Goal: Task Accomplishment & Management: Use online tool/utility

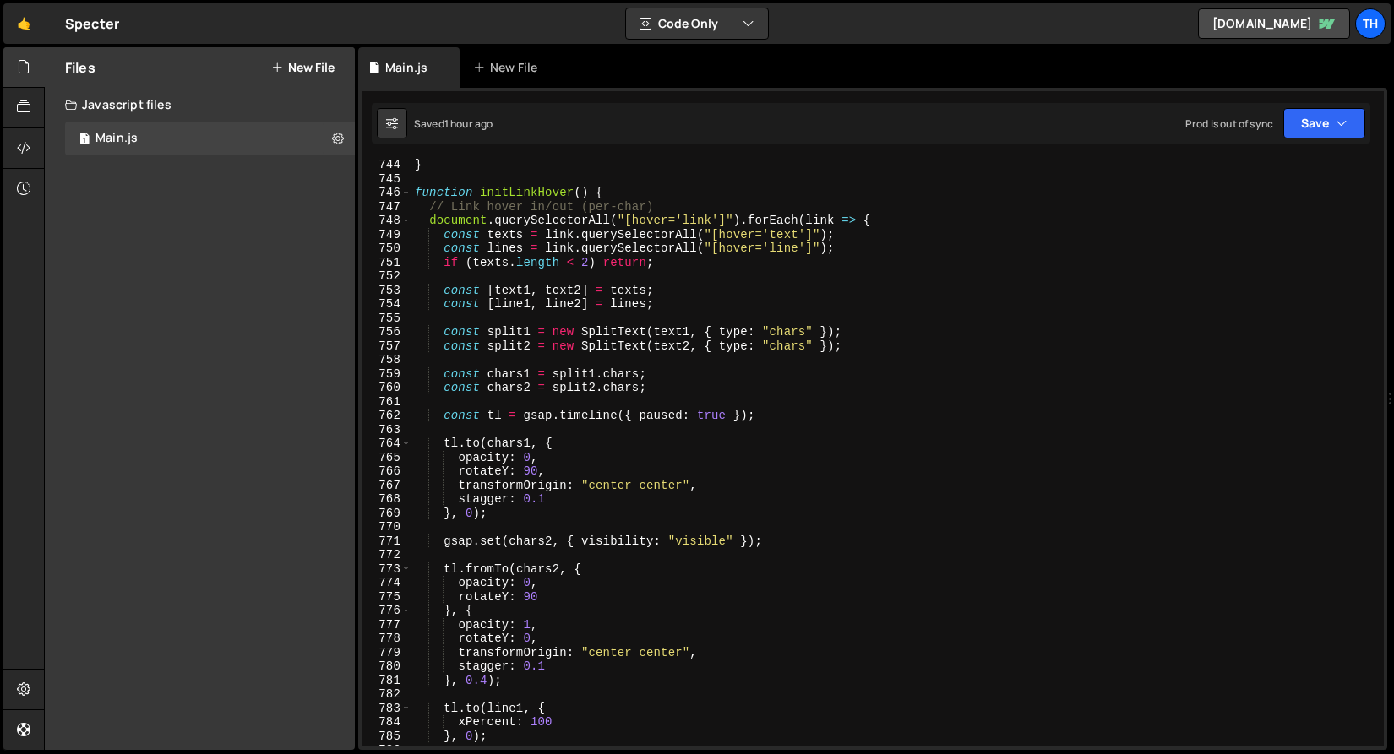
scroll to position [10370, 0]
click at [410, 193] on span at bounding box center [405, 193] width 9 height 14
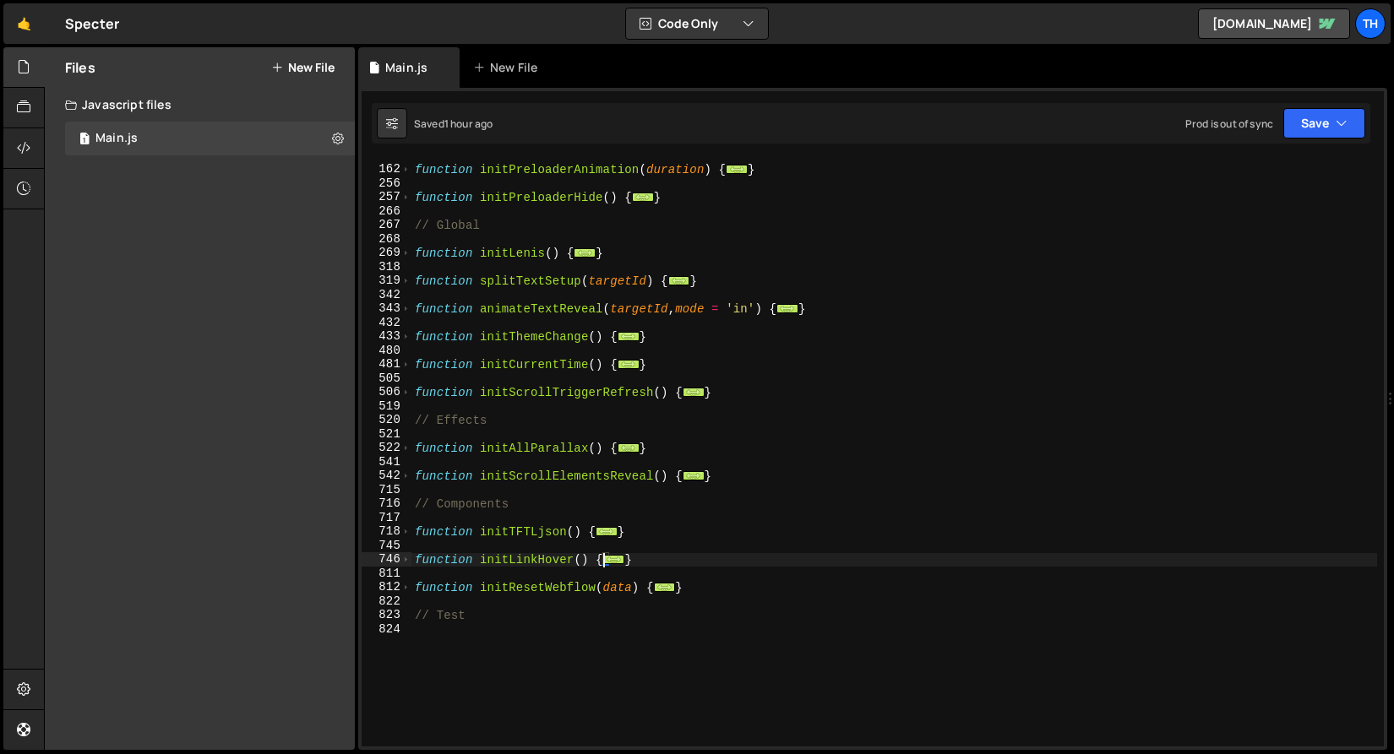
scroll to position [144, 0]
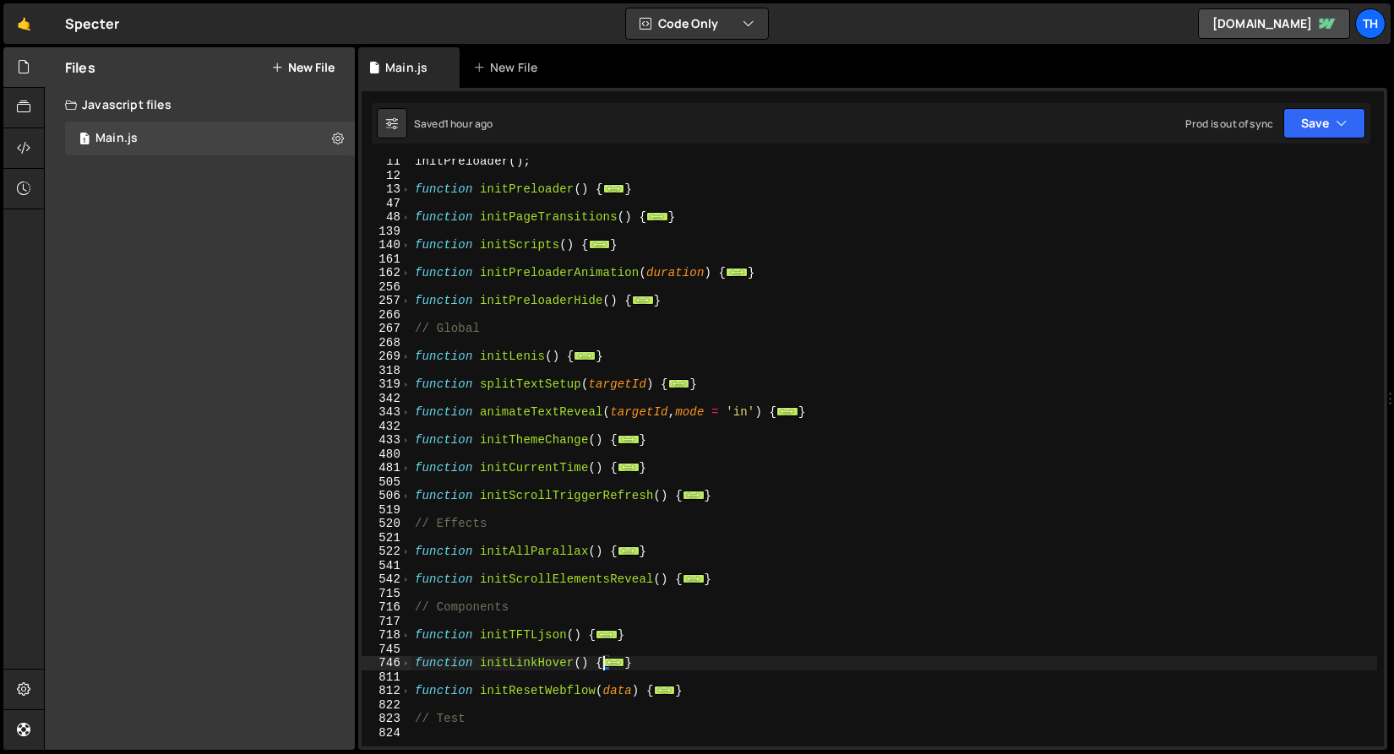
click at [411, 550] on div "522" at bounding box center [387, 552] width 50 height 14
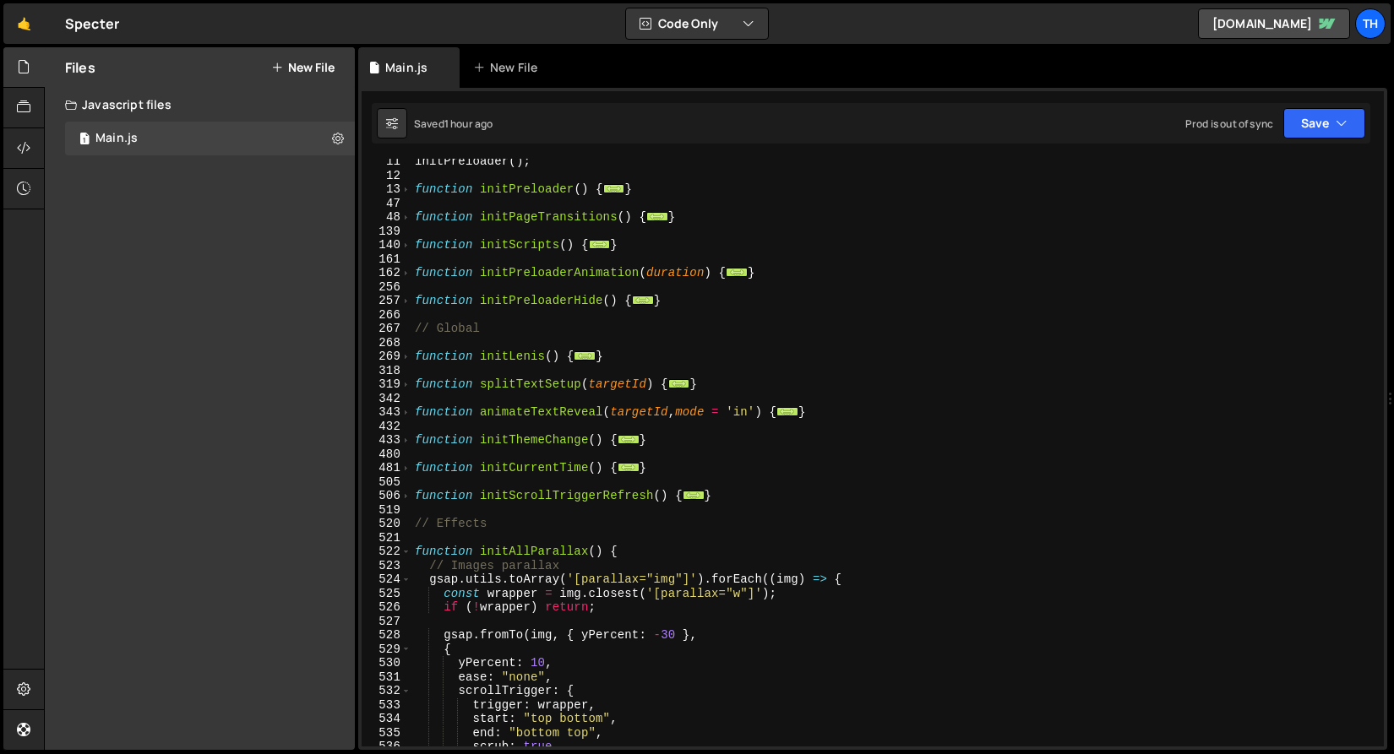
scroll to position [318, 0]
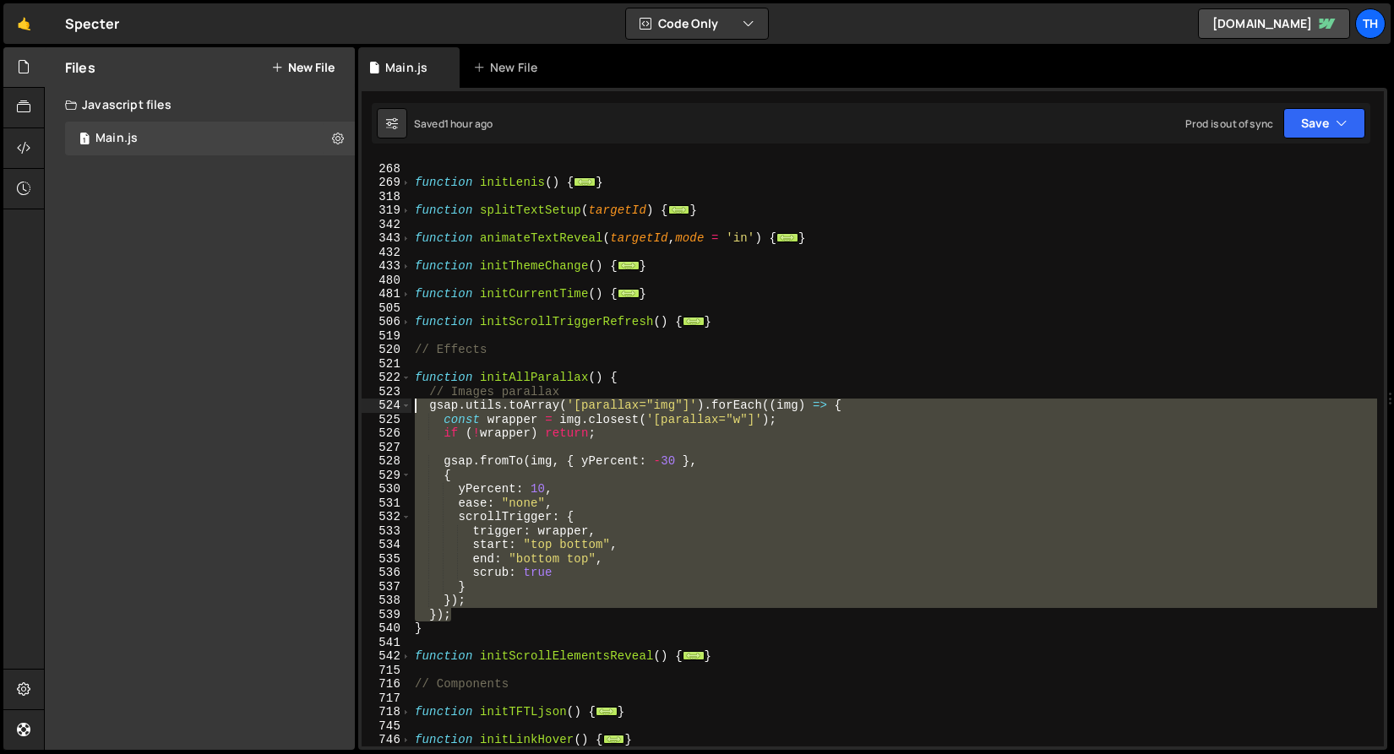
drag, startPoint x: 465, startPoint y: 612, endPoint x: 265, endPoint y: 407, distance: 286.7
click at [265, 407] on div "Files New File Create your first file Get started by starting a Javascript or C…" at bounding box center [719, 399] width 1350 height 704
click at [475, 613] on div "// Global function initLenis ( ) { ... } function splitTextSetup ( targetId ) {…" at bounding box center [893, 453] width 965 height 588
type textarea "});"
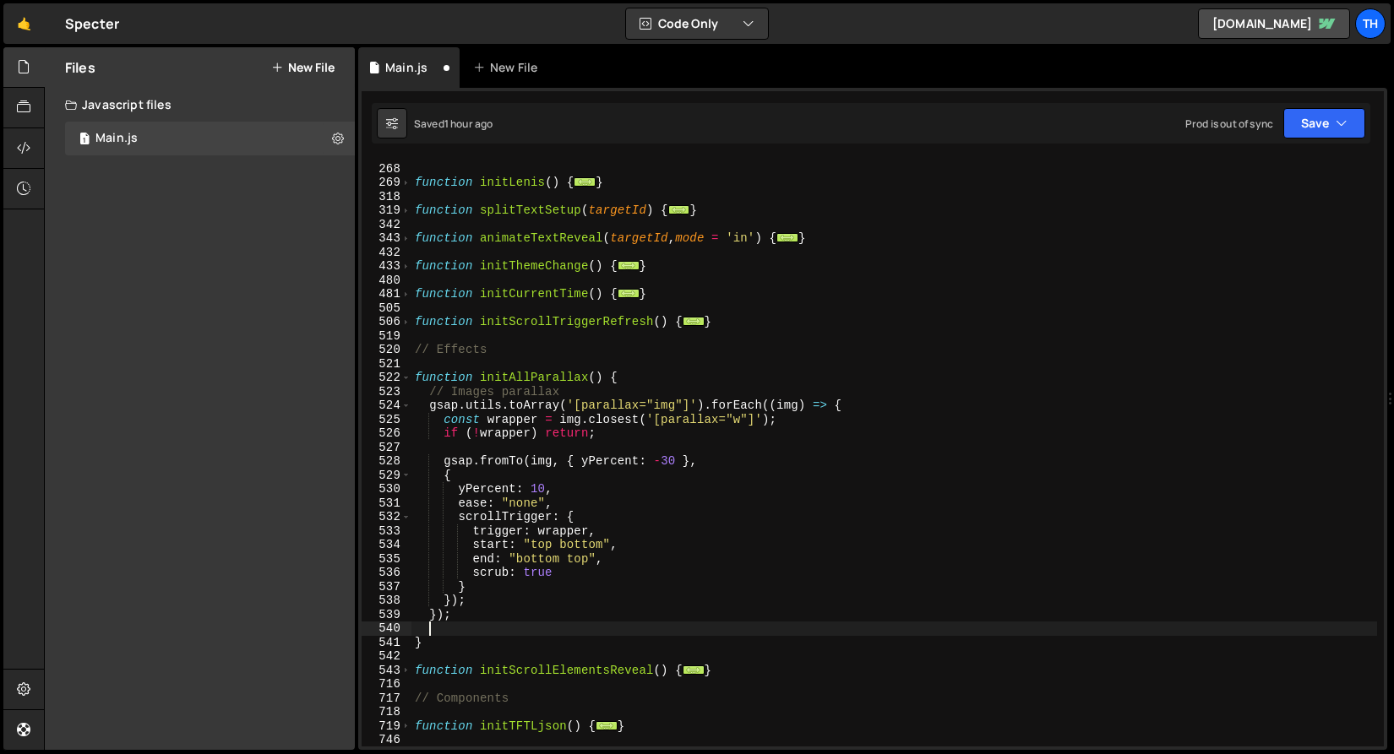
scroll to position [0, 0]
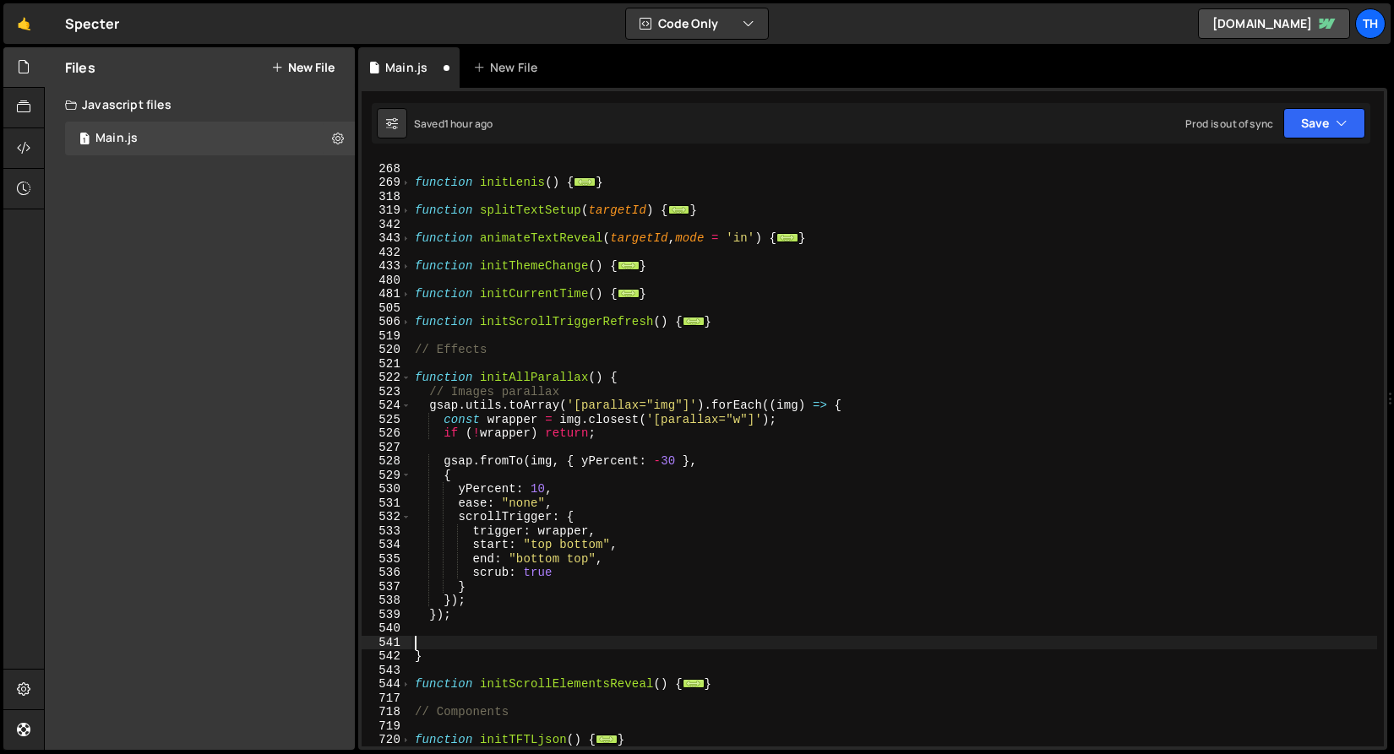
paste textarea "});"
type textarea "});"
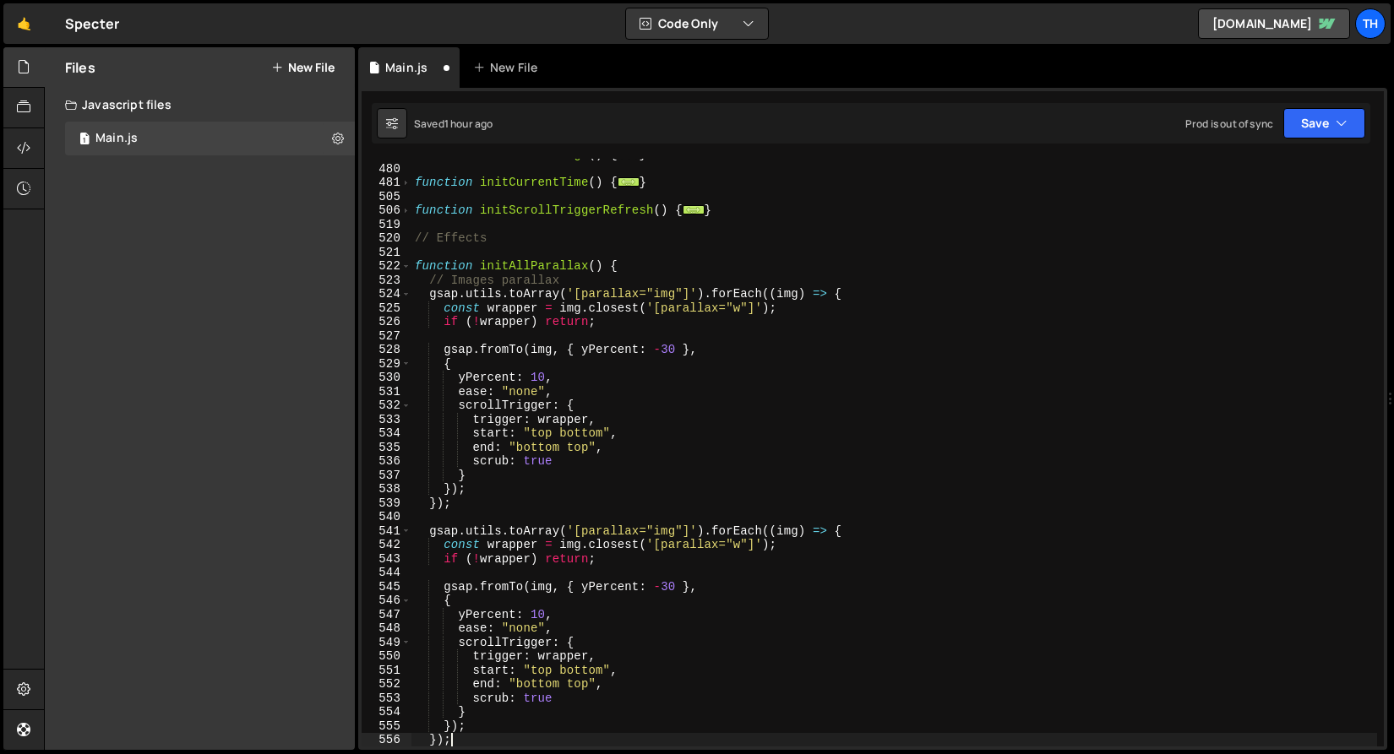
scroll to position [429, 0]
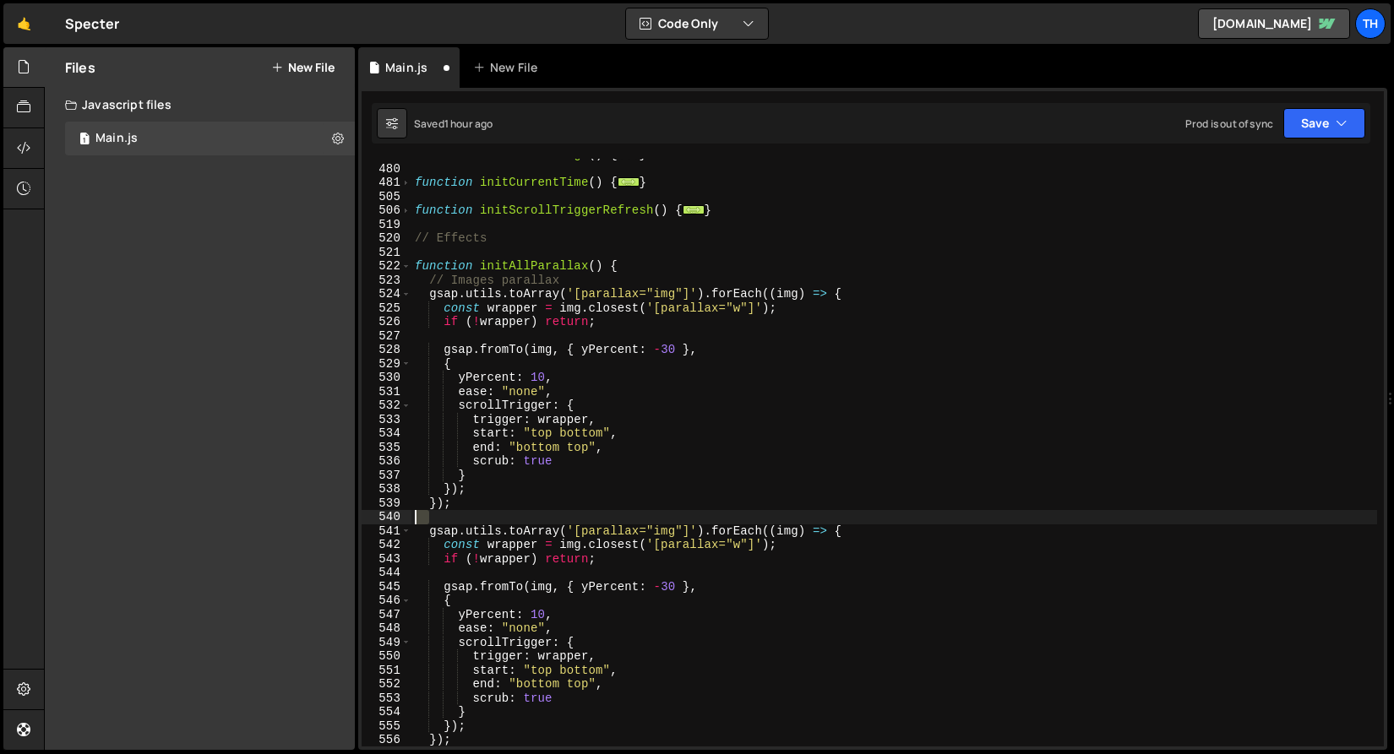
drag, startPoint x: 462, startPoint y: 520, endPoint x: 351, endPoint y: 521, distance: 110.7
click at [351, 521] on div "Files New File Create your first file Get started by starting a Javascript or C…" at bounding box center [719, 399] width 1350 height 704
drag, startPoint x: 580, startPoint y: 525, endPoint x: 683, endPoint y: 529, distance: 102.3
click at [683, 529] on div "function initThemeChange ( ) { ... } function initCurrentTime ( ) { ... } funct…" at bounding box center [893, 456] width 965 height 616
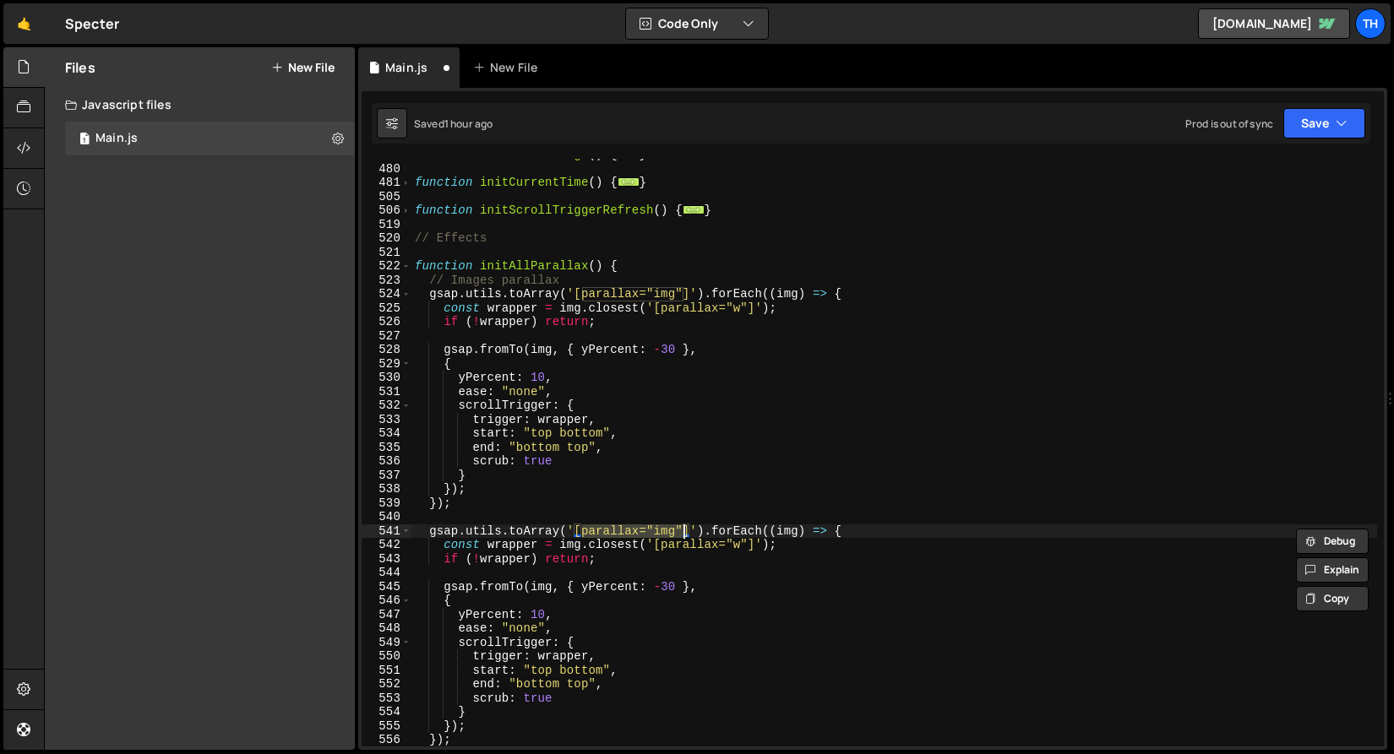
paste textarea "factoids-w"
type textarea "gsap.utils.toArray('[factoids-w]').forEach((img) => {"
click at [593, 568] on div "function initThemeChange ( ) { ... } function initCurrentTime ( ) { ... } funct…" at bounding box center [893, 456] width 965 height 616
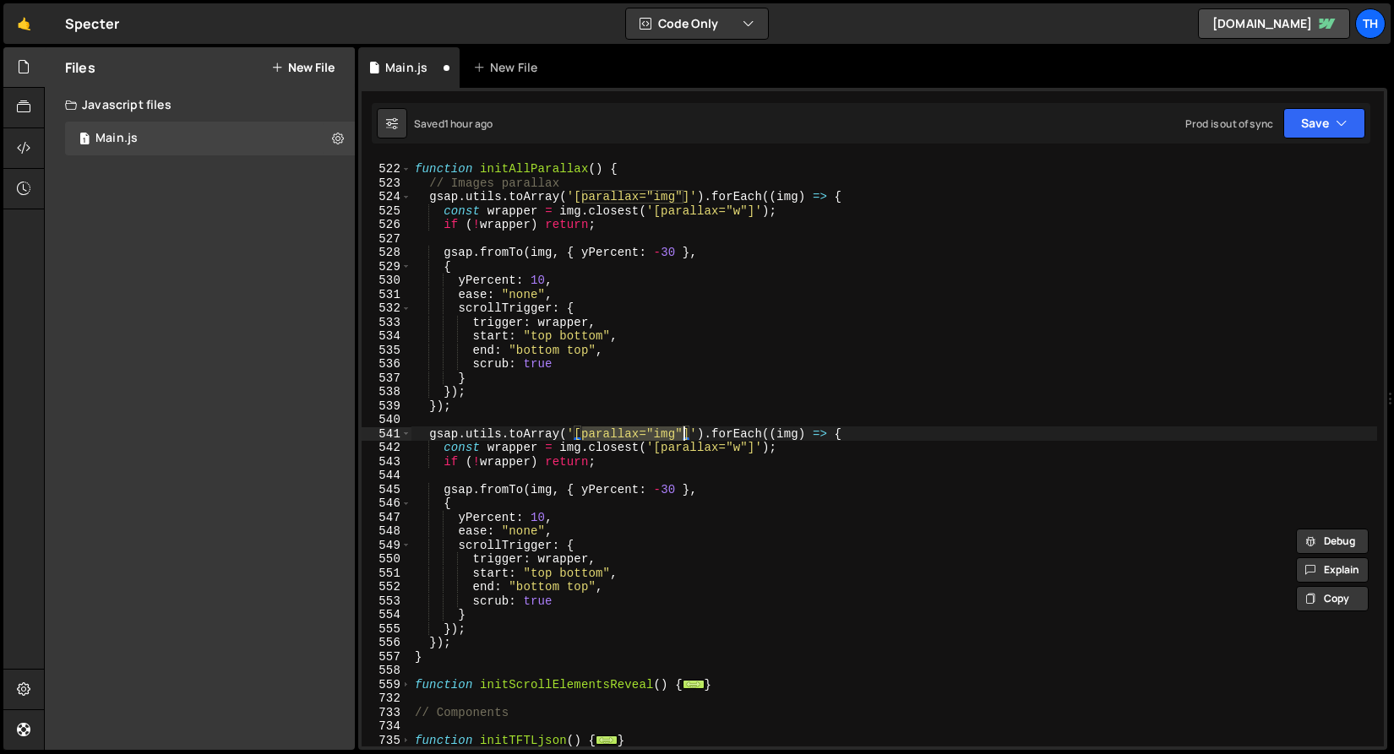
scroll to position [579, 0]
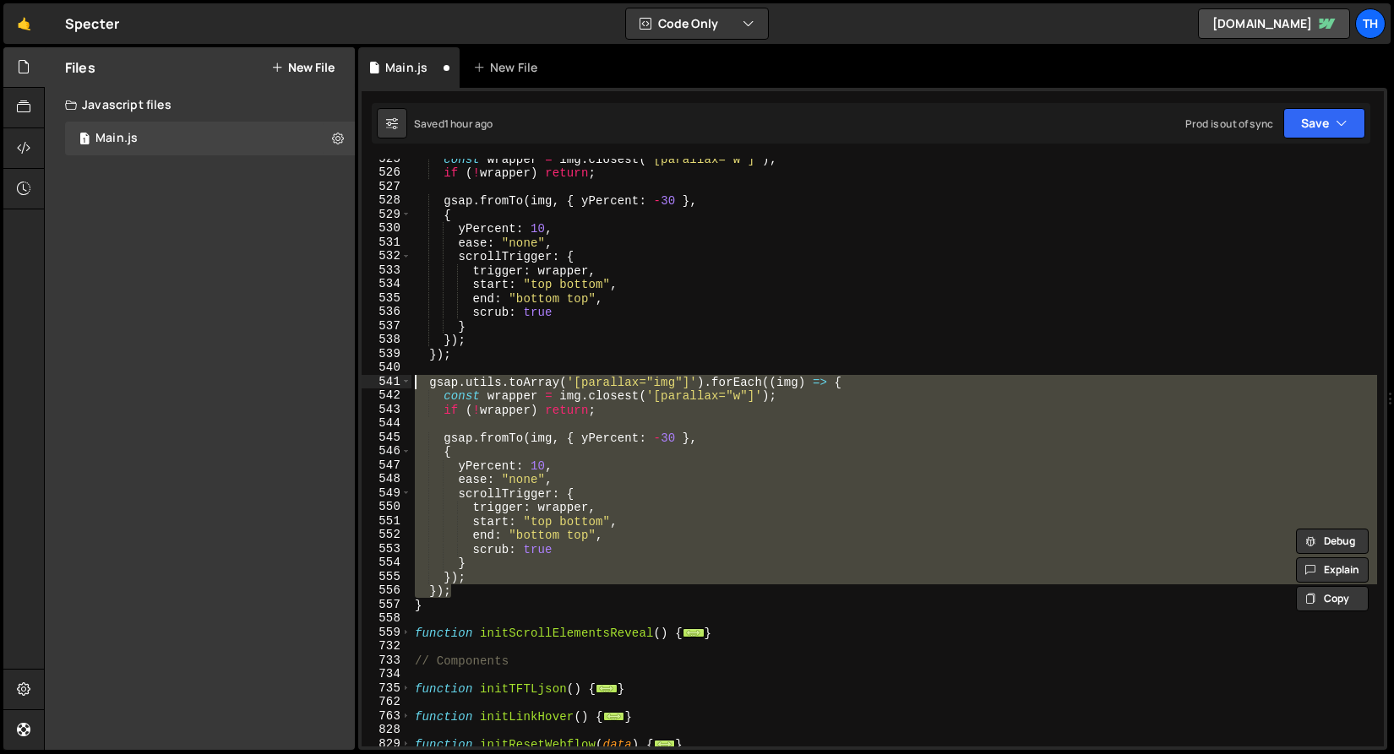
drag, startPoint x: 471, startPoint y: 587, endPoint x: 296, endPoint y: 383, distance: 268.4
click at [296, 383] on div "Files New File Create your first file Get started by starting a Javascript or C…" at bounding box center [719, 399] width 1350 height 704
paste textarea "}"
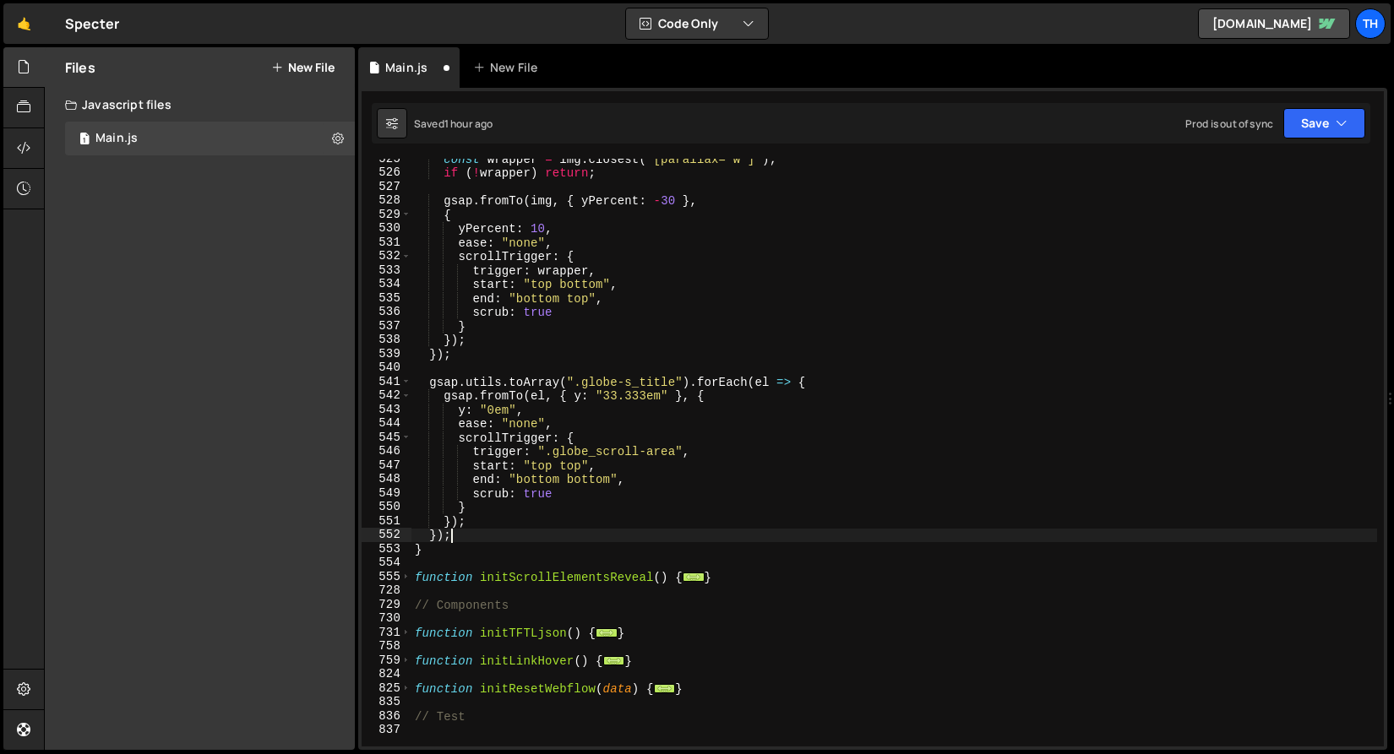
click at [475, 359] on div "const wrapper = img . closest ( '[parallax="w"]' ) ; if ( ! wrapper ) return ; …" at bounding box center [893, 460] width 965 height 616
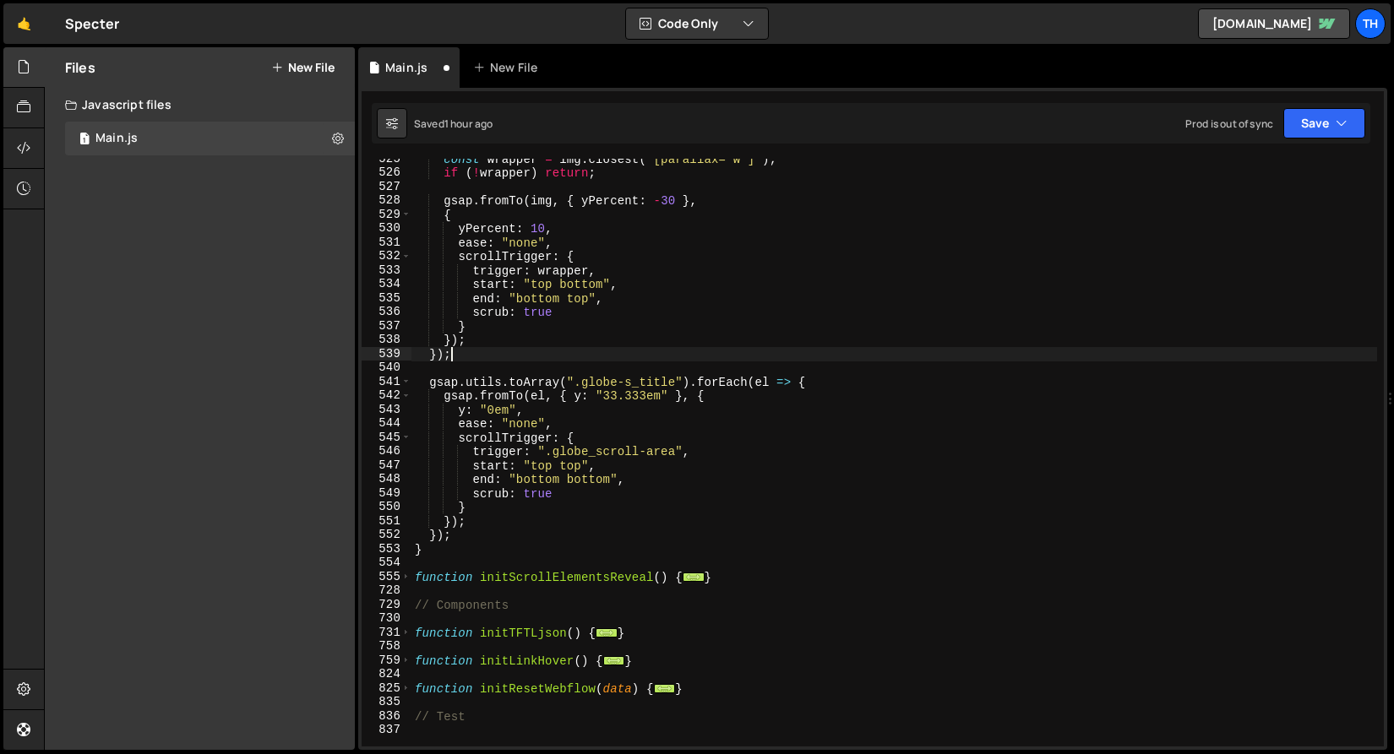
click at [476, 362] on div "const wrapper = img . closest ( '[parallax="w"]' ) ; if ( ! wrapper ) return ; …" at bounding box center [893, 460] width 965 height 616
type textarea "});"
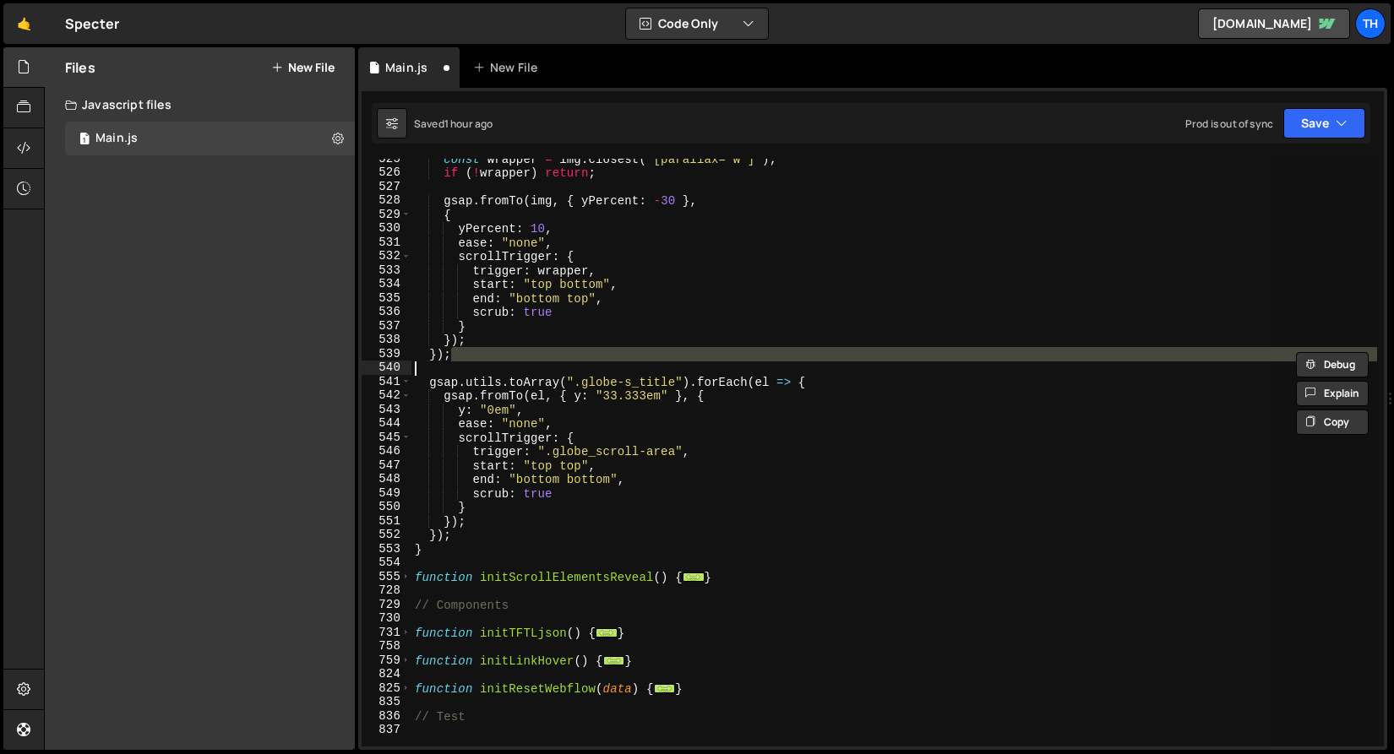
click at [476, 362] on div "const wrapper = img . closest ( '[parallax="w"]' ) ; if ( ! wrapper ) return ; …" at bounding box center [893, 453] width 965 height 588
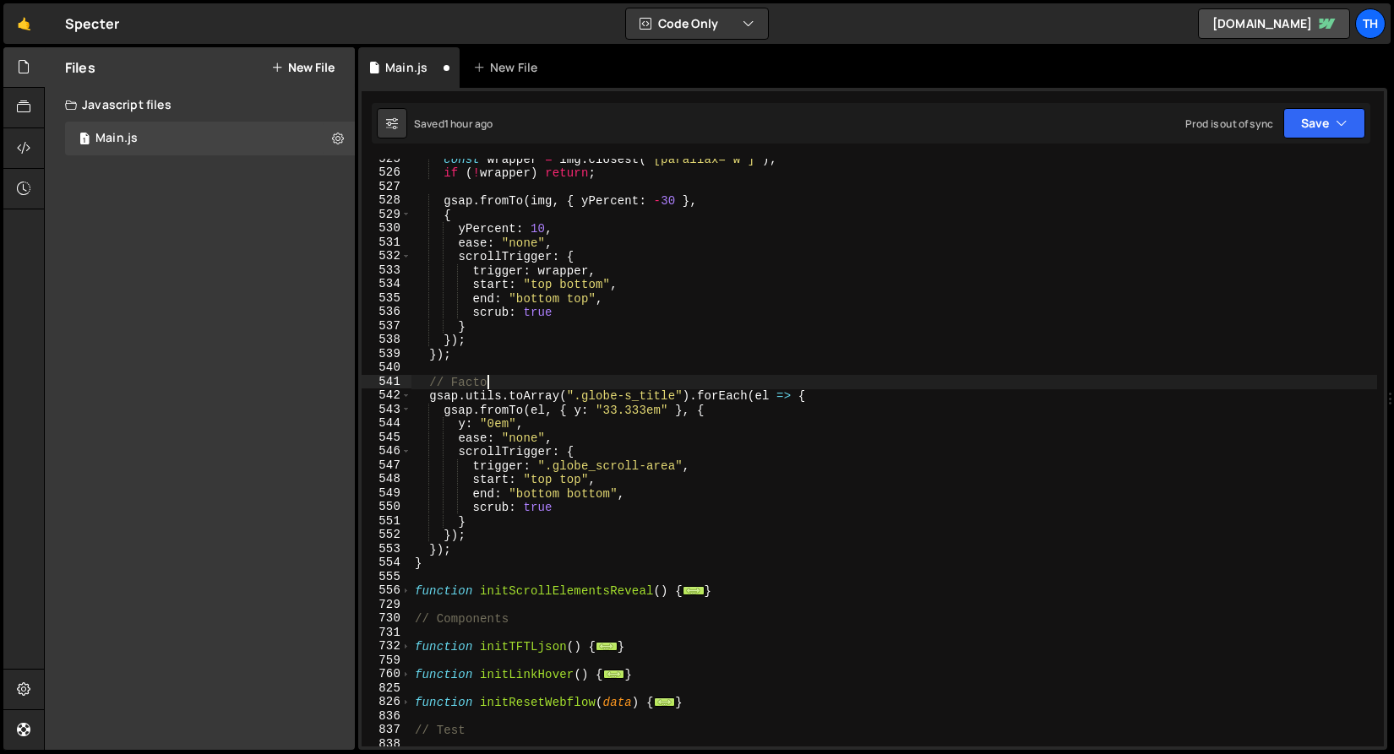
scroll to position [0, 4]
click at [487, 347] on div "const wrapper = img . closest ( '[parallax="w"]' ) ; if ( ! wrapper ) return ; …" at bounding box center [893, 460] width 965 height 616
drag, startPoint x: 583, startPoint y: 399, endPoint x: 677, endPoint y: 398, distance: 94.6
click at [677, 398] on div "const wrapper = img . closest ( '[parallax="w"]' ) ; if ( ! wrapper ) return ; …" at bounding box center [893, 460] width 965 height 616
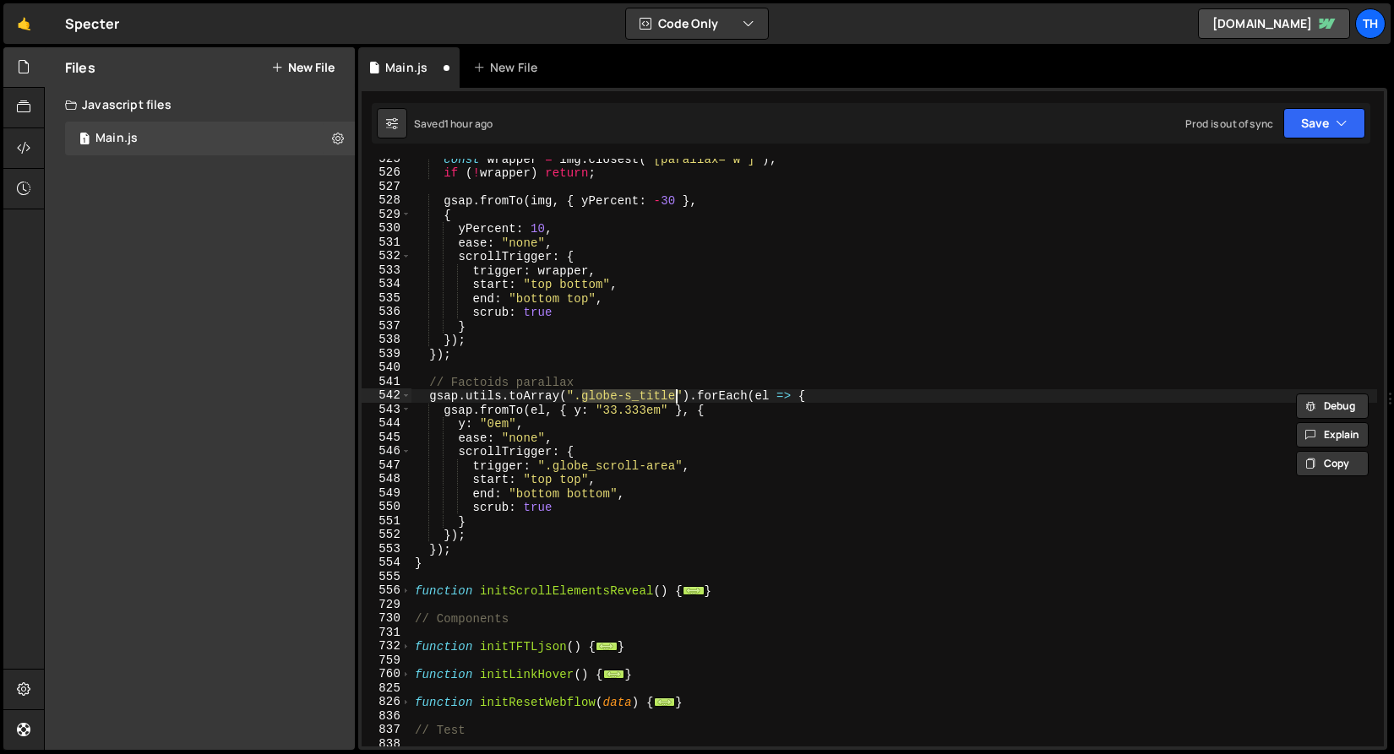
paste textarea "factoid-cms"
click at [586, 391] on div "const wrapper = img . closest ( '[parallax="w"]' ) ; if ( ! wrapper ) return ; …" at bounding box center [893, 460] width 965 height 616
drag, startPoint x: 582, startPoint y: 390, endPoint x: 655, endPoint y: 390, distance: 72.6
click at [655, 390] on div "const wrapper = img . closest ( '[parallax="w"]' ) ; if ( ! wrapper ) return ; …" at bounding box center [893, 460] width 965 height 616
click at [549, 457] on div "const wrapper = img . closest ( '[parallax="w"]' ) ; if ( ! wrapper ) return ; …" at bounding box center [893, 460] width 965 height 616
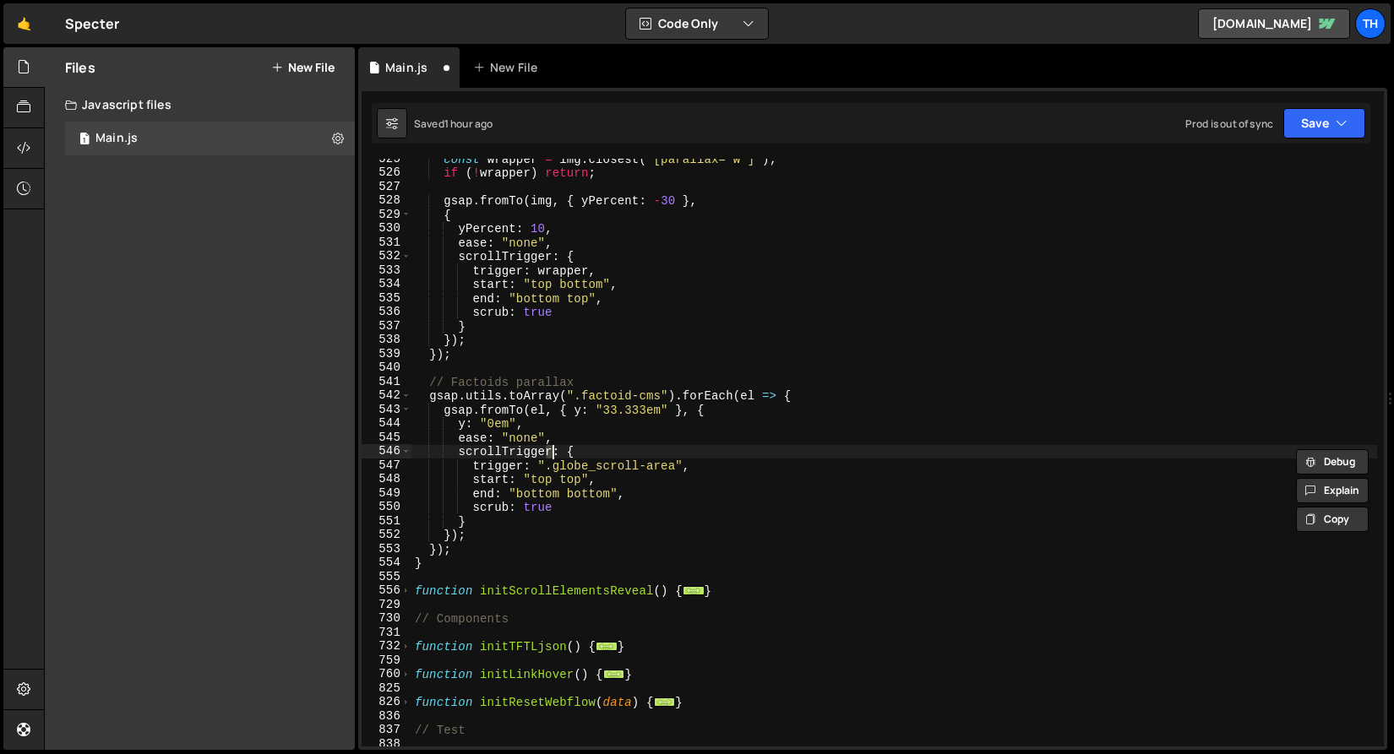
click at [503, 490] on div "const wrapper = img . closest ( '[parallax="w"]' ) ; if ( ! wrapper ) return ; …" at bounding box center [893, 460] width 965 height 616
drag, startPoint x: 546, startPoint y: 468, endPoint x: 650, endPoint y: 467, distance: 103.9
click at [650, 467] on div "const wrapper = img . closest ( '[parallax="w"]' ) ; if ( ! wrapper ) return ; …" at bounding box center [893, 460] width 965 height 616
click at [647, 467] on div "const wrapper = img . closest ( '[parallax="w"]' ) ; if ( ! wrapper ) return ; …" at bounding box center [893, 453] width 965 height 588
drag, startPoint x: 555, startPoint y: 464, endPoint x: 674, endPoint y: 465, distance: 119.1
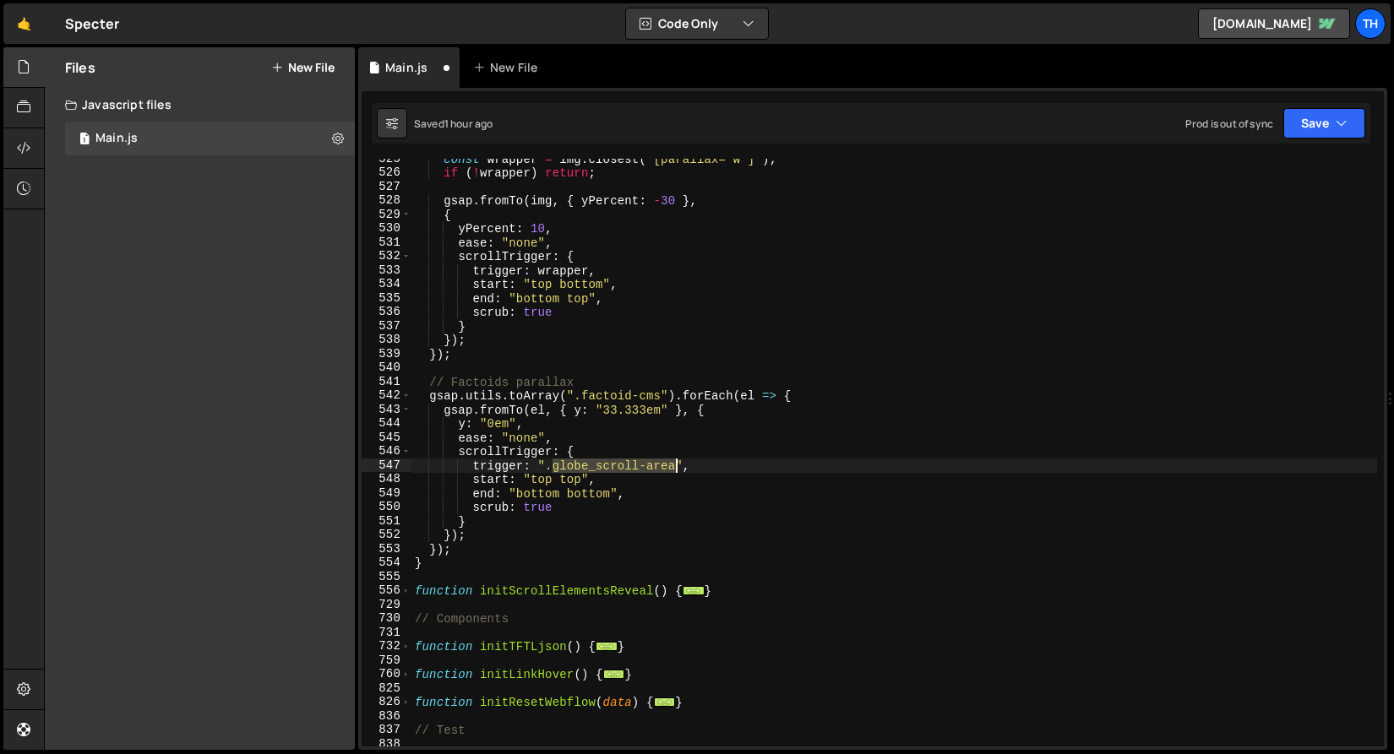
click at [674, 465] on div "const wrapper = img . closest ( '[parallax="w"]' ) ; if ( ! wrapper ) return ; …" at bounding box center [893, 460] width 965 height 616
paste textarea "factoids-w"
click at [580, 452] on div "const wrapper = img . closest ( '[parallax="w"]' ) ; if ( ! wrapper ) return ; …" at bounding box center [893, 460] width 965 height 616
click at [534, 486] on div "const wrapper = img . closest ( '[parallax="w"]' ) ; if ( ! wrapper ) return ; …" at bounding box center [893, 460] width 965 height 616
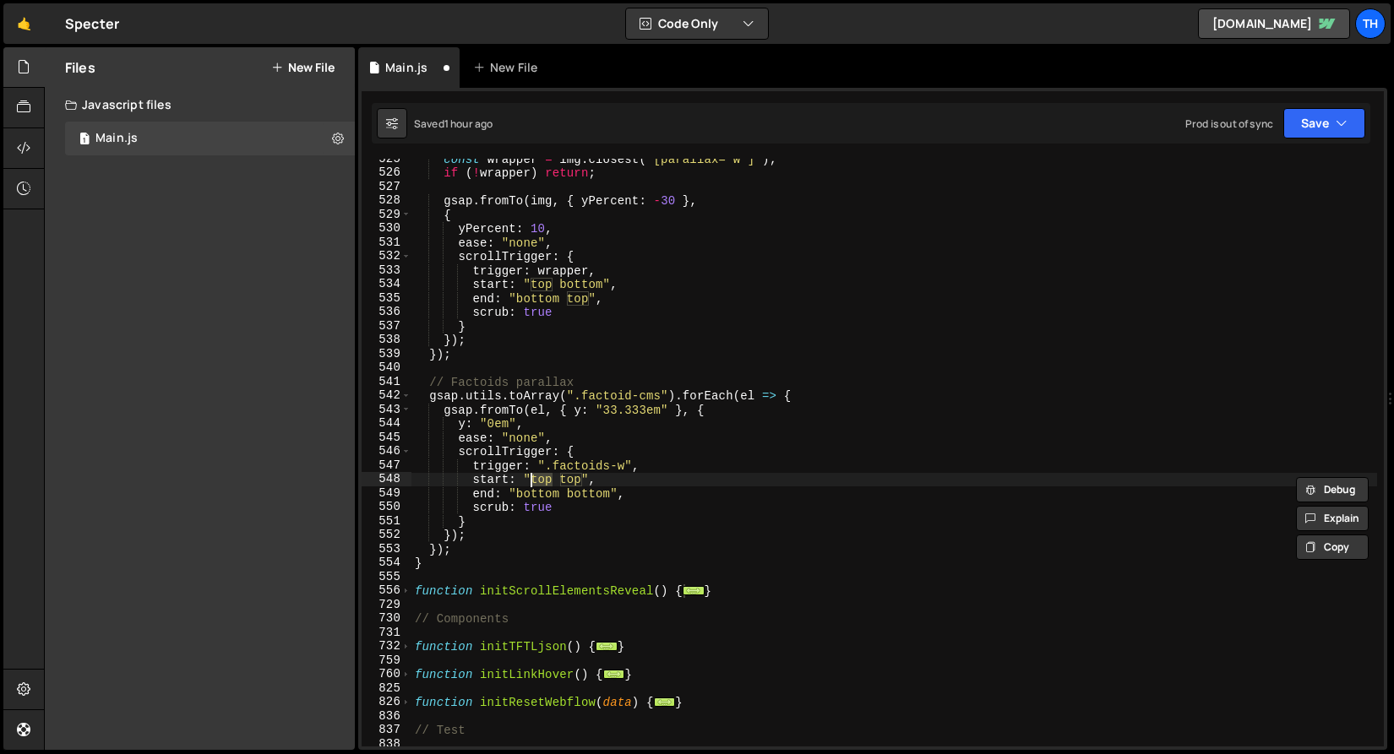
click at [589, 476] on div "const wrapper = img . closest ( '[parallax="w"]' ) ; if ( ! wrapper ) return ; …" at bounding box center [893, 460] width 965 height 616
click at [574, 474] on div "const wrapper = img . closest ( '[parallax="w"]' ) ; if ( ! wrapper ) return ; …" at bounding box center [893, 460] width 965 height 616
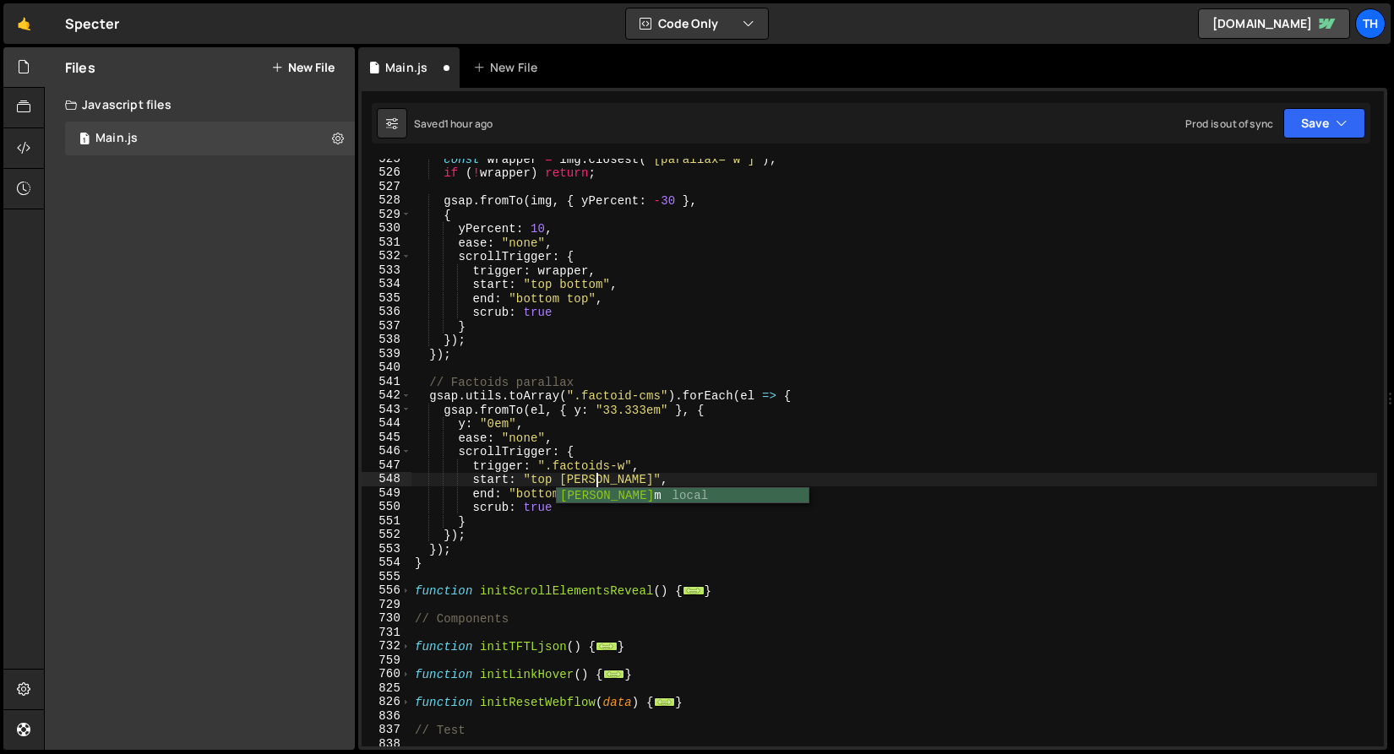
scroll to position [0, 13]
click at [596, 487] on div "const wrapper = img . closest ( '[parallax="w"]' ) ; if ( ! wrapper ) return ; …" at bounding box center [893, 460] width 965 height 616
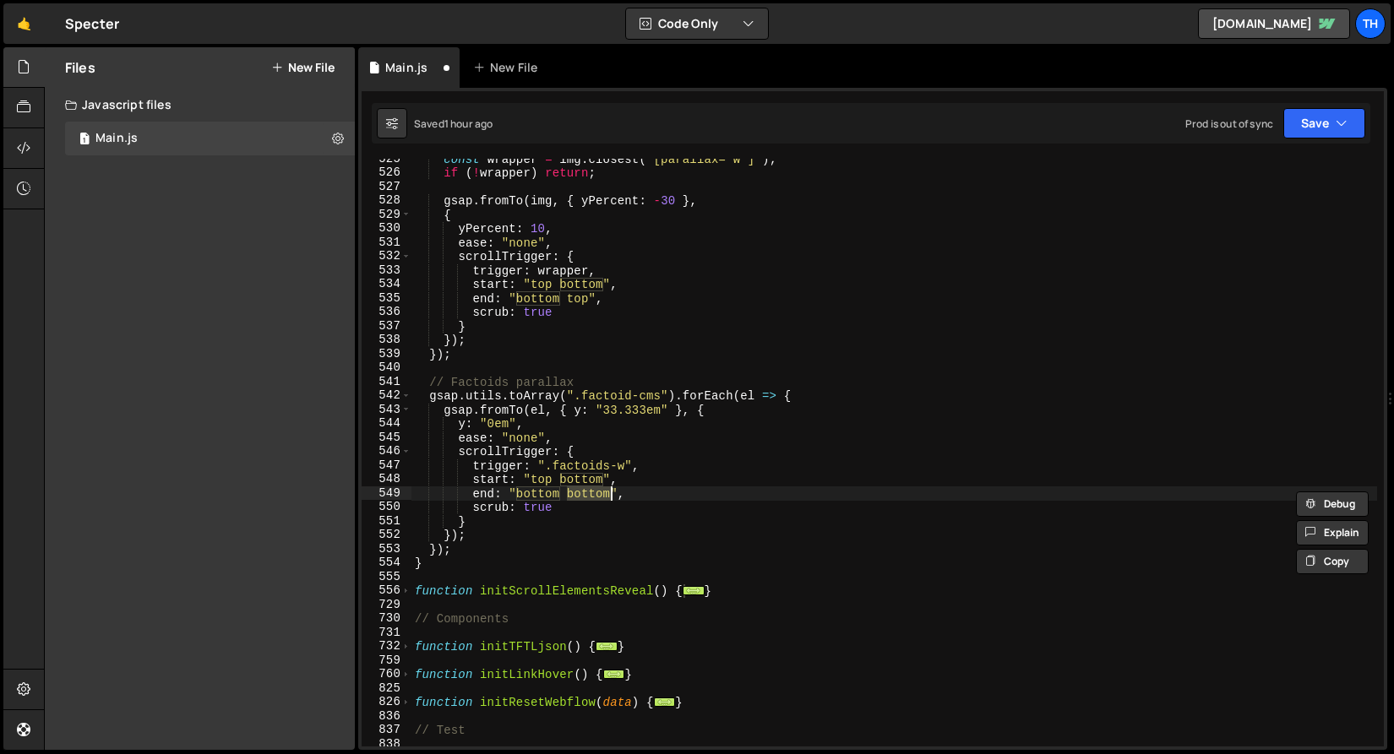
click at [590, 481] on div "const wrapper = img . closest ( '[parallax="w"]' ) ; if ( ! wrapper ) return ; …" at bounding box center [893, 460] width 965 height 616
click at [545, 477] on div "const wrapper = img . closest ( '[parallax="w"]' ) ; if ( ! wrapper ) return ; …" at bounding box center [893, 460] width 965 height 616
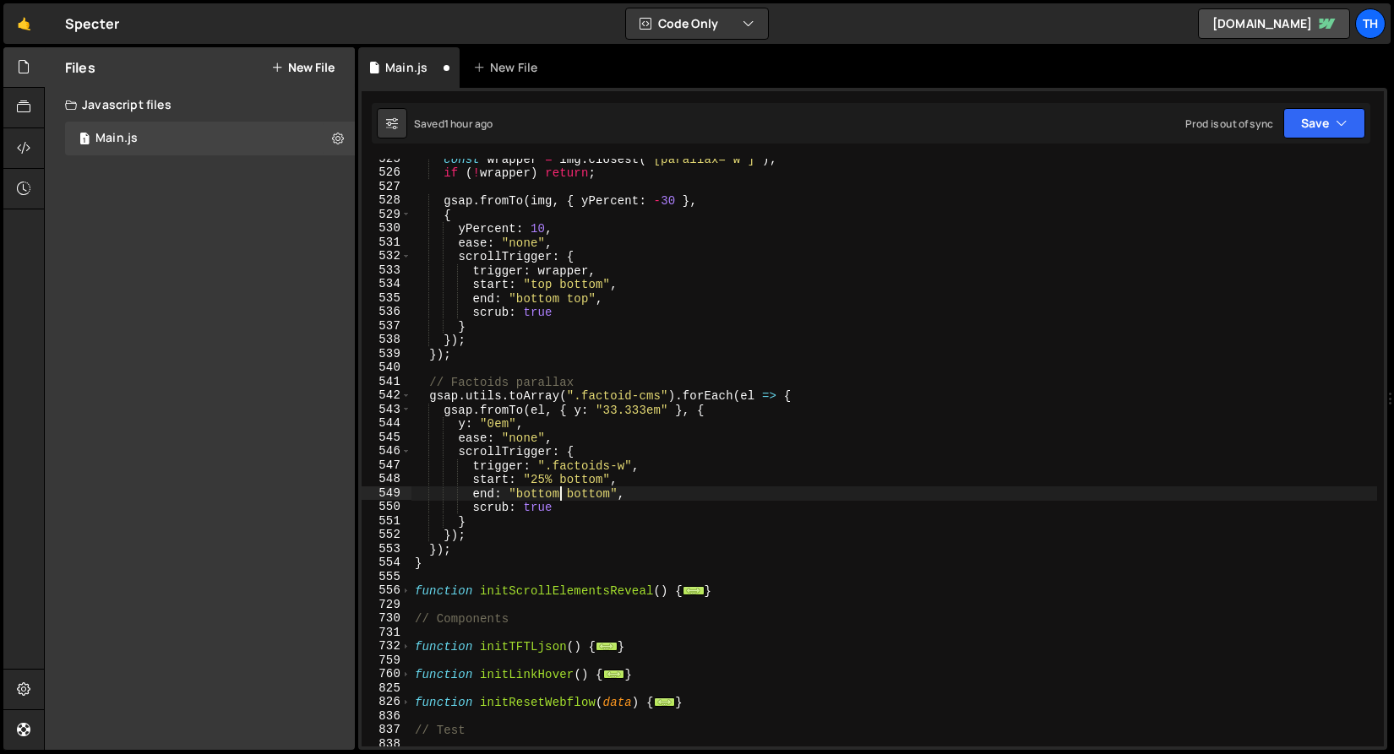
click at [559, 499] on div "const wrapper = img . closest ( '[parallax="w"]' ) ; if ( ! wrapper ) return ; …" at bounding box center [893, 460] width 965 height 616
click at [583, 490] on div "const wrapper = img . closest ( '[parallax="w"]' ) ; if ( ! wrapper ) return ; …" at bounding box center [893, 460] width 965 height 616
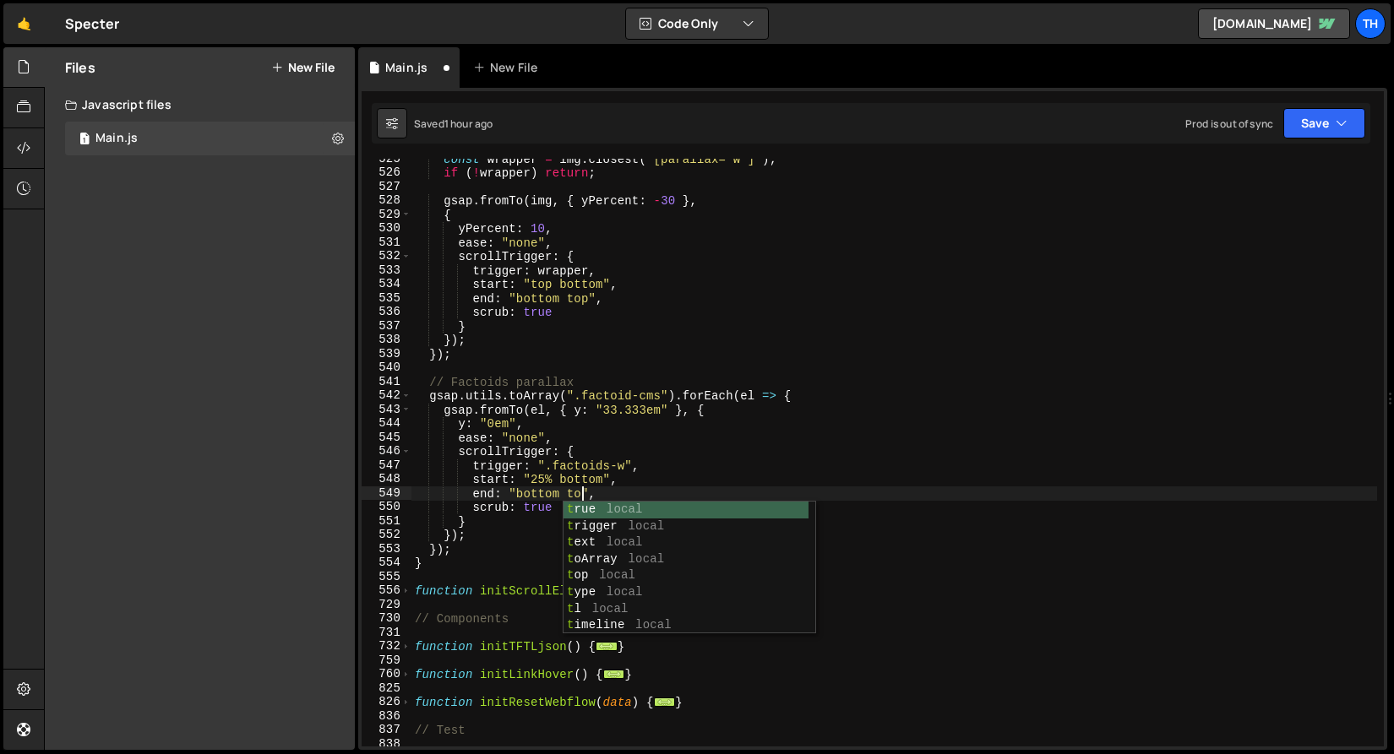
scroll to position [0, 12]
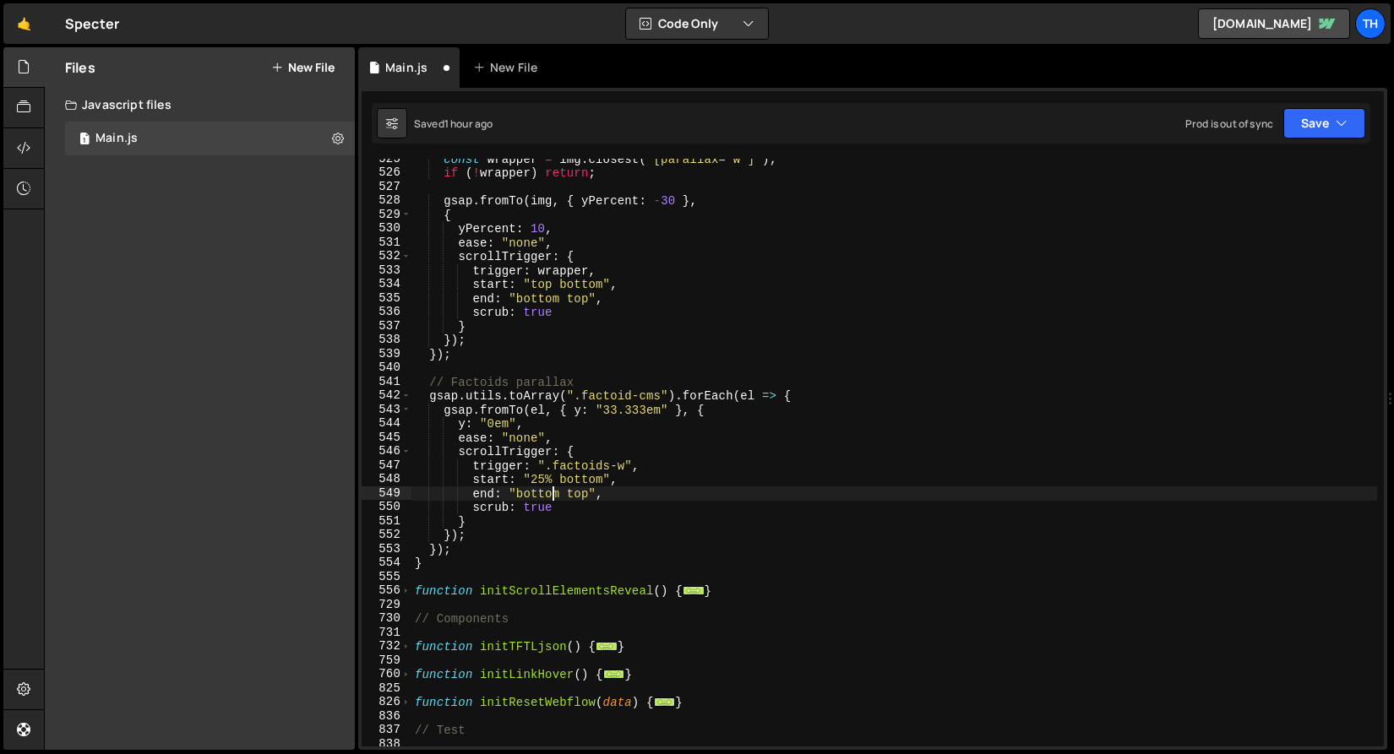
click at [556, 489] on div "const wrapper = img . closest ( '[parallax="w"]' ) ; if ( ! wrapper ) return ; …" at bounding box center [893, 460] width 965 height 616
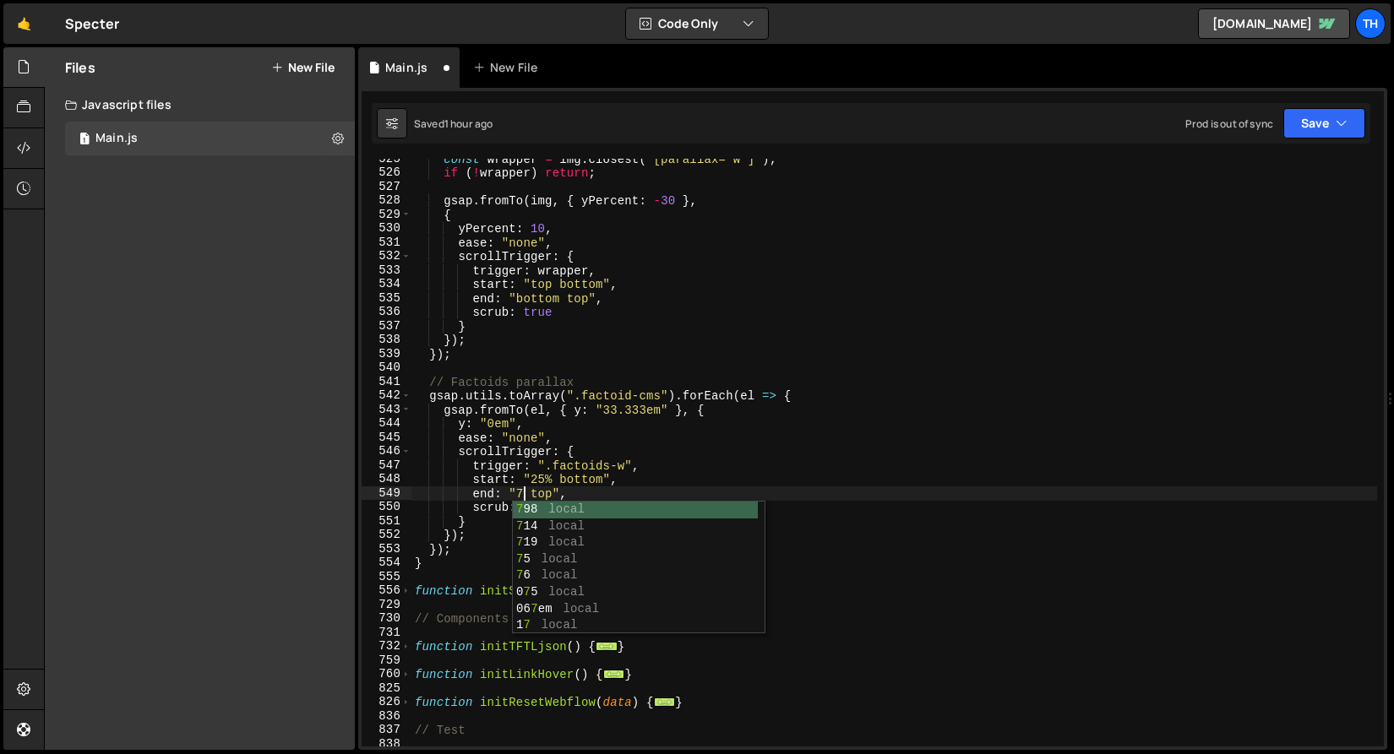
scroll to position [0, 8]
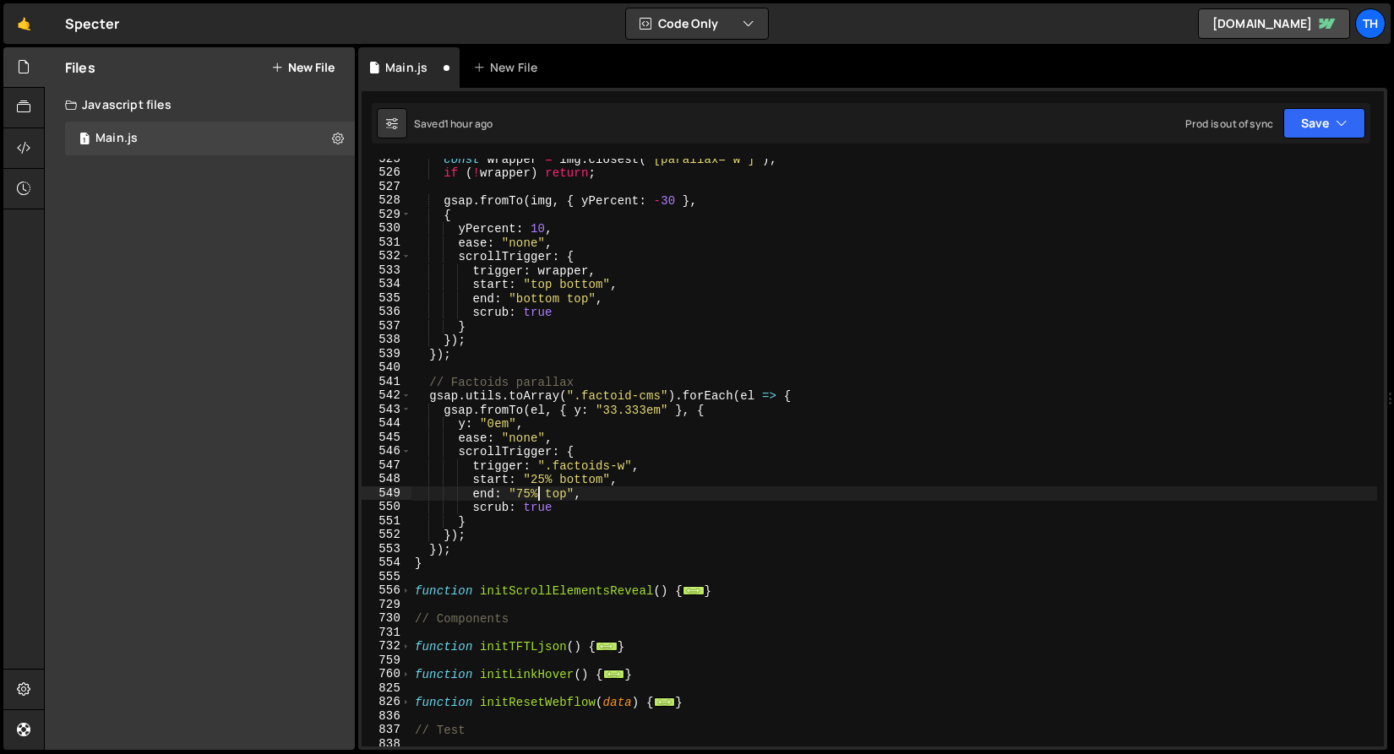
click at [528, 459] on div "const wrapper = img . closest ( '[parallax="w"]' ) ; if ( ! wrapper ) return ; …" at bounding box center [893, 460] width 965 height 616
click at [517, 449] on div "const wrapper = img . closest ( '[parallax="w"]' ) ; if ( ! wrapper ) return ; …" at bounding box center [893, 460] width 965 height 616
click at [601, 411] on div "const wrapper = img . closest ( '[parallax="w"]' ) ; if ( ! wrapper ) return ; …" at bounding box center [893, 460] width 965 height 616
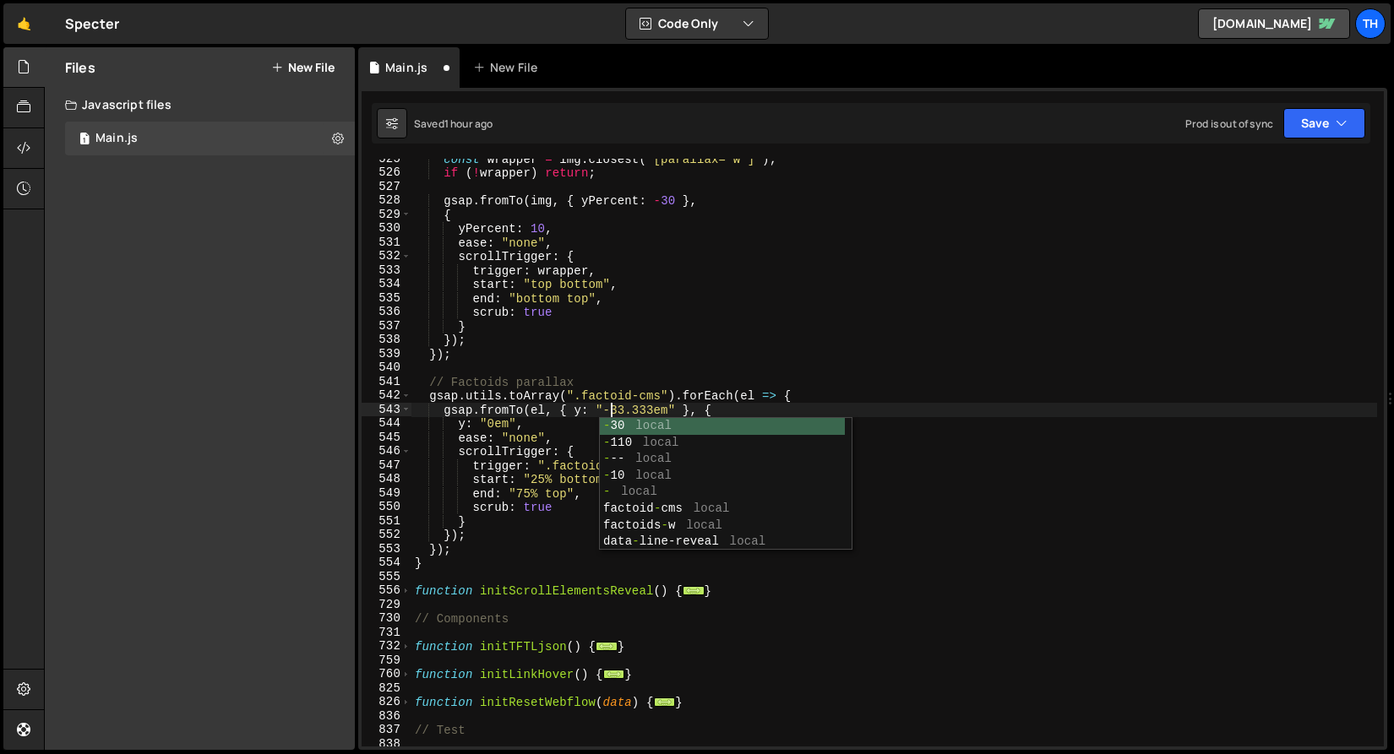
click at [542, 424] on div "const wrapper = img . closest ( '[parallax="w"]' ) ; if ( ! wrapper ) return ; …" at bounding box center [893, 460] width 965 height 616
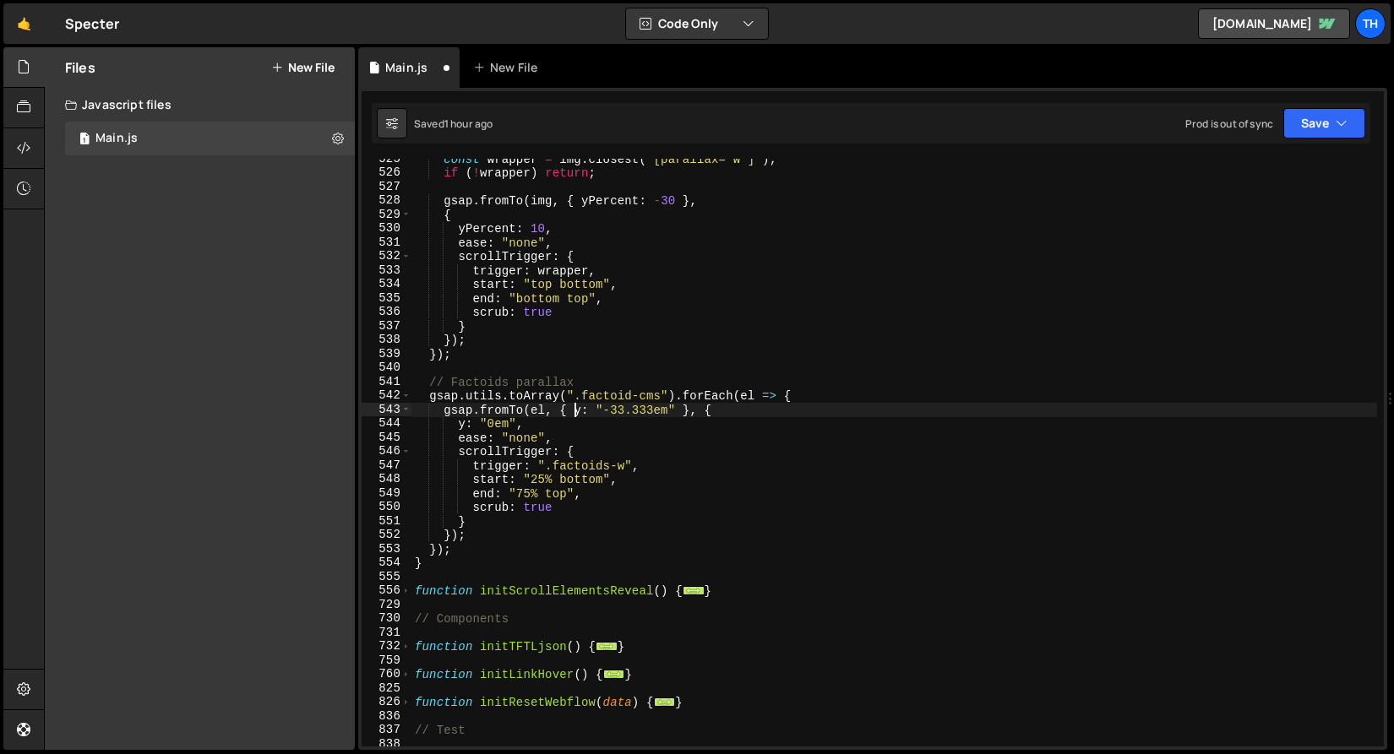
click at [572, 412] on div "const wrapper = img . closest ( '[parallax="w"]' ) ; if ( ! wrapper ) return ; …" at bounding box center [893, 460] width 965 height 616
drag, startPoint x: 650, startPoint y: 410, endPoint x: 726, endPoint y: 413, distance: 76.1
click at [726, 413] on div "const wrapper = img . closest ( '[parallax="w"]' ) ; if ( ! wrapper ) return ; …" at bounding box center [893, 460] width 965 height 616
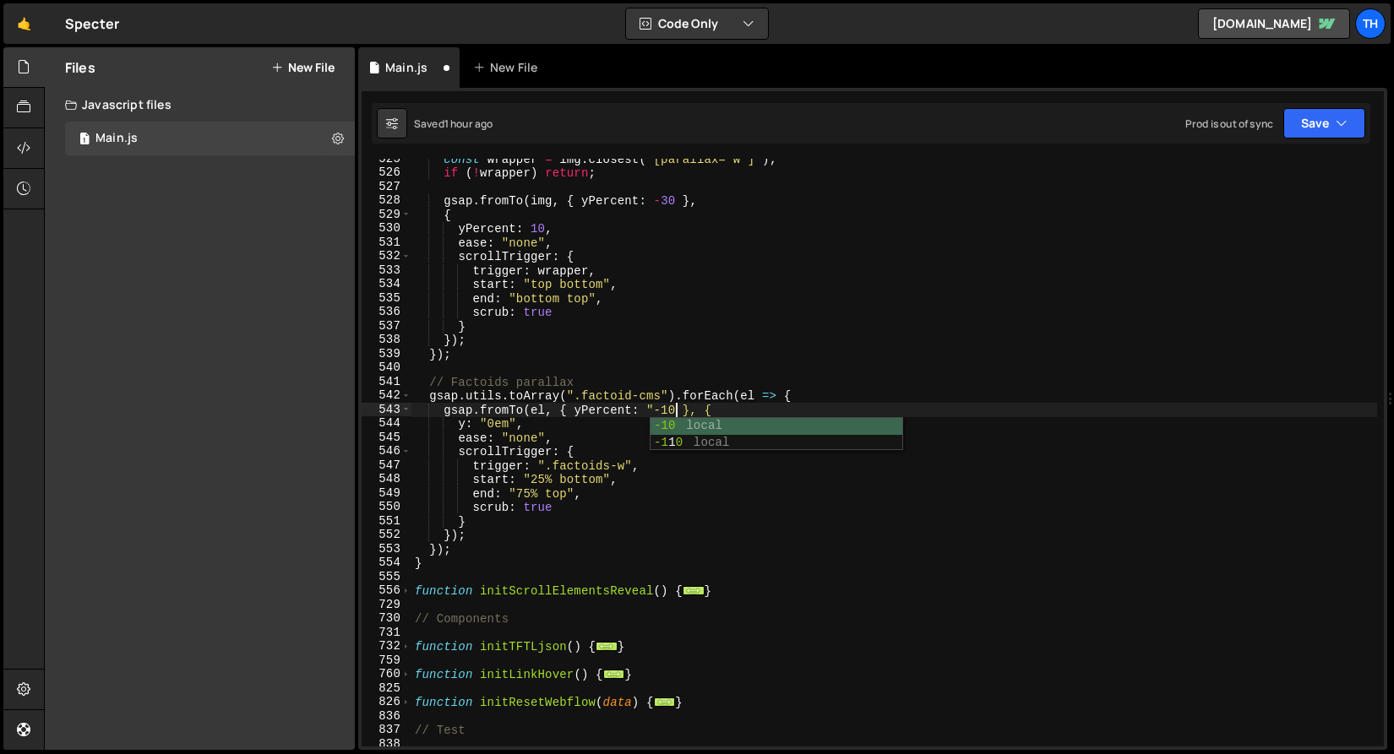
scroll to position [0, 19]
drag, startPoint x: 677, startPoint y: 408, endPoint x: 518, endPoint y: 423, distance: 160.4
click at [574, 411] on div "const wrapper = img . closest ( '[parallax="w"]' ) ; if ( ! wrapper ) return ; …" at bounding box center [893, 460] width 965 height 616
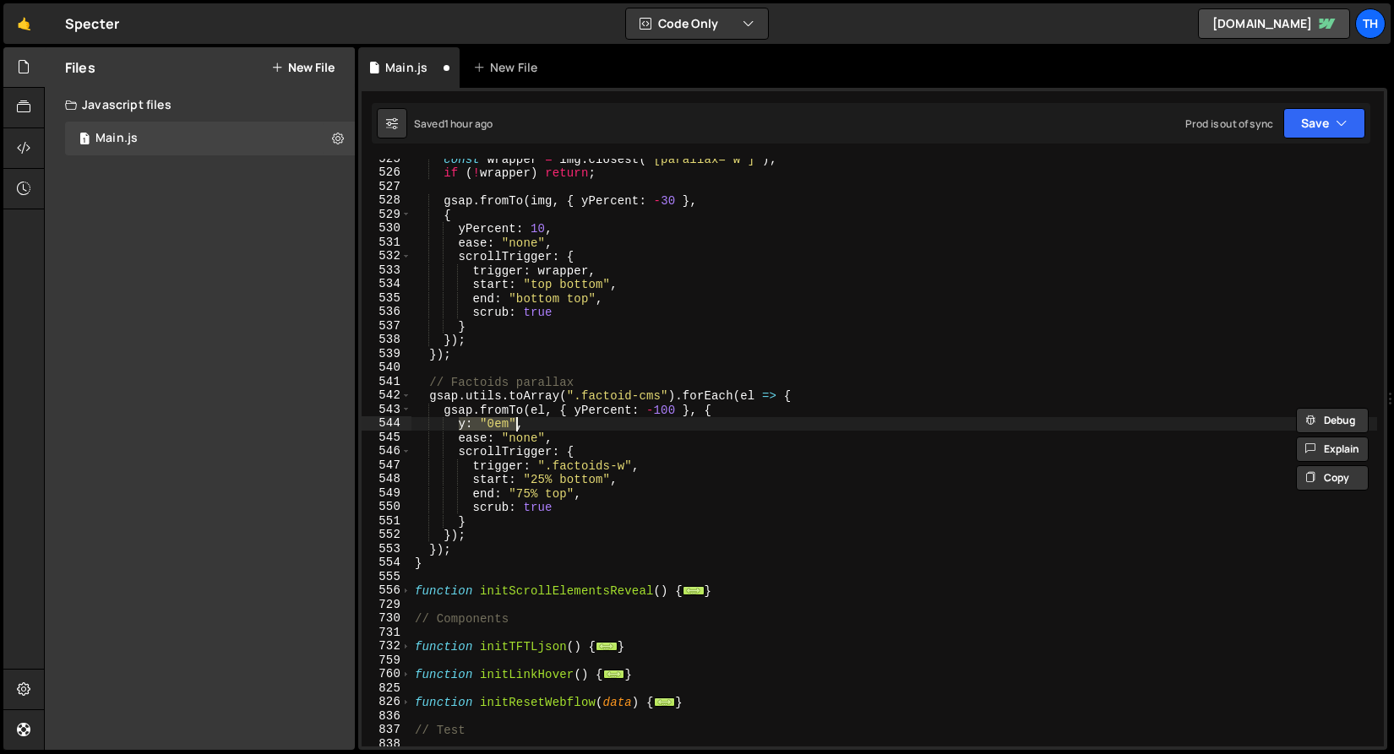
drag, startPoint x: 458, startPoint y: 424, endPoint x: 515, endPoint y: 427, distance: 57.5
click at [515, 427] on div "const wrapper = img . closest ( '[parallax="w"]' ) ; if ( ! wrapper ) return ; …" at bounding box center [893, 460] width 965 height 616
paste textarea "Percent: -100"
click at [531, 425] on div "const wrapper = img . closest ( '[parallax="w"]' ) ; if ( ! wrapper ) return ; …" at bounding box center [893, 460] width 965 height 616
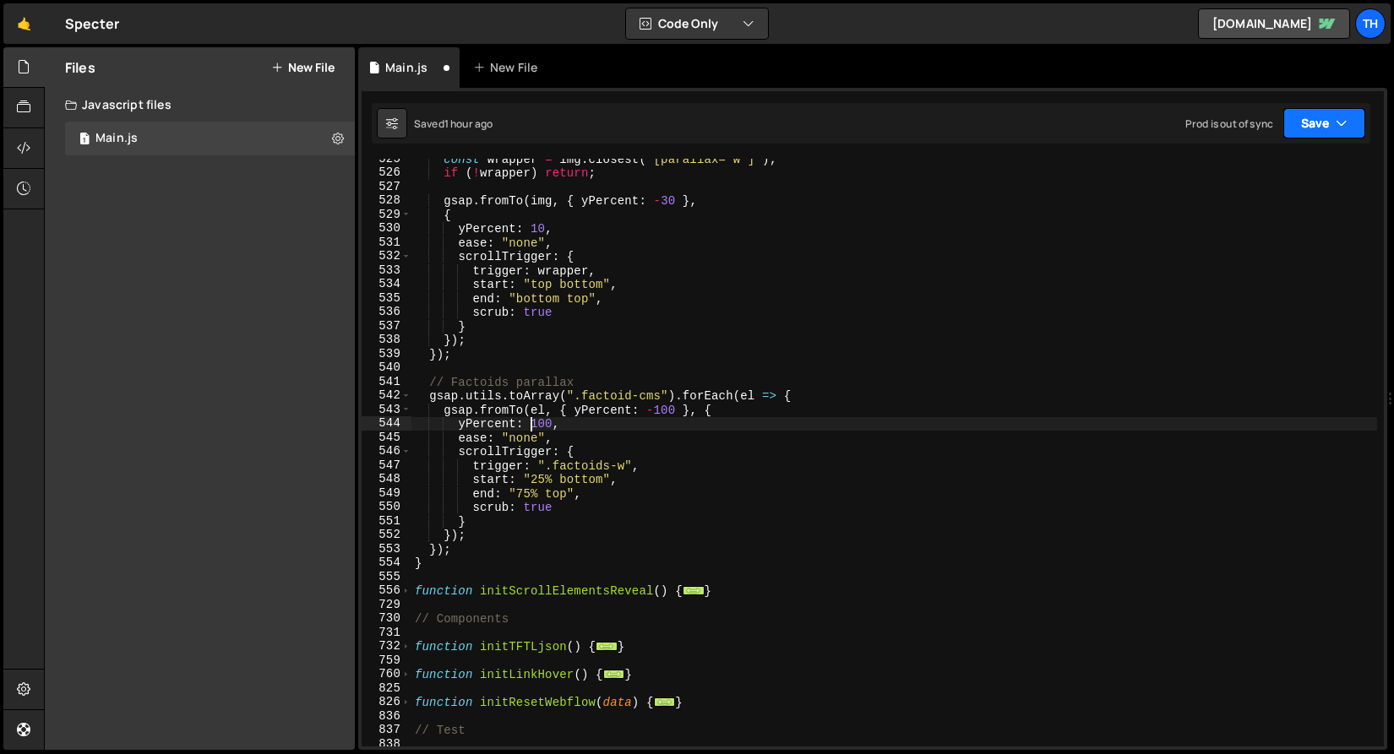
click at [1330, 112] on button "Save" at bounding box center [1324, 123] width 82 height 30
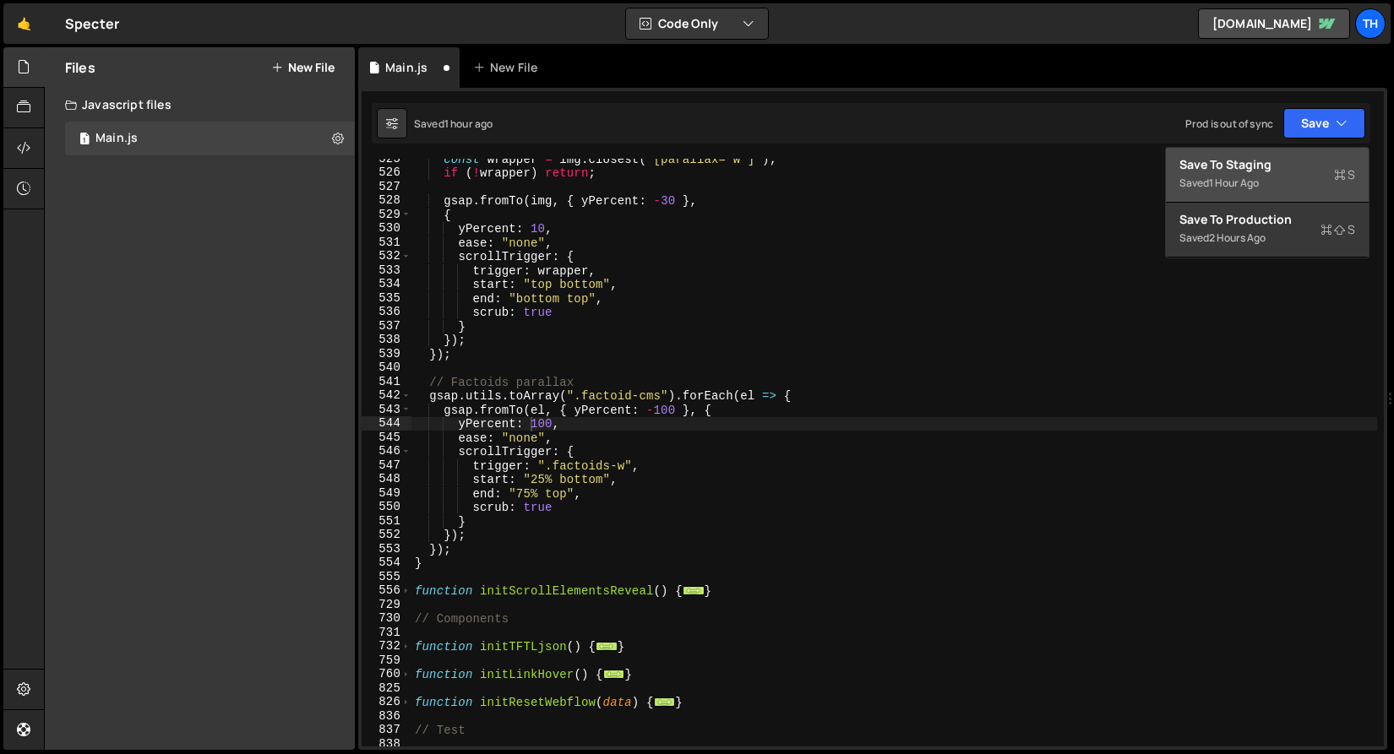
click at [1303, 161] on div "Save to Staging S" at bounding box center [1267, 164] width 176 height 17
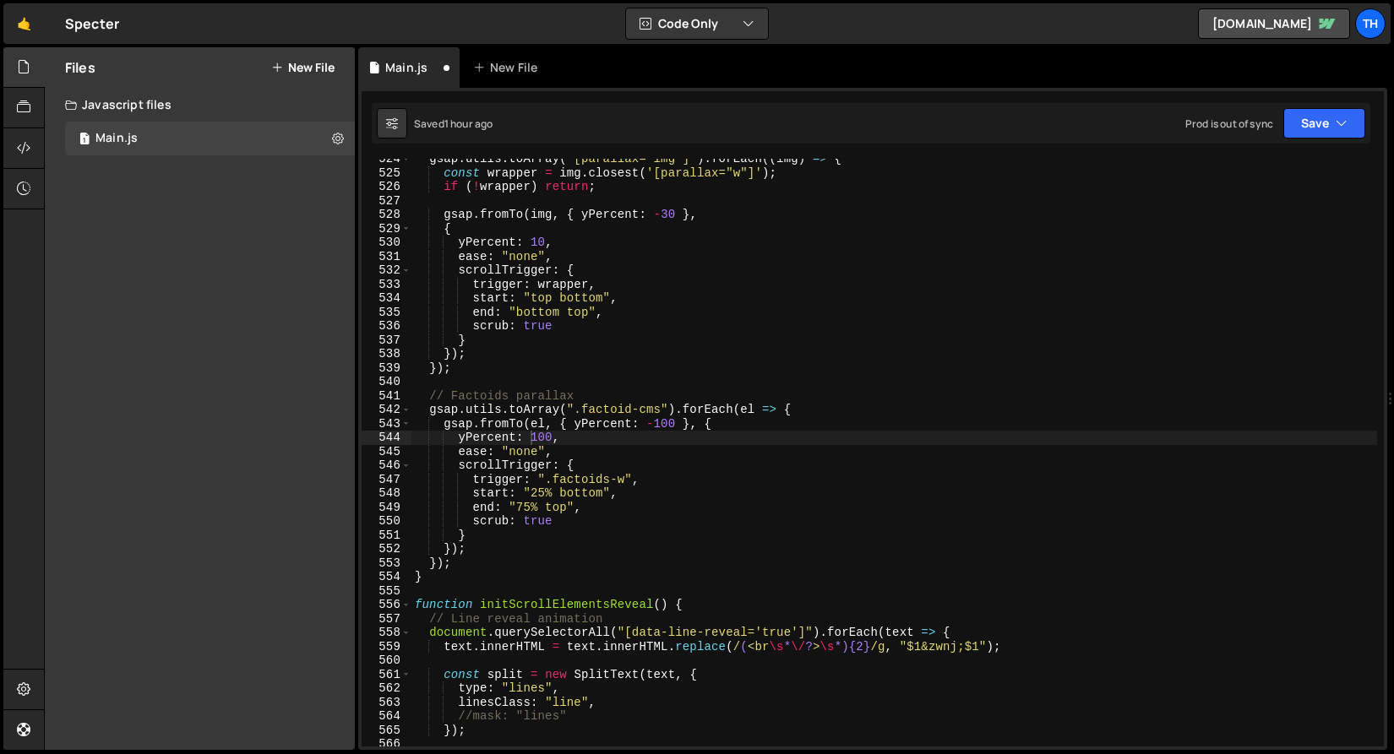
scroll to position [7310, 0]
click at [668, 417] on div "gsap . utils . toArray ( '[parallax="img"]' ) . forEach (( img ) => { const wra…" at bounding box center [893, 460] width 965 height 616
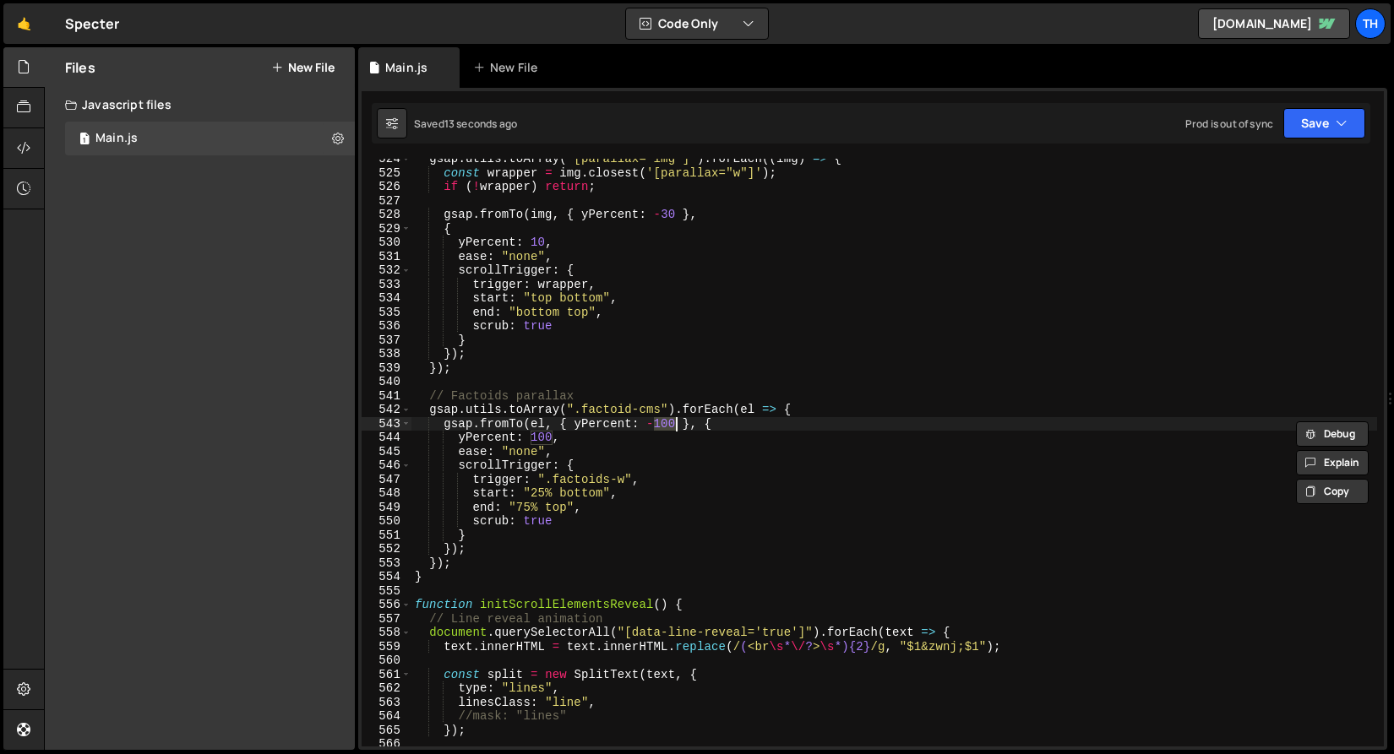
scroll to position [0, 17]
click at [545, 429] on div "gsap . utils . toArray ( '[parallax="img"]' ) . forEach (( img ) => { const wra…" at bounding box center [893, 460] width 965 height 616
click at [541, 437] on div "gsap . utils . toArray ( '[parallax="img"]' ) . forEach (( img ) => { const wra…" at bounding box center [893, 460] width 965 height 616
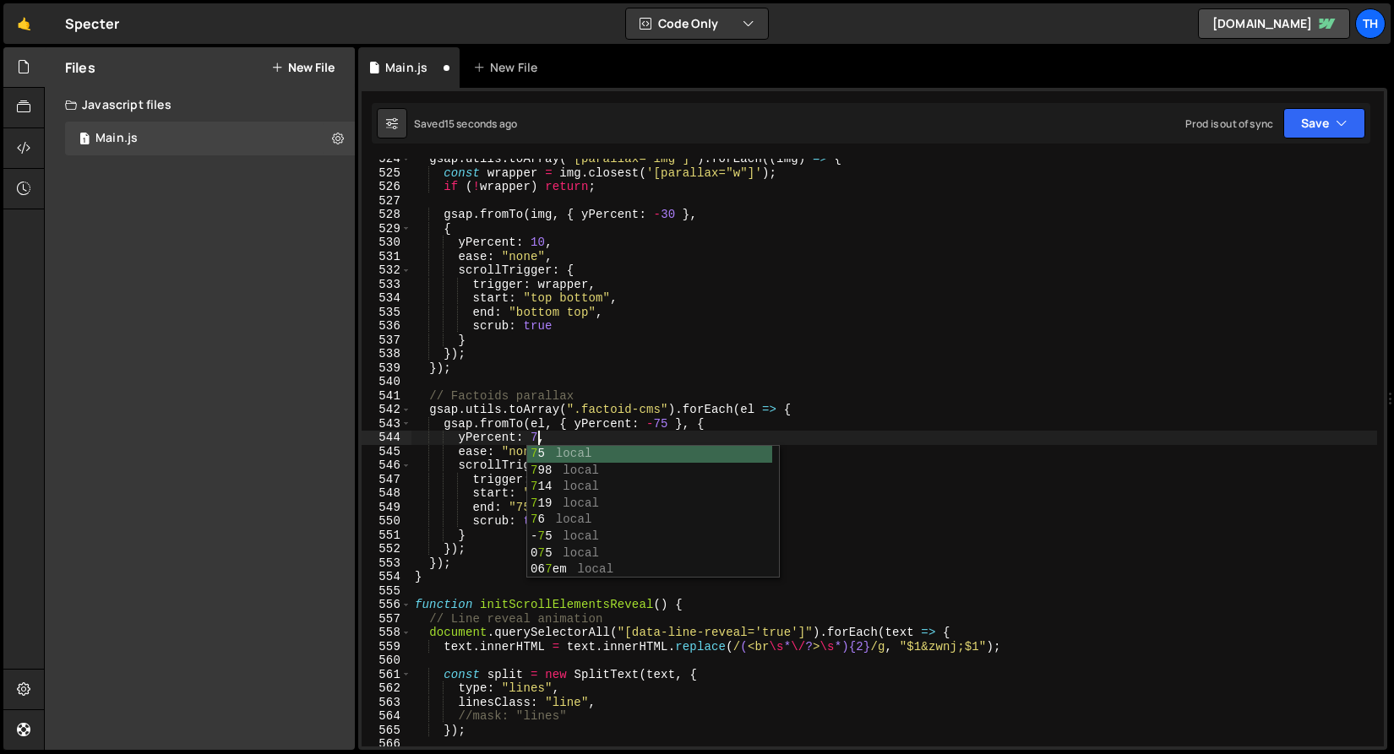
scroll to position [0, 8]
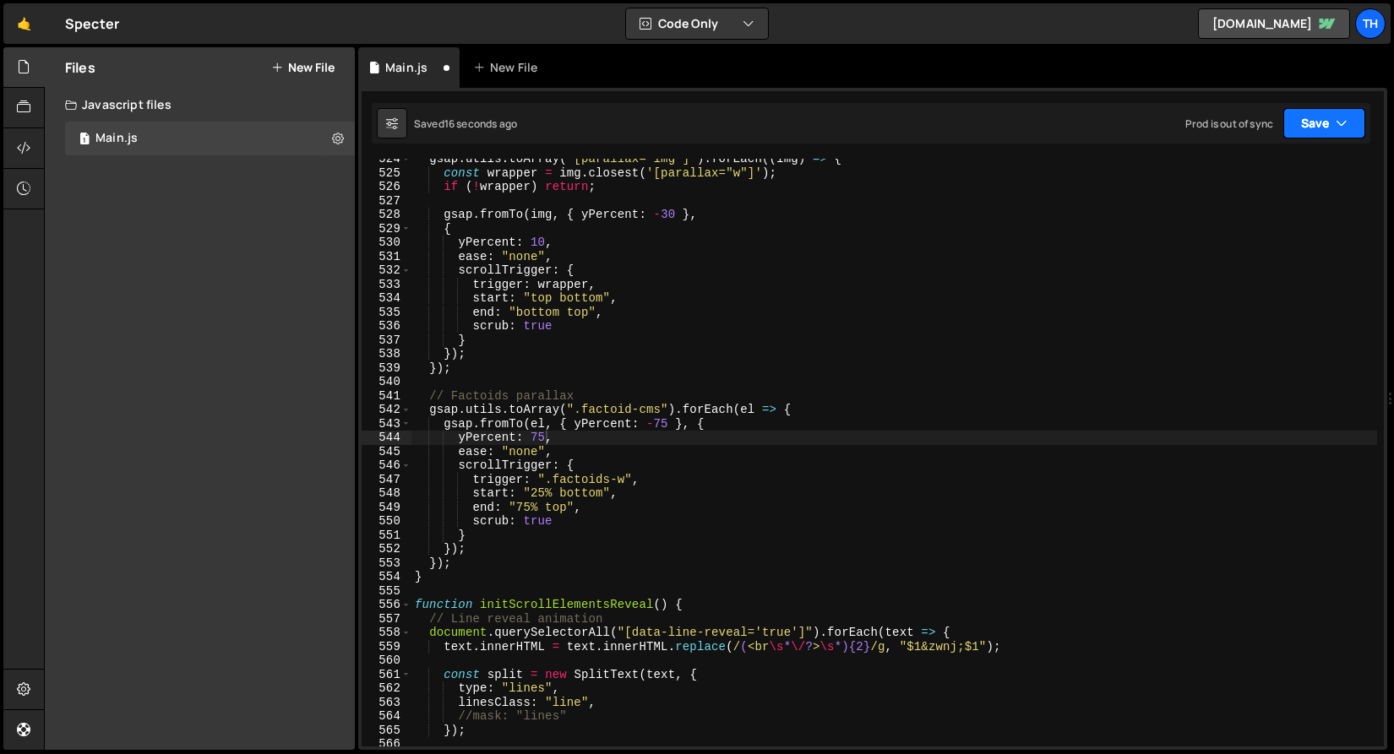
click at [1325, 137] on button "Save" at bounding box center [1324, 123] width 82 height 30
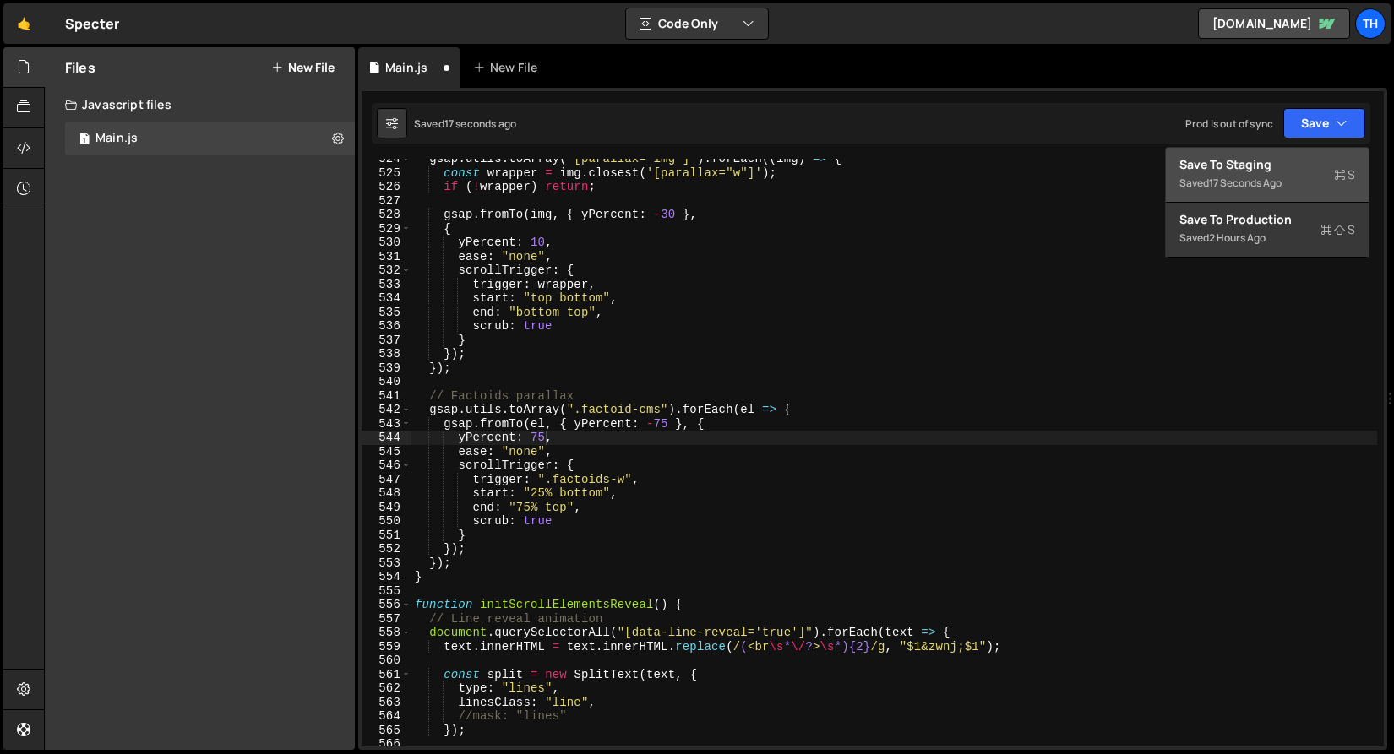
click at [1313, 162] on div "Save to Staging S" at bounding box center [1267, 164] width 176 height 17
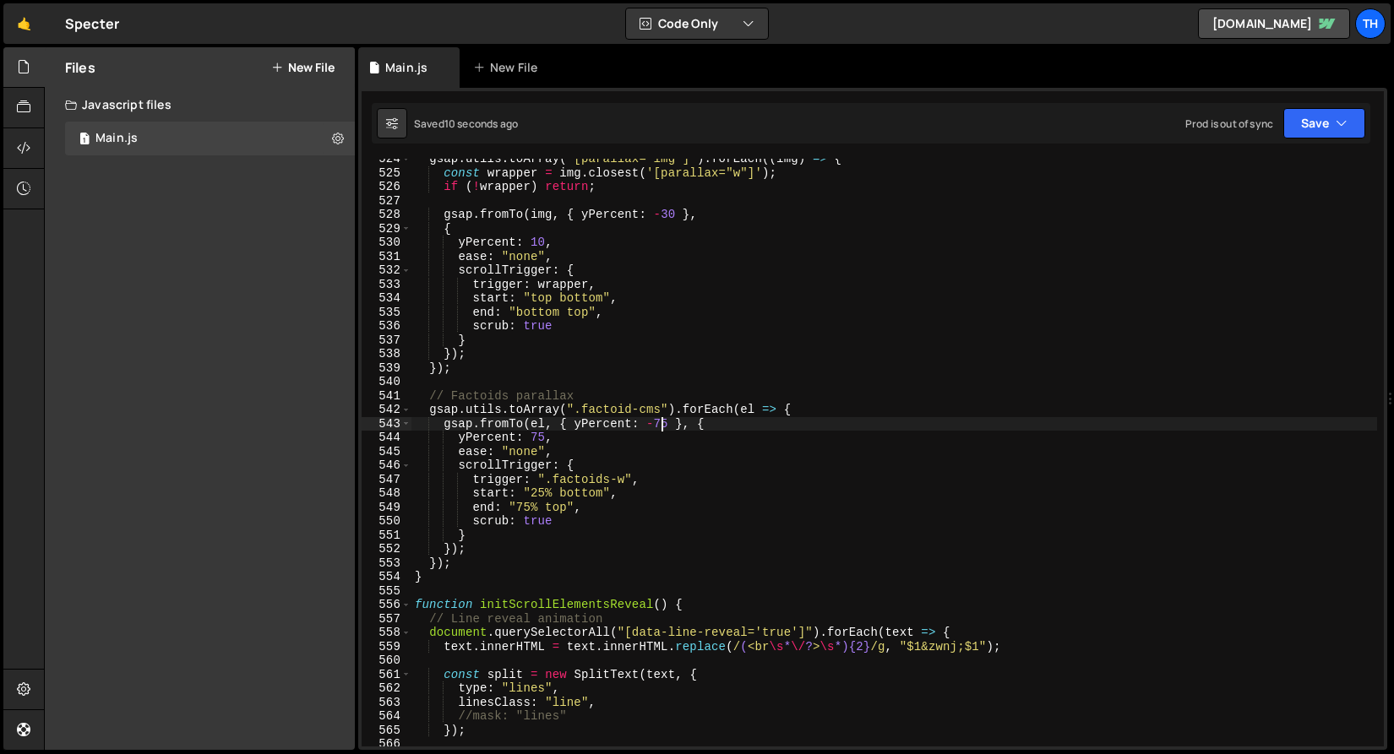
click at [662, 422] on div "gsap . utils . toArray ( '[parallax="img"]' ) . forEach (( img ) => { const wra…" at bounding box center [893, 460] width 965 height 616
click at [541, 443] on div "gsap . utils . toArray ( '[parallax="img"]' ) . forEach (( img ) => { const wra…" at bounding box center [893, 460] width 965 height 616
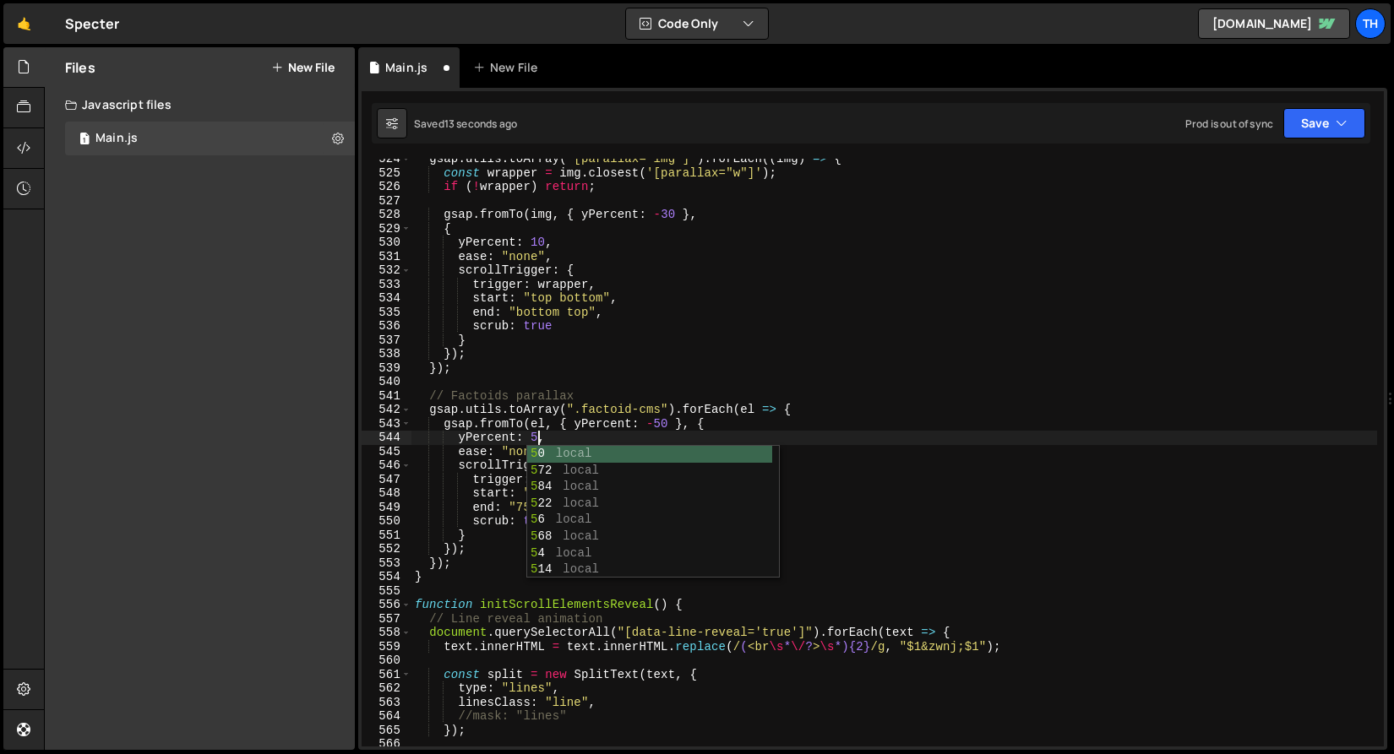
scroll to position [0, 8]
click at [1330, 113] on button "Save" at bounding box center [1324, 123] width 82 height 30
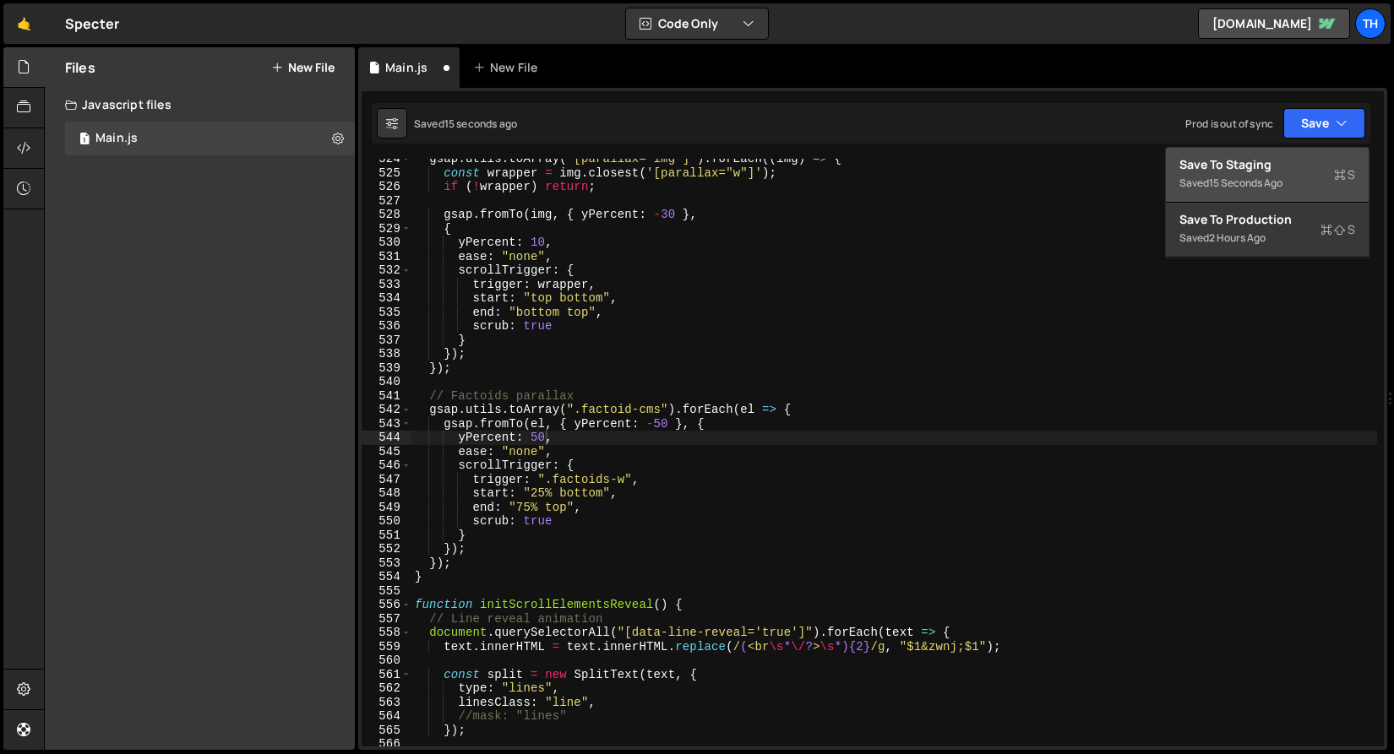
click at [1300, 169] on div "Save to Staging S" at bounding box center [1267, 164] width 176 height 17
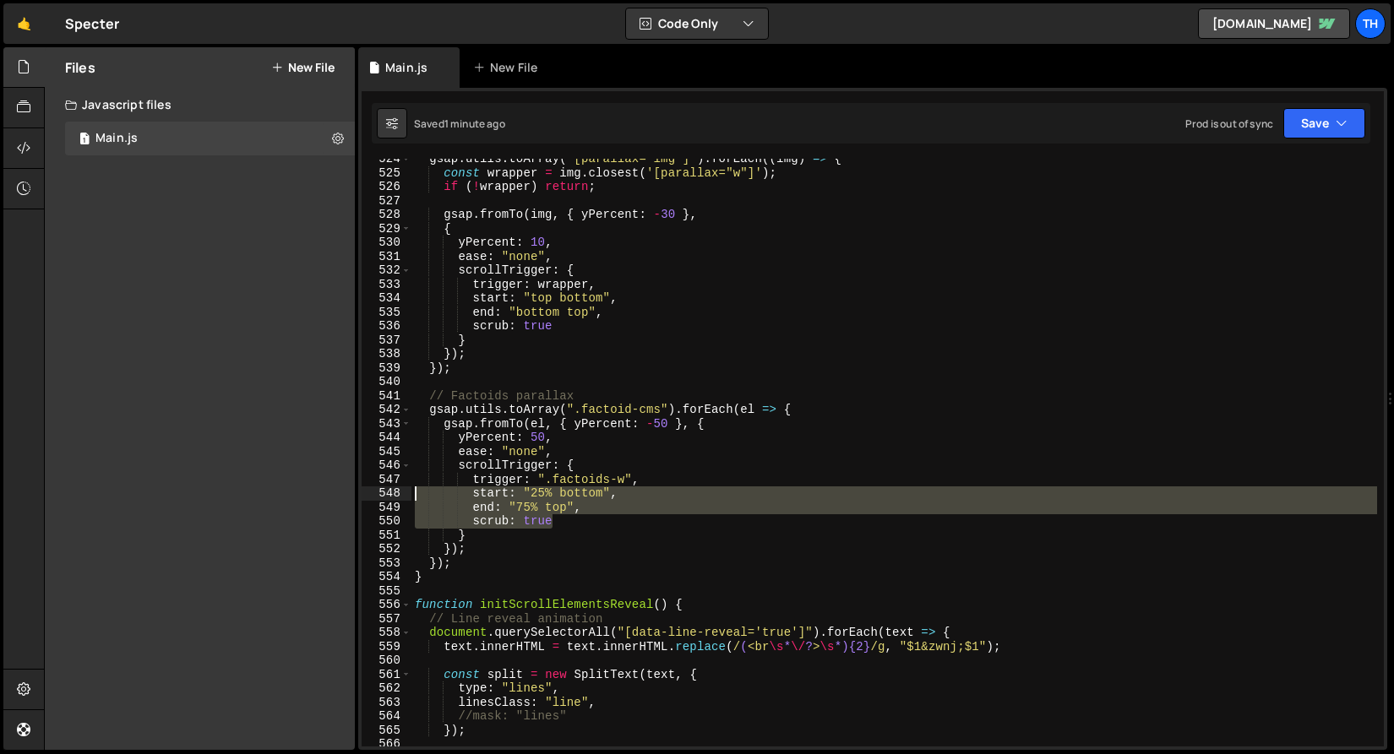
drag, startPoint x: 583, startPoint y: 521, endPoint x: 408, endPoint y: 488, distance: 177.9
click at [408, 488] on div "scrub: true 524 525 526 527 528 529 530 531 532 533 534 535 536 537 538 539 540…" at bounding box center [873, 453] width 1022 height 588
drag, startPoint x: 542, startPoint y: 502, endPoint x: 582, endPoint y: 504, distance: 39.8
click at [542, 502] on div "gsap . utils . toArray ( '[parallax="img"]' ) . forEach (( img ) => { const wra…" at bounding box center [893, 453] width 965 height 588
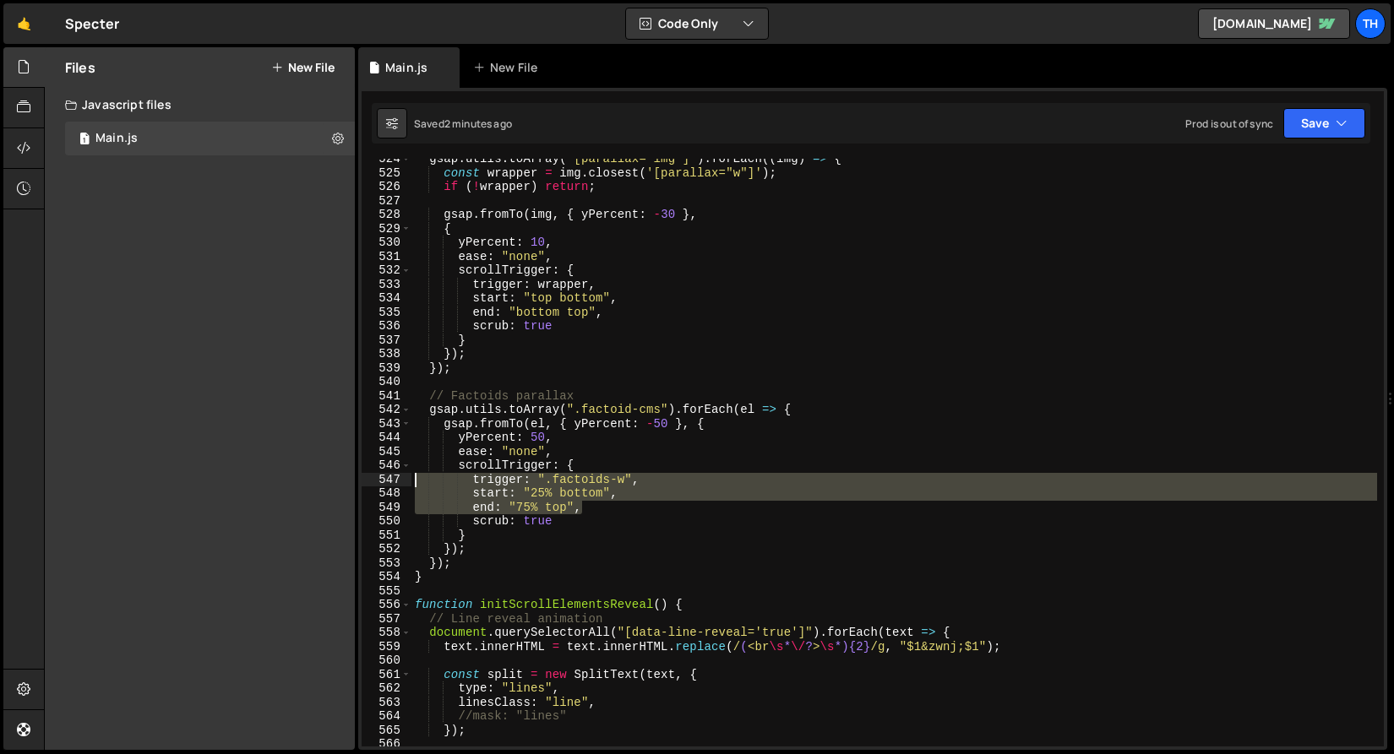
drag, startPoint x: 591, startPoint y: 506, endPoint x: 344, endPoint y: 479, distance: 249.0
click at [344, 479] on div "Files New File Create your first file Get started by starting a Javascript or C…" at bounding box center [719, 399] width 1350 height 704
click at [468, 565] on div "gsap . utils . toArray ( '[parallax="img"]' ) . forEach (( img ) => { const wra…" at bounding box center [893, 460] width 965 height 616
type textarea "});"
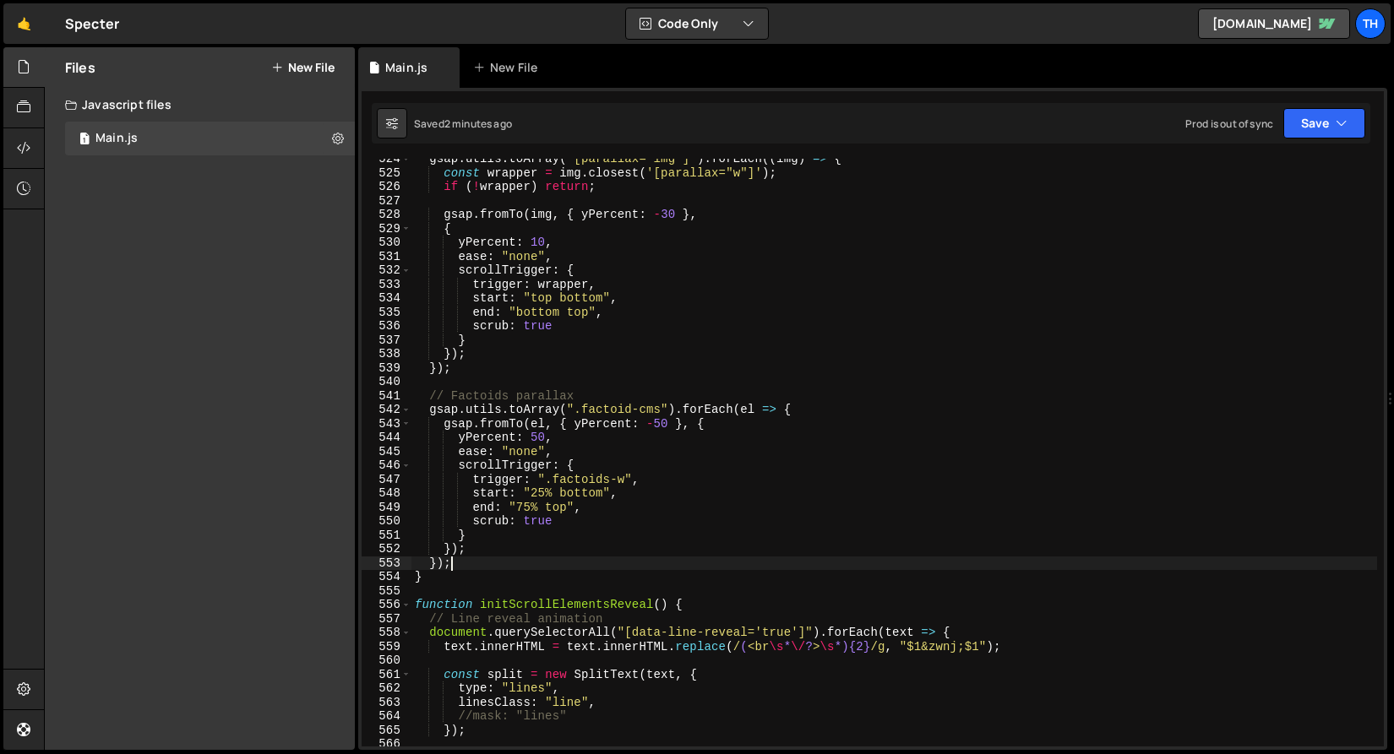
scroll to position [0, 0]
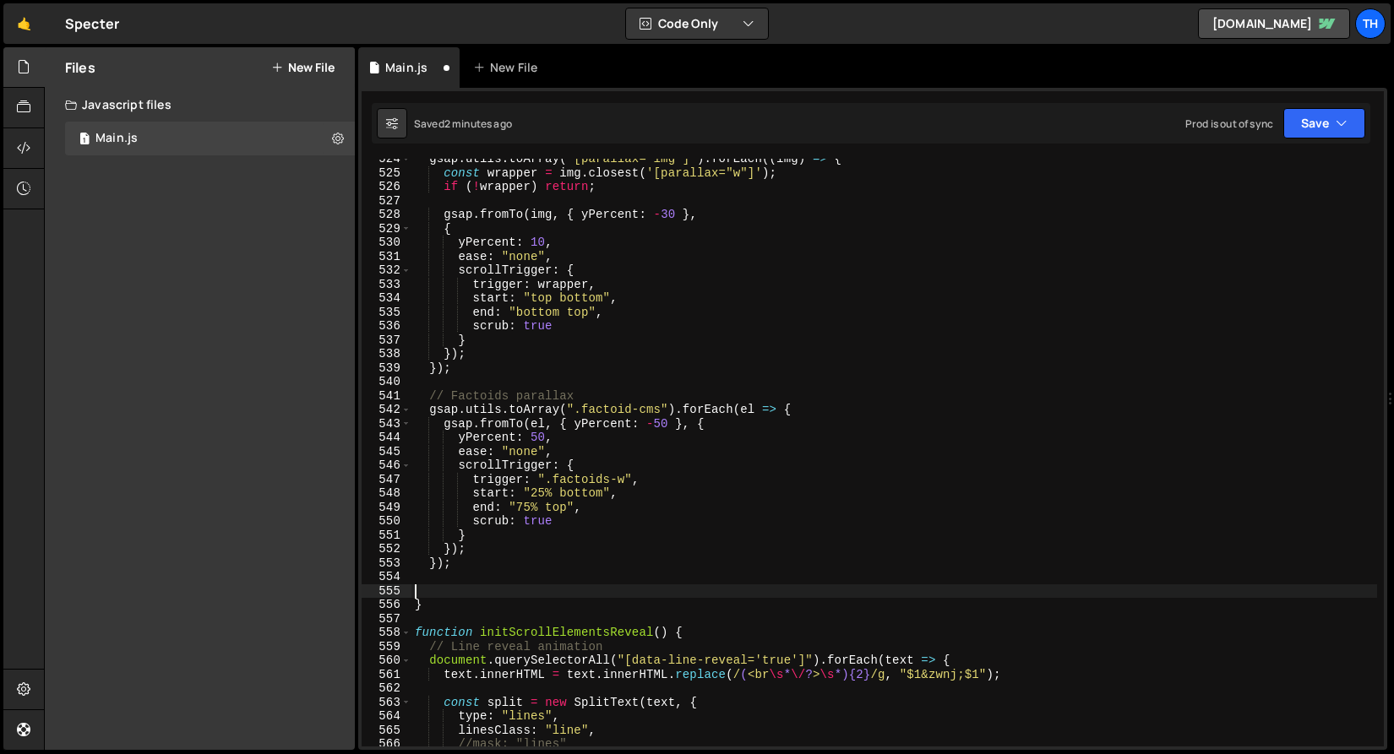
paste textarea "});"
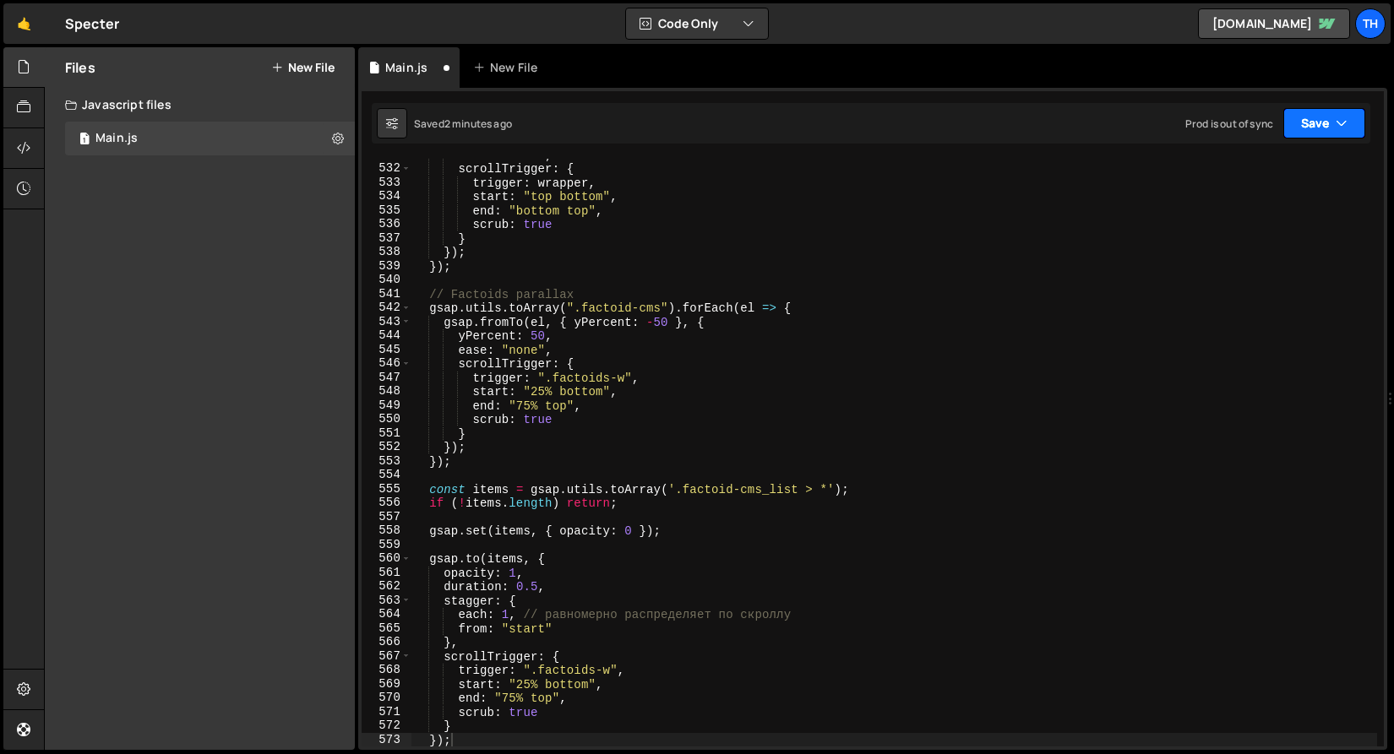
click at [1296, 124] on button "Save" at bounding box center [1324, 123] width 82 height 30
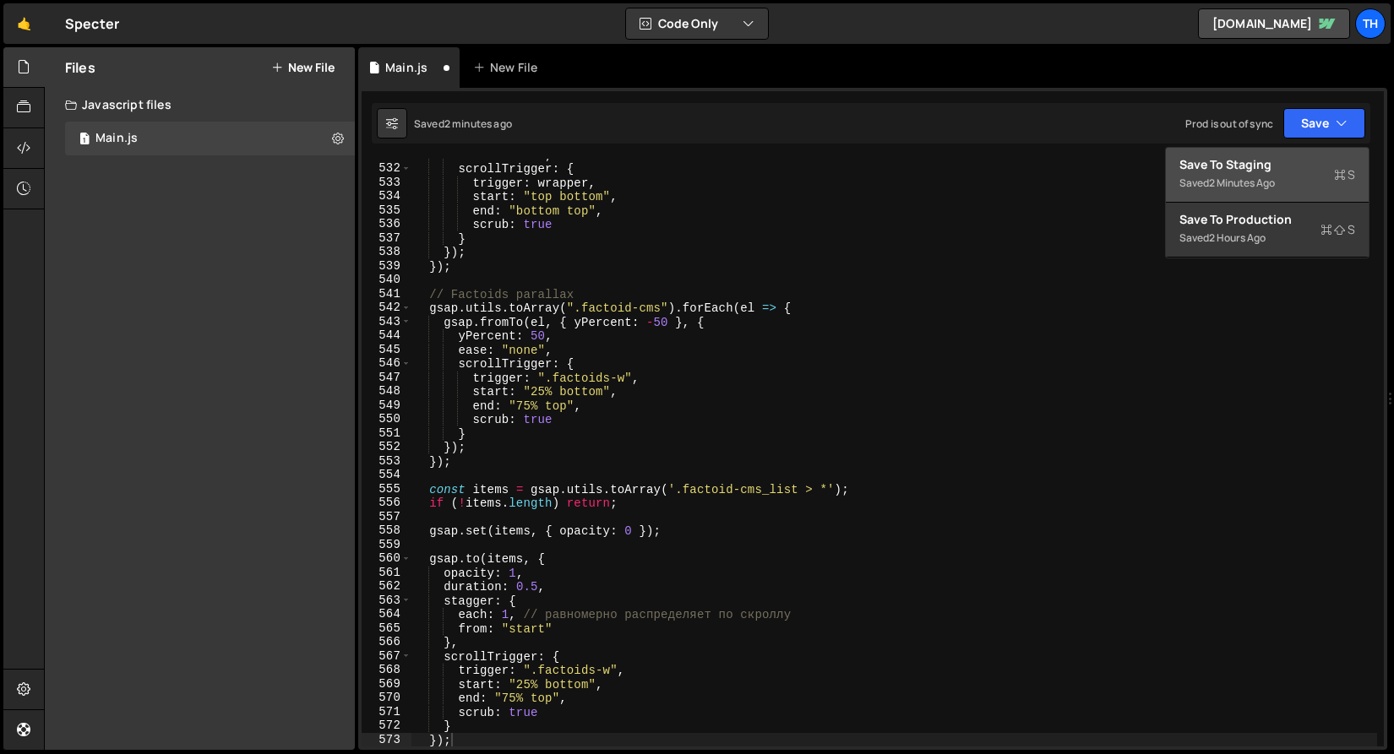
click at [1285, 179] on div "Saved 2 minutes ago" at bounding box center [1267, 183] width 176 height 20
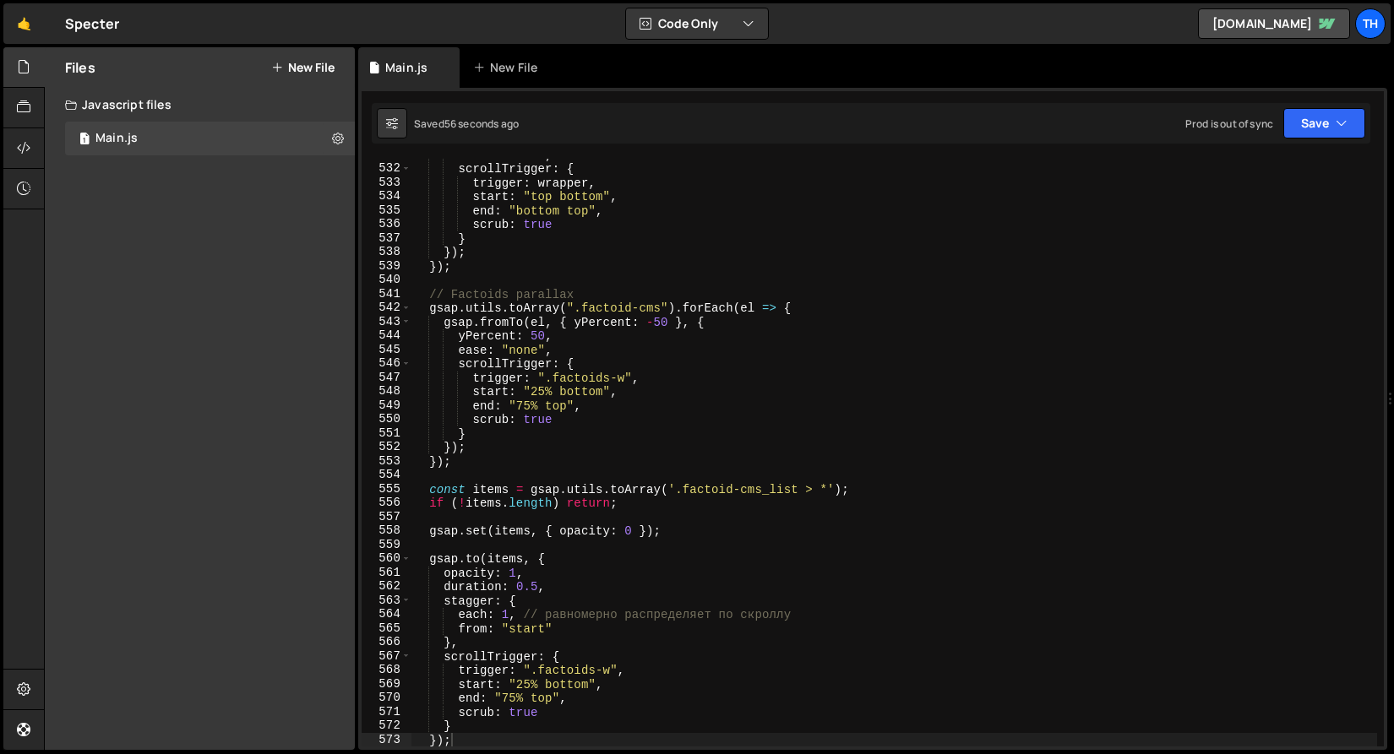
scroll to position [7419, 0]
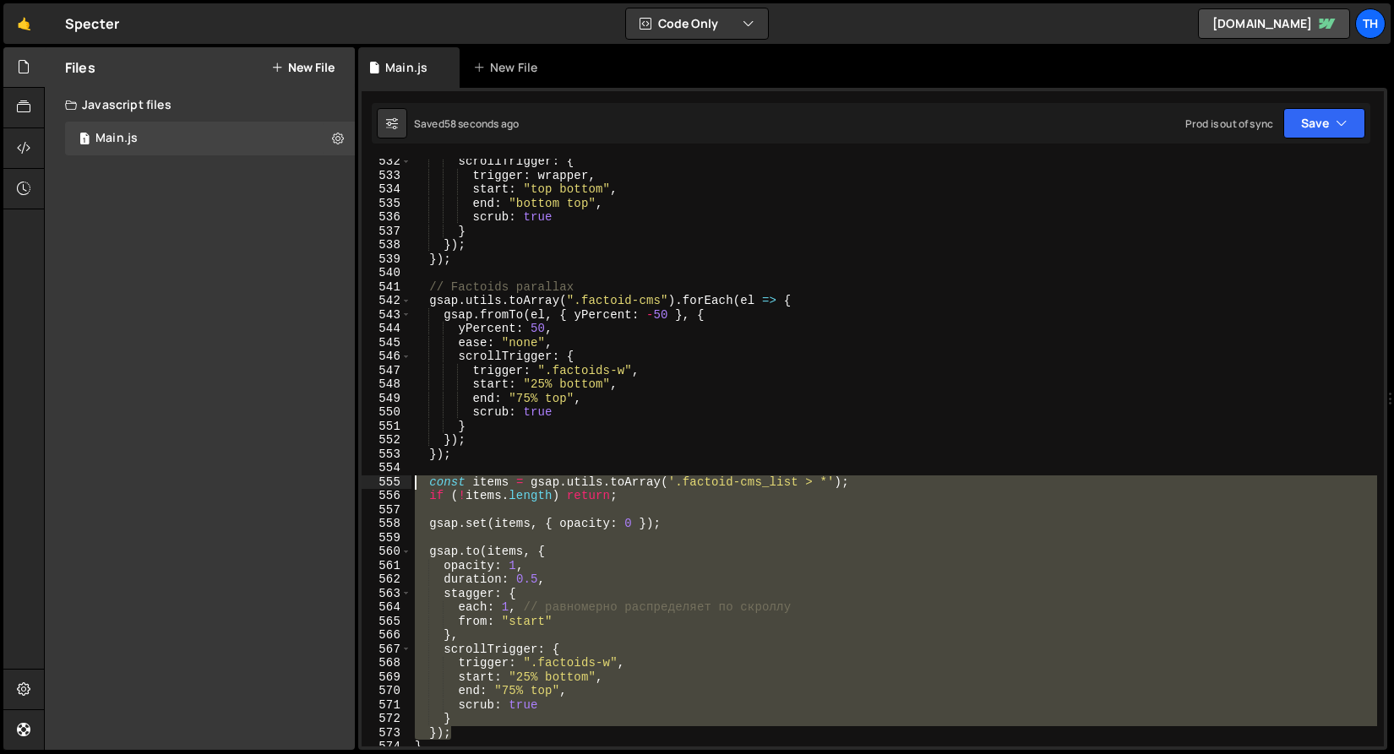
drag, startPoint x: 431, startPoint y: 704, endPoint x: 308, endPoint y: 478, distance: 257.4
click at [308, 478] on div "Files New File Create your first file Get started by starting a Javascript or C…" at bounding box center [719, 399] width 1350 height 704
paste textarea "})"
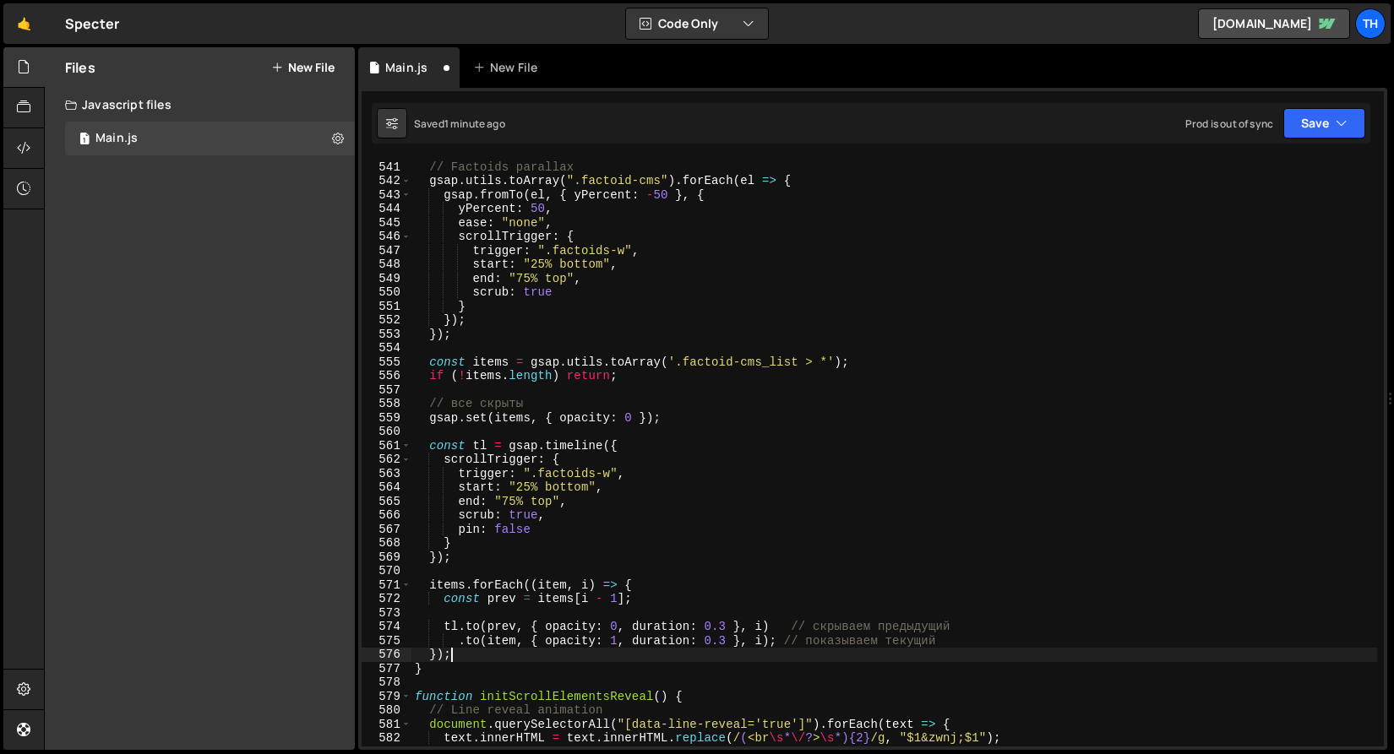
scroll to position [7545, 0]
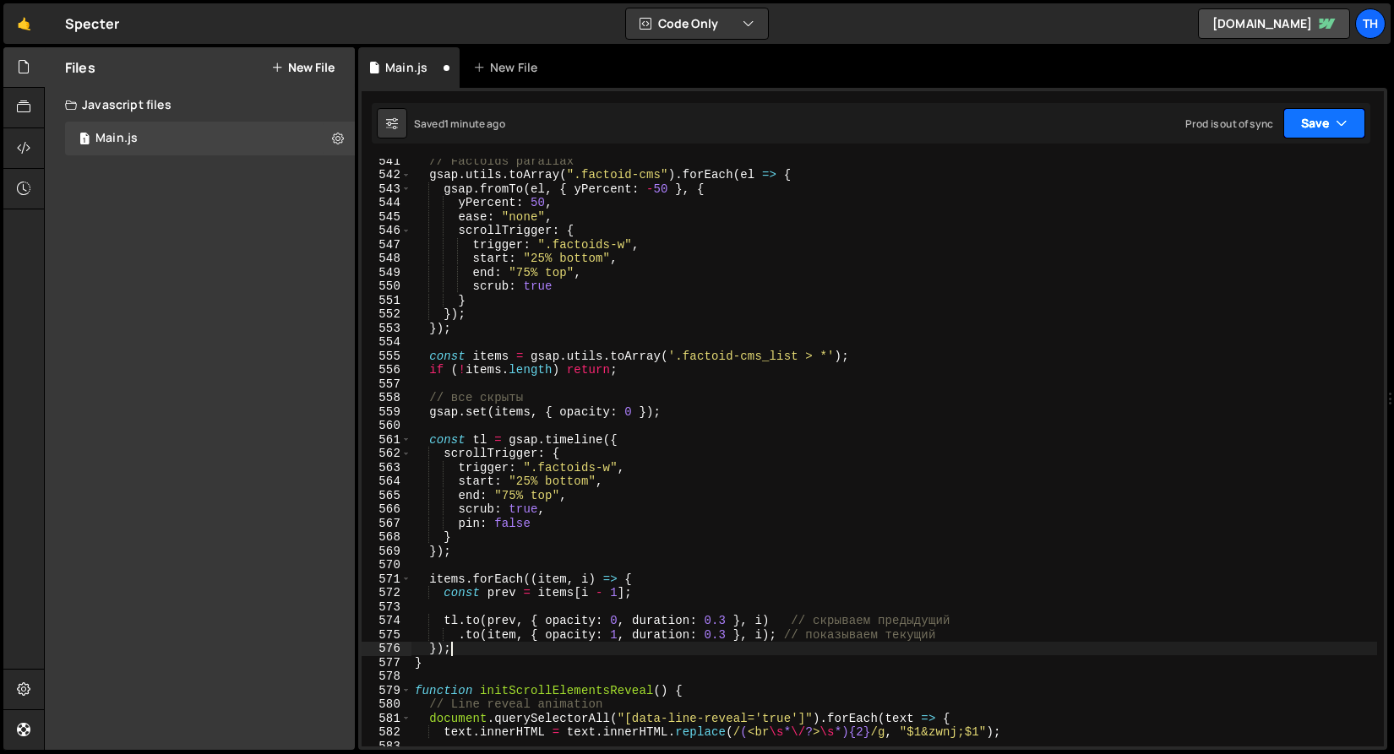
click at [1321, 119] on button "Save" at bounding box center [1324, 123] width 82 height 30
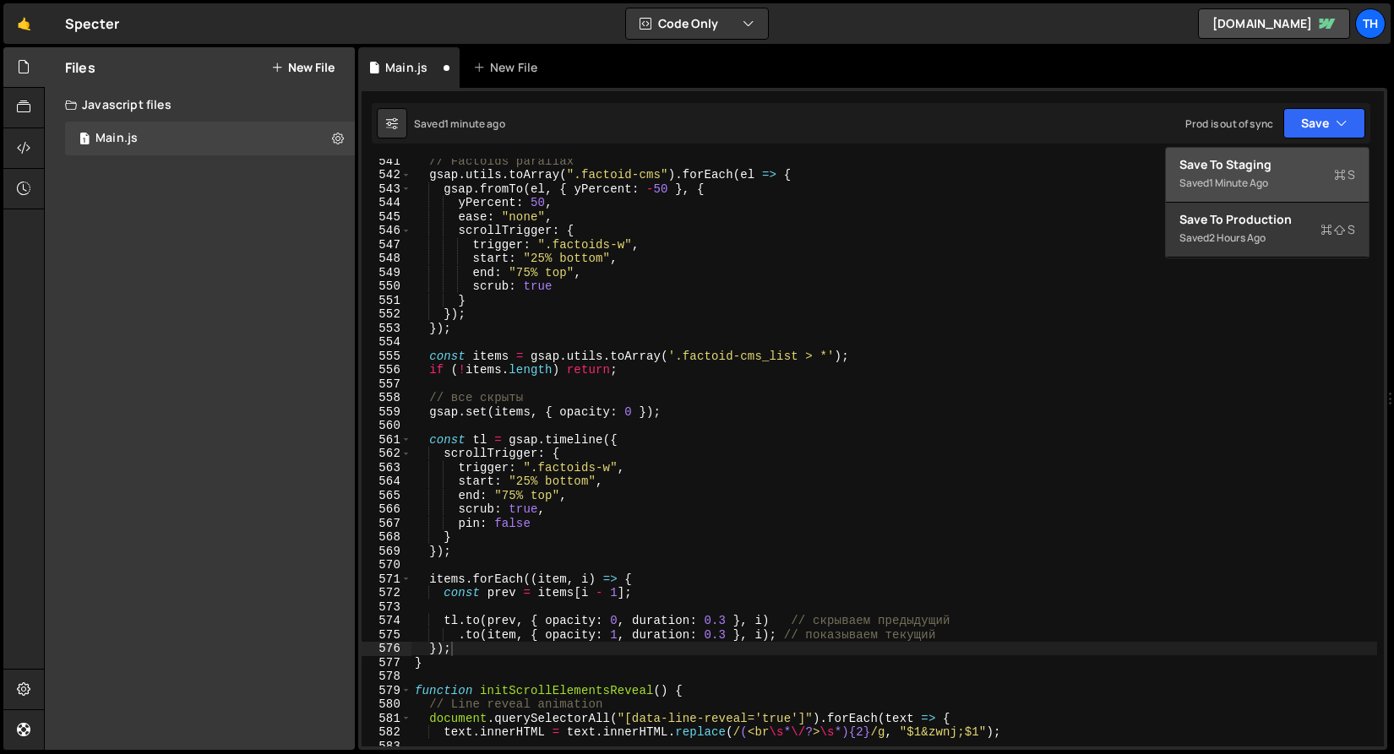
click at [1304, 160] on div "Save to Staging S" at bounding box center [1267, 164] width 176 height 17
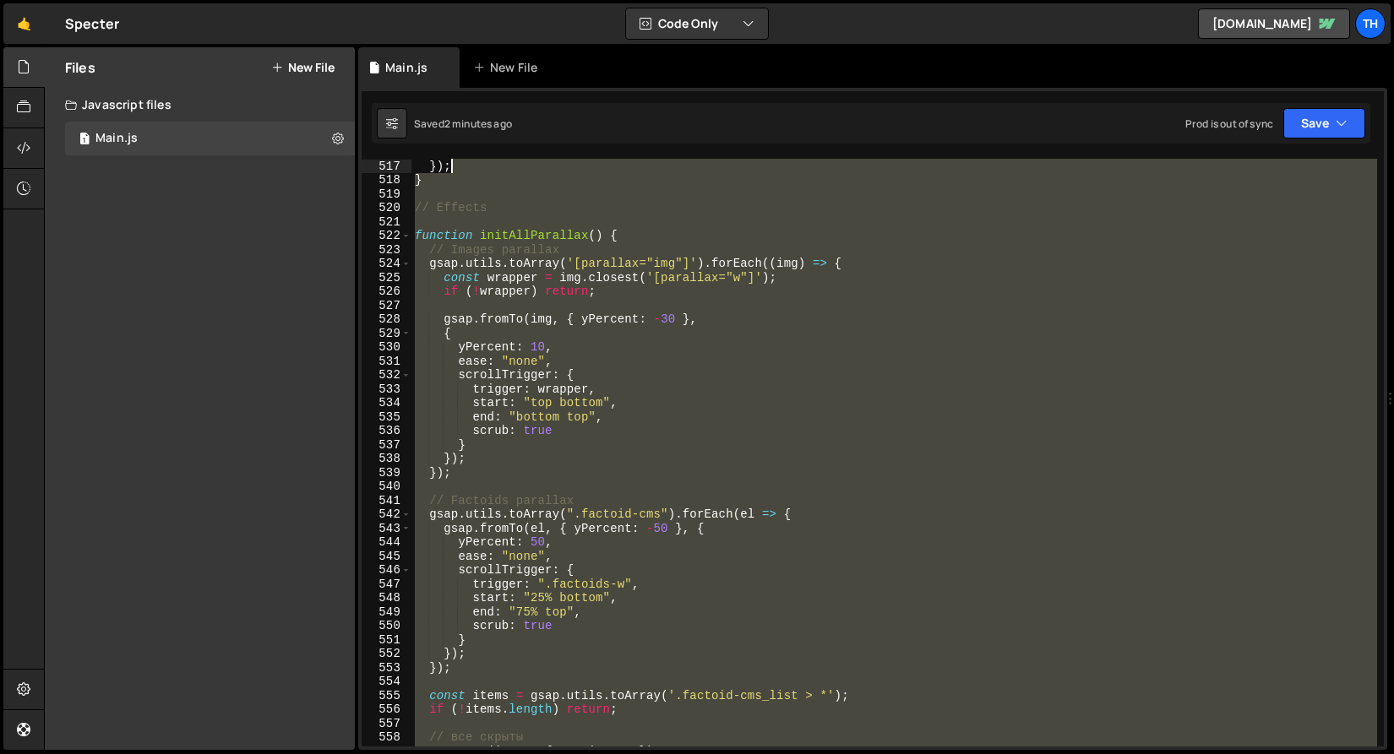
scroll to position [7205, 0]
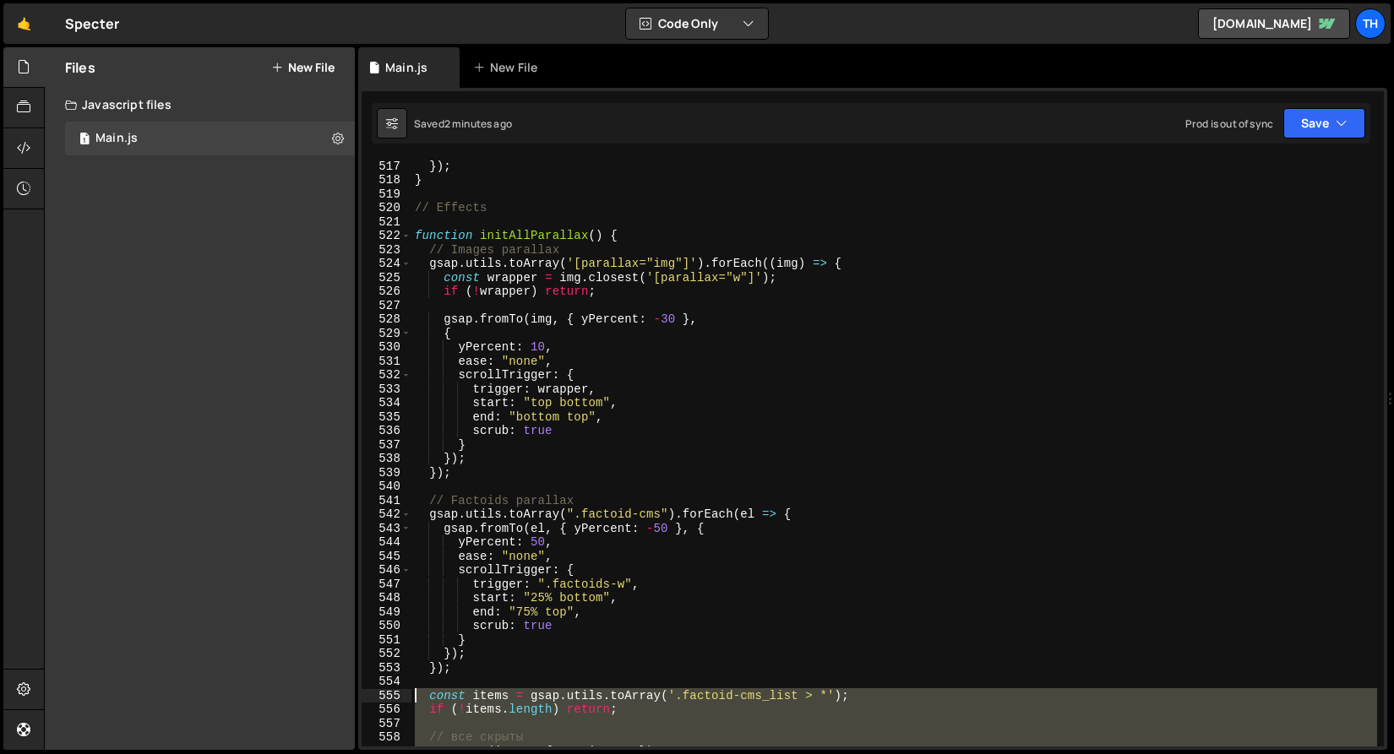
drag, startPoint x: 476, startPoint y: 577, endPoint x: 316, endPoint y: 695, distance: 198.7
click at [316, 695] on div "Files New File Create your first file Get started by starting a Javascript or C…" at bounding box center [719, 399] width 1350 height 704
type textarea "const items = gsap.utils.toArray('.factoid-cms_list > *'); if (!items.length) r…"
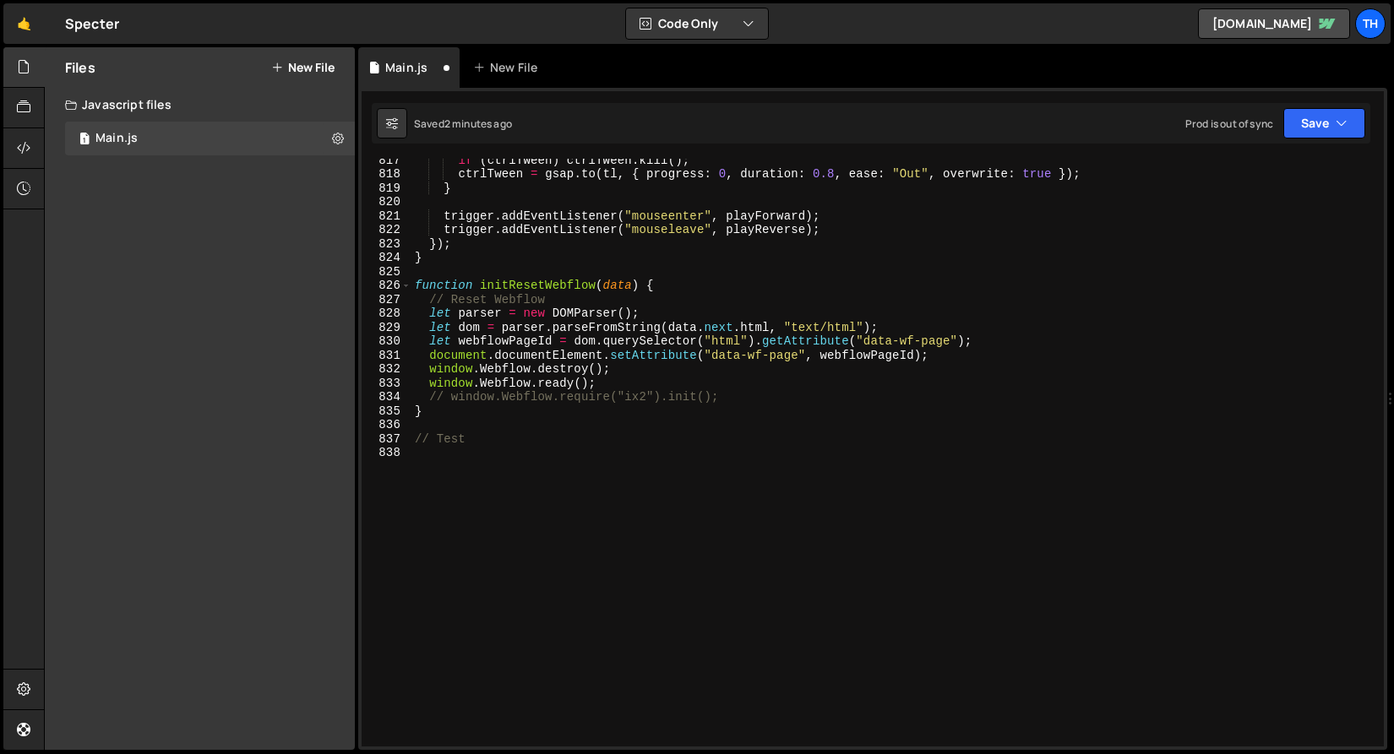
scroll to position [11392, 0]
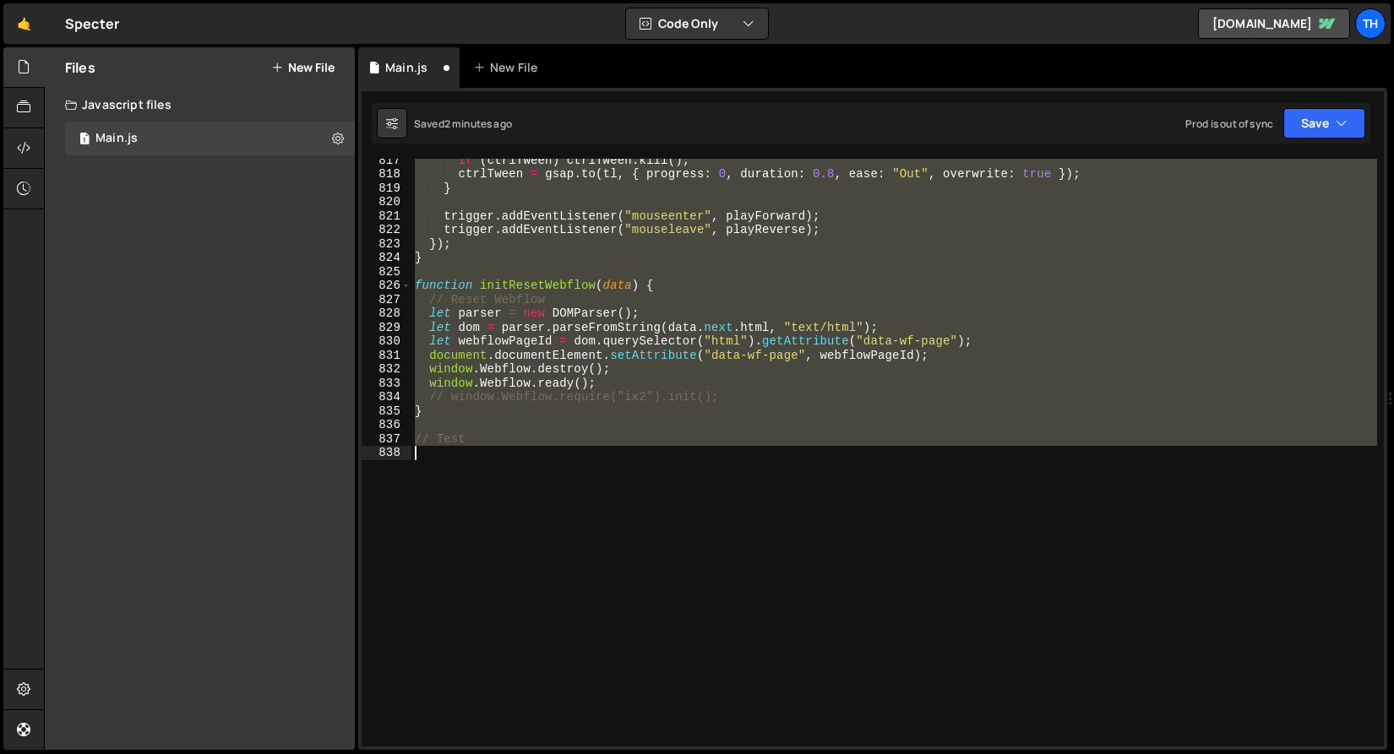
click at [576, 470] on div "if ( ctrlTween ) ctrlTween . kill ( ) ; ctrlTween = gsap . to ( tl , { progress…" at bounding box center [893, 461] width 965 height 616
type textarea "// Test"
click at [562, 482] on div "if ( ctrlTween ) ctrlTween . kill ( ) ; ctrlTween = gsap . to ( tl , { progress…" at bounding box center [893, 453] width 965 height 588
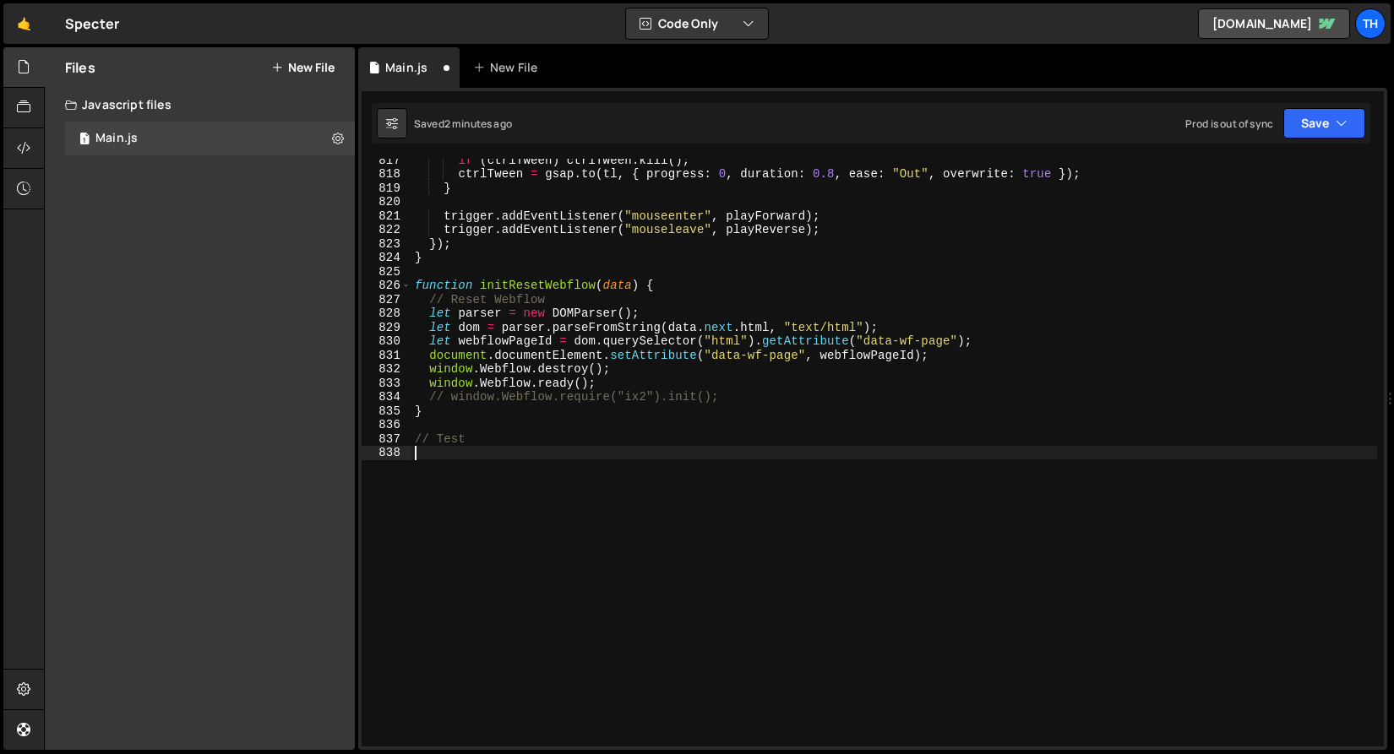
paste textarea "}"
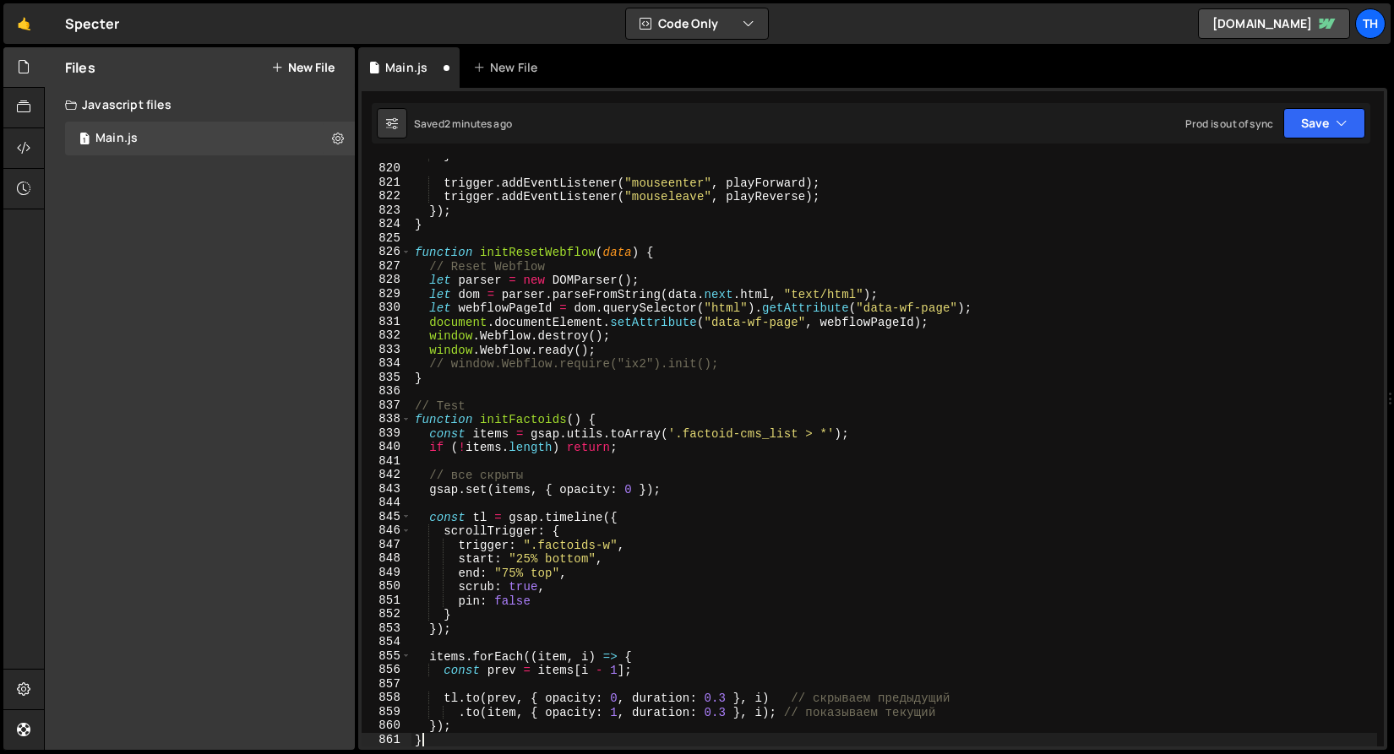
scroll to position [11426, 0]
click at [529, 416] on div "} trigger . addEventListener ( "mouseenter" , playForward ) ; trigger . addEven…" at bounding box center [893, 456] width 965 height 616
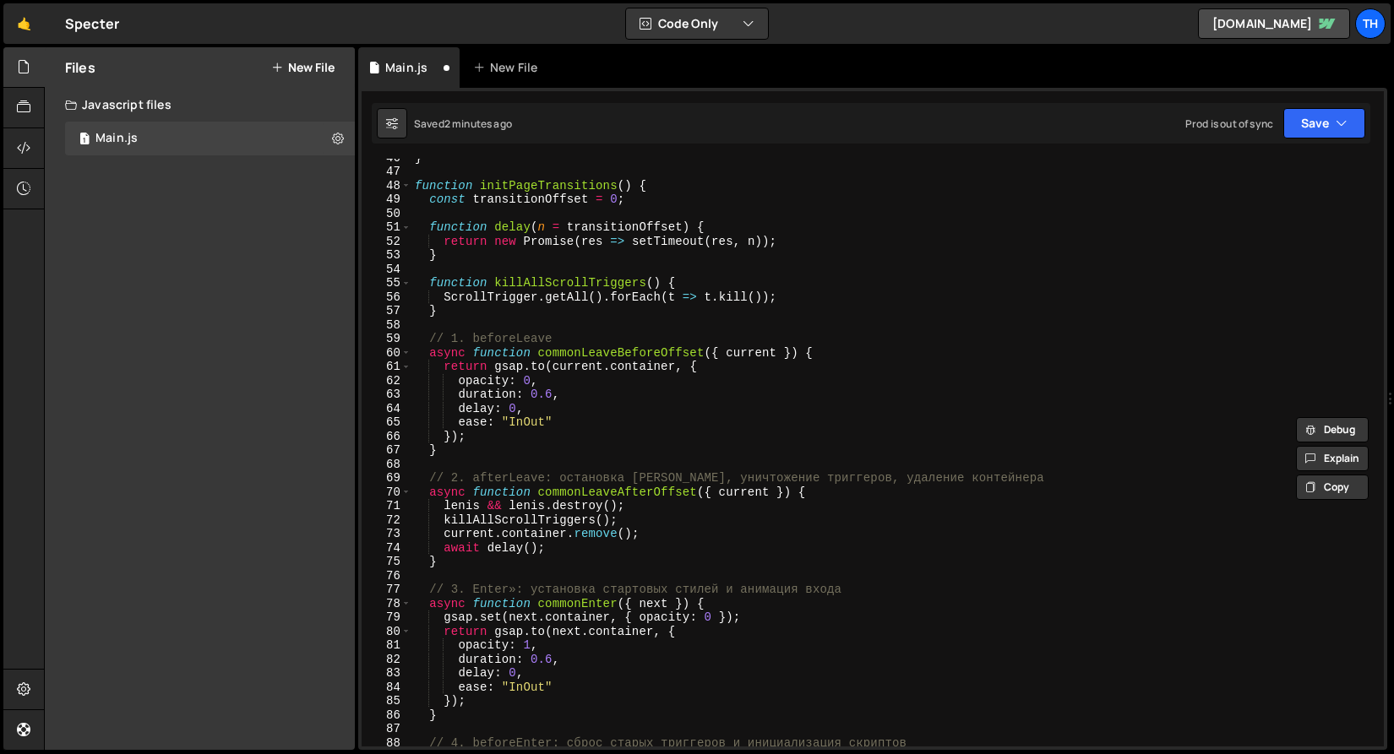
scroll to position [0, 0]
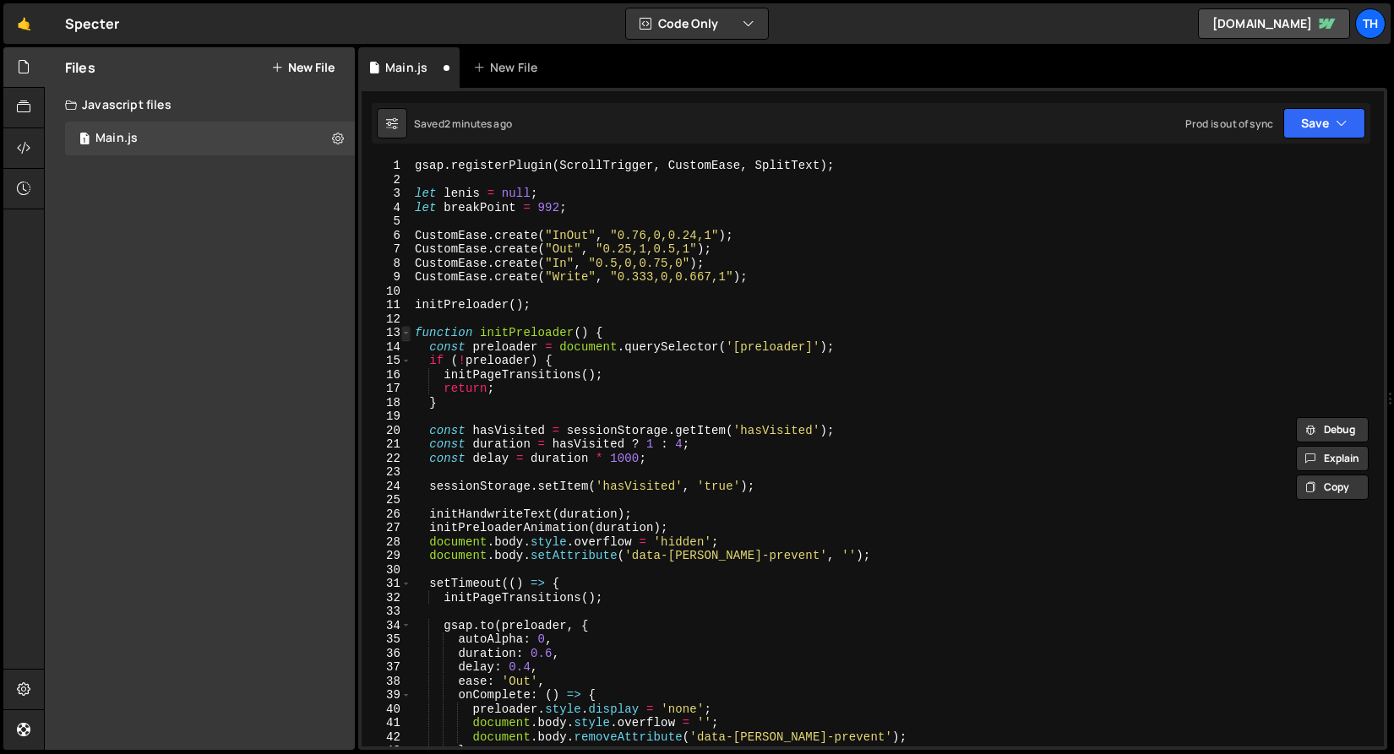
click at [409, 333] on div "13" at bounding box center [387, 333] width 50 height 14
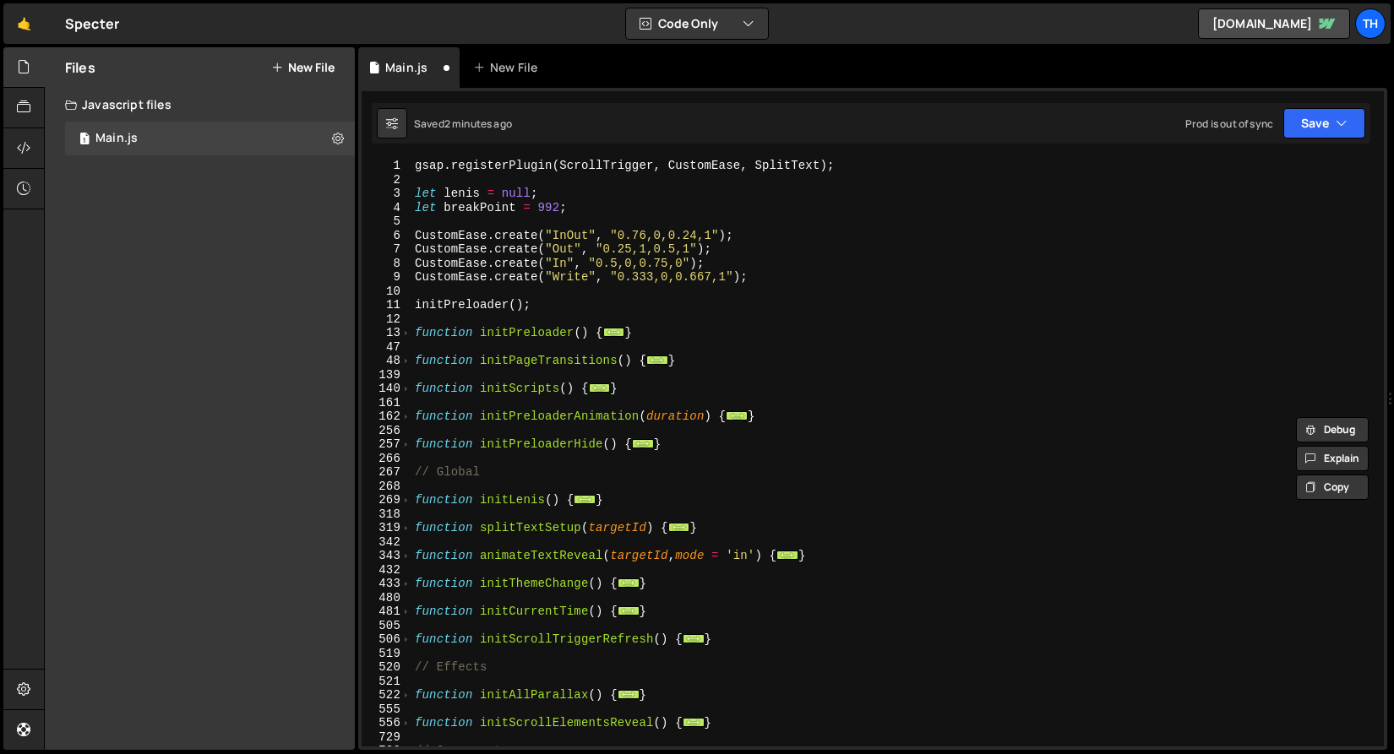
click at [415, 383] on div "gsap . registerPlugin ( ScrollTrigger , CustomEase , SplitText ) ; let lenis = …" at bounding box center [893, 467] width 965 height 616
click at [411, 400] on div "161" at bounding box center [387, 403] width 50 height 14
click at [408, 392] on span at bounding box center [405, 389] width 9 height 14
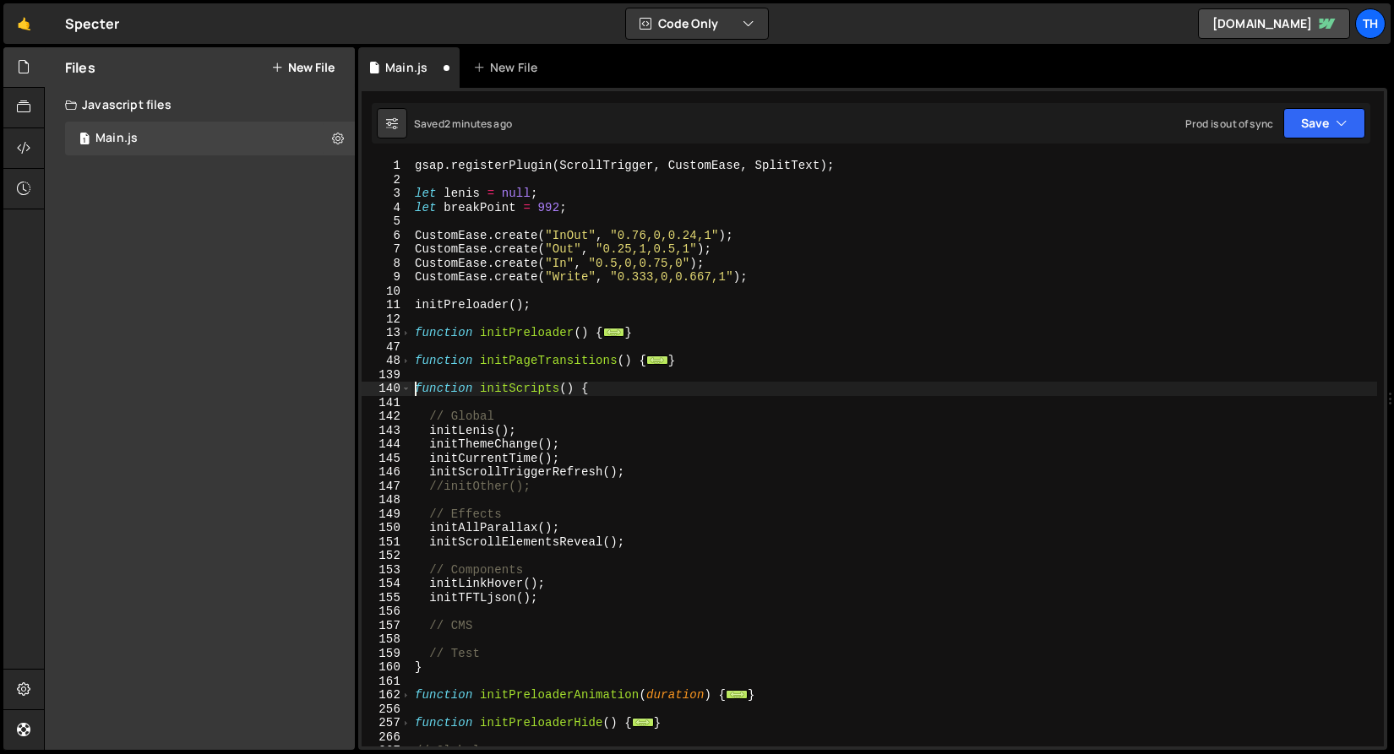
scroll to position [111, 0]
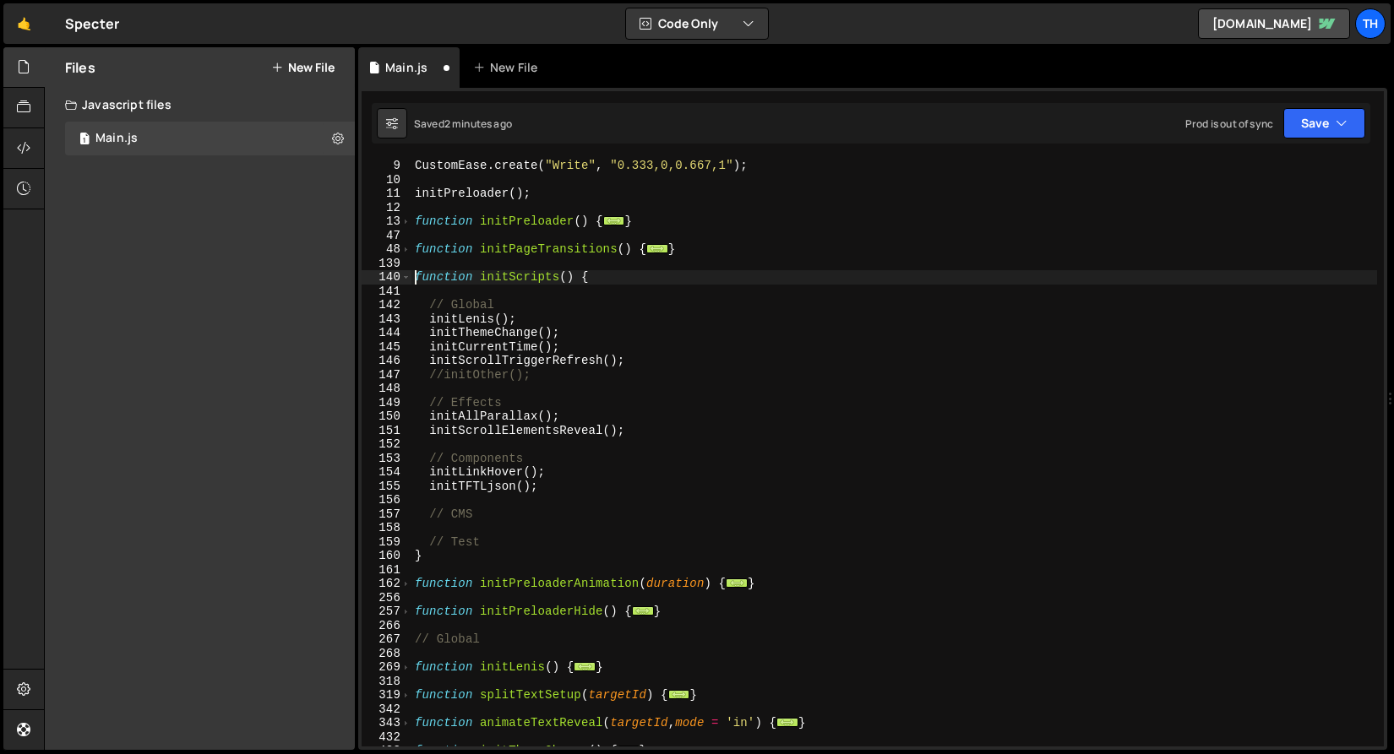
click at [557, 545] on div "CustomEase . create ( "Write" , "0.333,0,0.667,1" ) ; initPreloader ( ) ; funct…" at bounding box center [893, 467] width 965 height 616
type textarea "// Test"
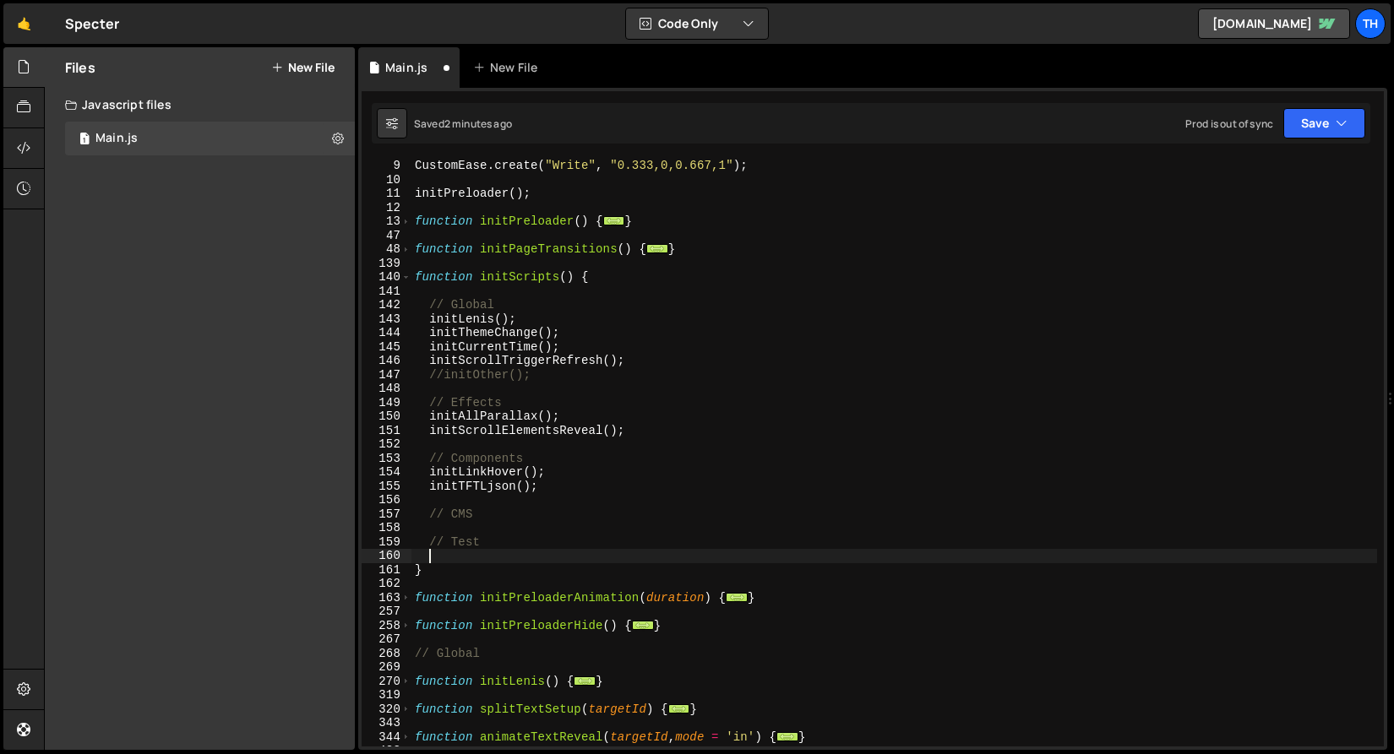
paste textarea "initFactoids"
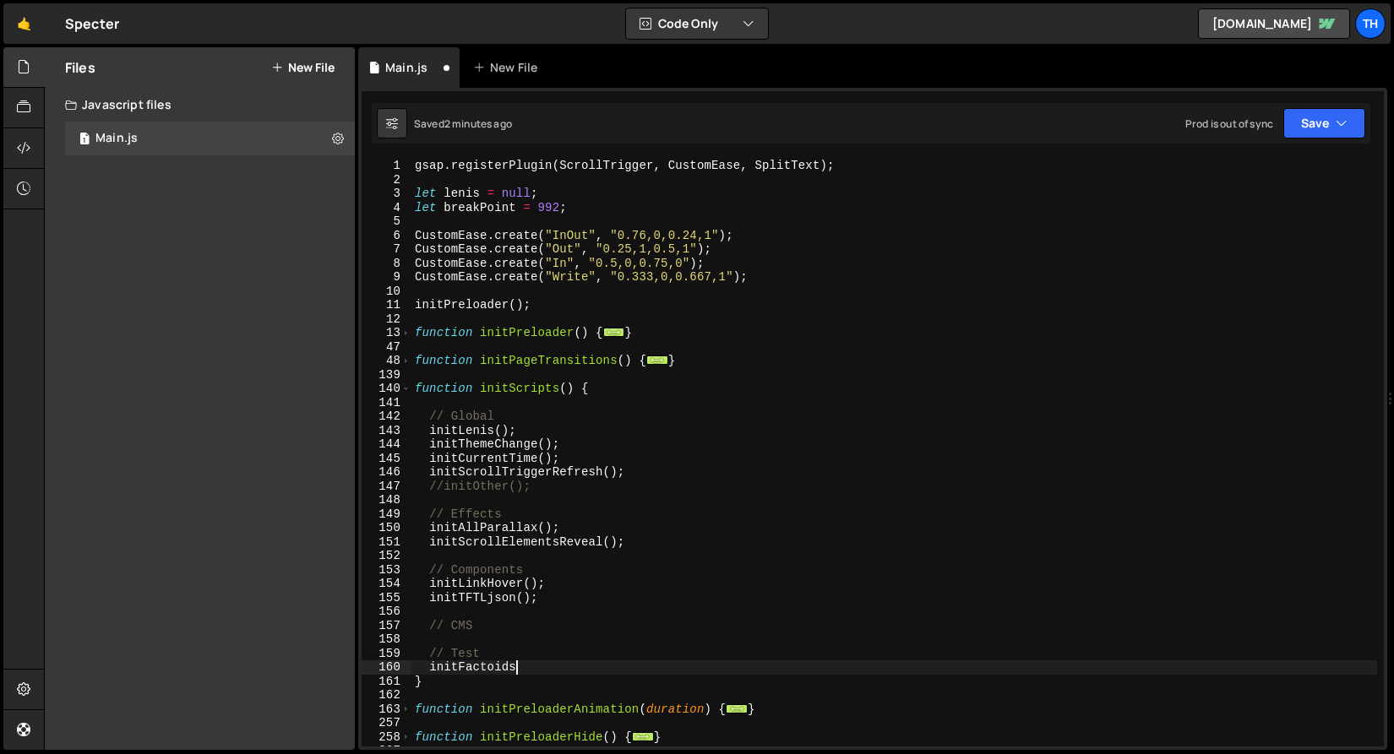
scroll to position [0, 0]
drag, startPoint x: 517, startPoint y: 597, endPoint x: 541, endPoint y: 598, distance: 24.5
click at [541, 598] on div "gsap . registerPlugin ( ScrollTrigger , CustomEase , SplitText ) ; let lenis = …" at bounding box center [893, 467] width 965 height 616
click at [521, 655] on div "gsap . registerPlugin ( ScrollTrigger , CustomEase , SplitText ) ; let lenis = …" at bounding box center [893, 467] width 965 height 616
click at [528, 664] on div "gsap . registerPlugin ( ScrollTrigger , CustomEase , SplitText ) ; let lenis = …" at bounding box center [893, 467] width 965 height 616
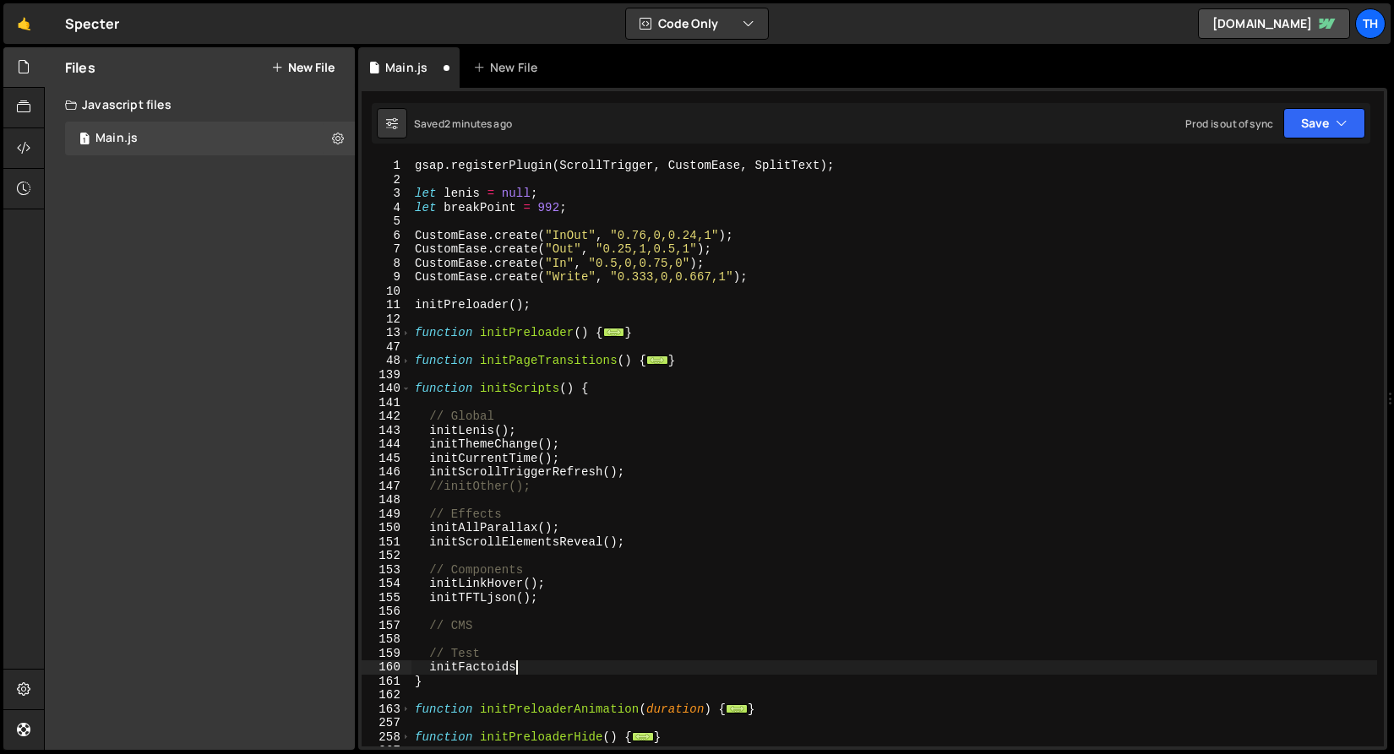
paste textarea "();"
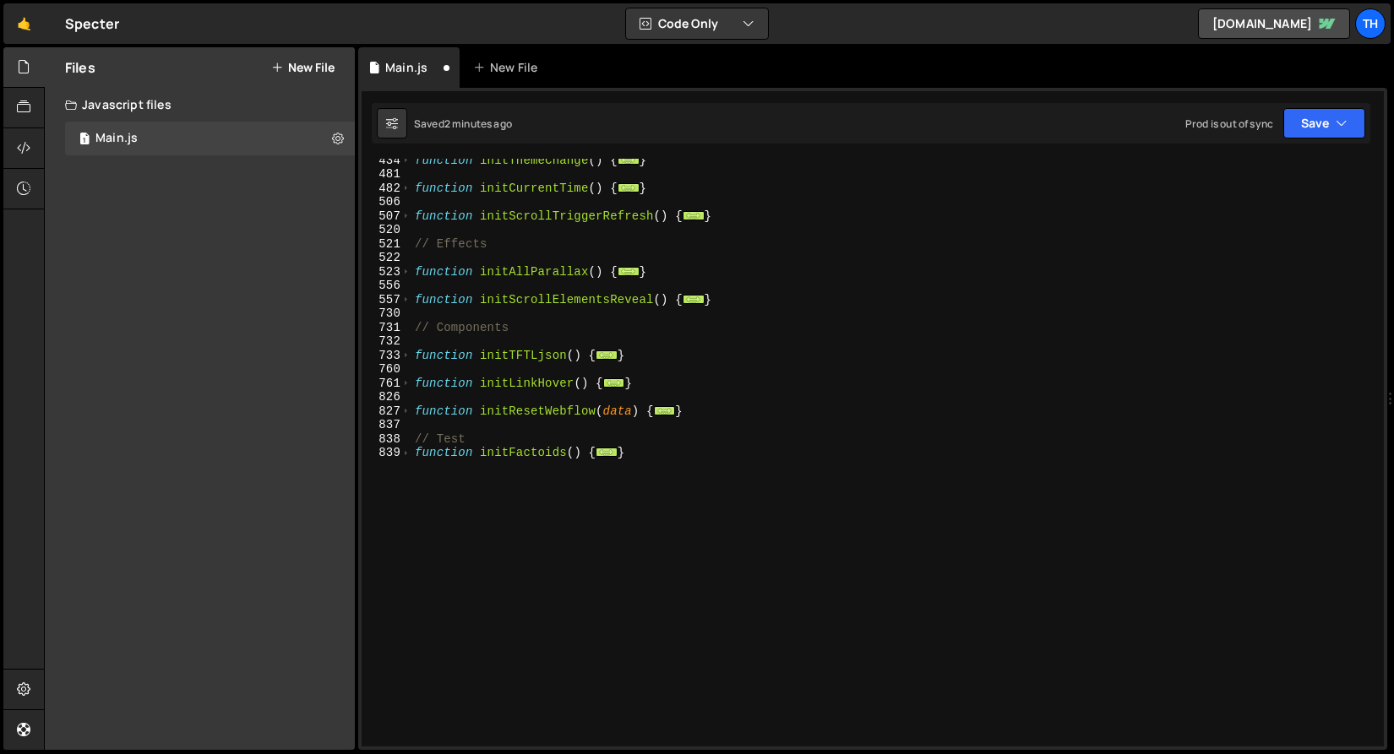
scroll to position [716, 0]
click at [501, 442] on div "function initThemeChange ( ) { ... } function initCurrentTime ( ) { ... } funct…" at bounding box center [893, 461] width 965 height 616
type textarea "// Test"
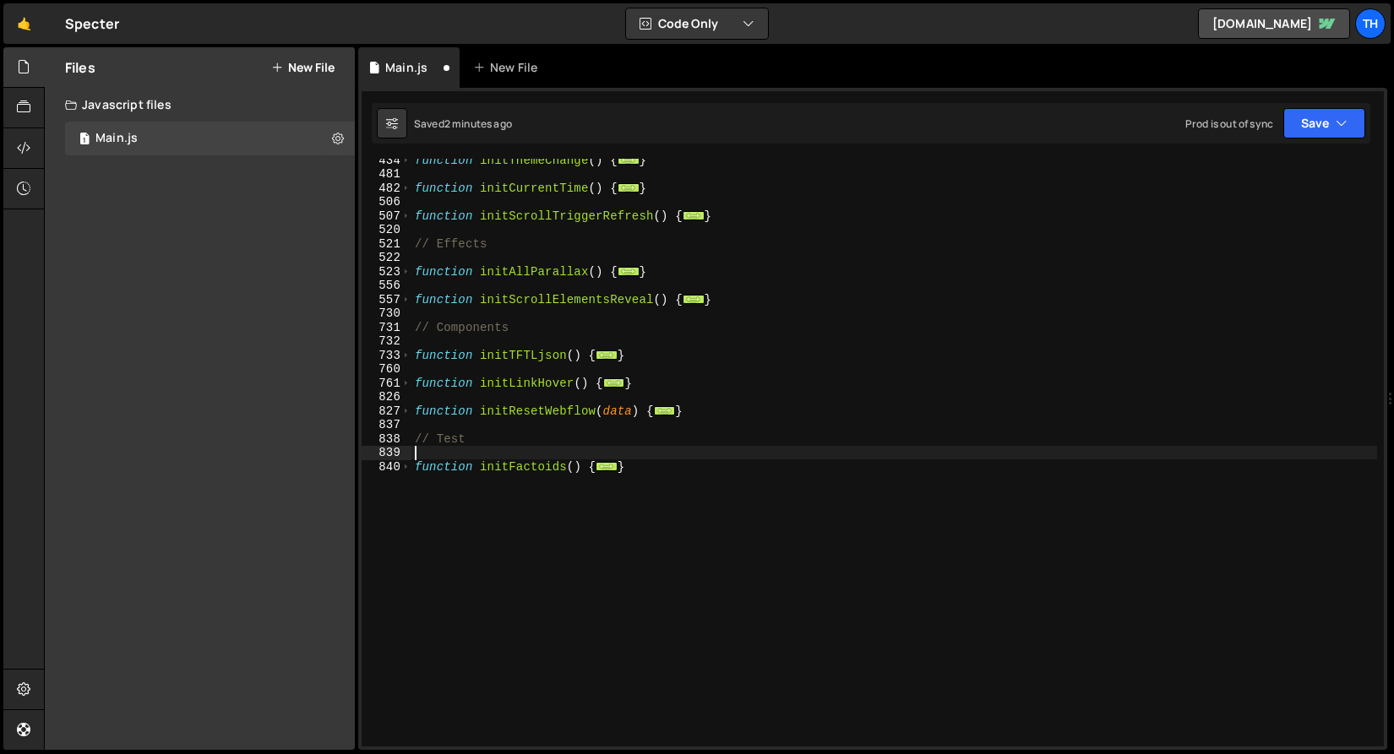
type textarea "// Test"
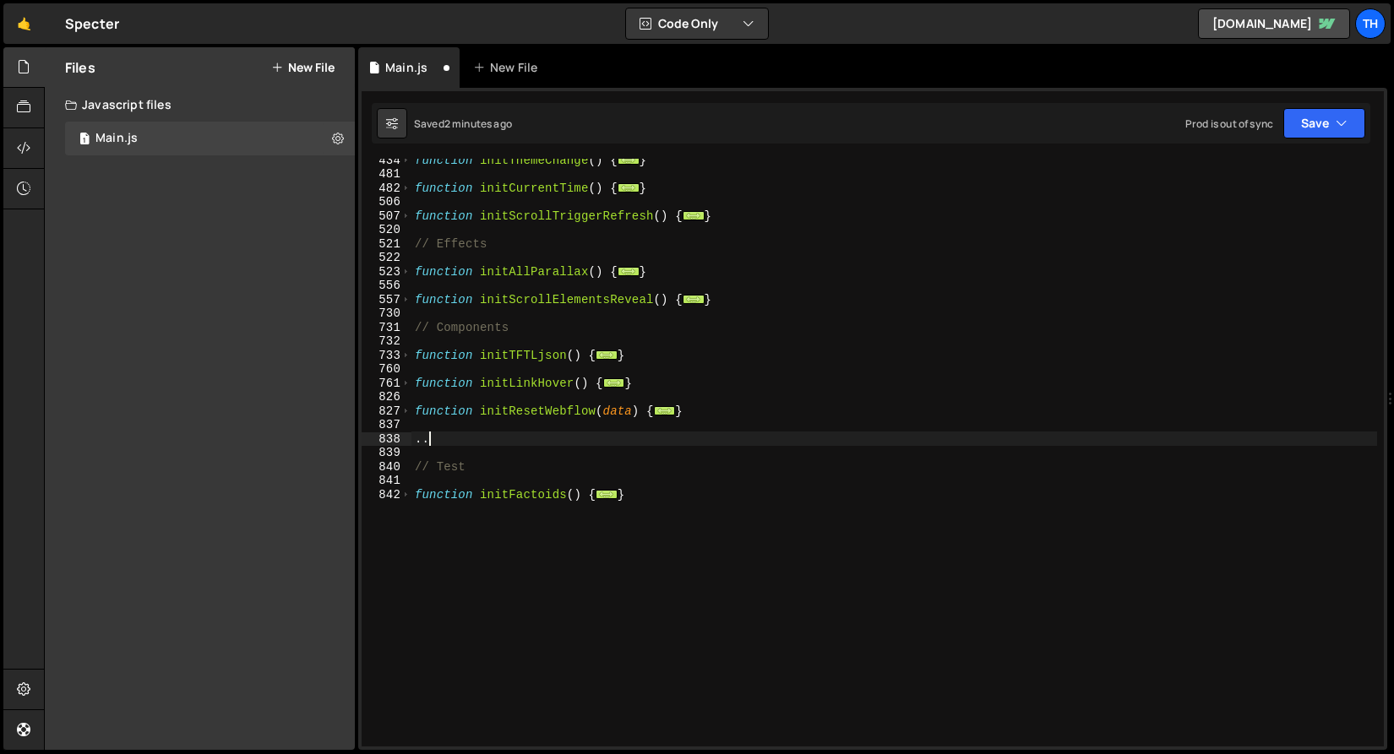
type textarea "."
type textarea ","
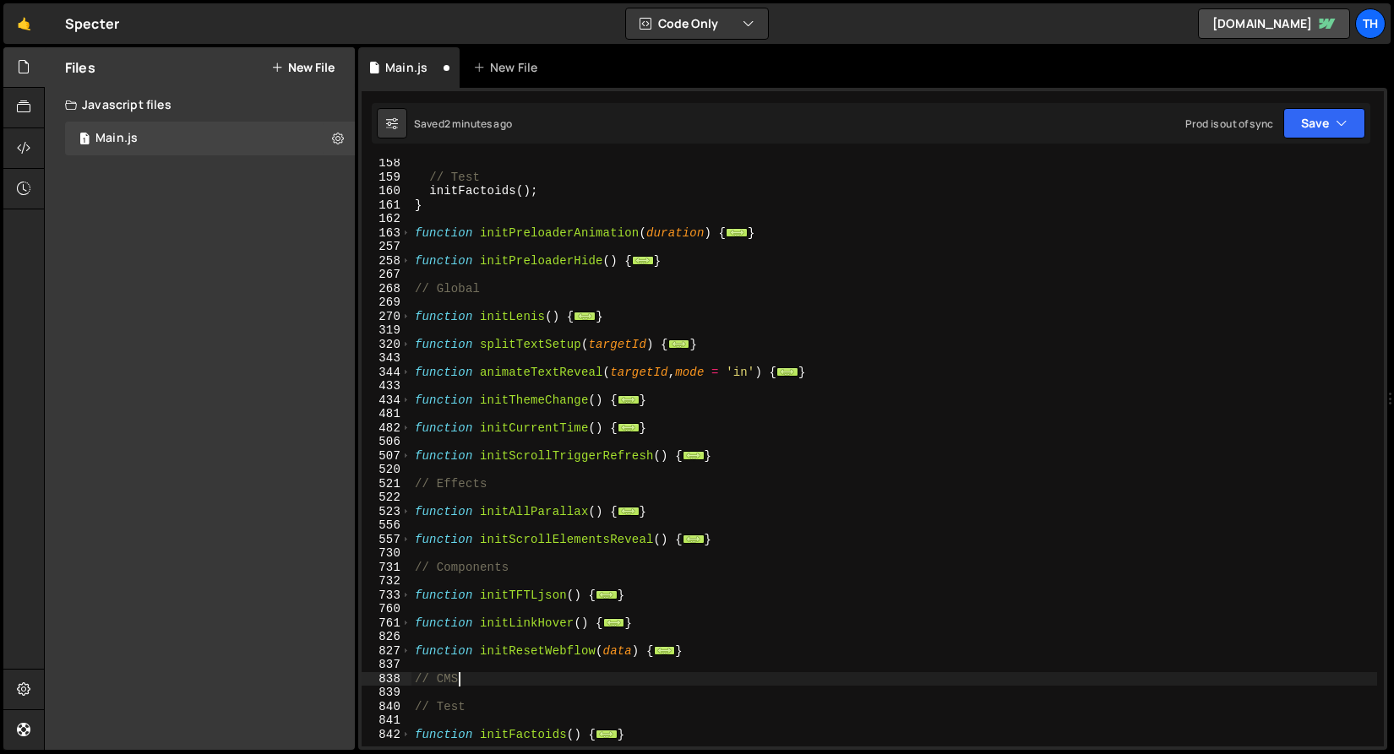
scroll to position [424, 0]
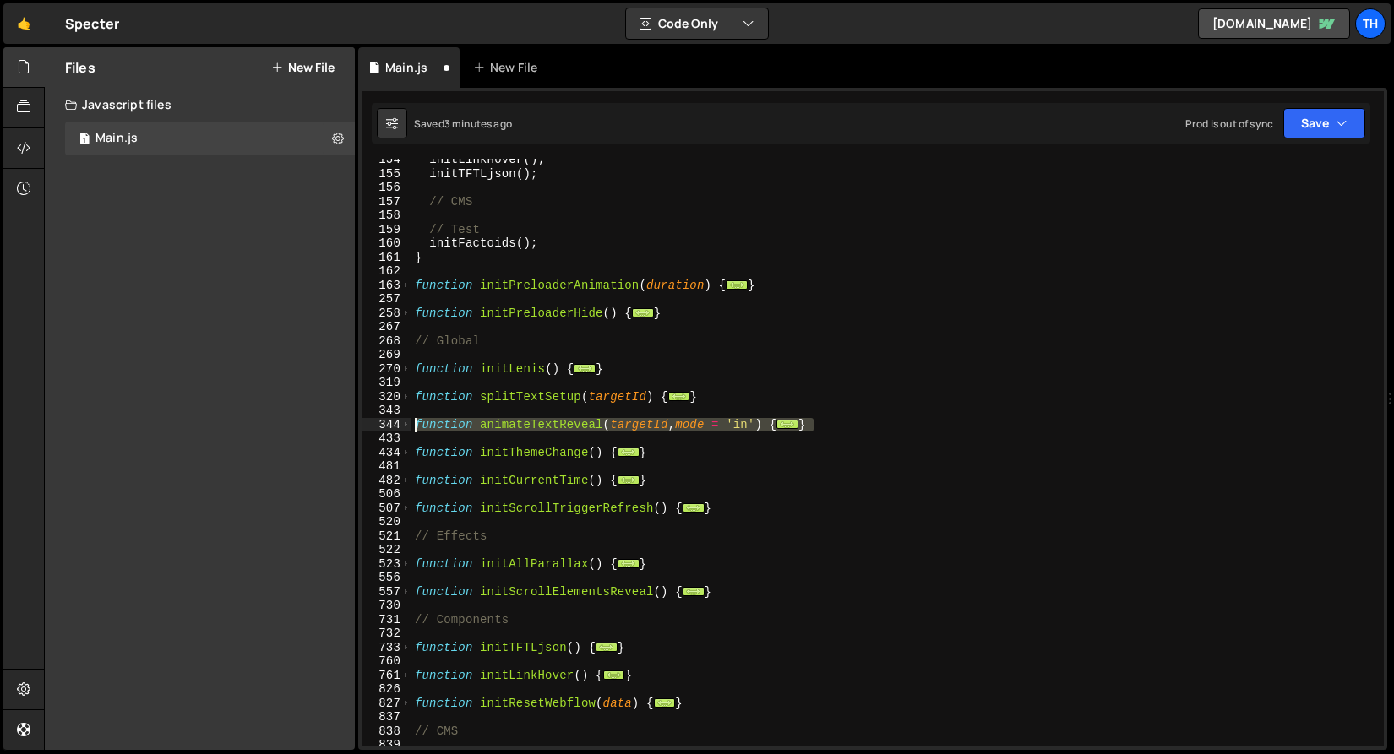
drag, startPoint x: 882, startPoint y: 422, endPoint x: 361, endPoint y: 422, distance: 521.2
click at [362, 422] on div "// CMS 154 155 156 157 158 159 160 161 162 163 257 258 267 268 269 270 319 320 …" at bounding box center [873, 453] width 1022 height 588
click at [777, 425] on div "initLinkHover ( ) ; initTFTLjson ( ) ; // CMS // Test initFactoids ( ) ; } func…" at bounding box center [893, 453] width 965 height 588
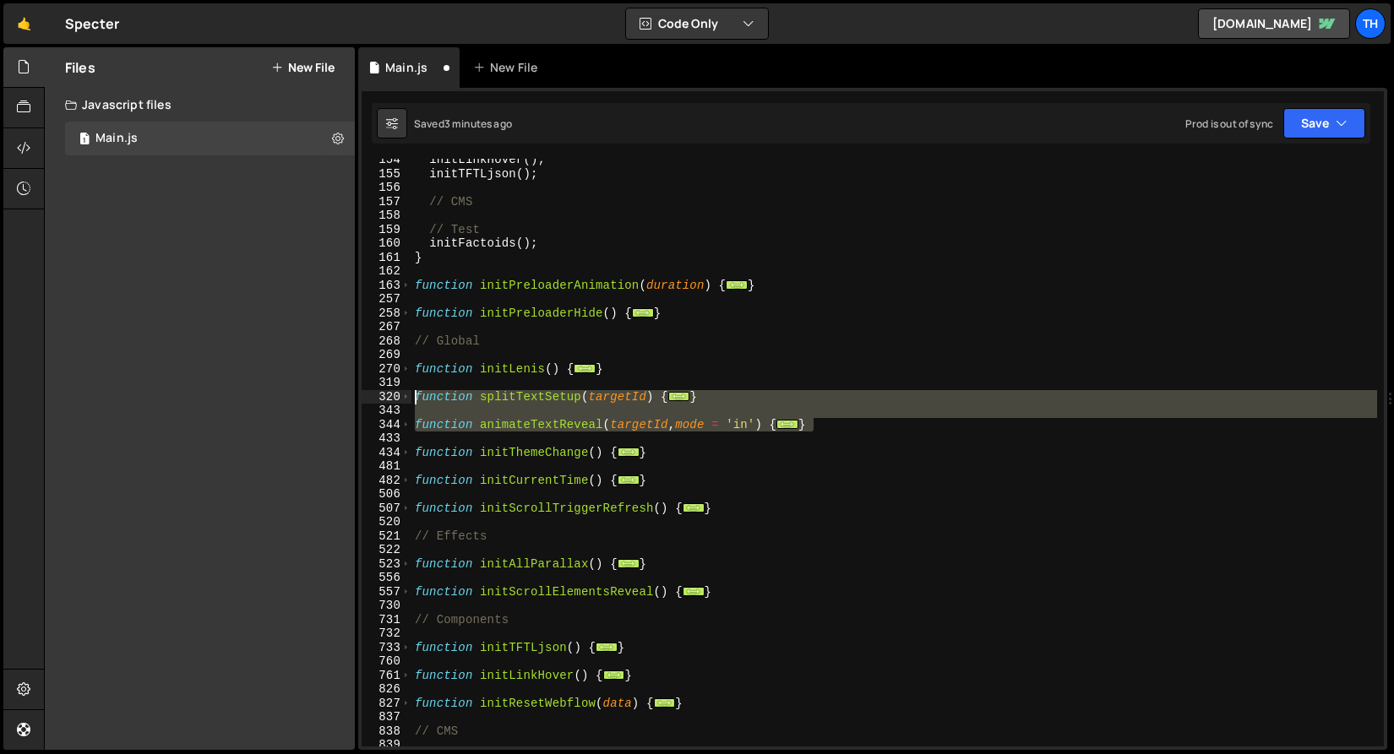
drag, startPoint x: 845, startPoint y: 427, endPoint x: 258, endPoint y: 393, distance: 588.0
click at [258, 393] on div "Files New File Create your first file Get started by starting a Javascript or C…" at bounding box center [719, 399] width 1350 height 704
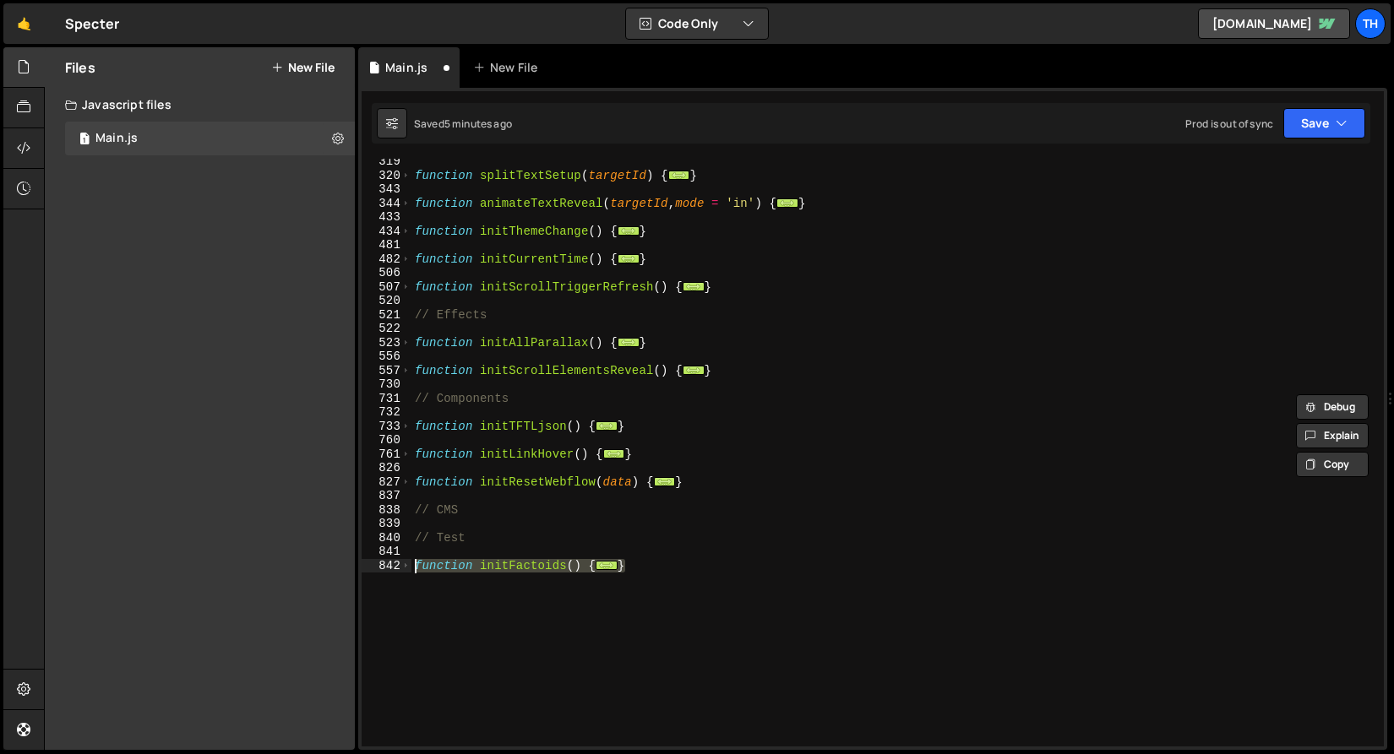
drag, startPoint x: 500, startPoint y: 569, endPoint x: 329, endPoint y: 568, distance: 171.5
click at [329, 568] on div "Files New File Create your first file Get started by starting a Javascript or C…" at bounding box center [719, 399] width 1350 height 704
paste textarea "}"
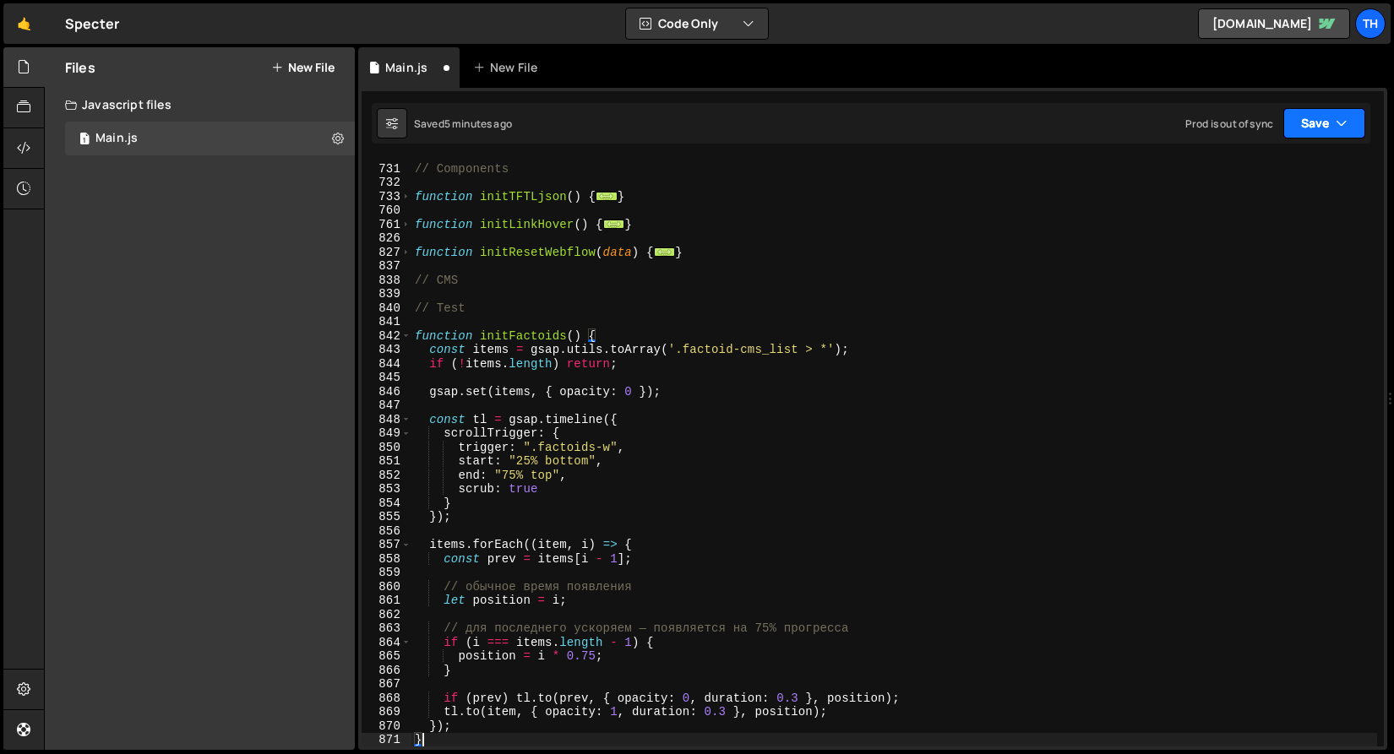
click at [1304, 116] on button "Save" at bounding box center [1324, 123] width 82 height 30
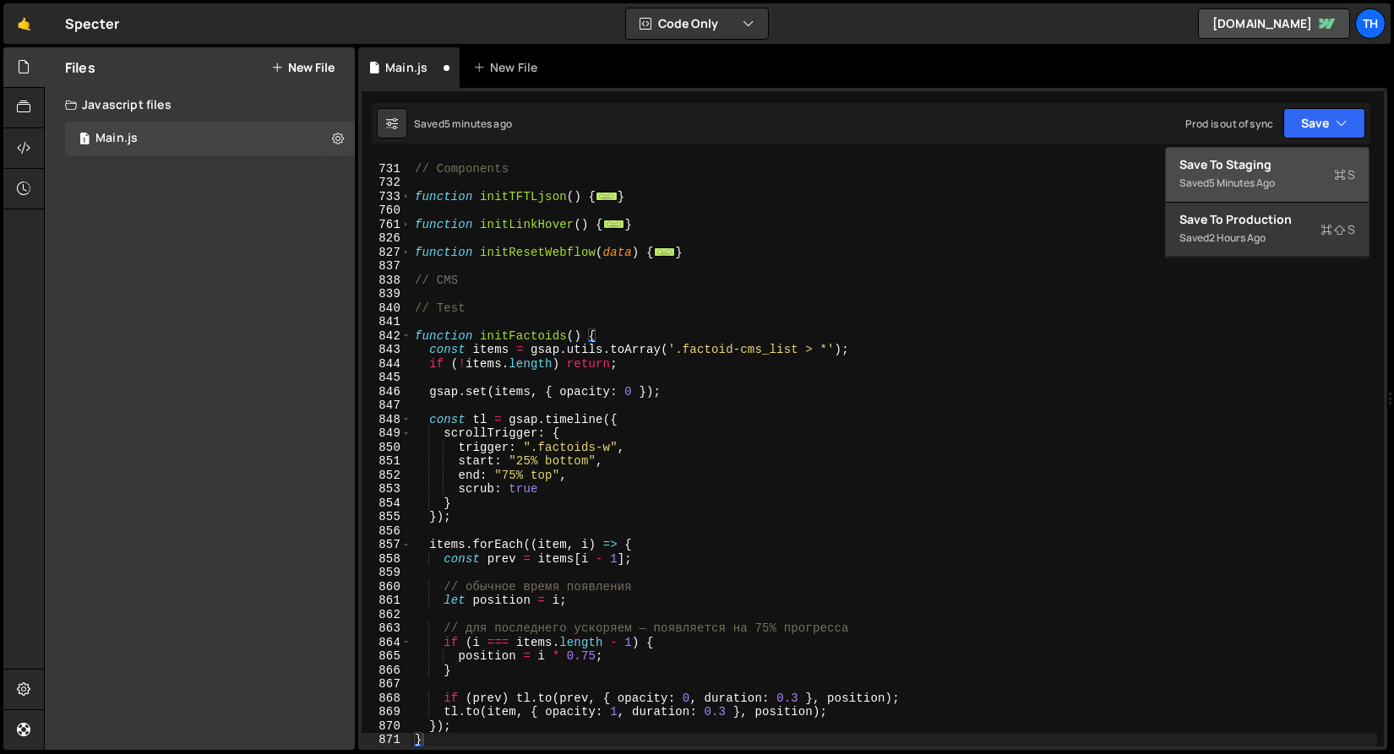
click at [1281, 166] on div "Save to Staging S" at bounding box center [1267, 164] width 176 height 17
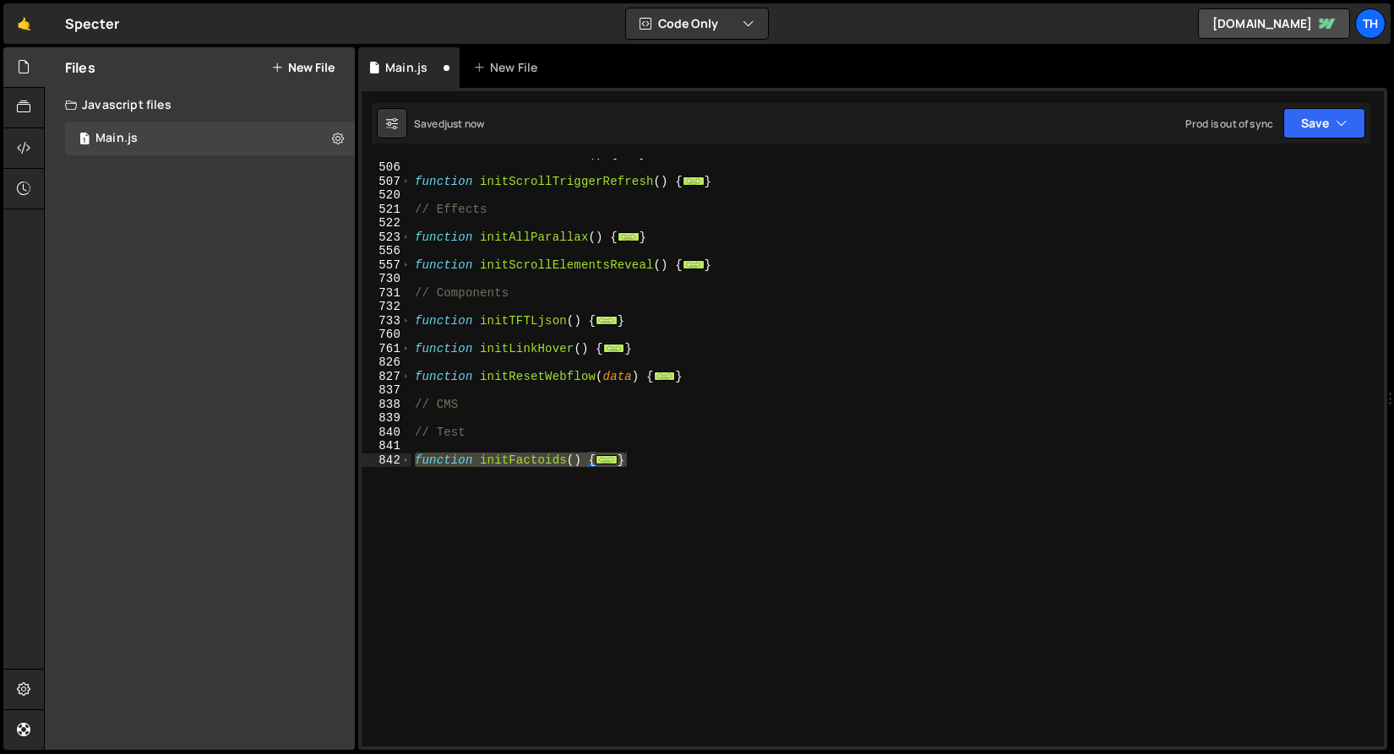
scroll to position [751, 0]
click at [403, 456] on span at bounding box center [405, 461] width 9 height 14
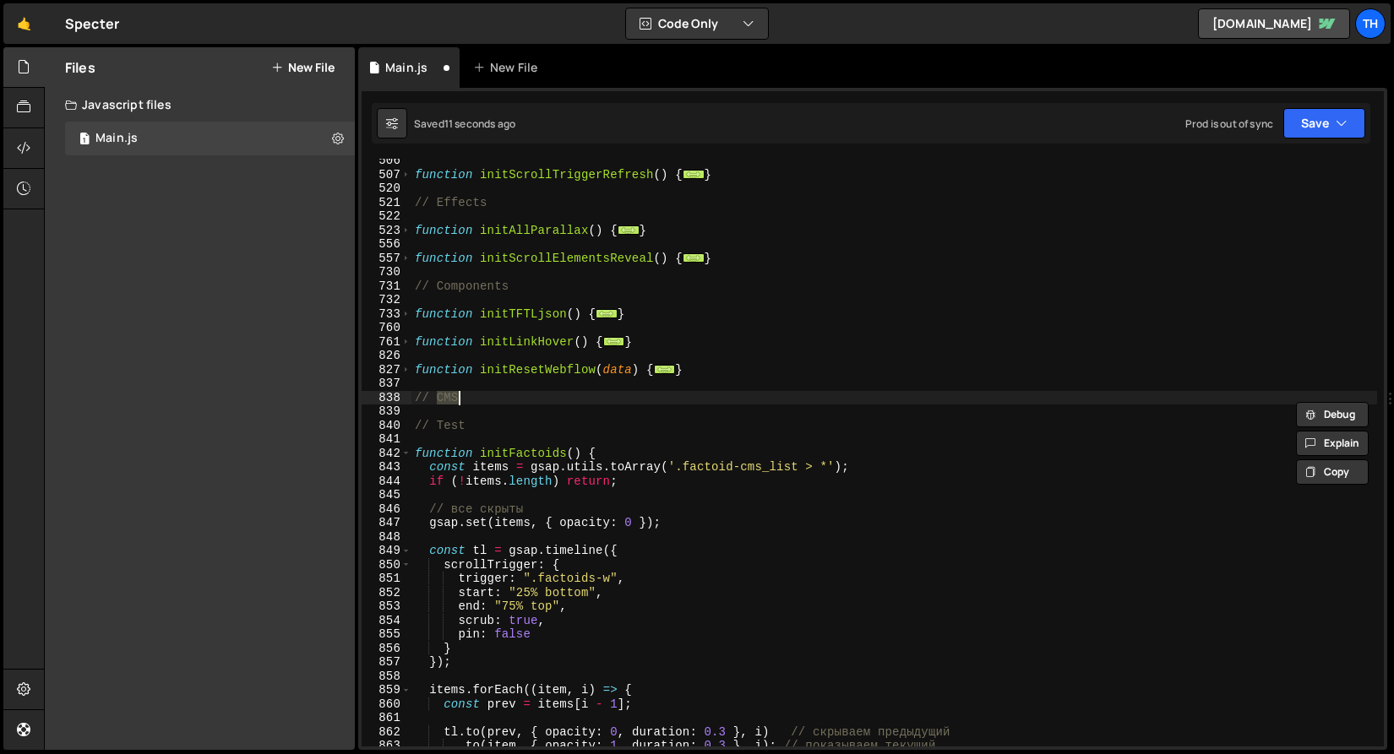
scroll to position [1018, 0]
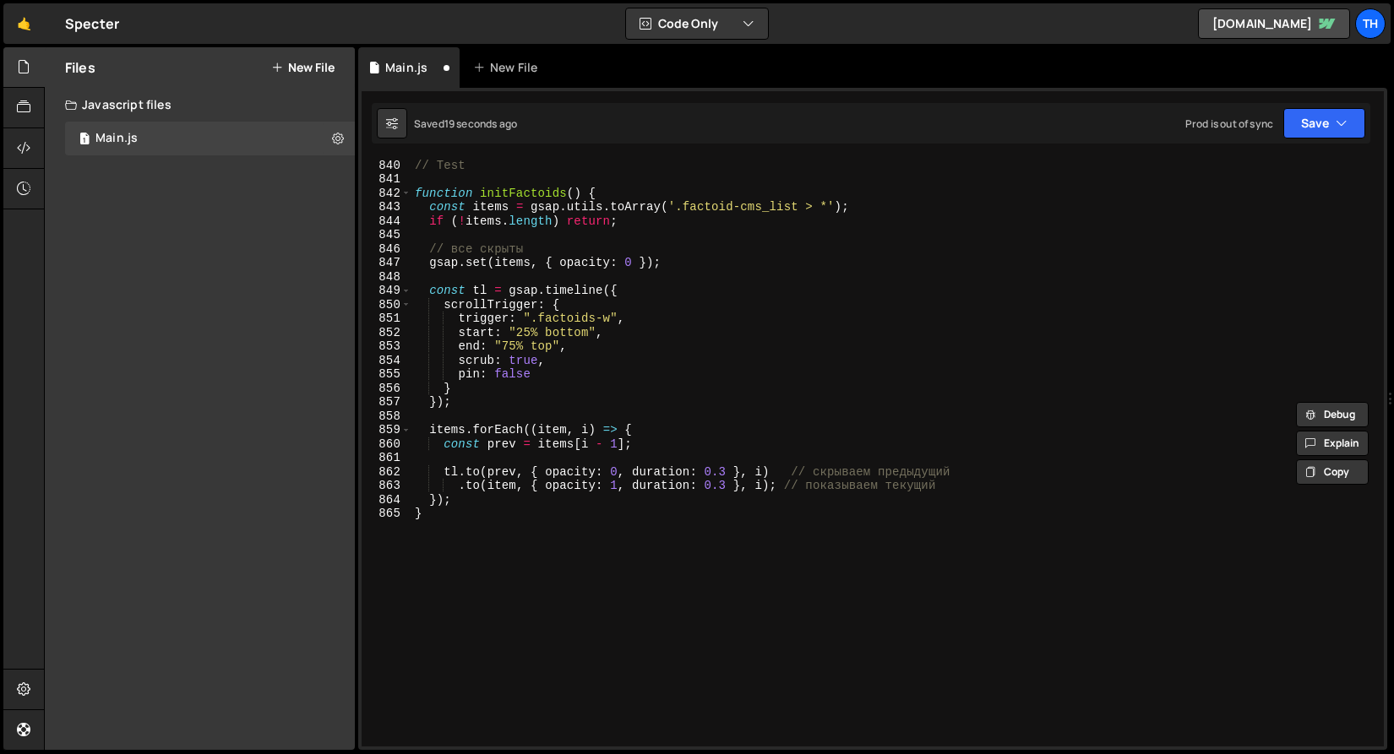
click at [507, 343] on div "// Test function initFactoids ( ) { const items = gsap . utils . toArray ( '.fa…" at bounding box center [893, 466] width 965 height 616
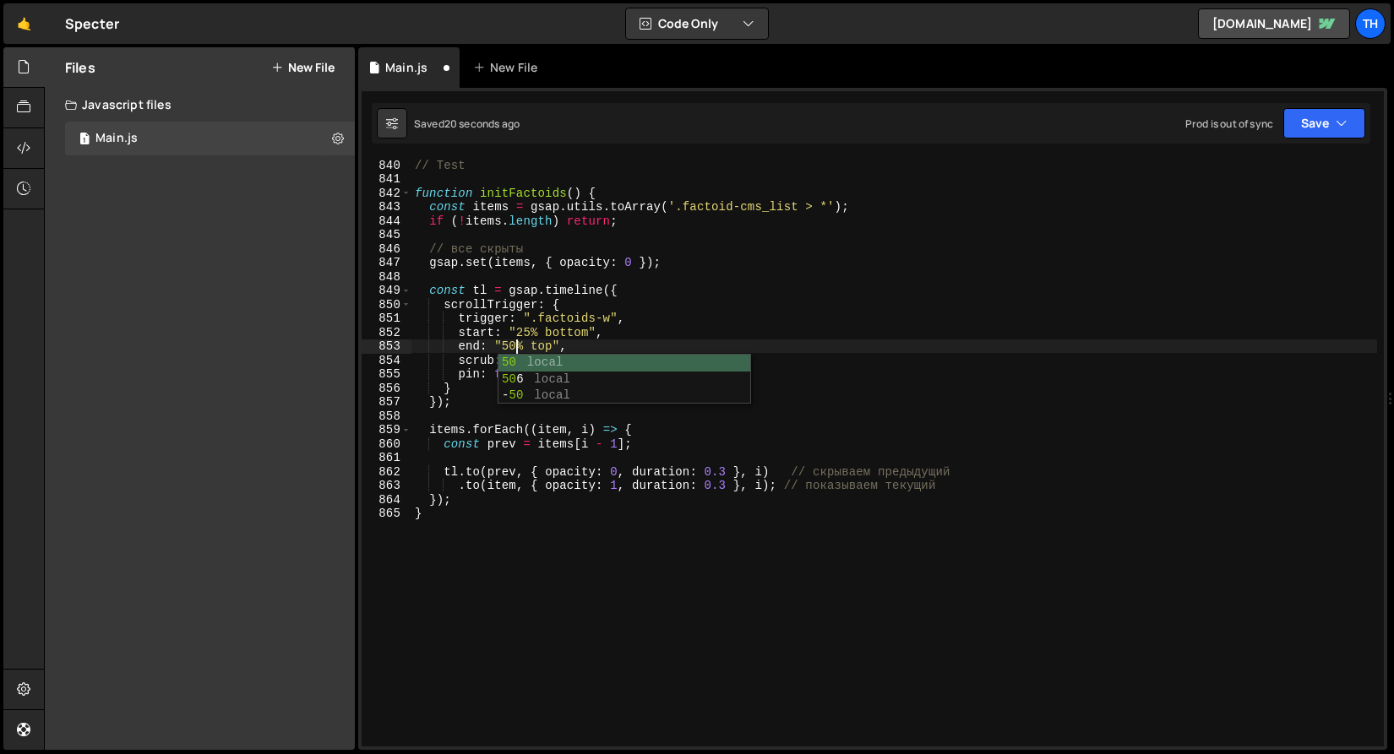
scroll to position [0, 7]
click at [1286, 128] on button "Save" at bounding box center [1324, 123] width 82 height 30
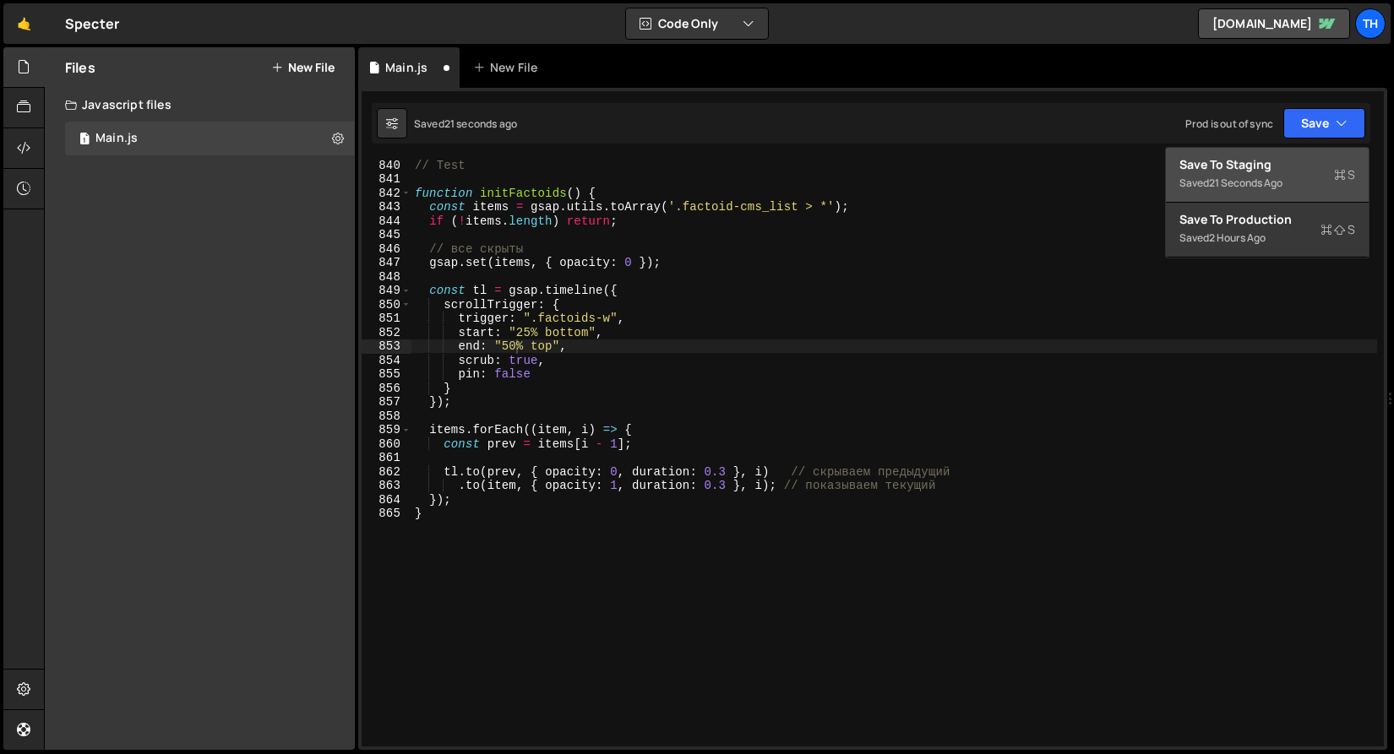
click at [1254, 180] on div "21 seconds ago" at bounding box center [1245, 183] width 73 height 14
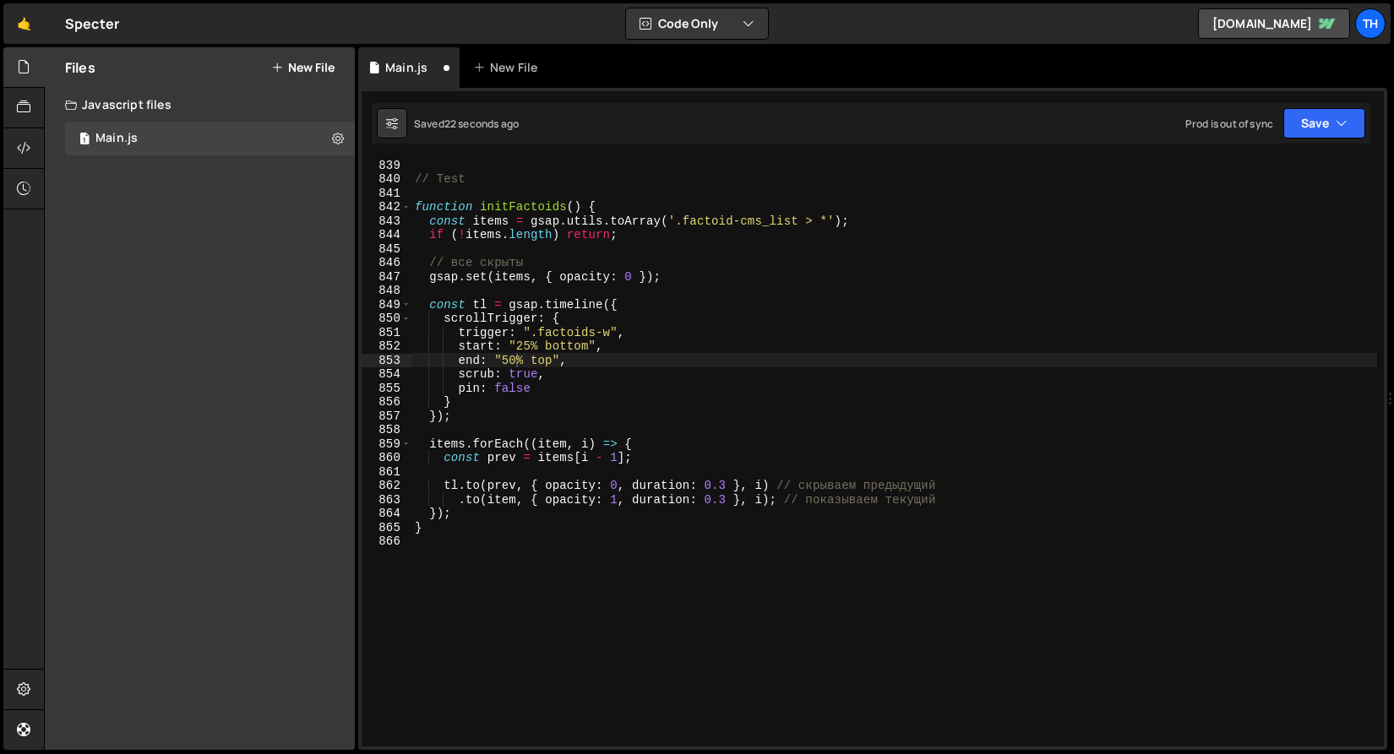
scroll to position [11694, 0]
click at [526, 350] on div "// Test function initFactoids ( ) { const items = gsap . utils . toArray ( '.fa…" at bounding box center [893, 466] width 965 height 616
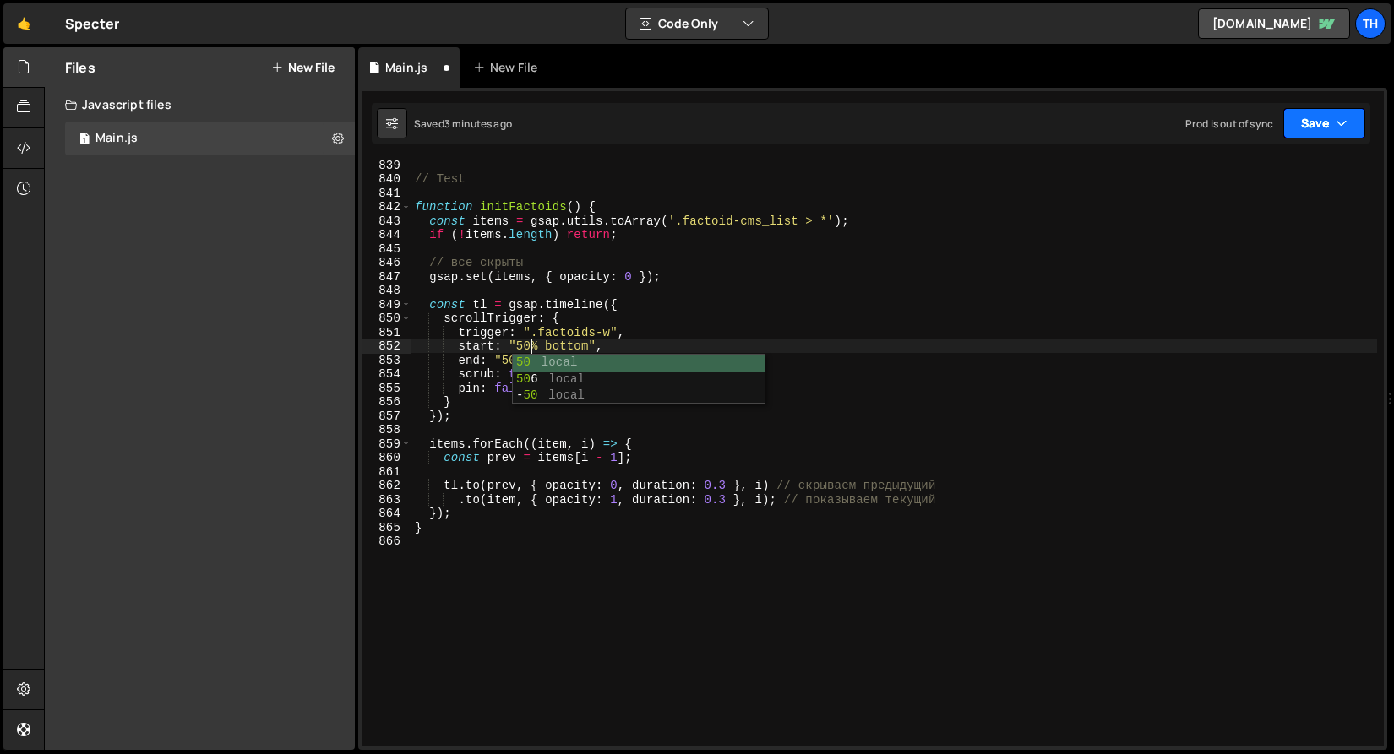
click at [1344, 117] on icon "button" at bounding box center [1341, 123] width 12 height 17
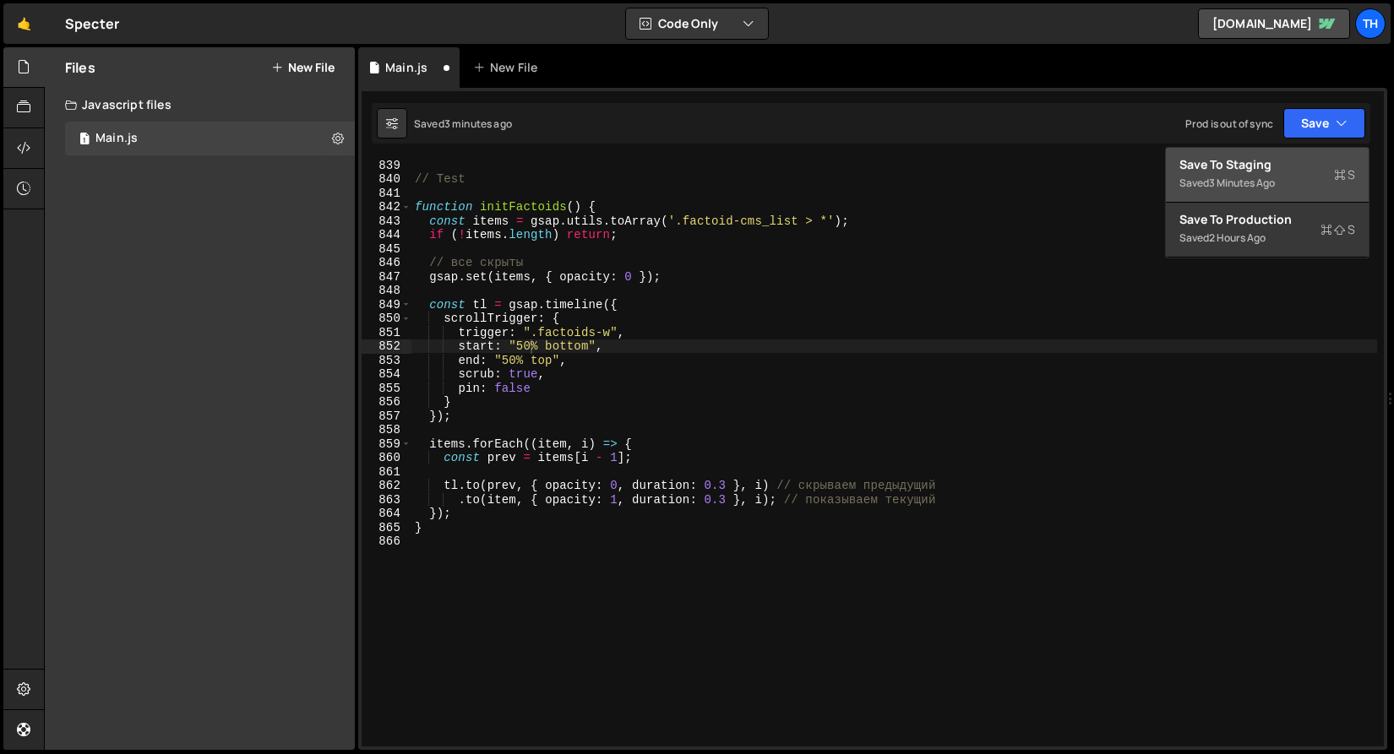
click at [1307, 164] on div "Save to Staging S" at bounding box center [1267, 164] width 176 height 17
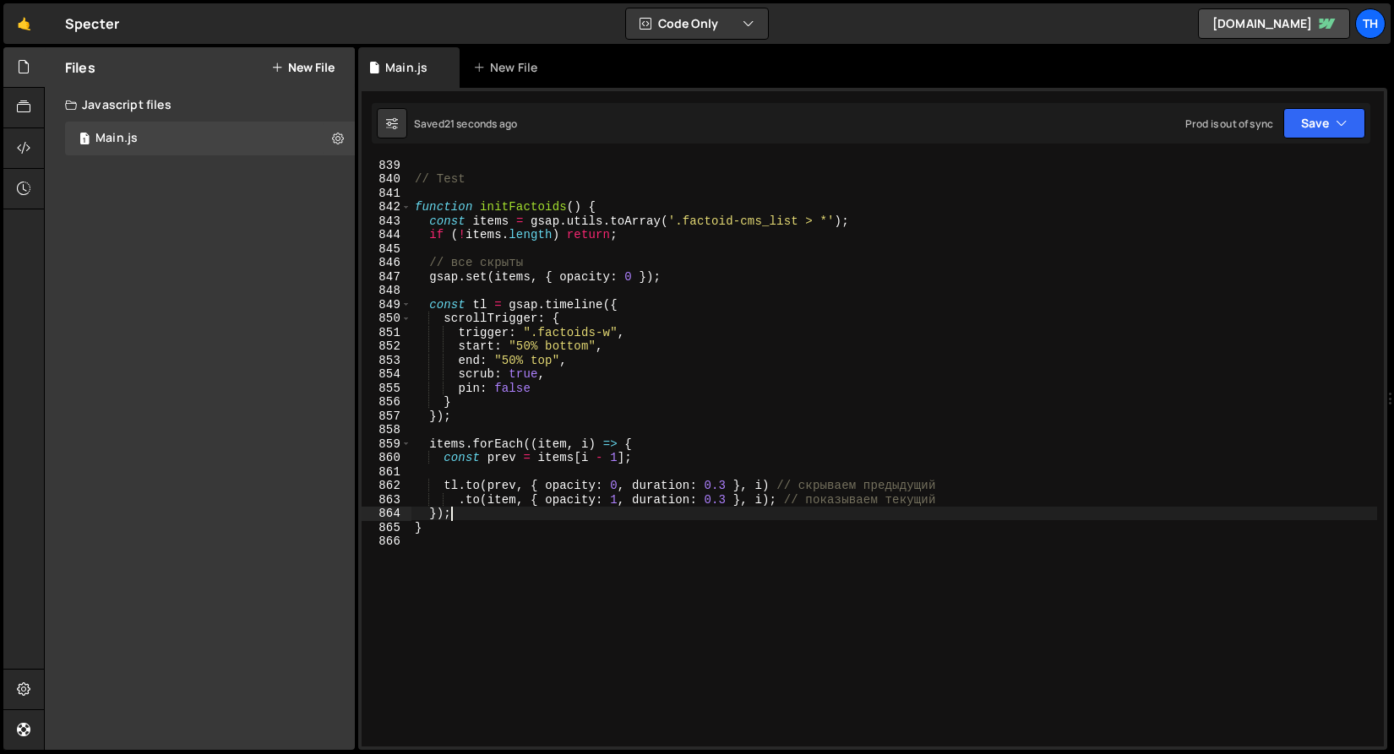
scroll to position [0, 2]
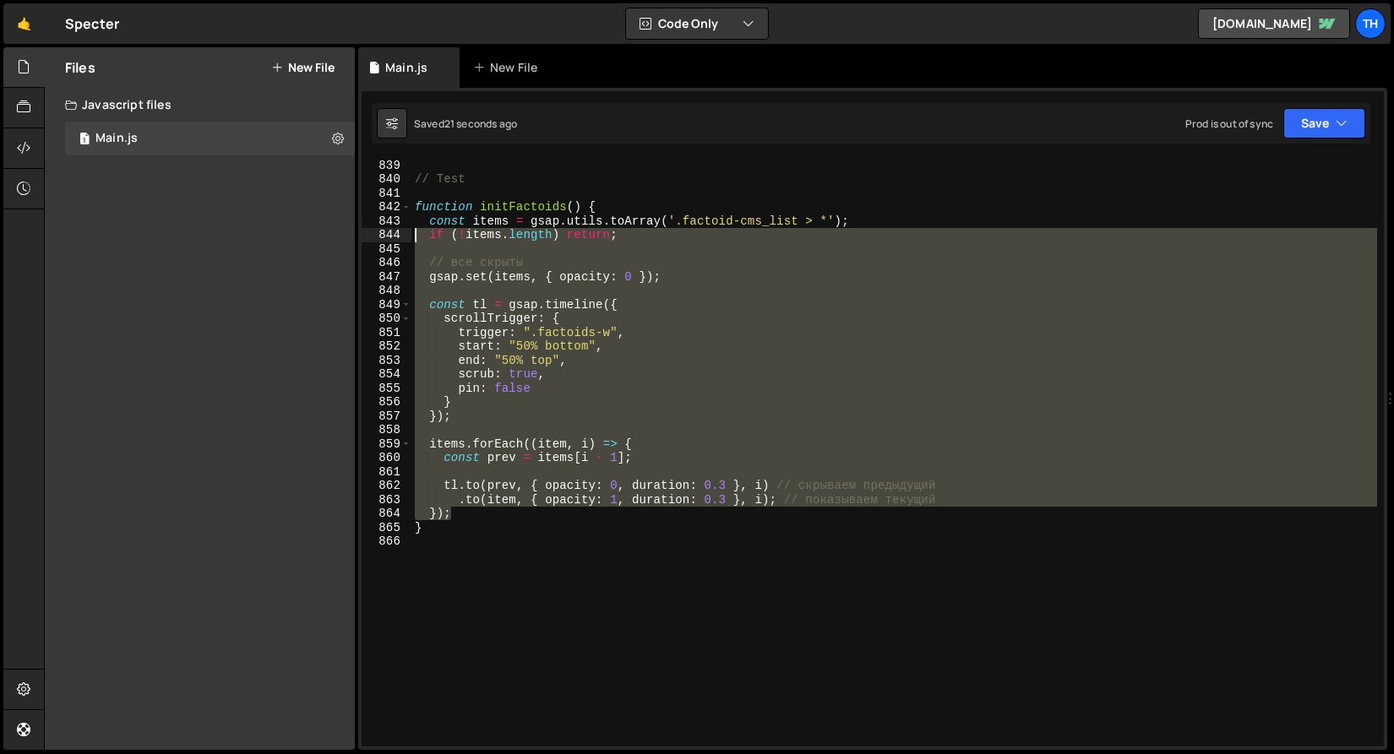
drag, startPoint x: 469, startPoint y: 516, endPoint x: 144, endPoint y: 211, distance: 445.8
click at [144, 211] on div "Files New File Create your first file Get started by starting a Javascript or C…" at bounding box center [719, 399] width 1350 height 704
type textarea "function initFactoids() { const items = gsap.utils.toArray('.factoid-cms_list >…"
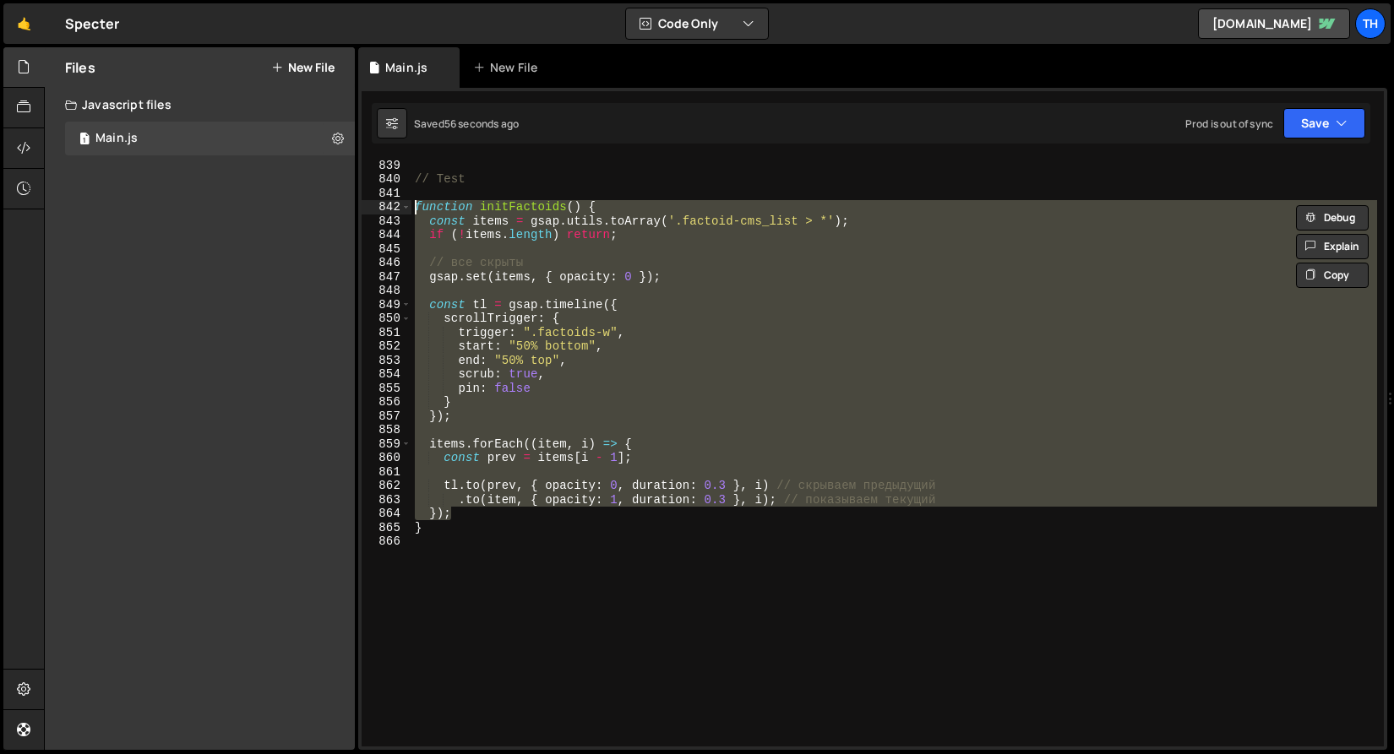
click at [479, 433] on div "// Test function initFactoids ( ) { const items = gsap . utils . toArray ( '.fa…" at bounding box center [893, 453] width 965 height 588
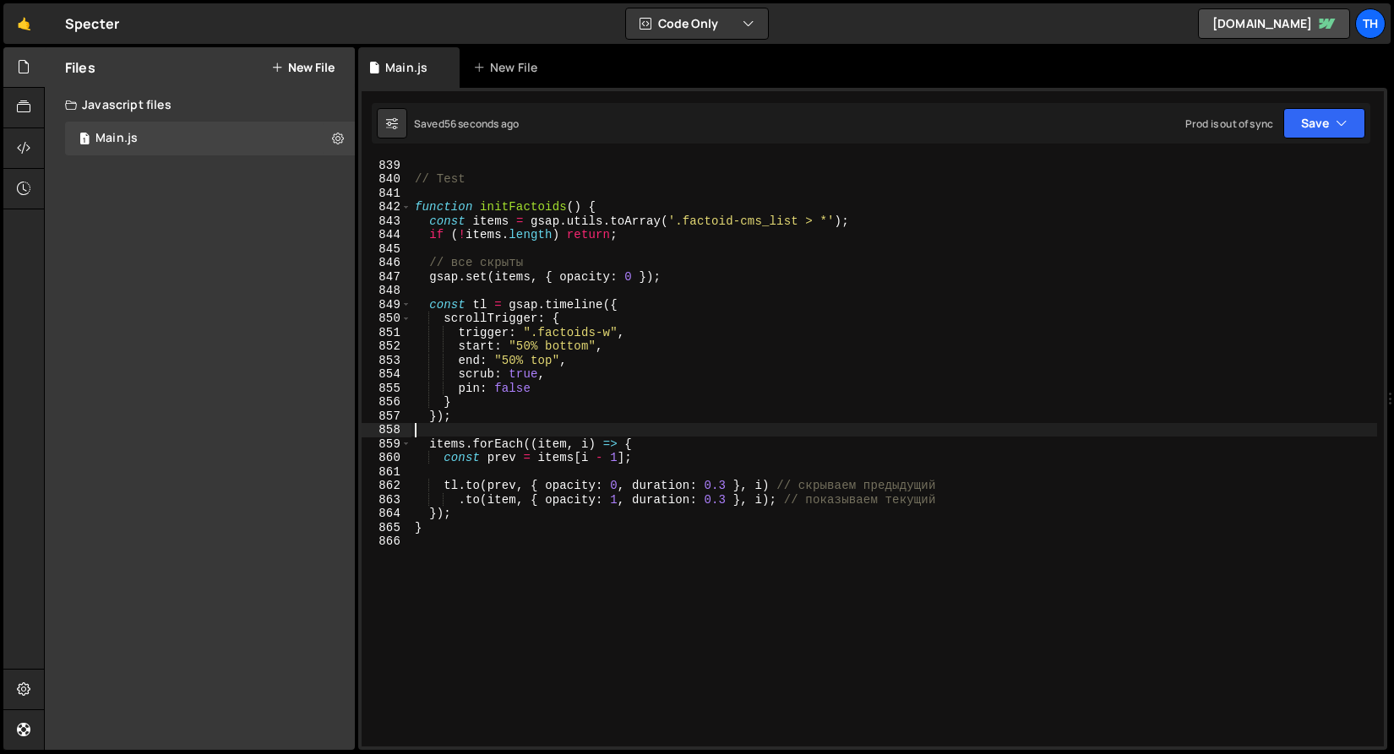
click at [663, 286] on div "// Test function initFactoids ( ) { const items = gsap . utils . toArray ( '.fa…" at bounding box center [893, 466] width 965 height 616
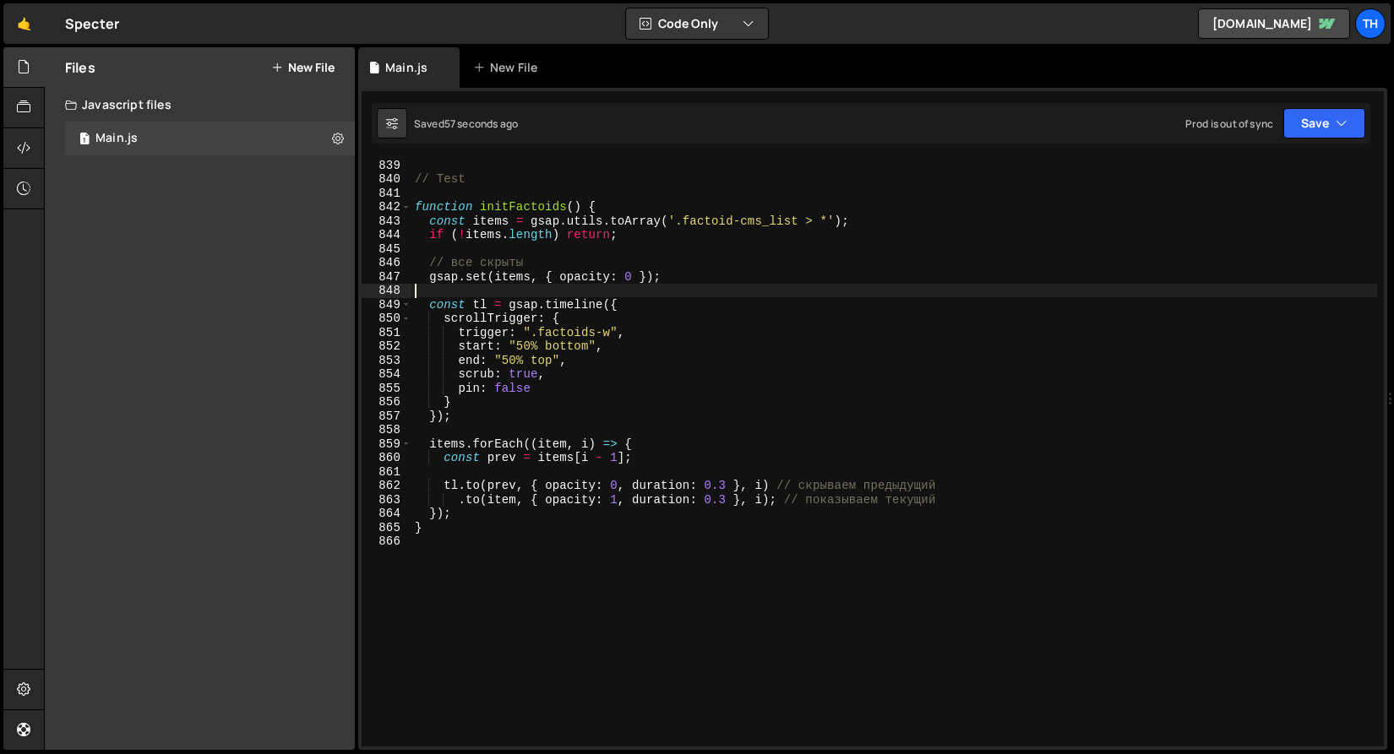
type textarea "gsap.set(items, { opacity: 0 });"
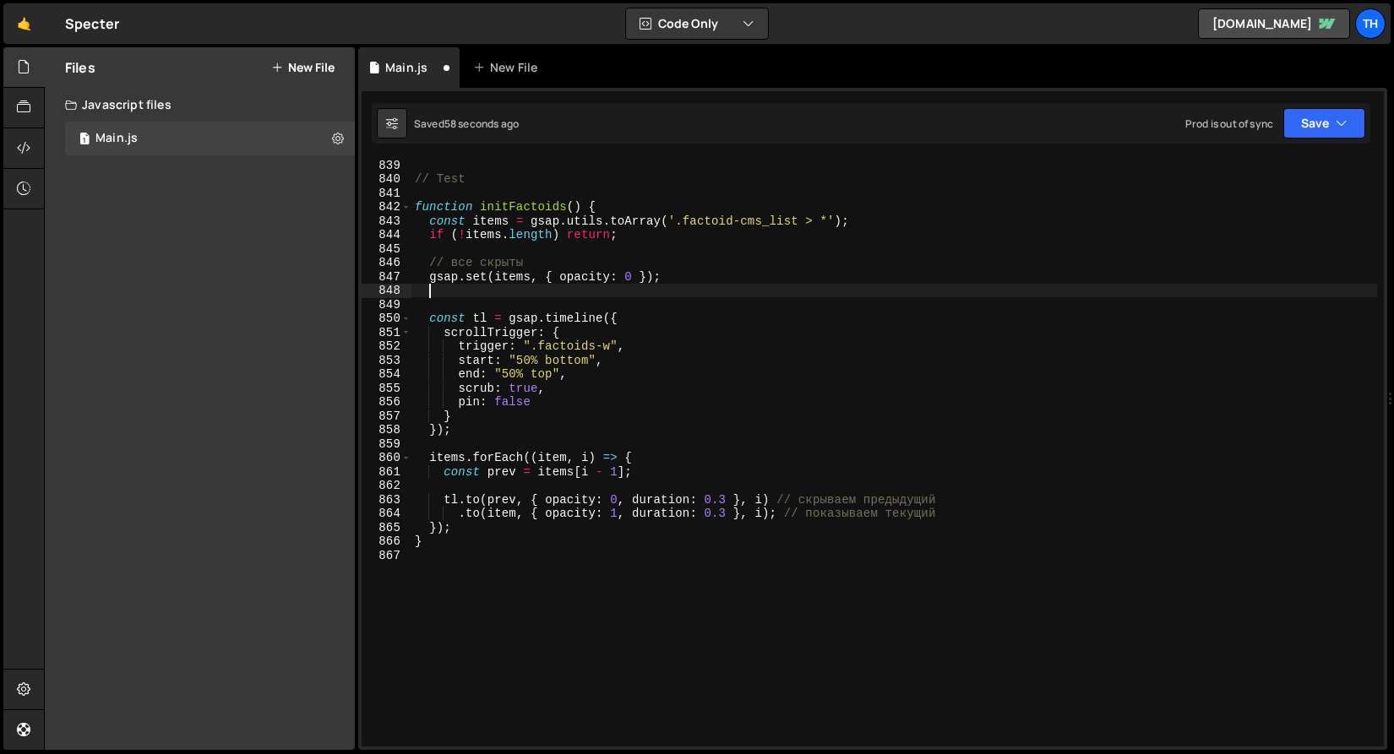
paste textarea "gsap.set(items[0], { opacity: 1 });"
drag, startPoint x: 1331, startPoint y: 125, endPoint x: 1326, endPoint y: 151, distance: 26.7
click at [1331, 125] on button "Save" at bounding box center [1324, 123] width 82 height 30
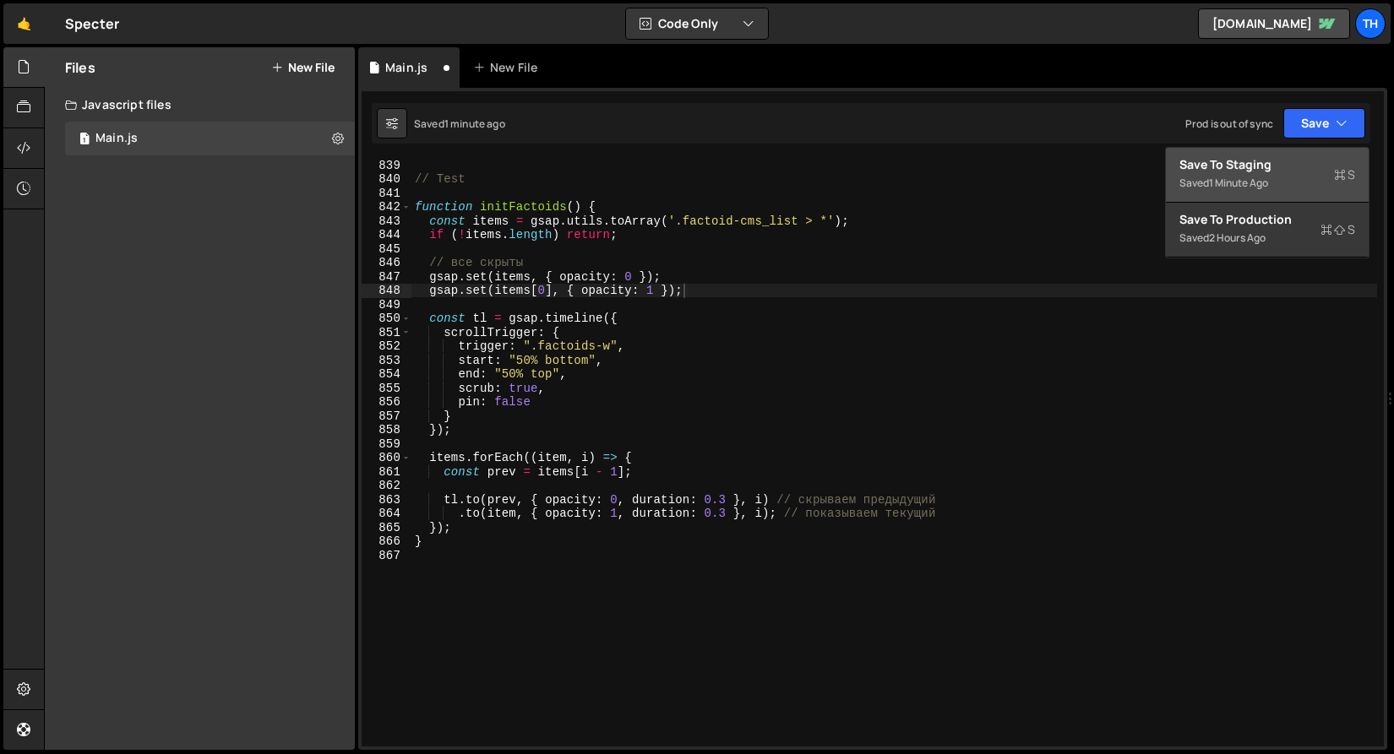
click at [1323, 162] on div "Save to Staging S" at bounding box center [1267, 164] width 176 height 17
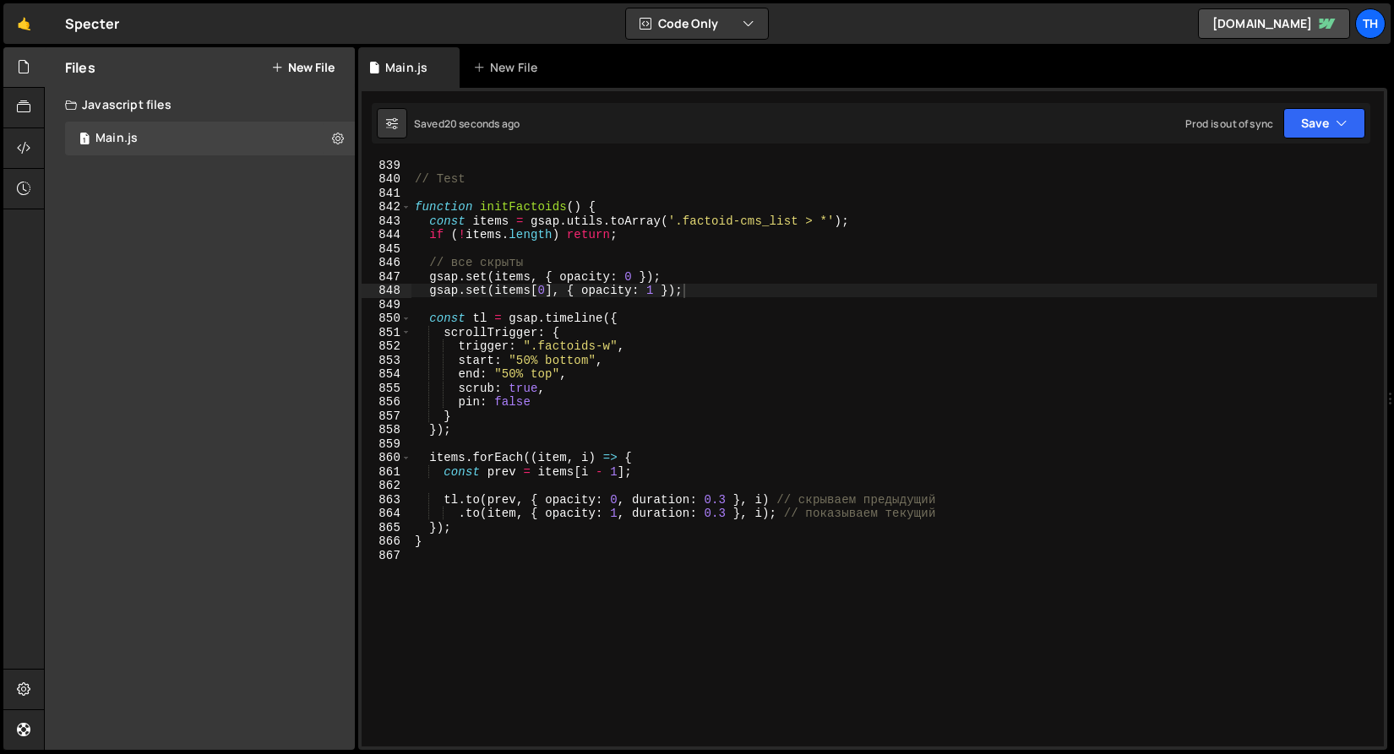
click at [517, 428] on div "// Test function initFactoids ( ) { const items = gsap . utils . toArray ( '.fa…" at bounding box center [893, 466] width 965 height 616
click at [578, 389] on div "// Test function initFactoids ( ) { const items = gsap . utils . toArray ( '.fa…" at bounding box center [893, 466] width 965 height 616
type textarea "scrub: true,"
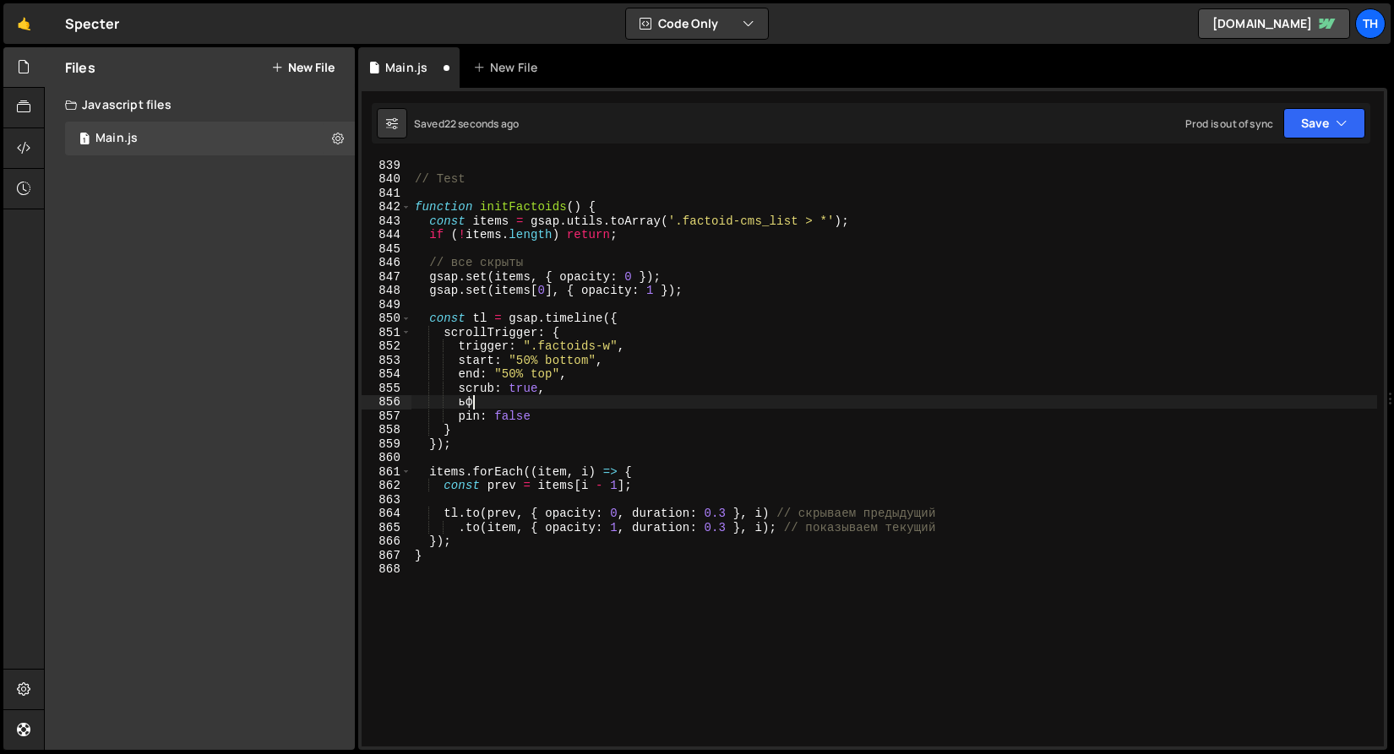
type textarea "ь"
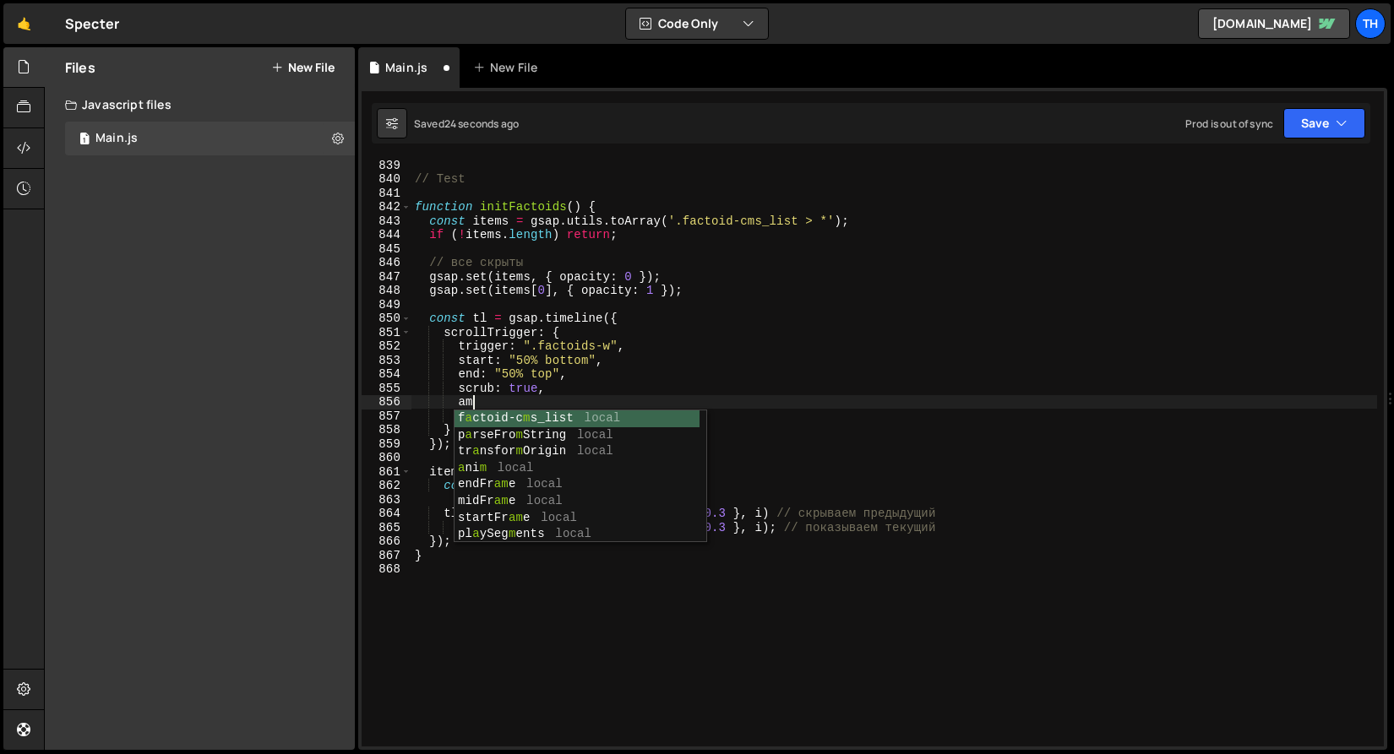
type textarea "a"
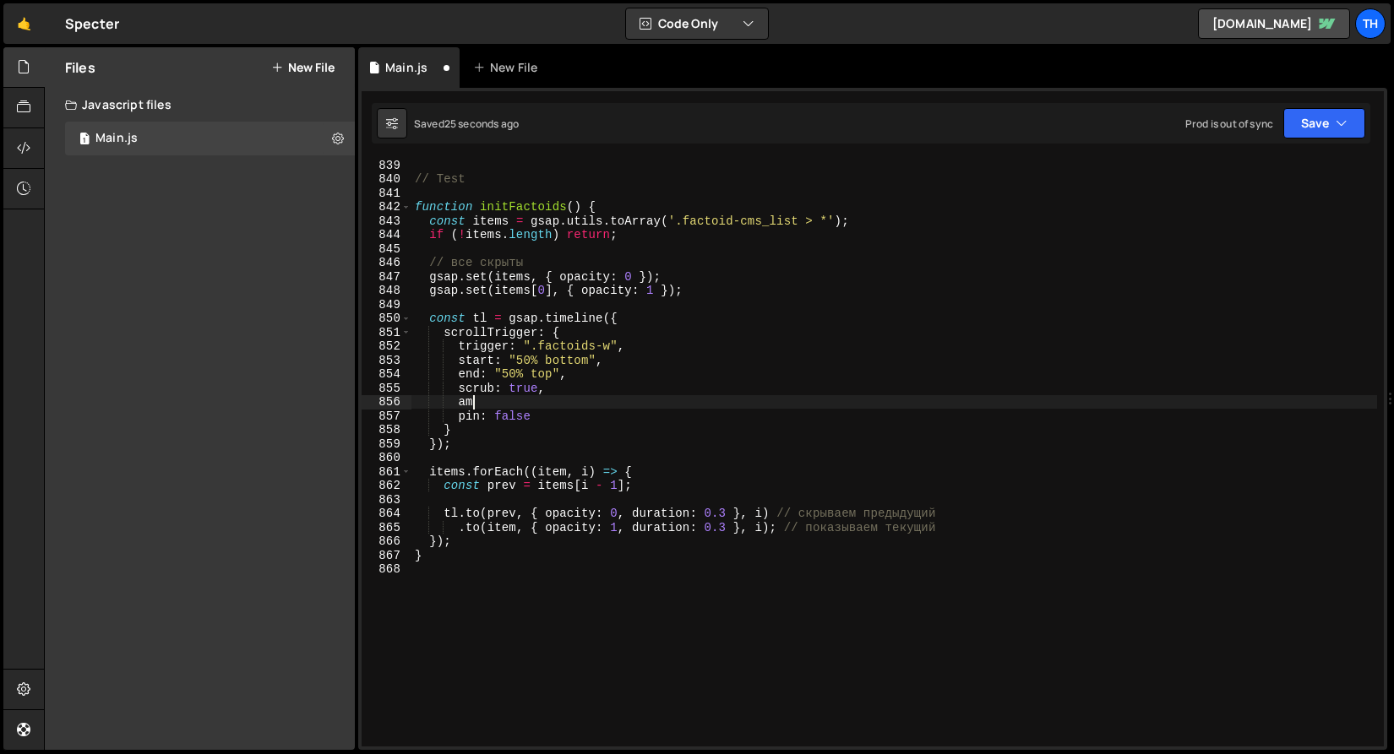
type textarea "a"
click at [1294, 129] on button "Save" at bounding box center [1324, 123] width 82 height 30
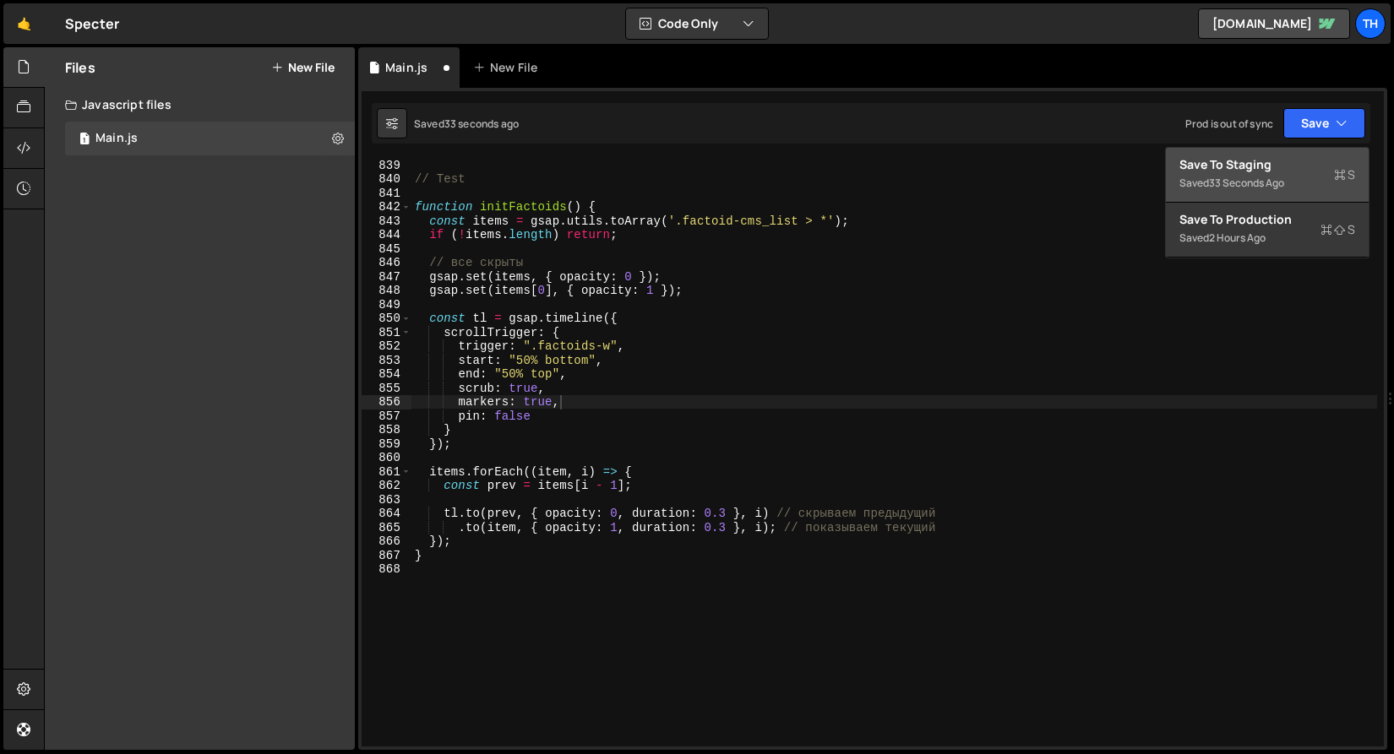
click at [1276, 174] on div "Saved 33 seconds ago" at bounding box center [1267, 183] width 176 height 20
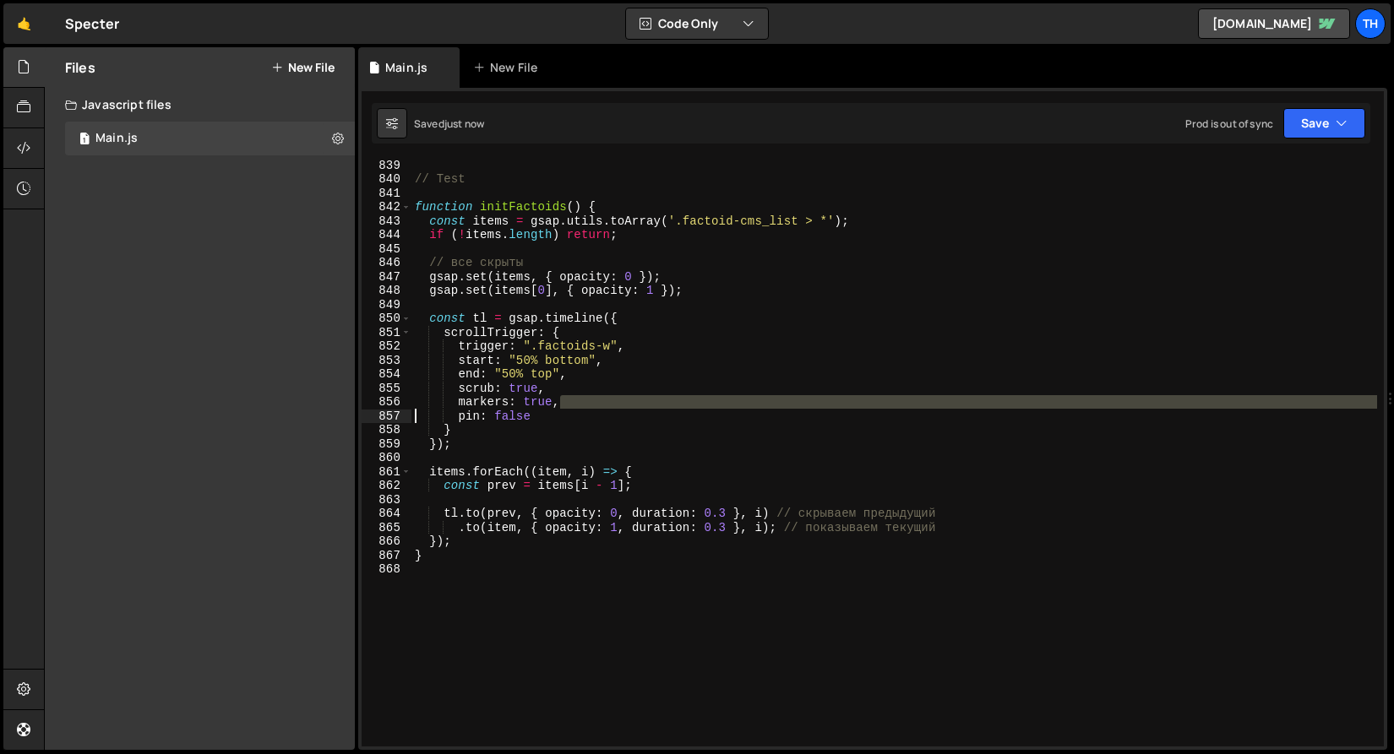
drag, startPoint x: 580, startPoint y: 406, endPoint x: 402, endPoint y: 411, distance: 178.3
click at [402, 411] on div "markers: true, 839 840 841 842 843 844 845 846 847 848 849 850 851 852 853 854 …" at bounding box center [873, 453] width 1022 height 588
click at [498, 405] on div "// Test function initFactoids ( ) { const items = gsap . utils . toArray ( '.fa…" at bounding box center [893, 466] width 965 height 616
type textarea "markers: true,"
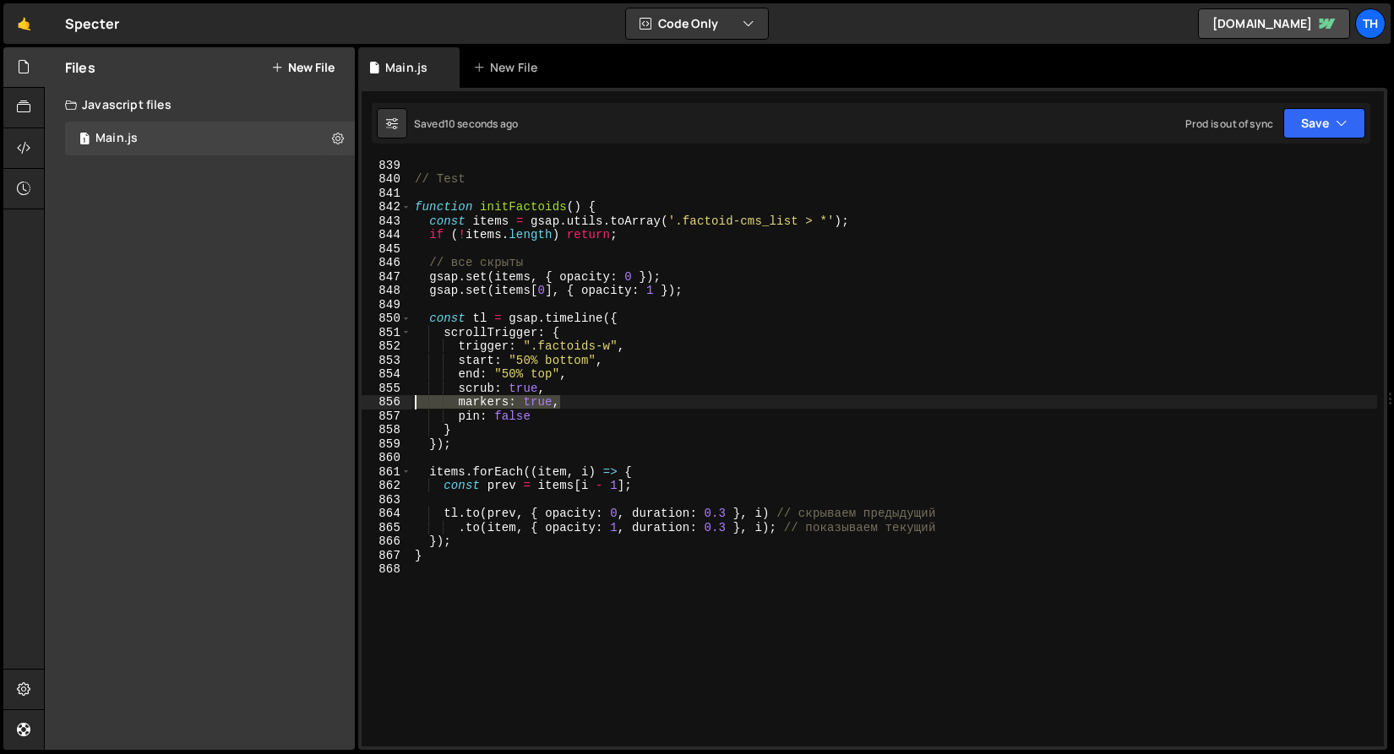
drag, startPoint x: 607, startPoint y: 406, endPoint x: 378, endPoint y: 404, distance: 229.8
click at [378, 404] on div "markers: true, 839 840 841 842 843 844 845 846 847 848 849 850 851 852 853 854 …" at bounding box center [873, 453] width 1022 height 588
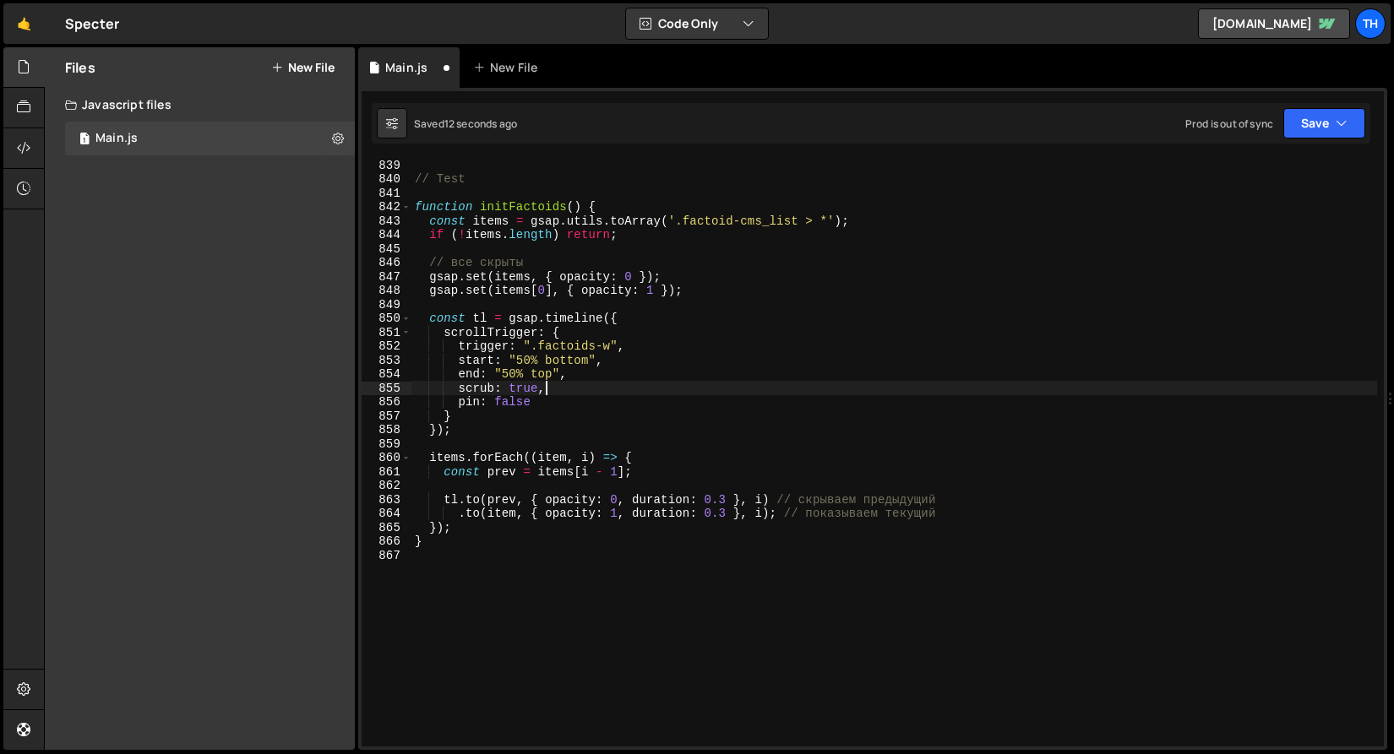
click at [511, 402] on div "// Test function initFactoids ( ) { const items = gsap . utils . toArray ( '.fa…" at bounding box center [893, 466] width 965 height 616
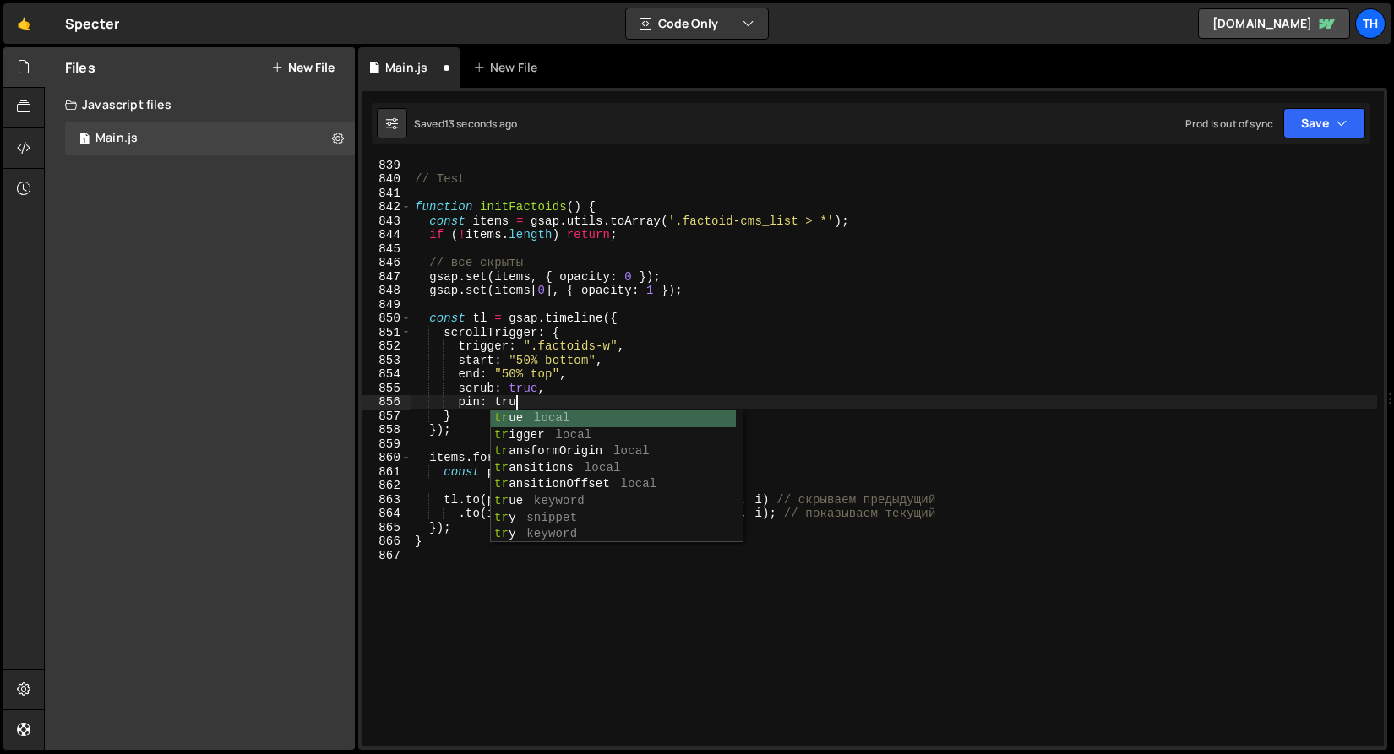
scroll to position [0, 7]
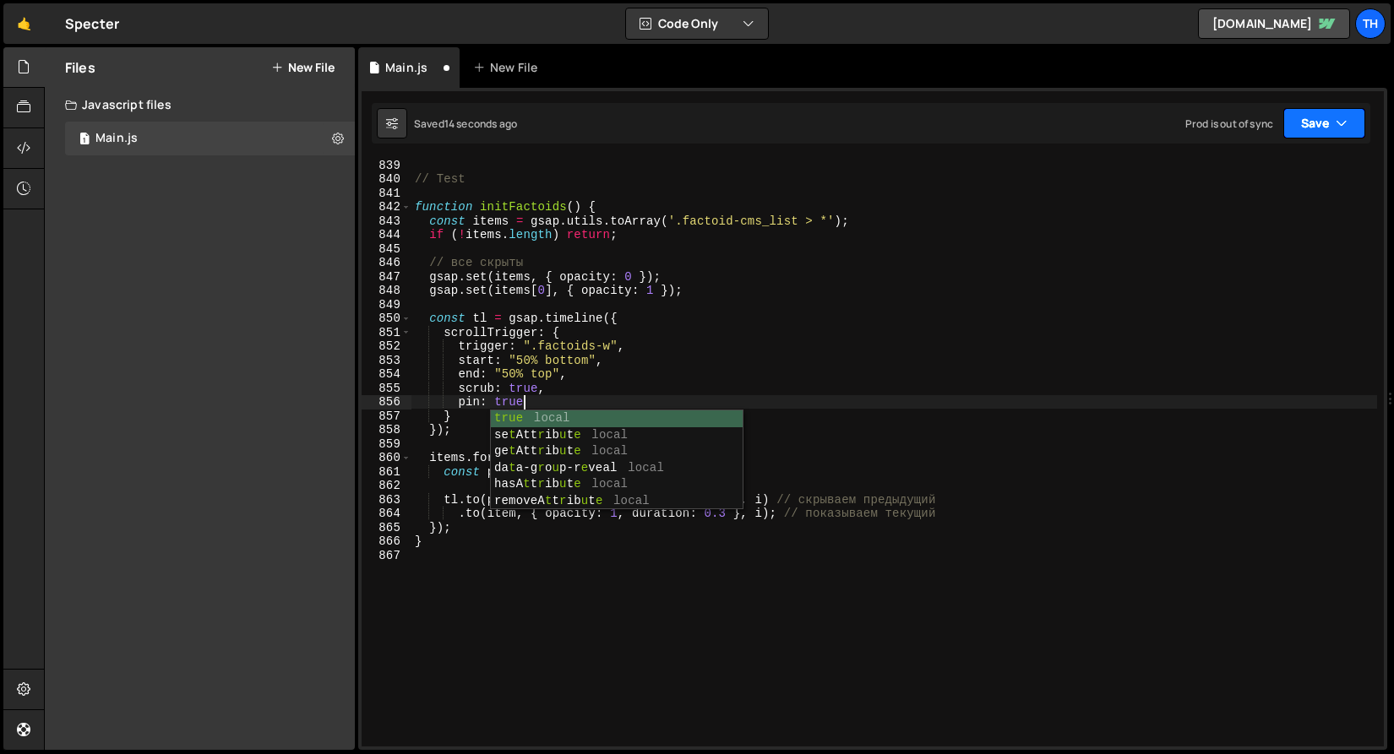
click at [1312, 118] on button "Save" at bounding box center [1324, 123] width 82 height 30
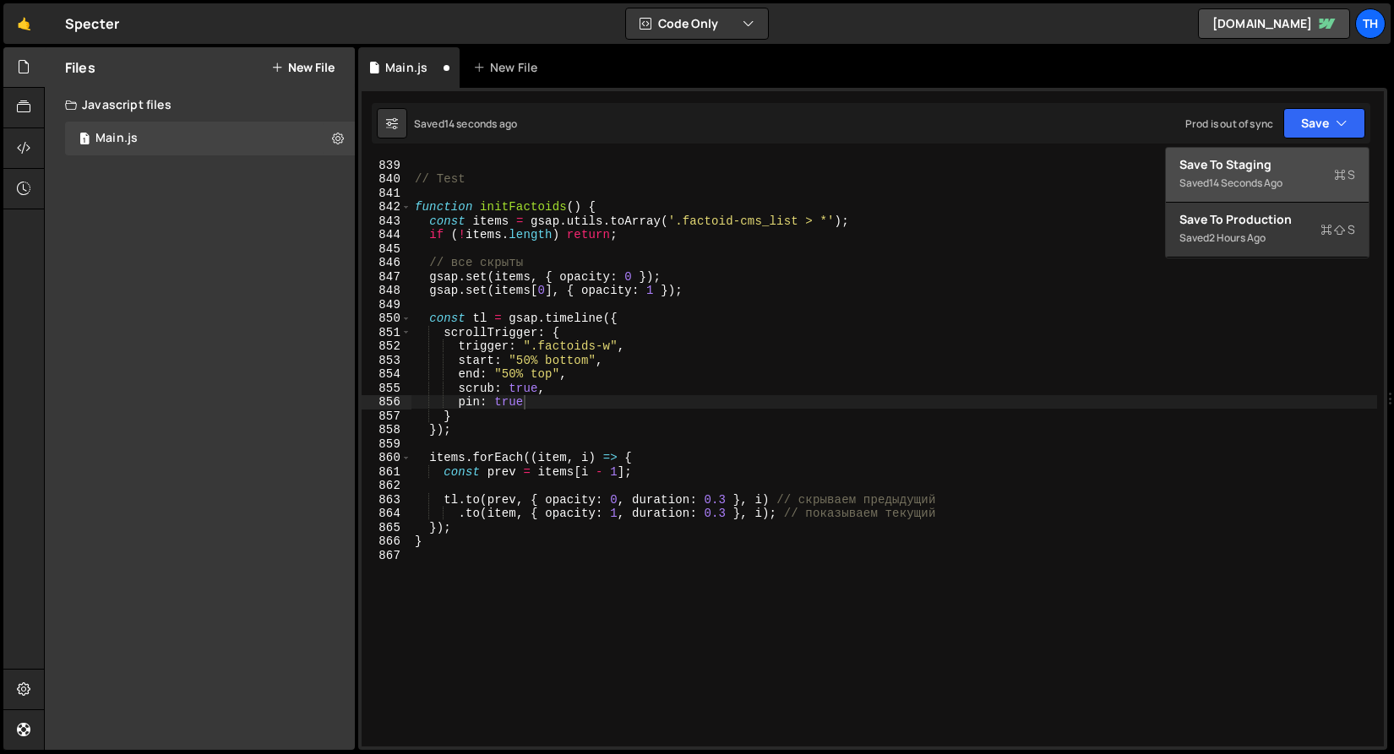
click at [1261, 177] on div "14 seconds ago" at bounding box center [1245, 183] width 73 height 14
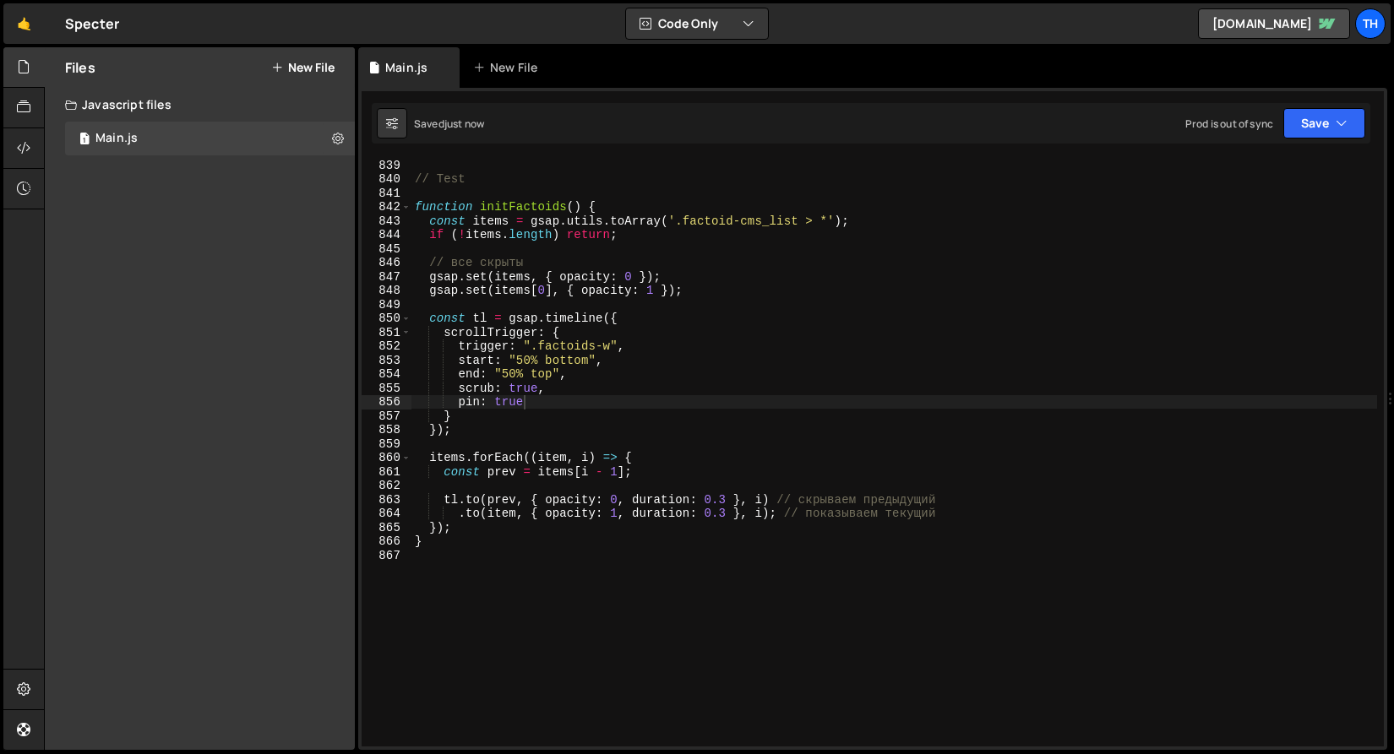
click at [522, 360] on div "// Test function initFactoids ( ) { const items = gsap . utils . toArray ( '.fa…" at bounding box center [893, 466] width 965 height 616
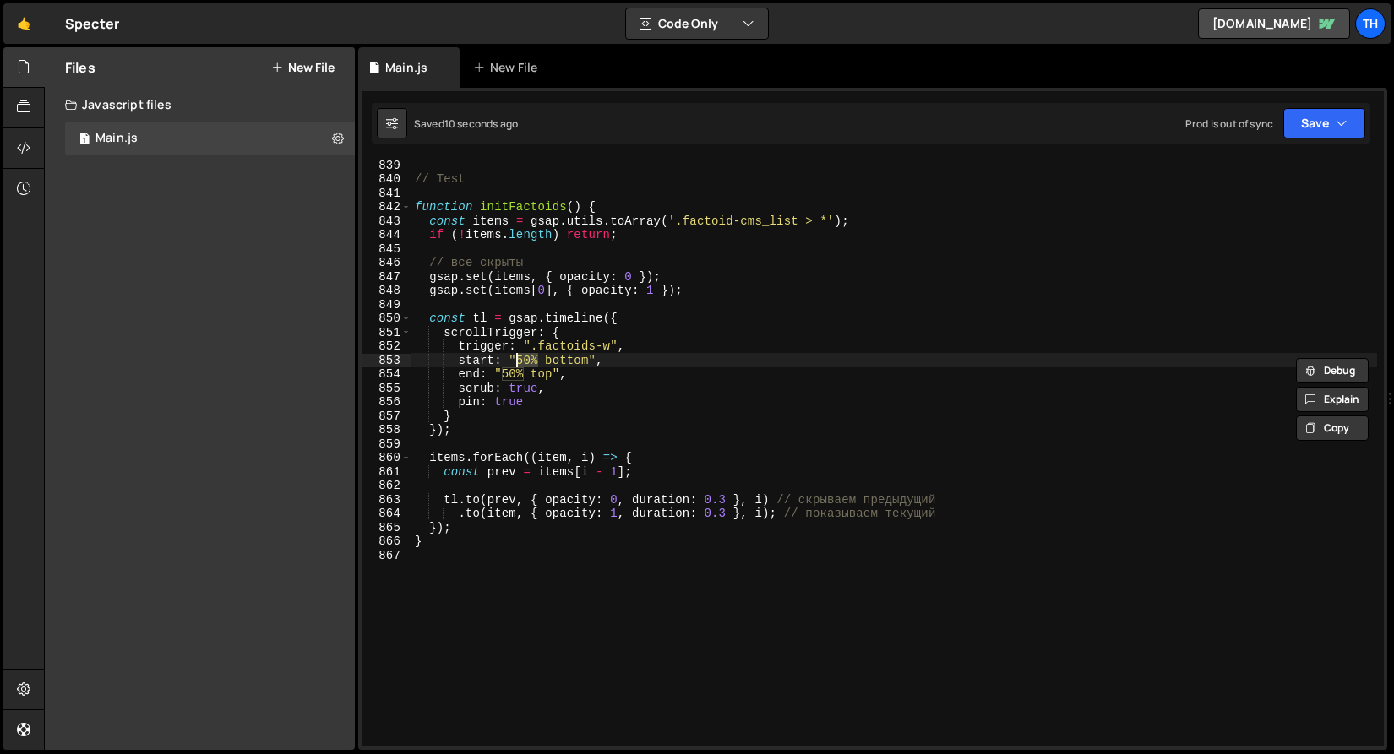
drag, startPoint x: 538, startPoint y: 364, endPoint x: 519, endPoint y: 358, distance: 20.3
click at [519, 358] on div "// Test function initFactoids ( ) { const items = gsap . utils . toArray ( '.fa…" at bounding box center [893, 466] width 965 height 616
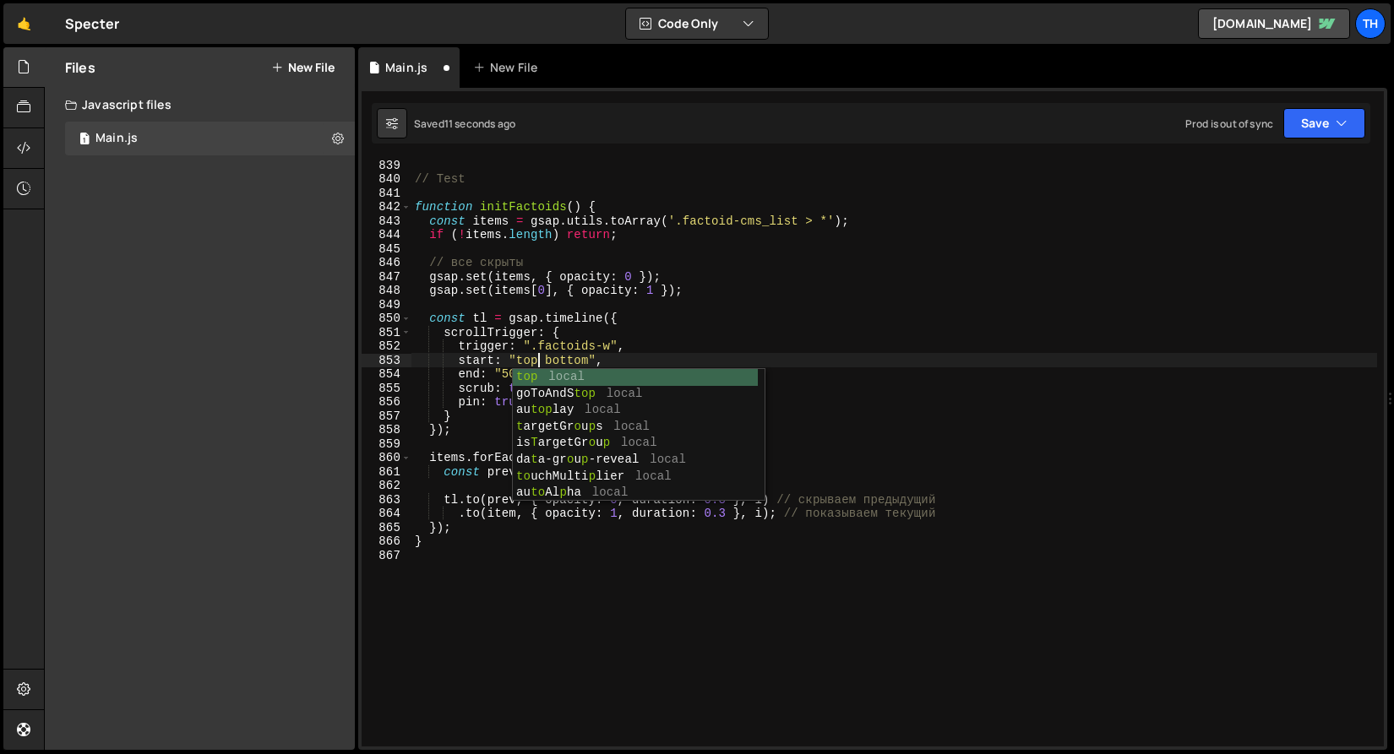
scroll to position [0, 8]
click at [1324, 111] on button "Save" at bounding box center [1324, 123] width 82 height 30
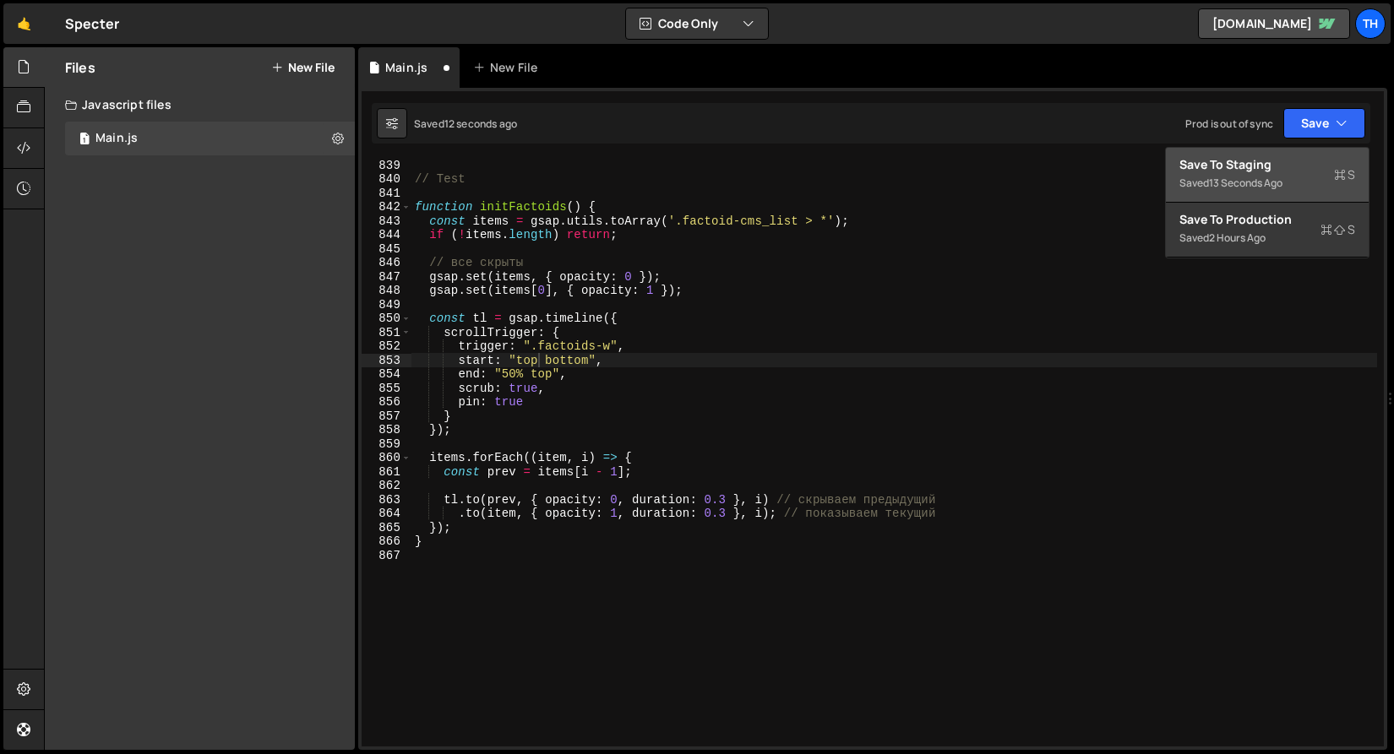
click at [1297, 160] on div "Save to Staging S" at bounding box center [1267, 164] width 176 height 17
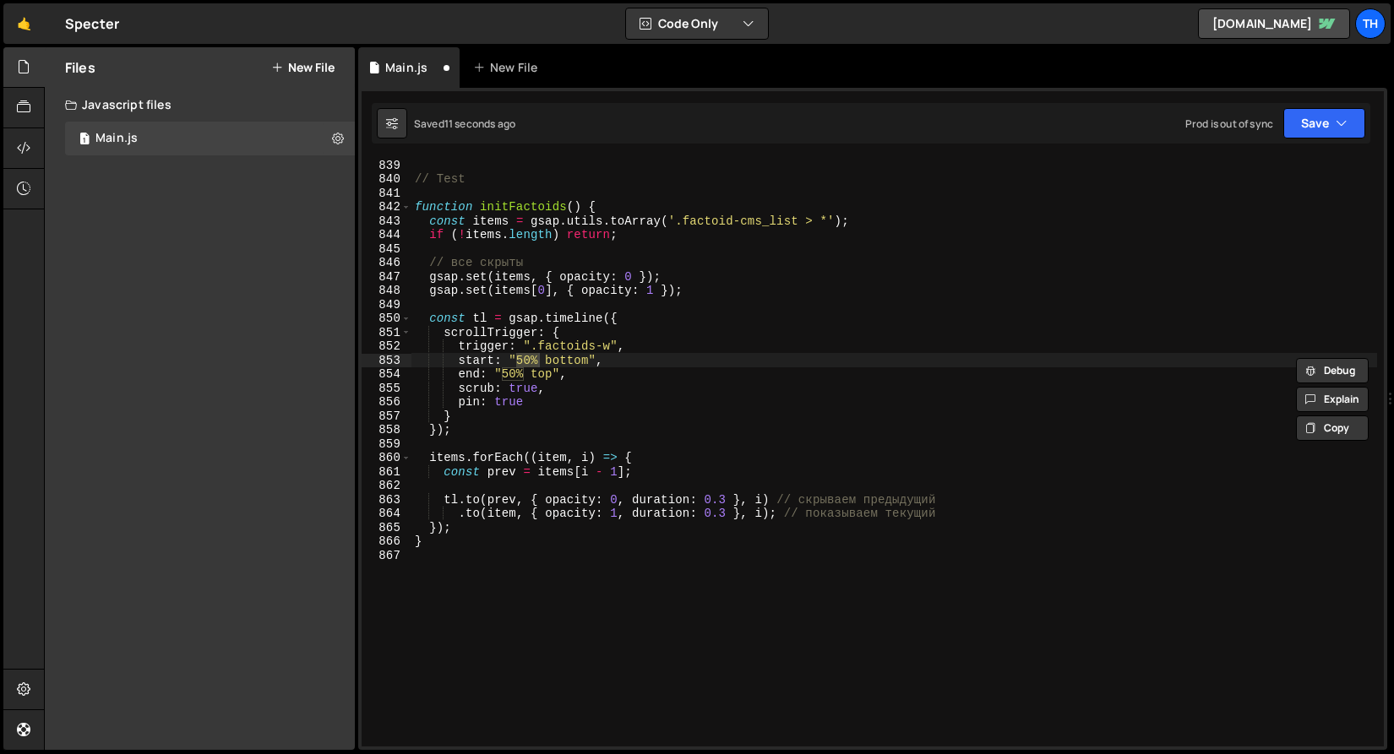
click at [523, 360] on div "// Test function initFactoids ( ) { const items = gsap . utils . toArray ( '.fa…" at bounding box center [893, 453] width 965 height 588
click at [523, 360] on div "// Test function initFactoids ( ) { const items = gsap . utils . toArray ( '.fa…" at bounding box center [893, 466] width 965 height 616
click at [1326, 117] on button "Save" at bounding box center [1324, 123] width 82 height 30
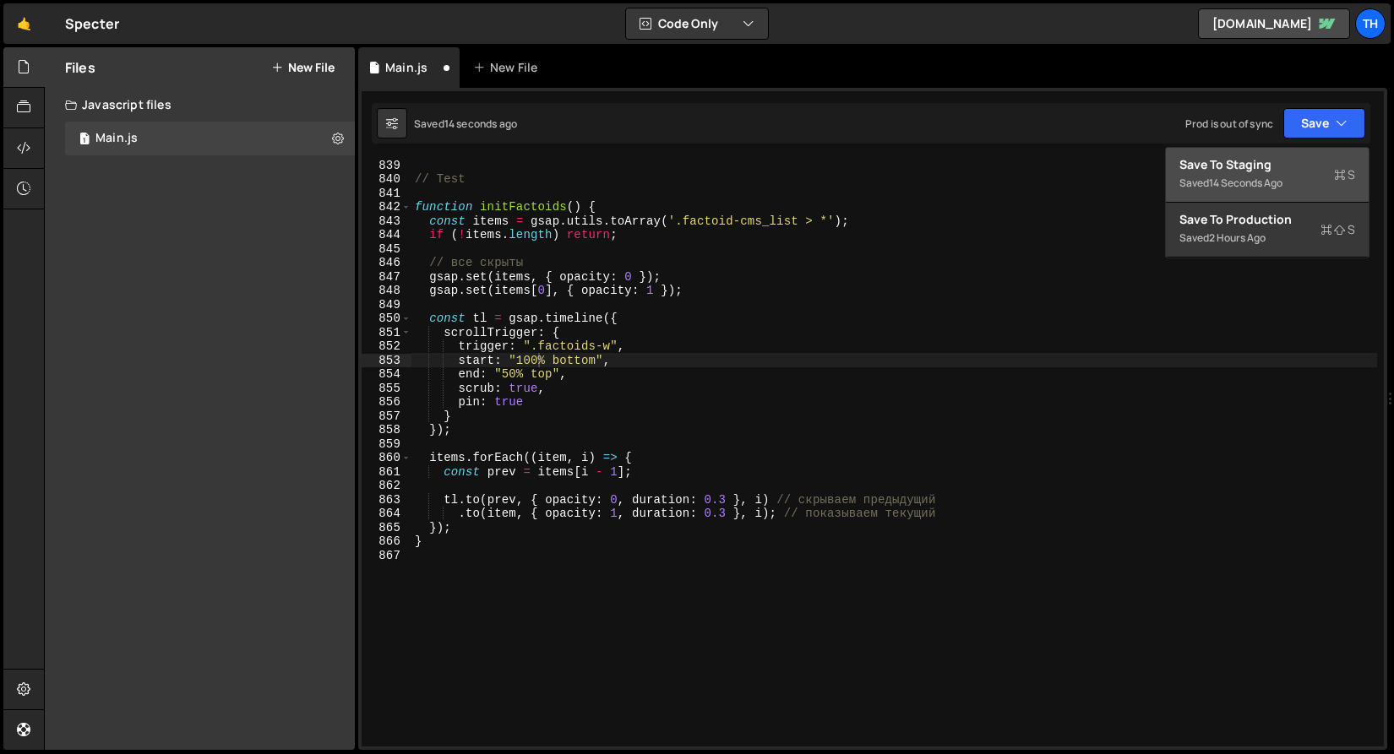
click at [1294, 155] on button "Save to Staging S Saved 14 seconds ago" at bounding box center [1267, 175] width 203 height 55
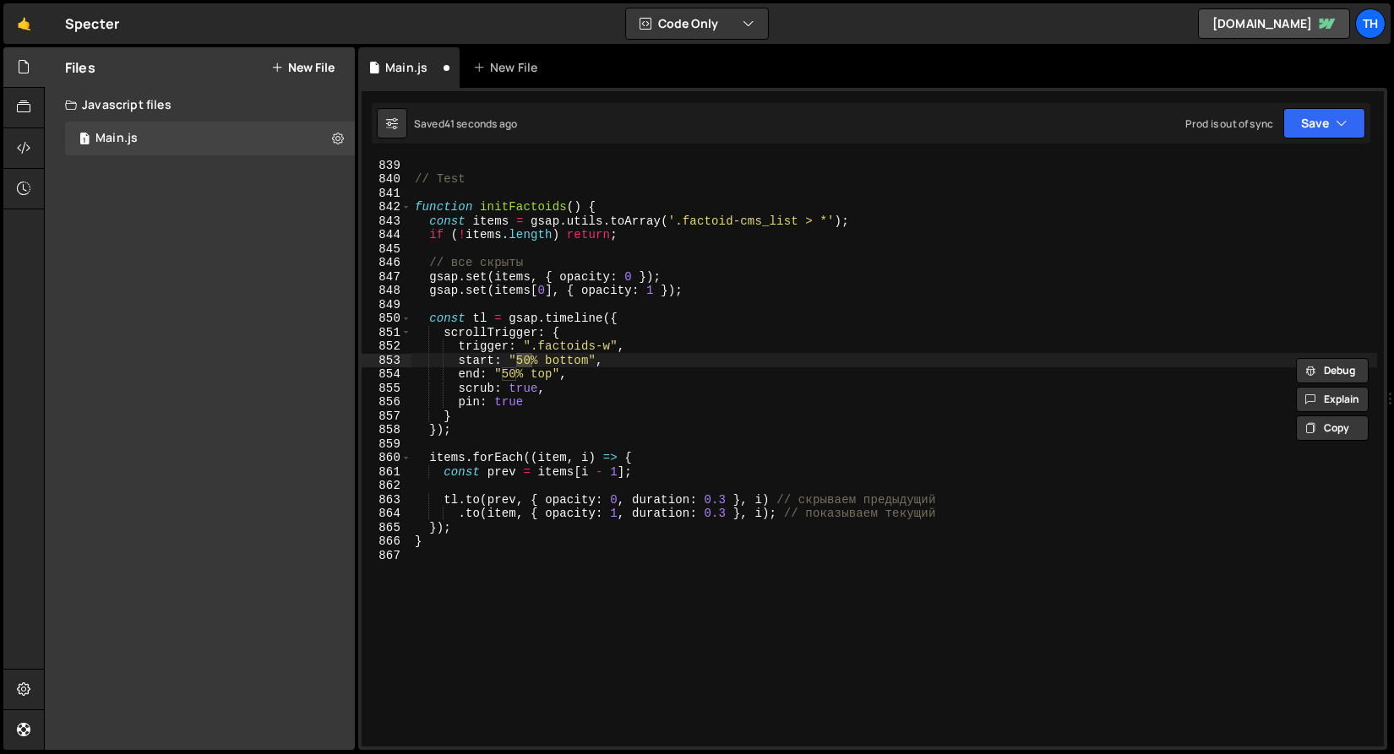
scroll to position [0, 7]
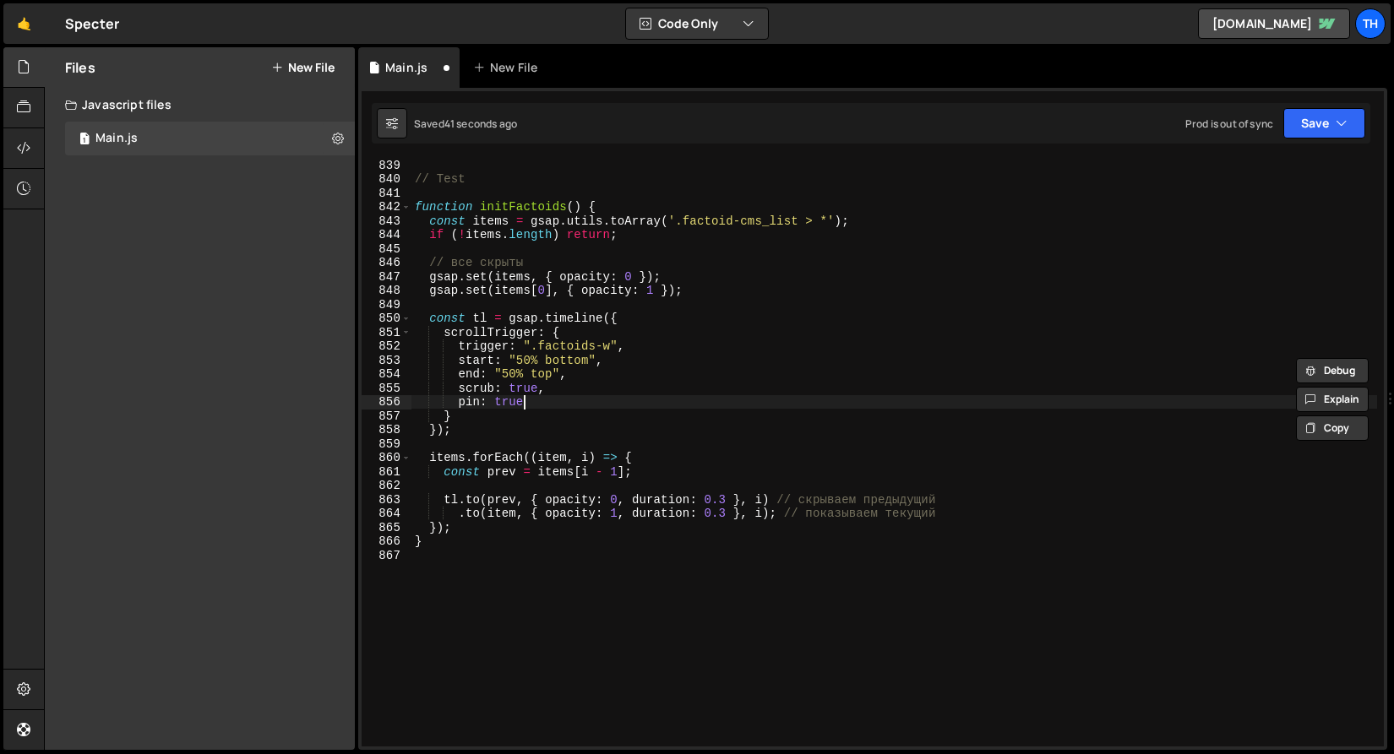
click at [557, 397] on div "// Test function initFactoids ( ) { const items = gsap . utils . toArray ( '.fa…" at bounding box center [893, 466] width 965 height 616
drag, startPoint x: 539, startPoint y: 387, endPoint x: 580, endPoint y: 414, distance: 49.4
click at [580, 414] on div "// Test function initFactoids ( ) { const items = gsap . utils . toArray ( '.fa…" at bounding box center [893, 466] width 965 height 616
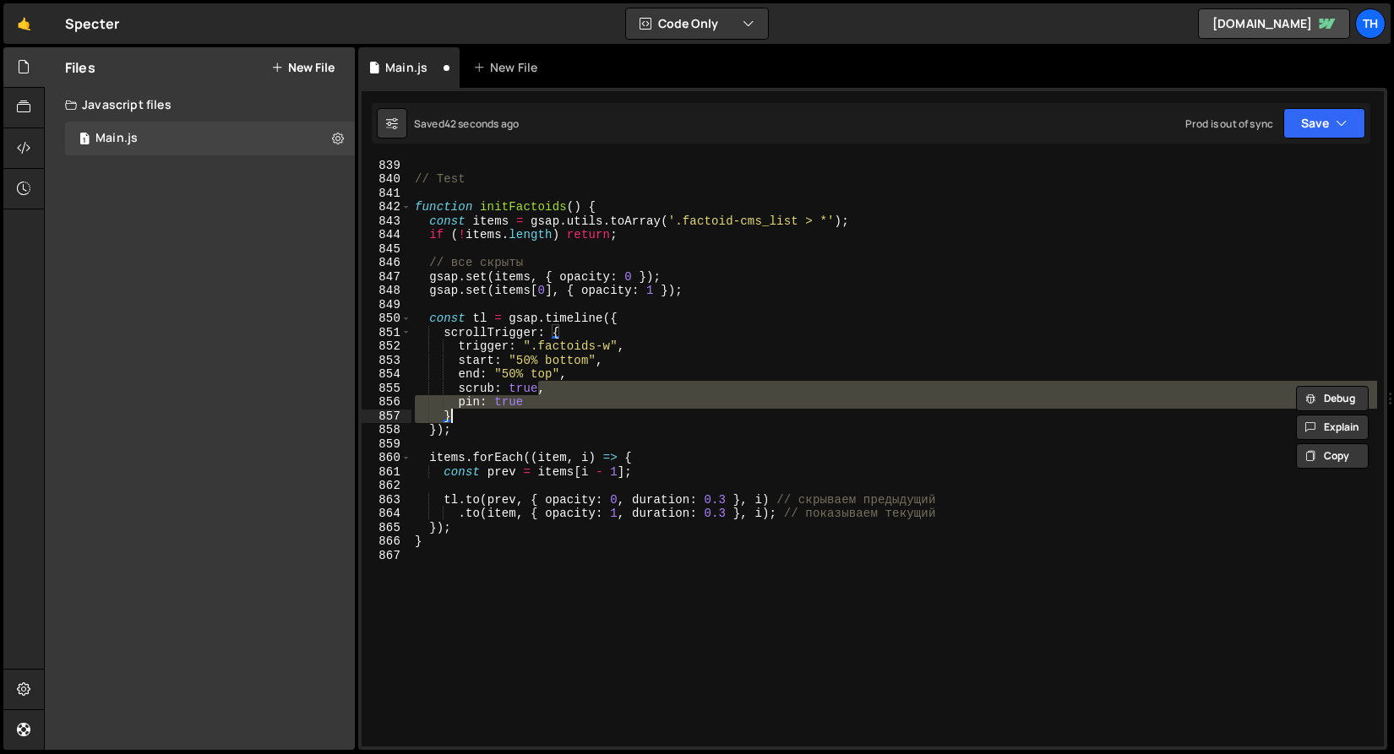
click at [574, 405] on div "// Test function initFactoids ( ) { const items = gsap . utils . toArray ( '.fa…" at bounding box center [893, 453] width 965 height 588
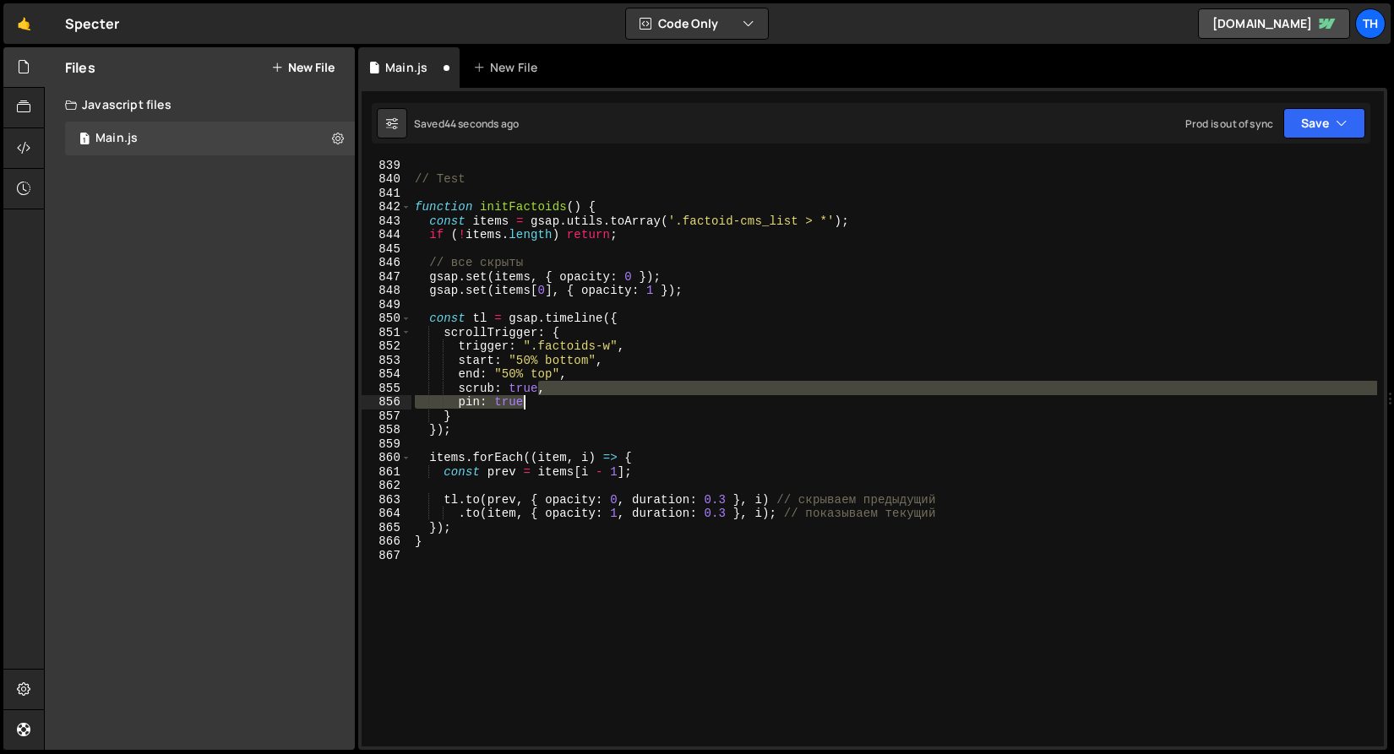
drag, startPoint x: 541, startPoint y: 385, endPoint x: 570, endPoint y: 396, distance: 31.5
click at [570, 396] on div "// Test function initFactoids ( ) { const items = gsap . utils . toArray ( '.fa…" at bounding box center [893, 466] width 965 height 616
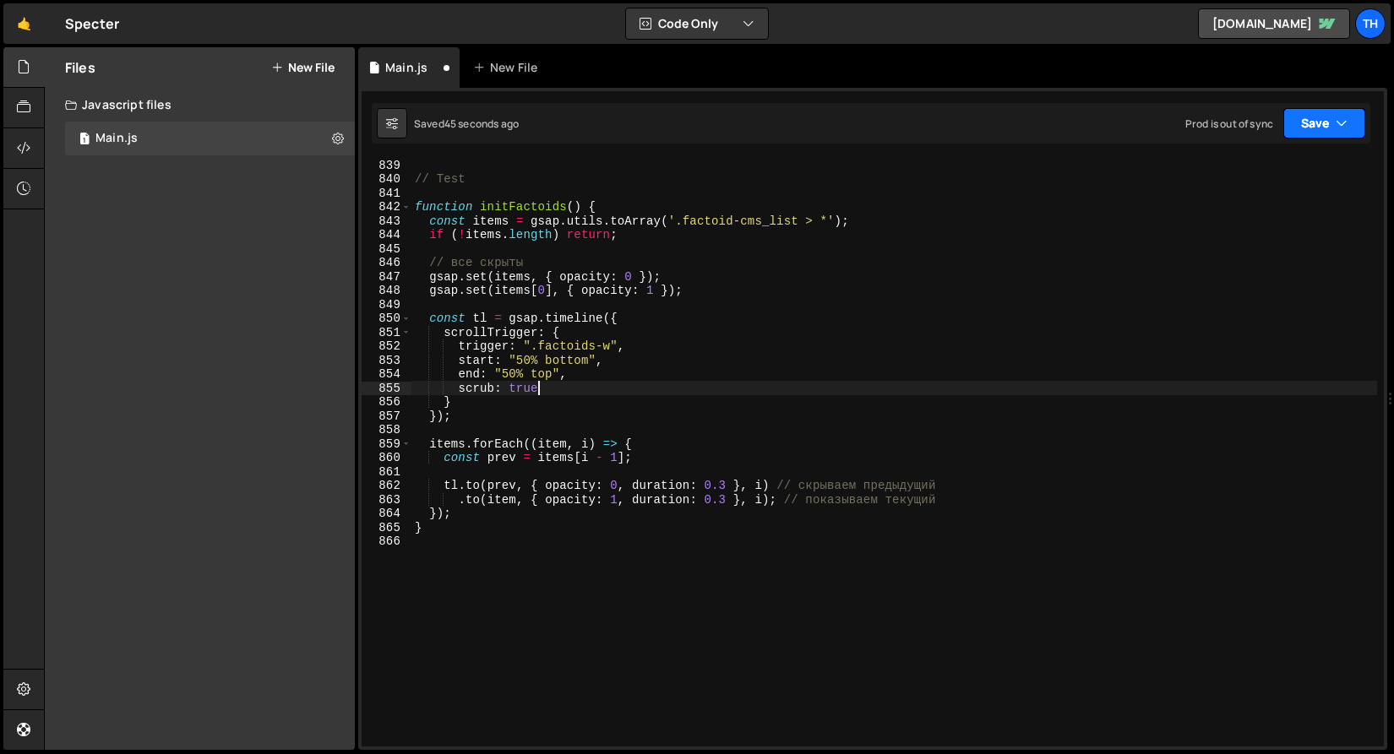
click at [1336, 123] on icon "button" at bounding box center [1341, 123] width 12 height 17
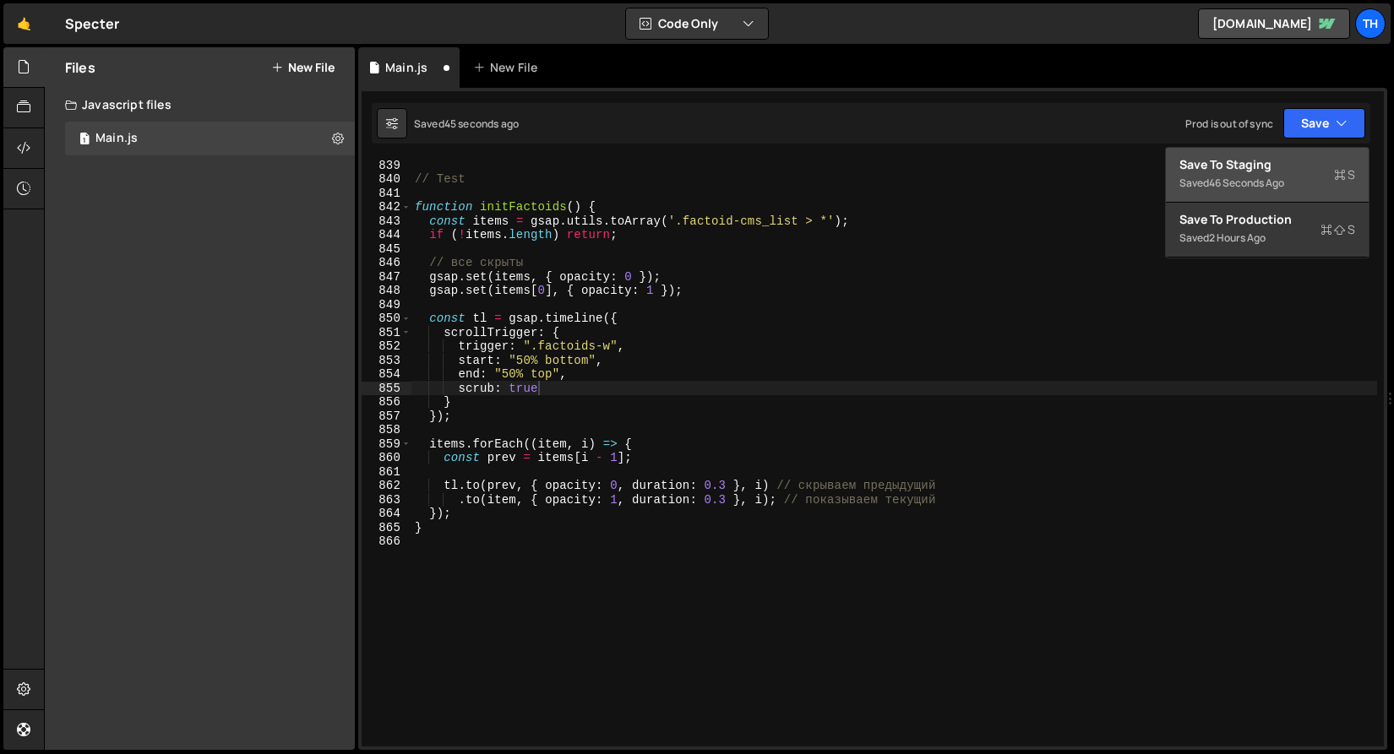
click at [1327, 152] on button "Save to Staging S Saved 46 seconds ago" at bounding box center [1267, 175] width 203 height 55
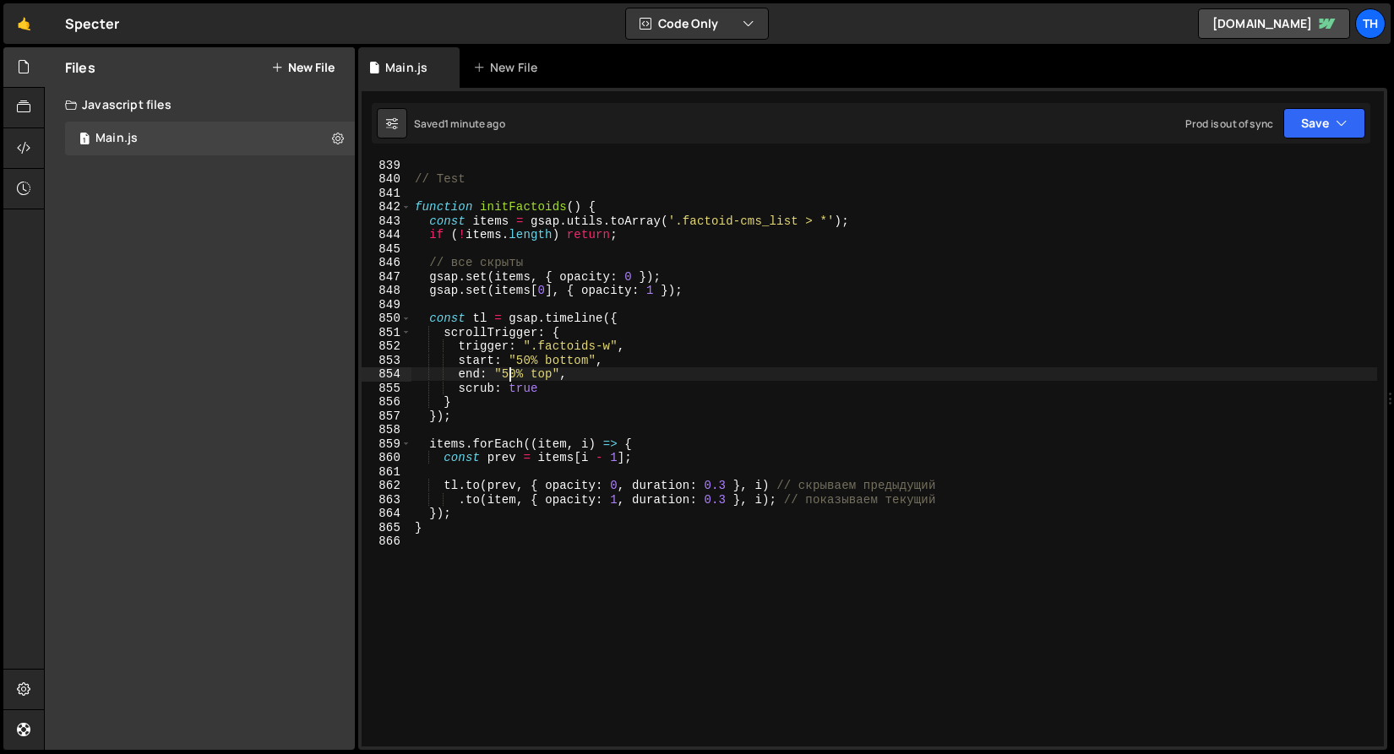
click at [508, 380] on div "// Test function initFactoids ( ) { const items = gsap . utils . toArray ( '.fa…" at bounding box center [893, 466] width 965 height 616
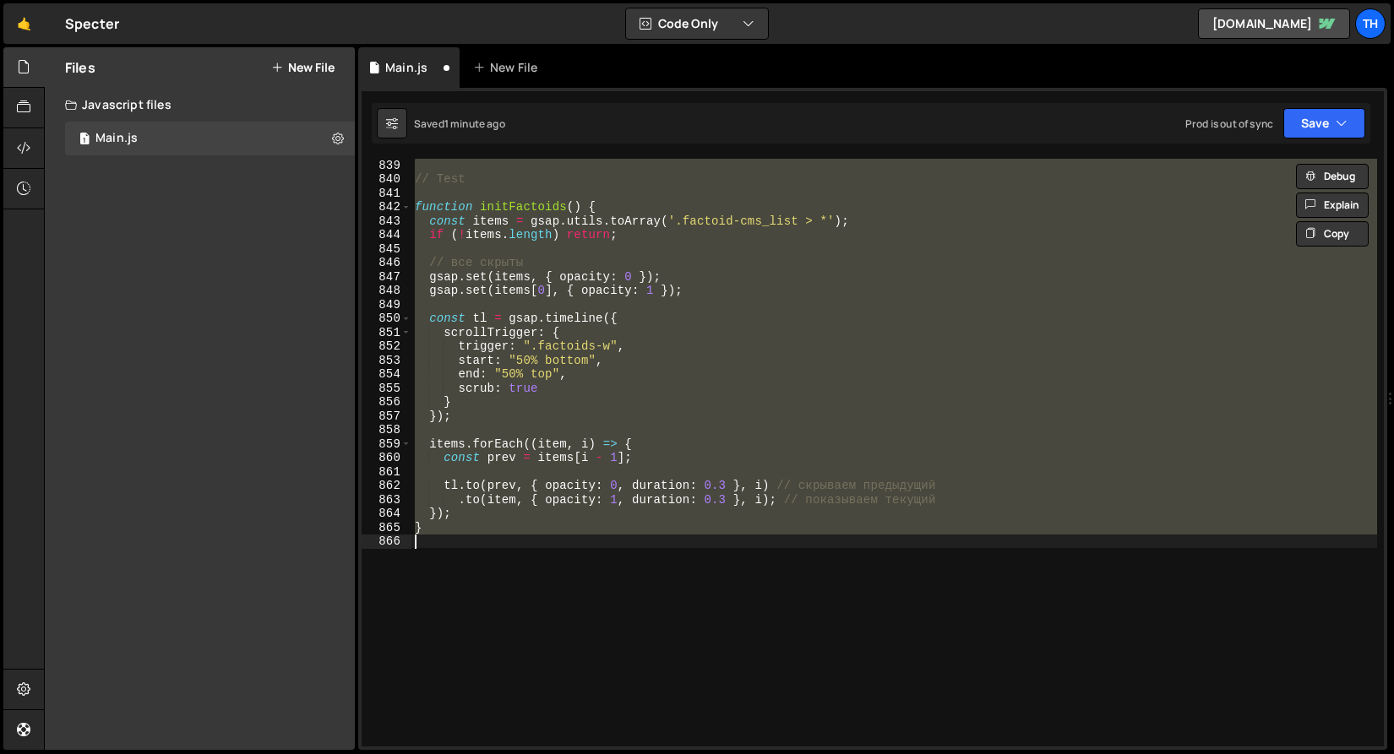
click at [752, 215] on div "// Test function initFactoids ( ) { const items = gsap . utils . toArray ( '.fa…" at bounding box center [893, 453] width 965 height 588
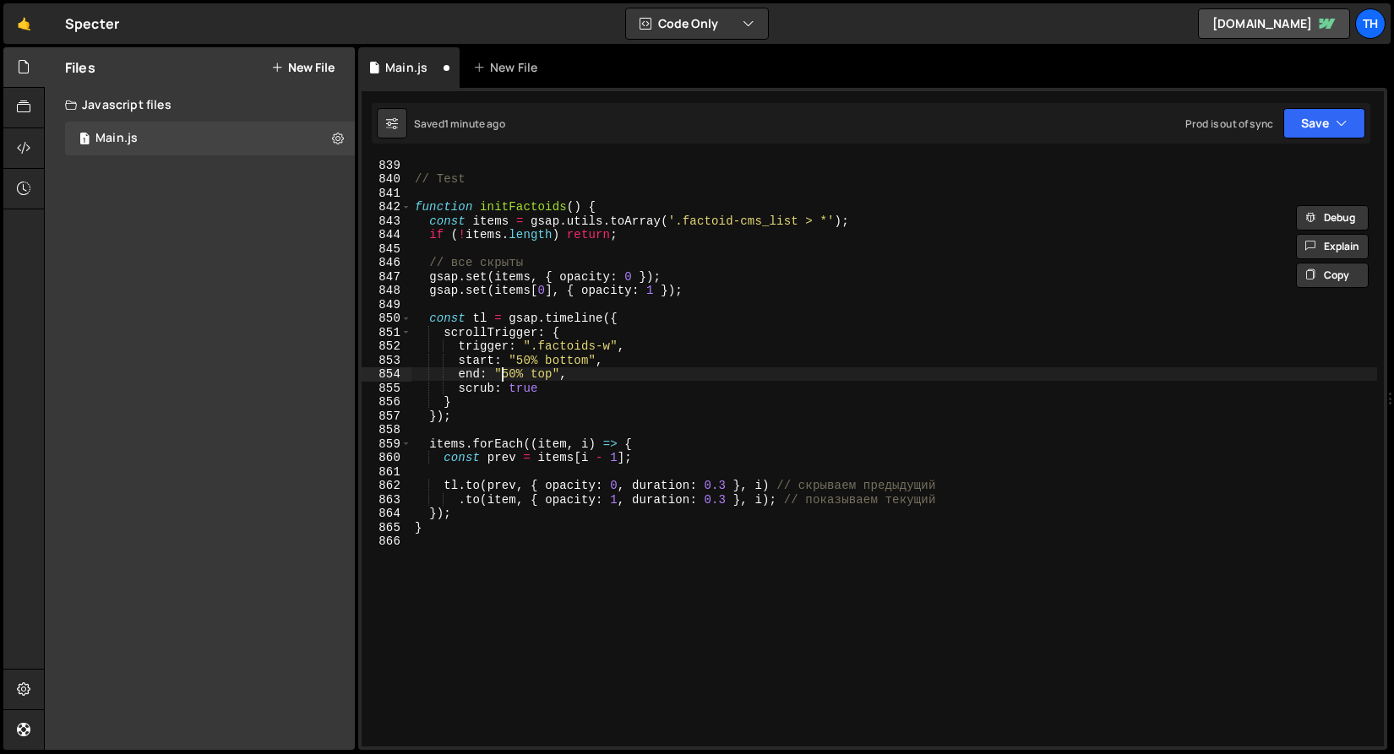
click at [503, 376] on div "// Test function initFactoids ( ) { const items = gsap . utils . toArray ( '.fa…" at bounding box center [893, 466] width 965 height 616
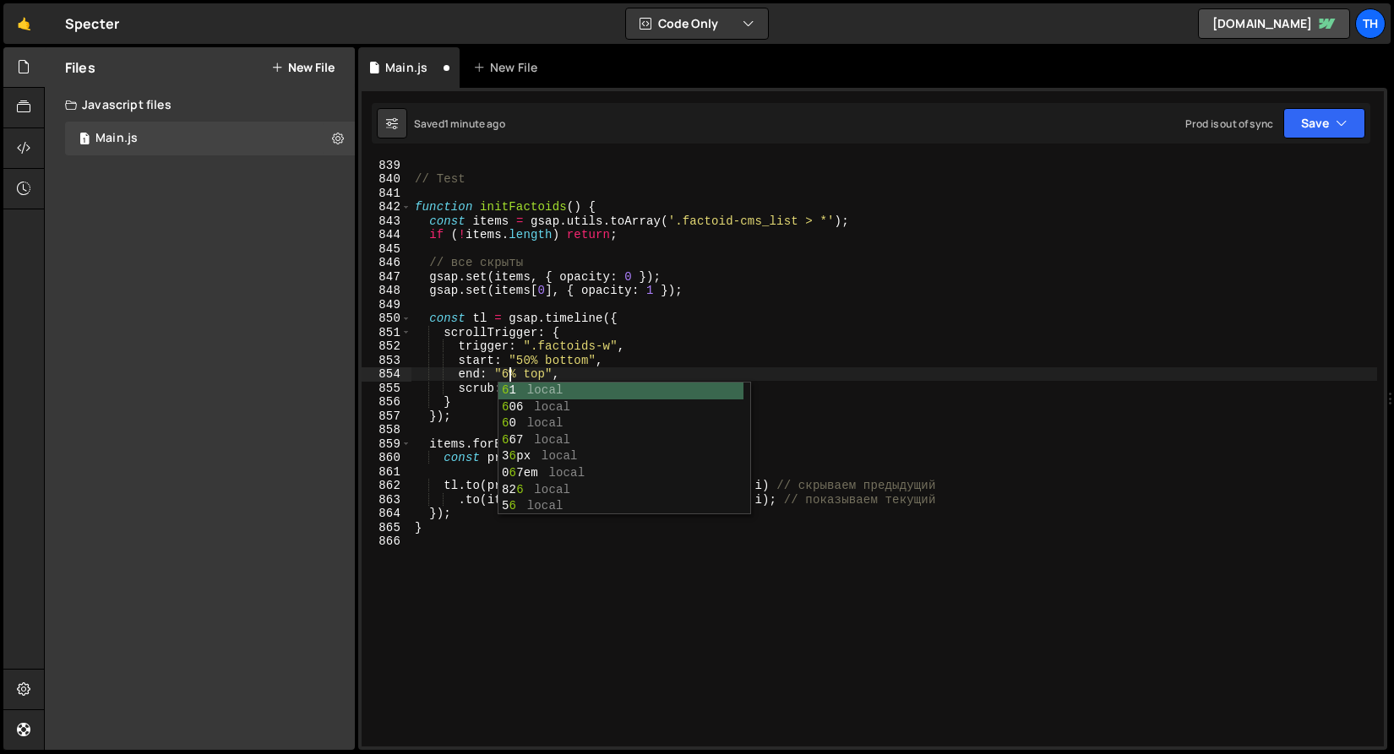
scroll to position [0, 7]
click at [528, 363] on div "// Test function initFactoids ( ) { const items = gsap . utils . toArray ( '.fa…" at bounding box center [893, 466] width 965 height 616
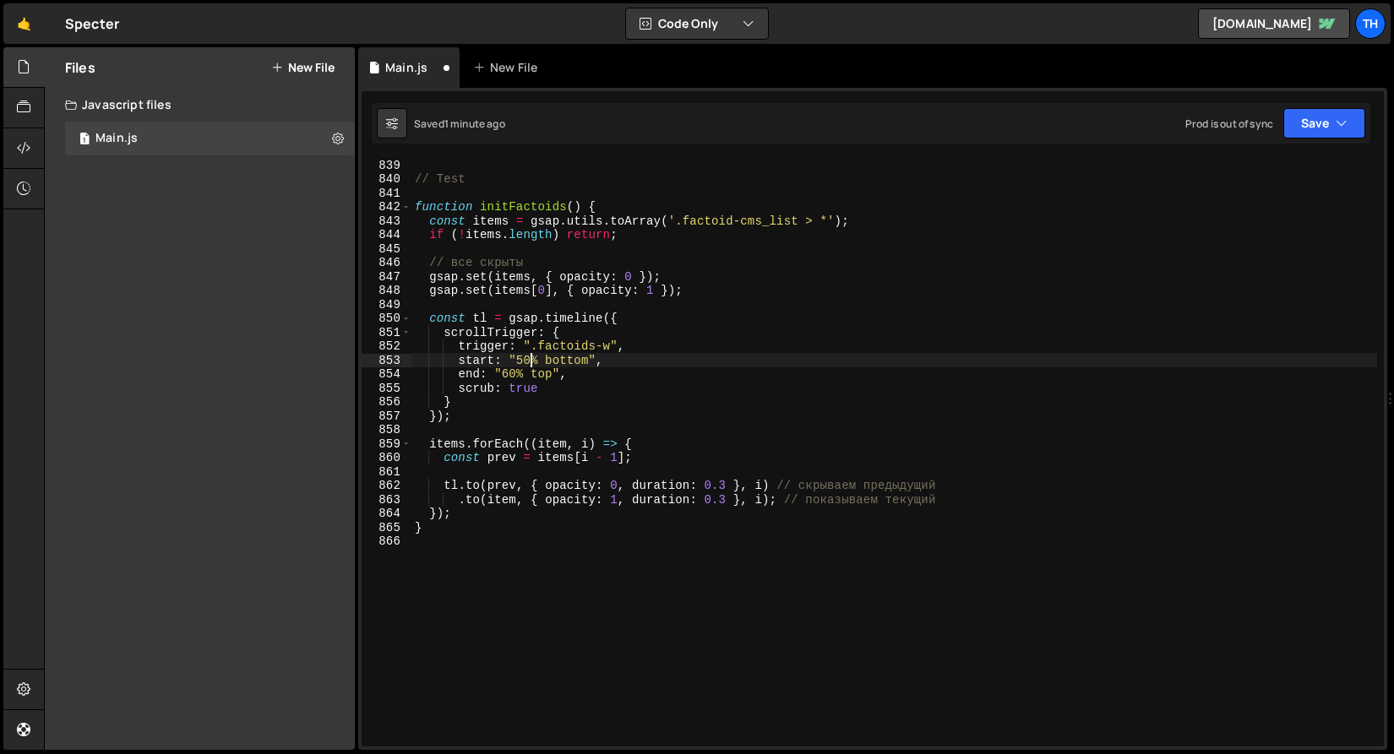
click at [528, 363] on div "// Test function initFactoids ( ) { const items = gsap . utils . toArray ( '.fa…" at bounding box center [893, 466] width 965 height 616
click at [1305, 121] on button "Save" at bounding box center [1324, 123] width 82 height 30
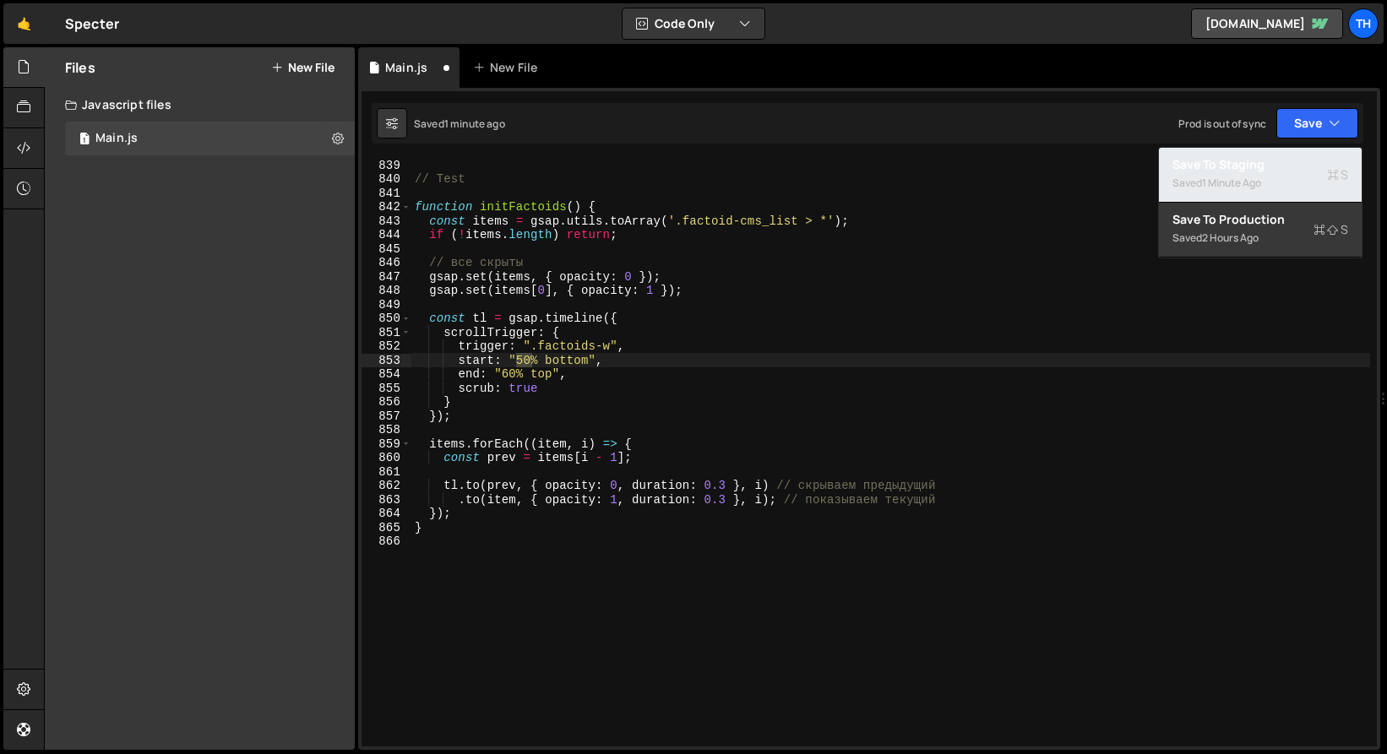
click at [1276, 179] on div "Saved 1 minute ago" at bounding box center [1260, 183] width 176 height 20
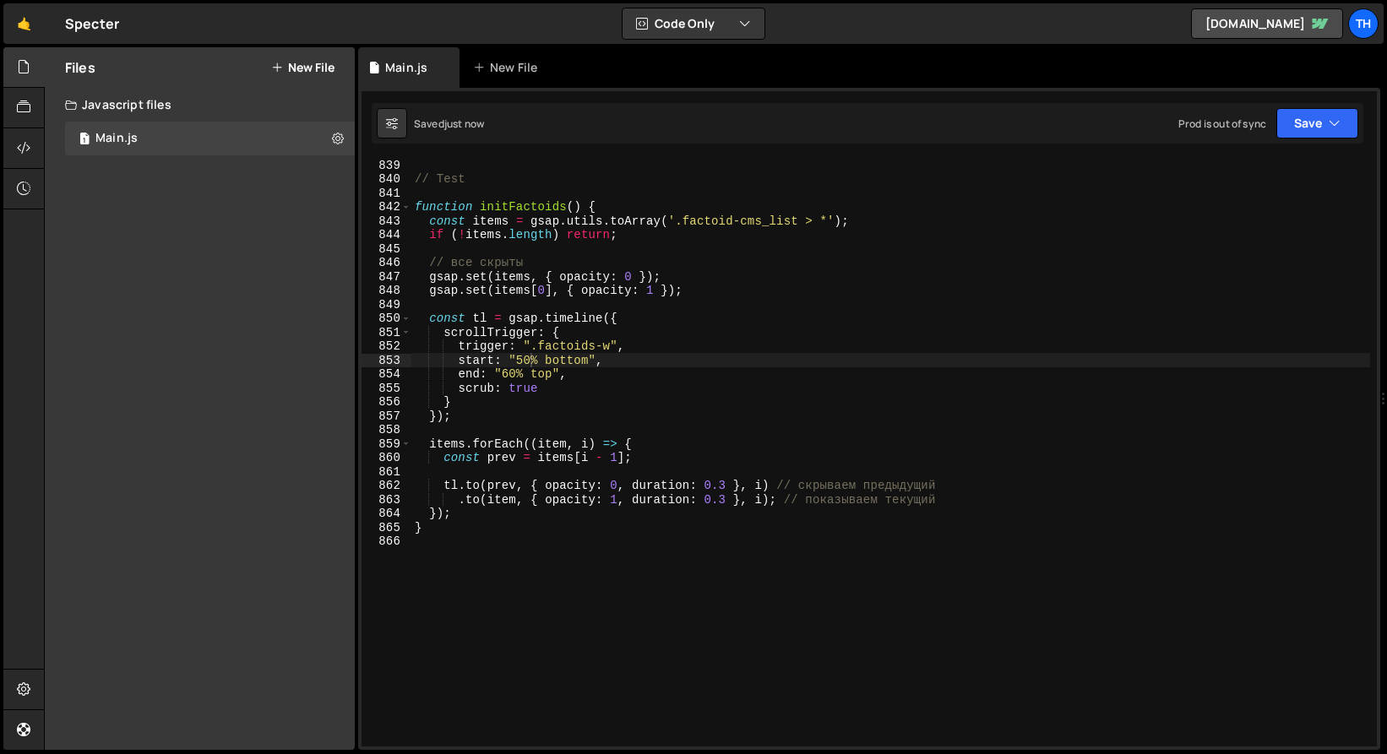
click at [514, 367] on div "// Test function initFactoids ( ) { const items = gsap . utils . toArray ( '.fa…" at bounding box center [893, 466] width 965 height 616
click at [520, 357] on div "// Test function initFactoids ( ) { const items = gsap . utils . toArray ( '.fa…" at bounding box center [893, 466] width 965 height 616
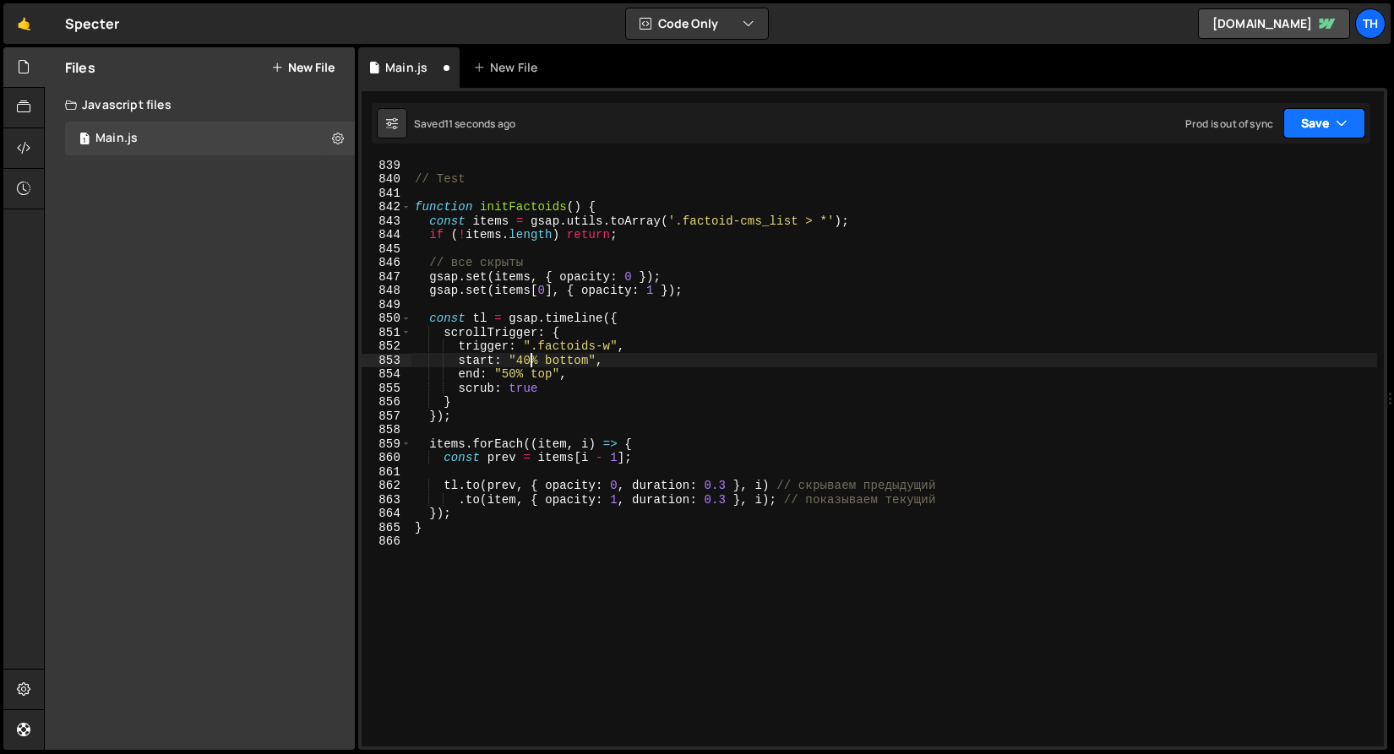
click at [1305, 120] on button "Save" at bounding box center [1324, 123] width 82 height 30
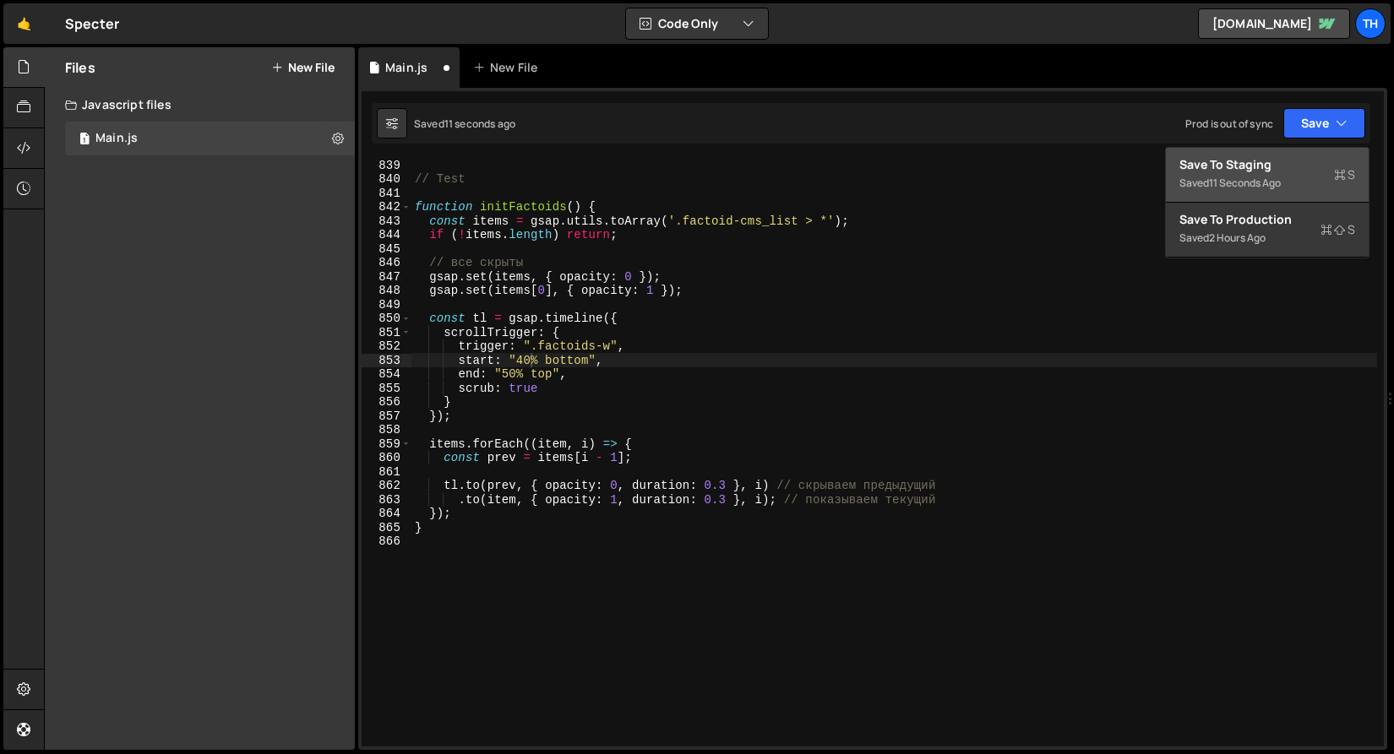
click at [1234, 178] on div "11 seconds ago" at bounding box center [1245, 183] width 72 height 14
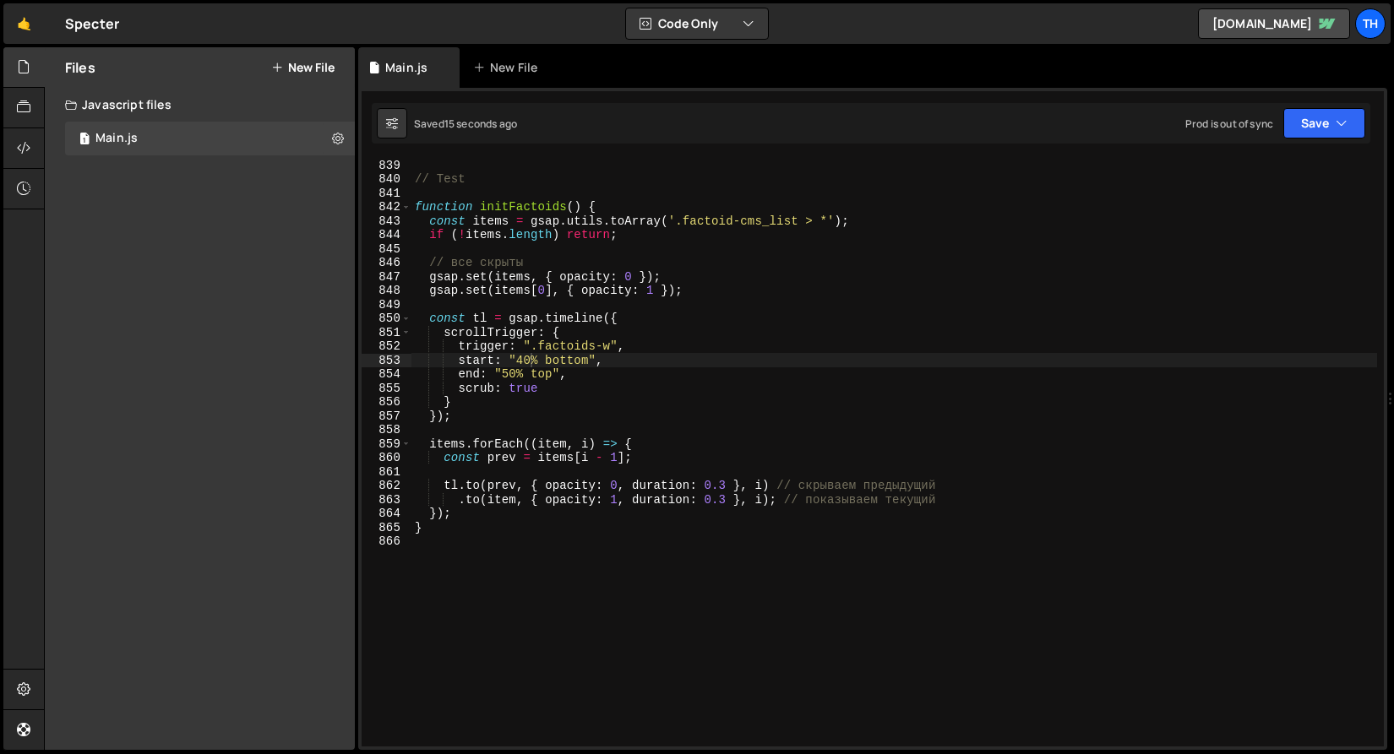
click at [523, 376] on div "// Test function initFactoids ( ) { const items = gsap . utils . toArray ( '.fa…" at bounding box center [893, 466] width 965 height 616
click at [515, 373] on div "// Test function initFactoids ( ) { const items = gsap . utils . toArray ( '.fa…" at bounding box center [893, 466] width 965 height 616
click at [514, 373] on div "// Test function initFactoids ( ) { const items = gsap . utils . toArray ( '.fa…" at bounding box center [893, 466] width 965 height 616
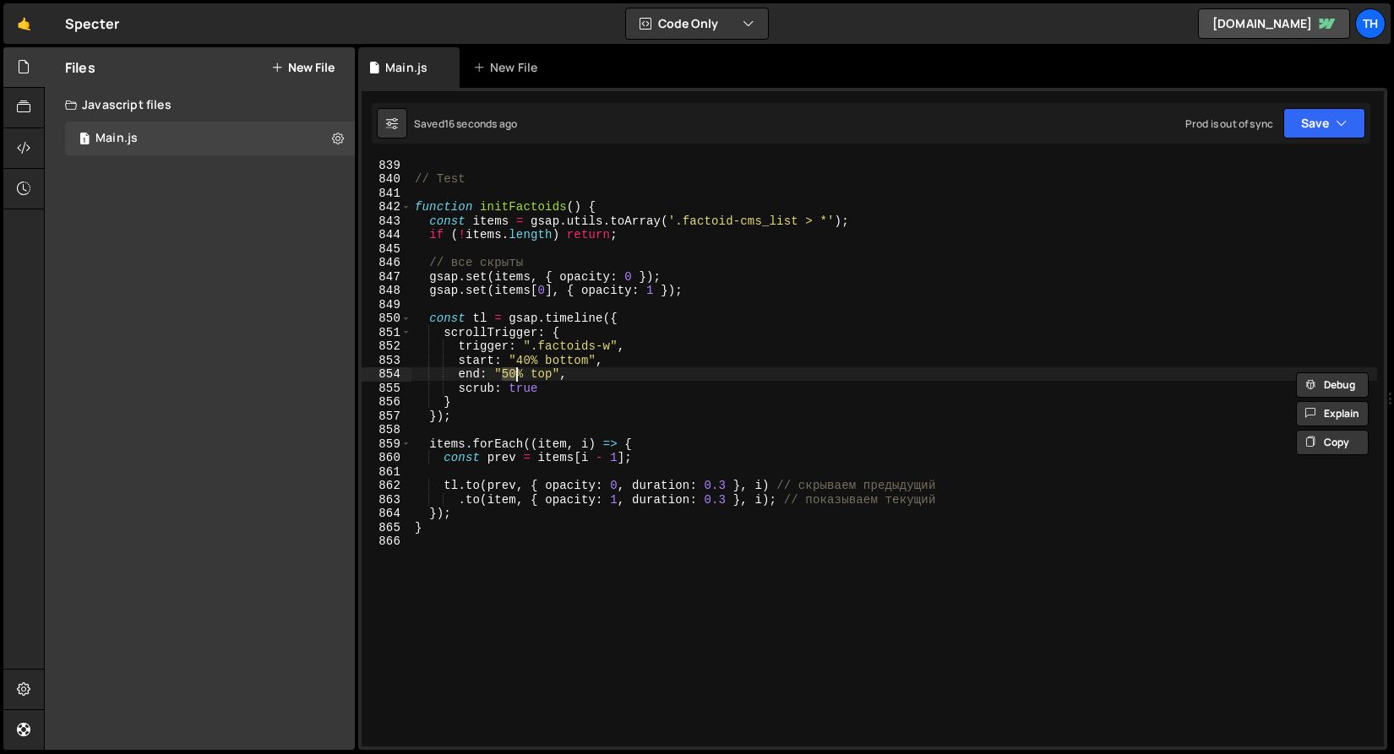
scroll to position [0, 7]
click at [1335, 117] on icon "button" at bounding box center [1341, 123] width 12 height 17
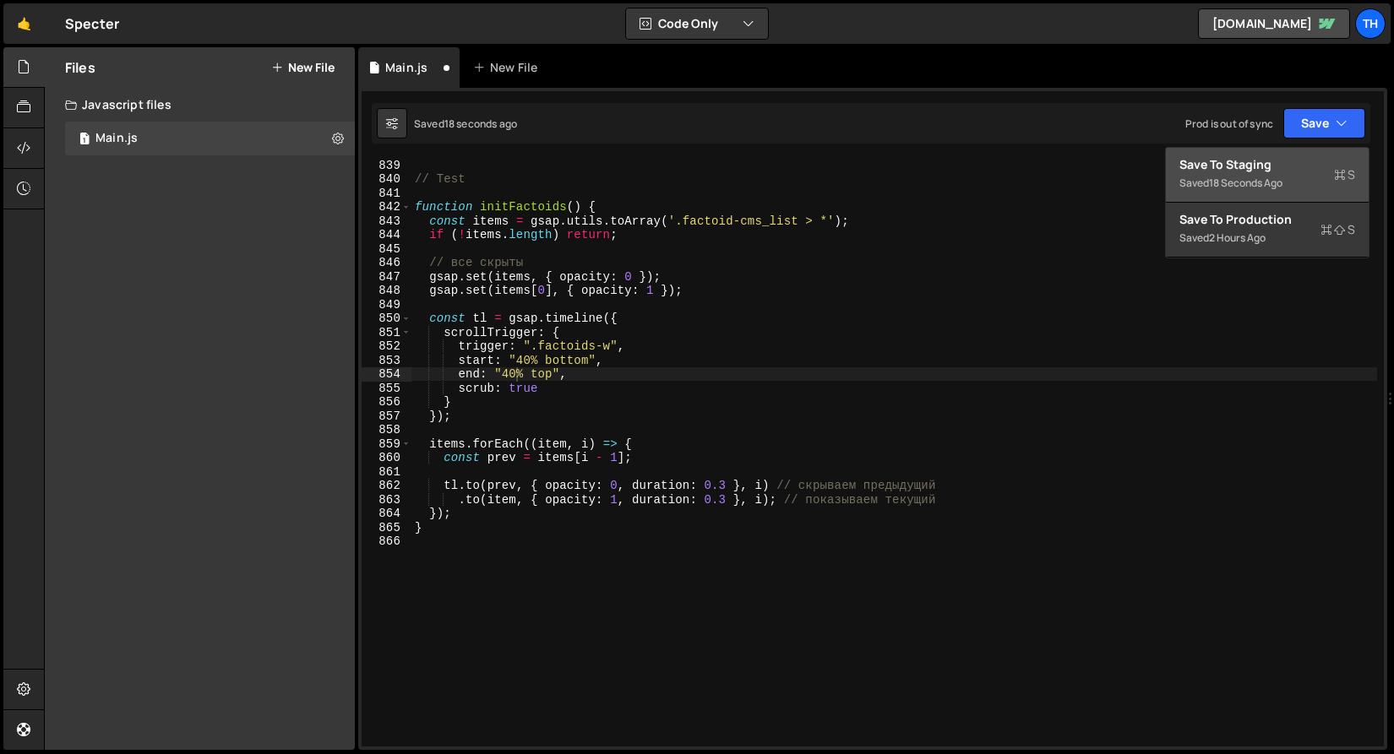
click at [1282, 180] on div "18 seconds ago" at bounding box center [1245, 183] width 73 height 14
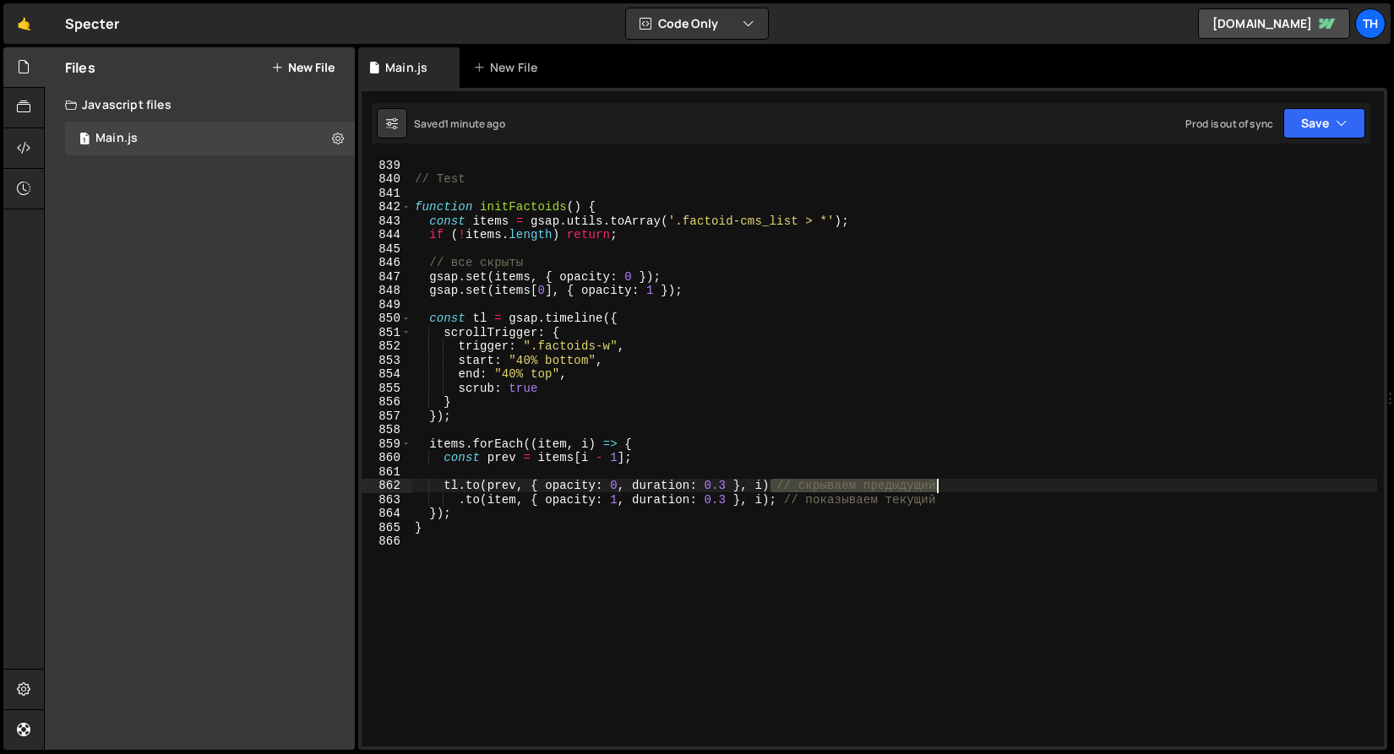
drag, startPoint x: 770, startPoint y: 487, endPoint x: 1014, endPoint y: 485, distance: 244.1
click at [1014, 485] on div "// Test function initFactoids ( ) { const items = gsap . utils . toArray ( '.fa…" at bounding box center [893, 466] width 965 height 616
drag, startPoint x: 954, startPoint y: 498, endPoint x: 775, endPoint y: 502, distance: 179.1
click at [775, 502] on div "// Test function initFactoids ( ) { const items = gsap . utils . toArray ( '.fa…" at bounding box center [893, 466] width 965 height 616
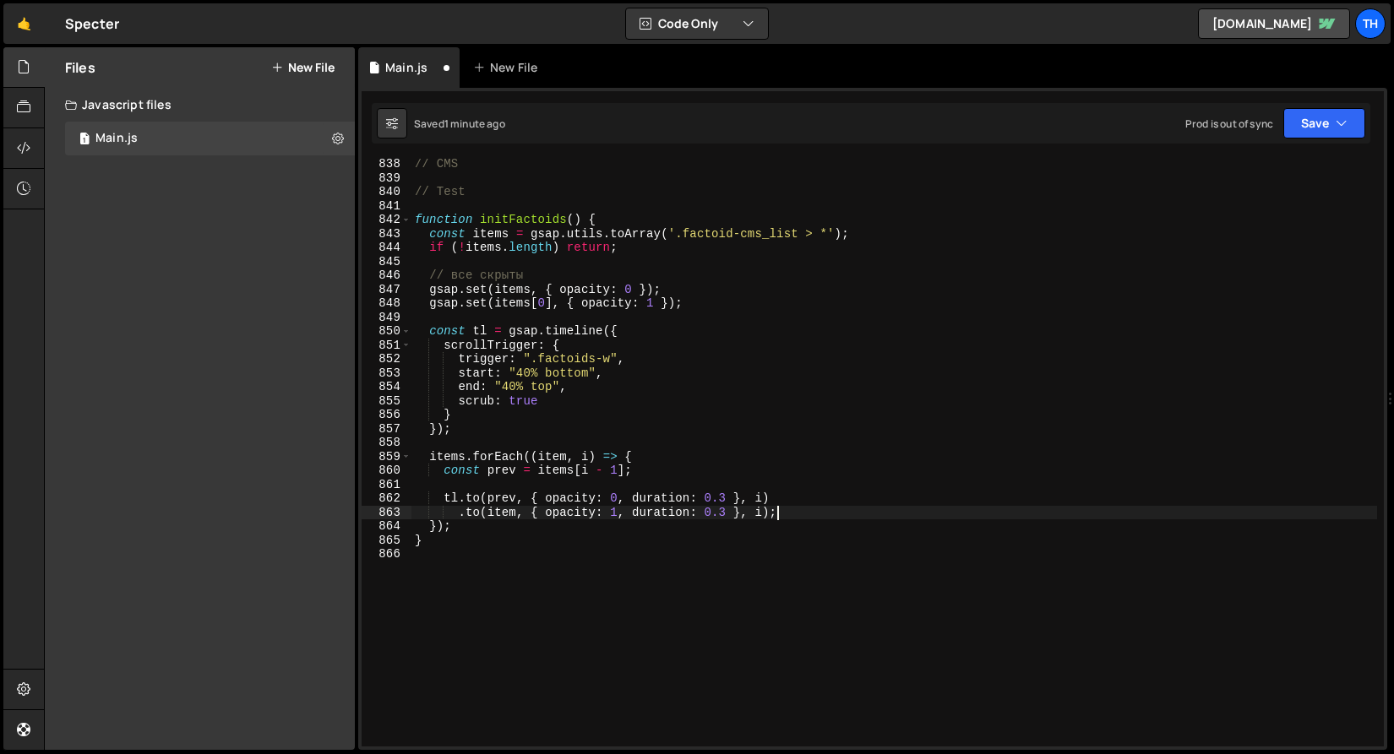
scroll to position [11617, 0]
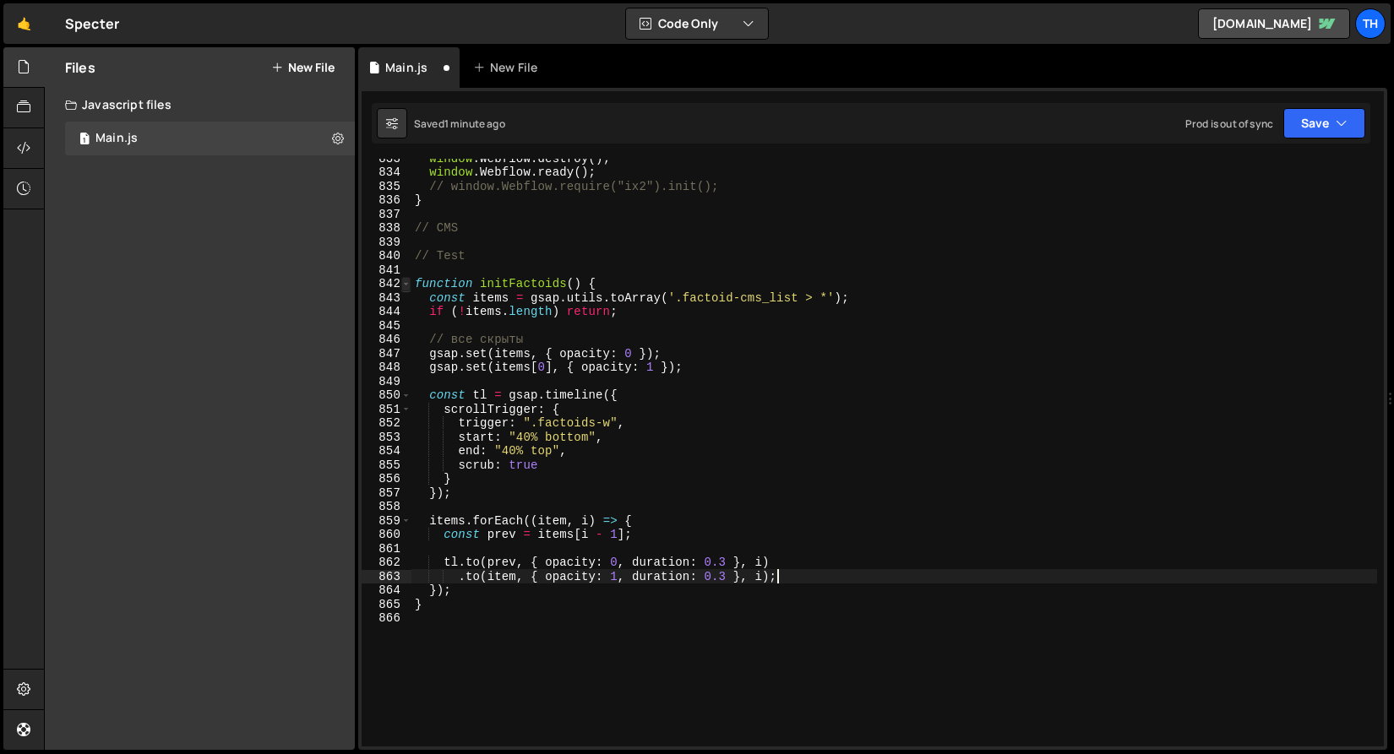
click at [407, 285] on span at bounding box center [405, 284] width 9 height 14
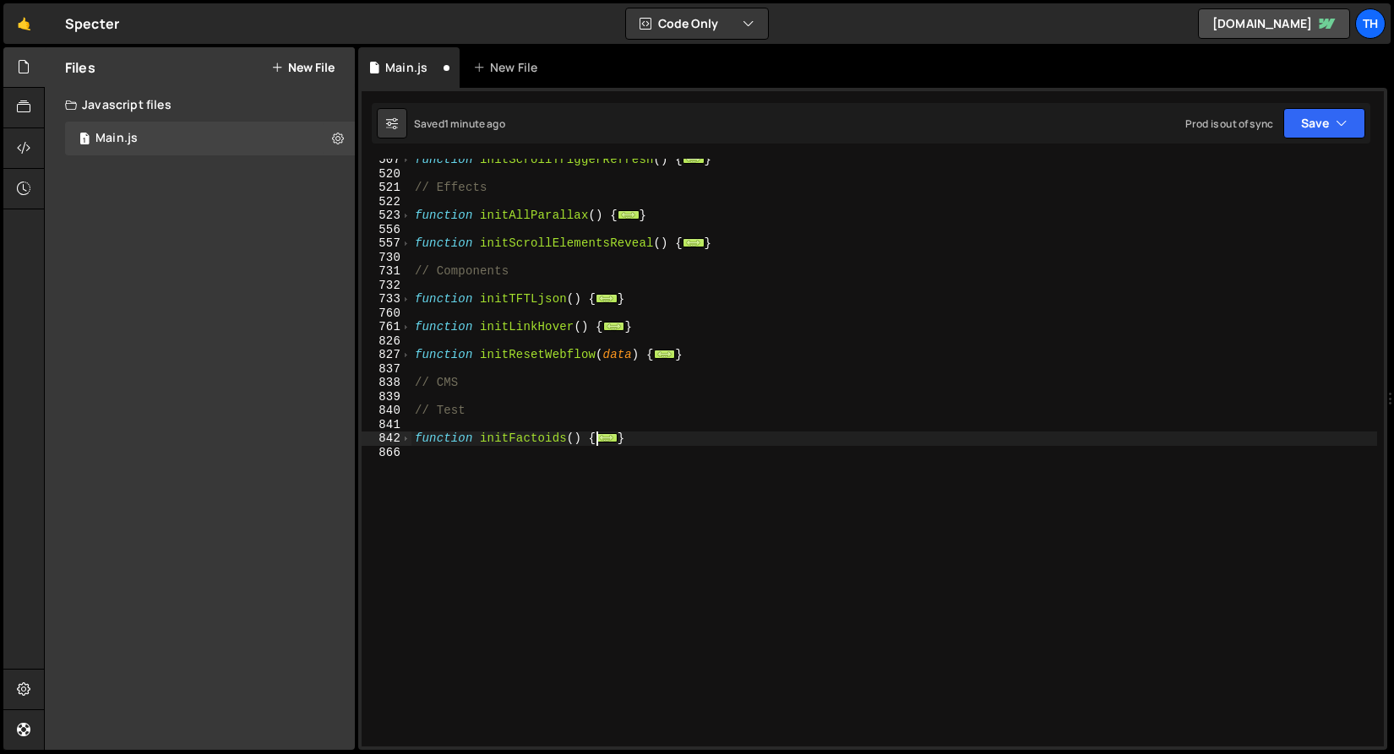
scroll to position [0, 0]
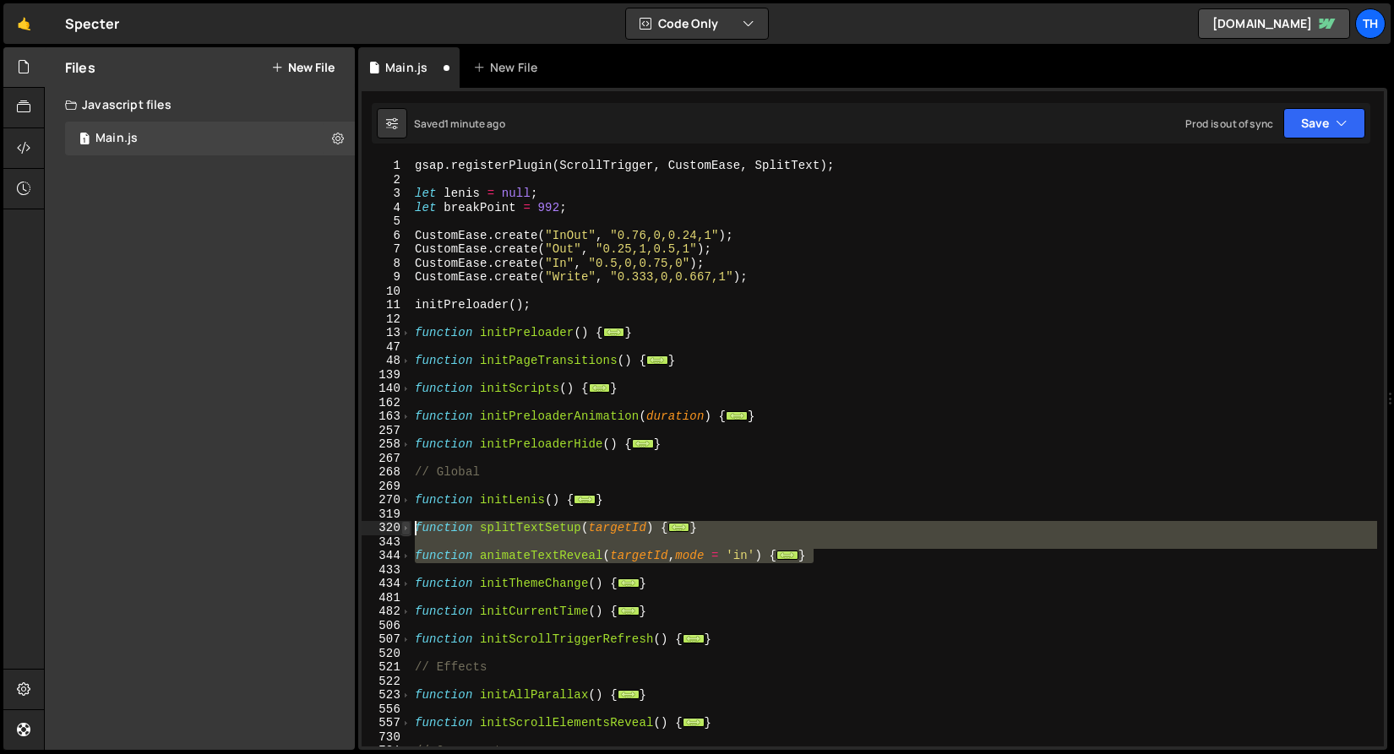
drag, startPoint x: 867, startPoint y: 559, endPoint x: 402, endPoint y: 533, distance: 465.3
click at [402, 533] on div ".to(item, { opacity: 1, duration: 0.3 }, i); 1 2 3 4 5 6 7 8 9 10 11 12 13 47 4…" at bounding box center [873, 453] width 1022 height 588
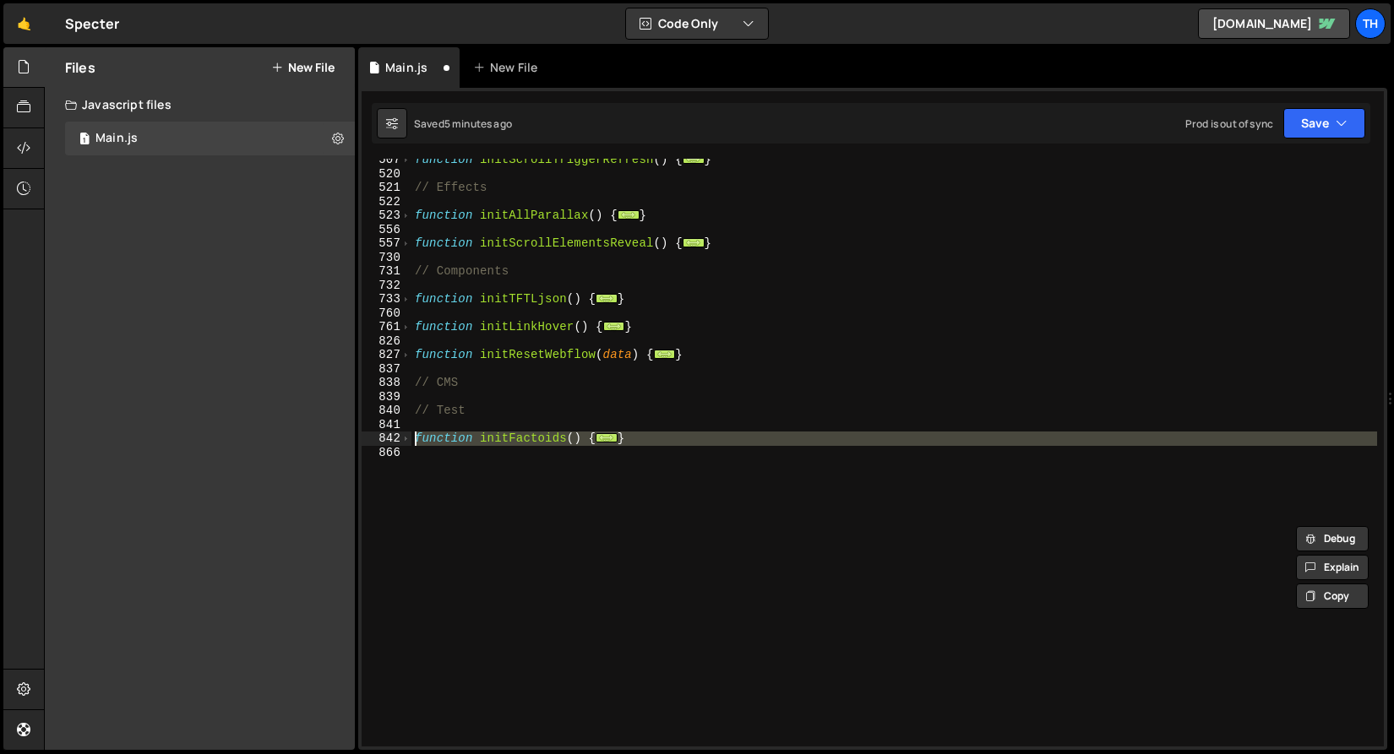
drag, startPoint x: 492, startPoint y: 504, endPoint x: 395, endPoint y: 440, distance: 116.4
click at [395, 440] on div "function splitTextSetup(targetId) { const elements = document.querySelectorAll(…" at bounding box center [873, 453] width 1022 height 588
paste textarea "}"
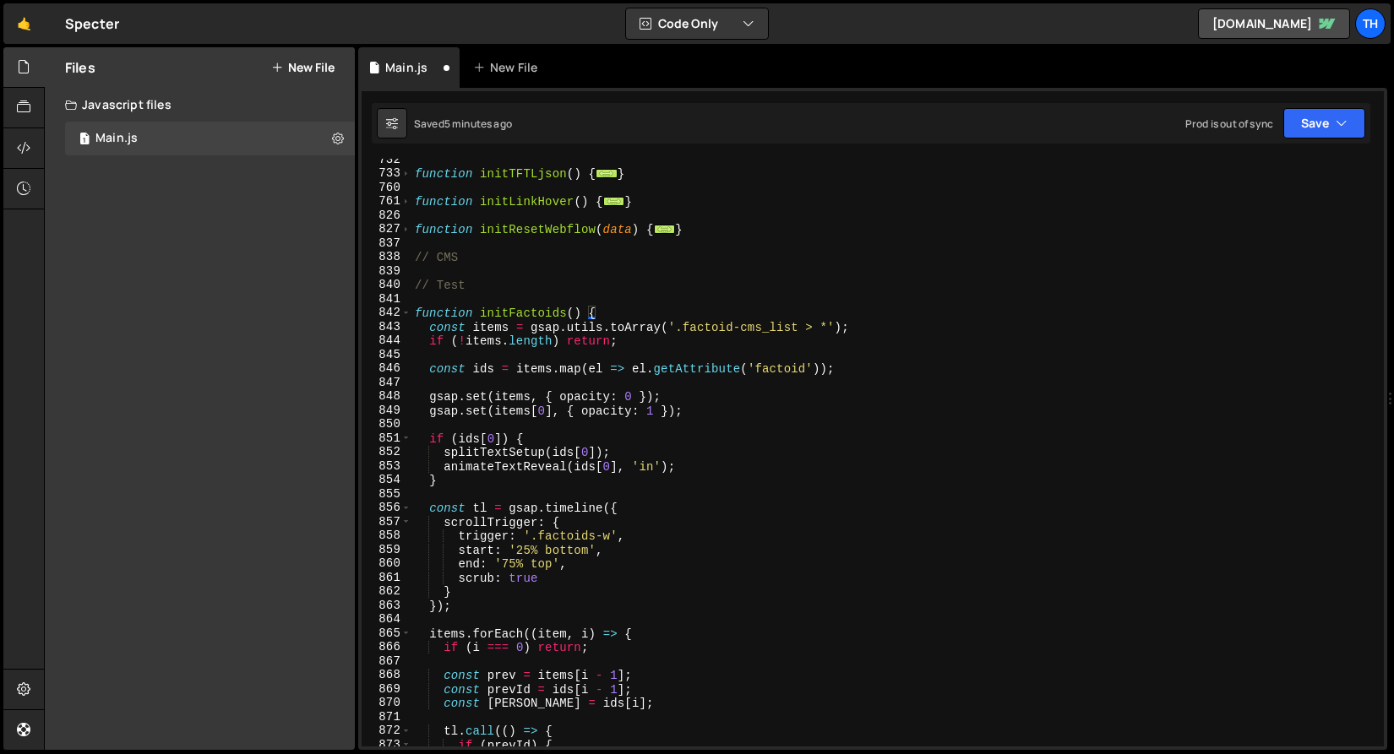
scroll to position [605, 0]
click at [1306, 136] on button "Save" at bounding box center [1324, 123] width 82 height 30
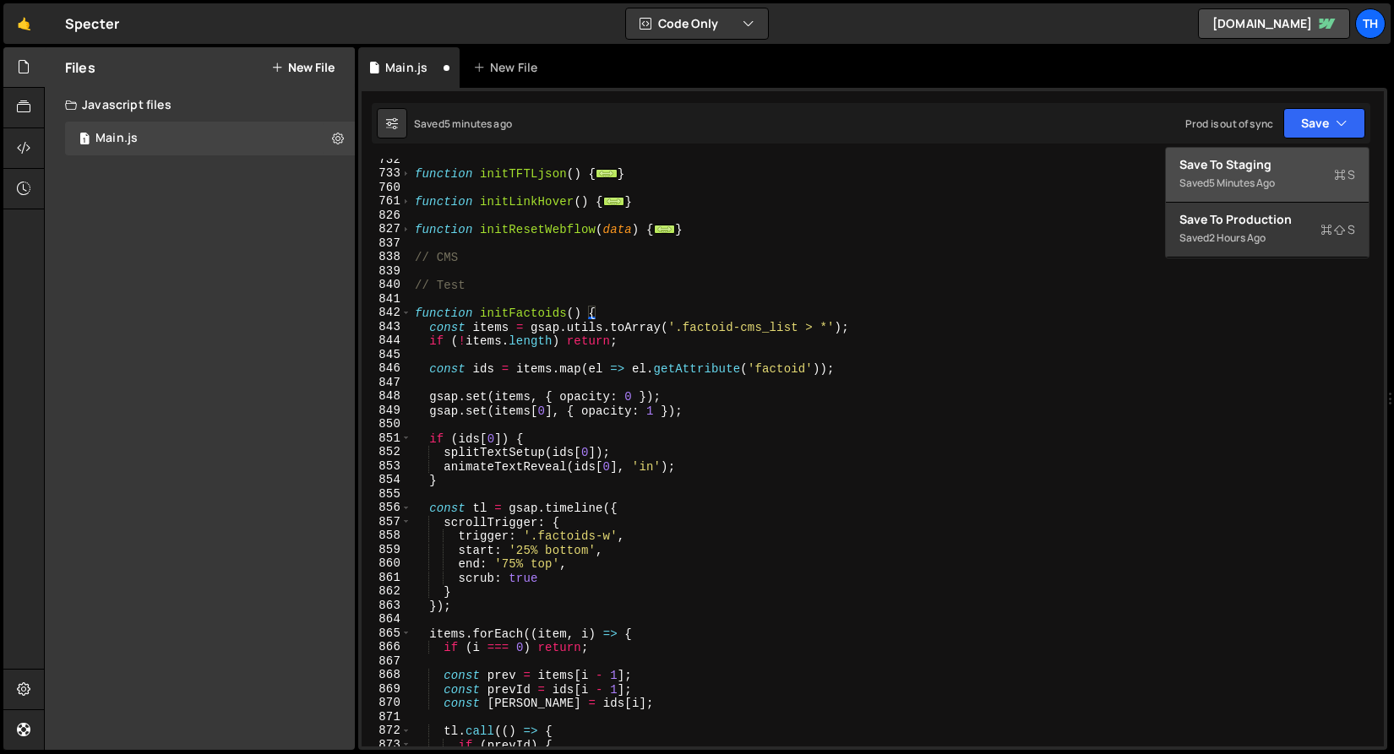
click at [1295, 160] on div "Save to Staging S" at bounding box center [1267, 164] width 176 height 17
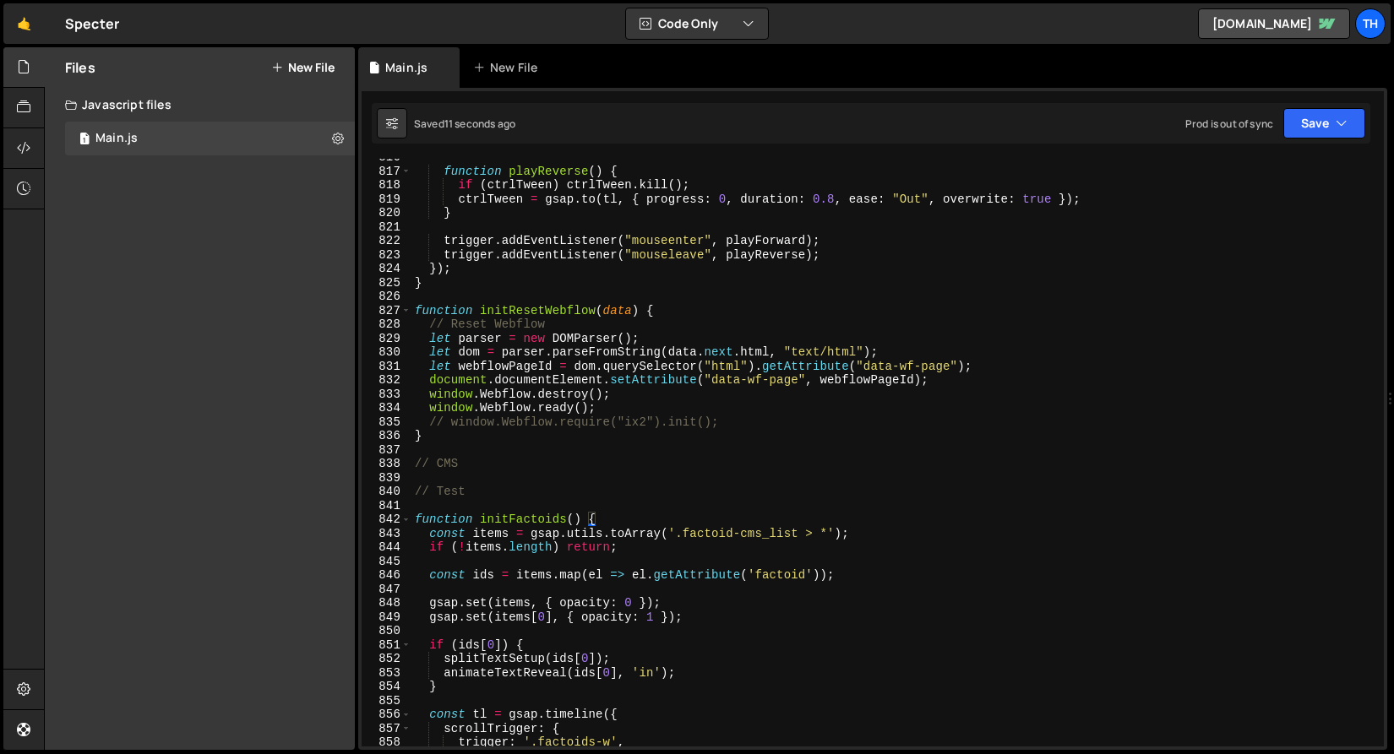
scroll to position [11380, 0]
click at [406, 517] on span at bounding box center [405, 520] width 9 height 14
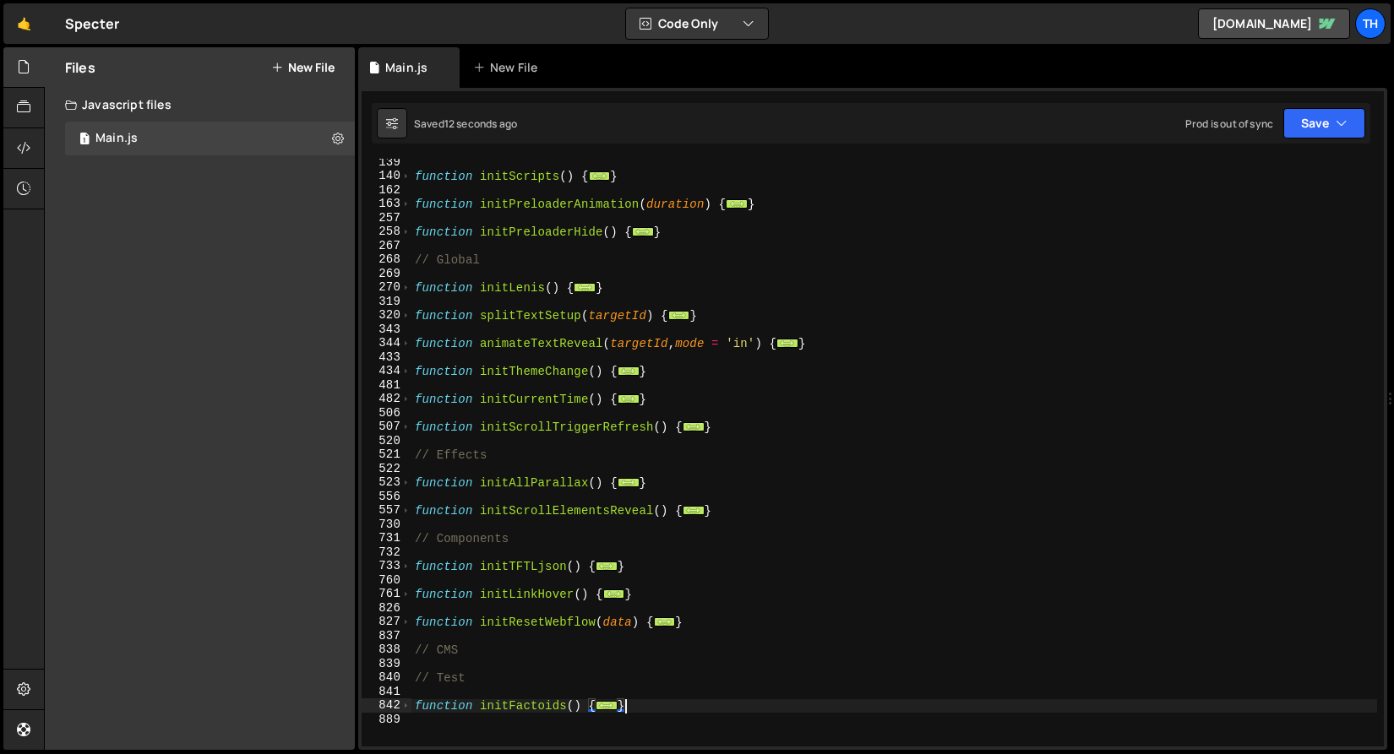
scroll to position [0, 0]
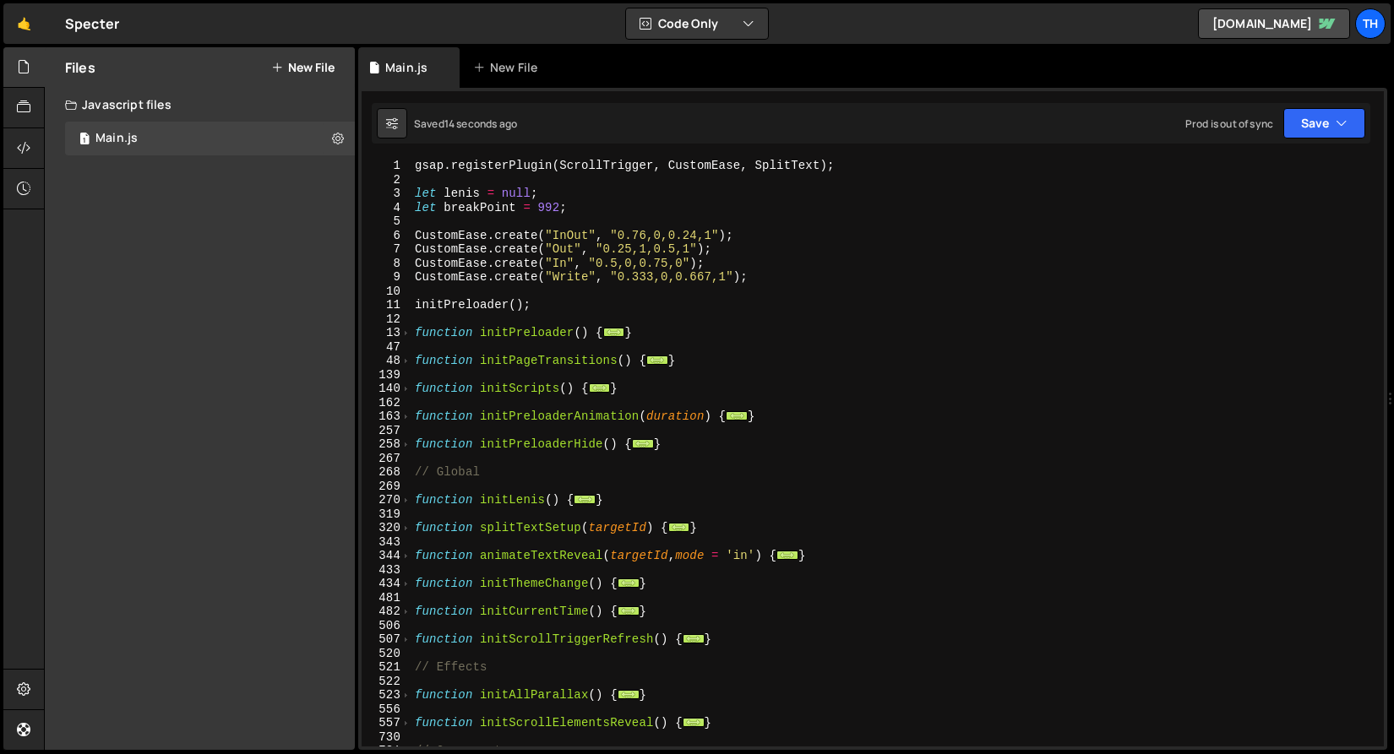
click at [399, 559] on div "344" at bounding box center [387, 556] width 50 height 14
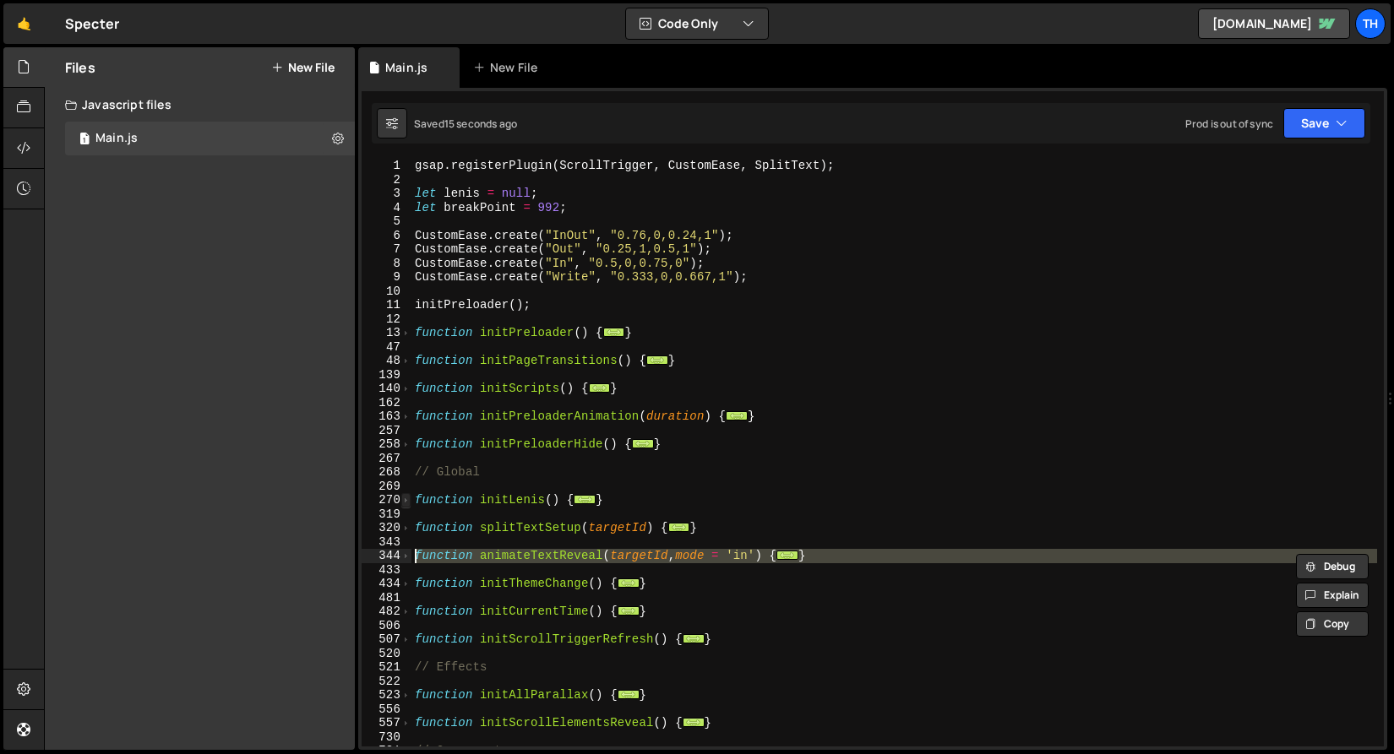
click at [402, 503] on span at bounding box center [405, 500] width 9 height 14
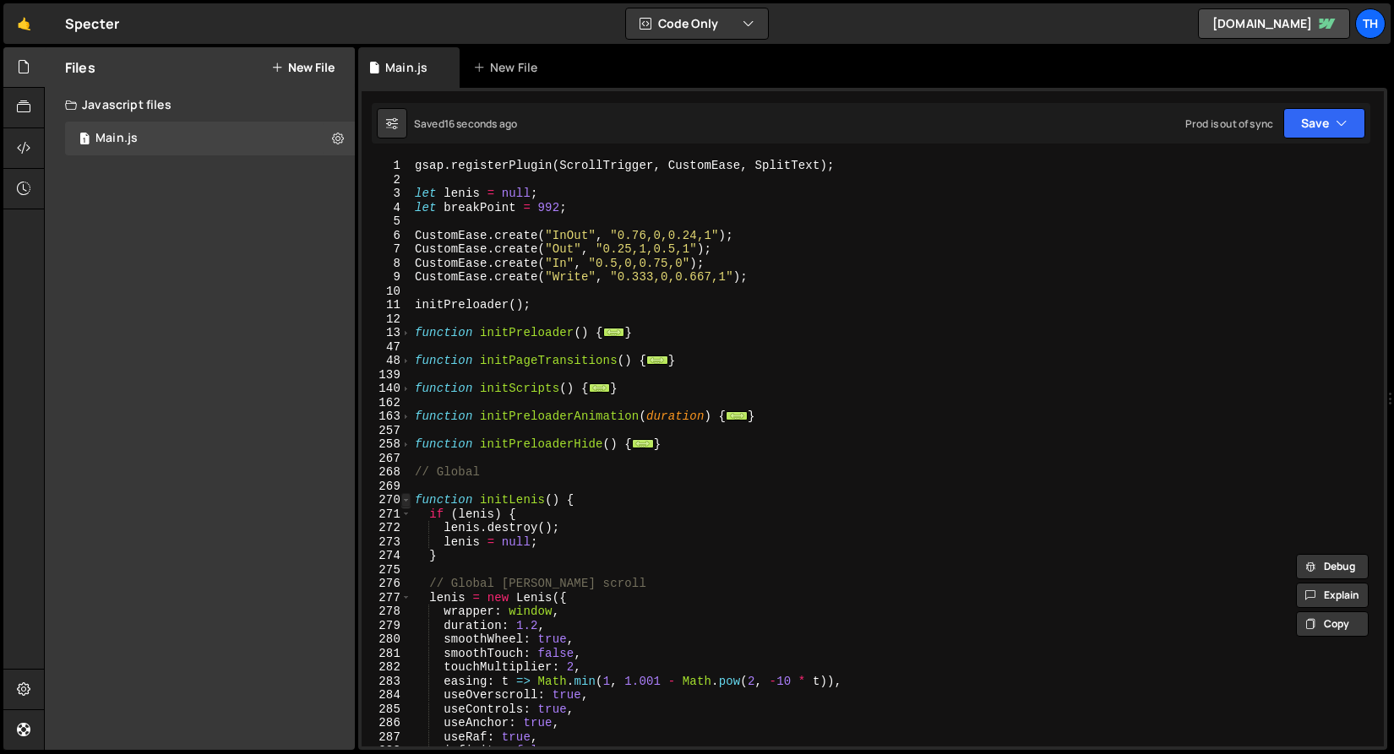
click at [404, 506] on span at bounding box center [405, 500] width 9 height 14
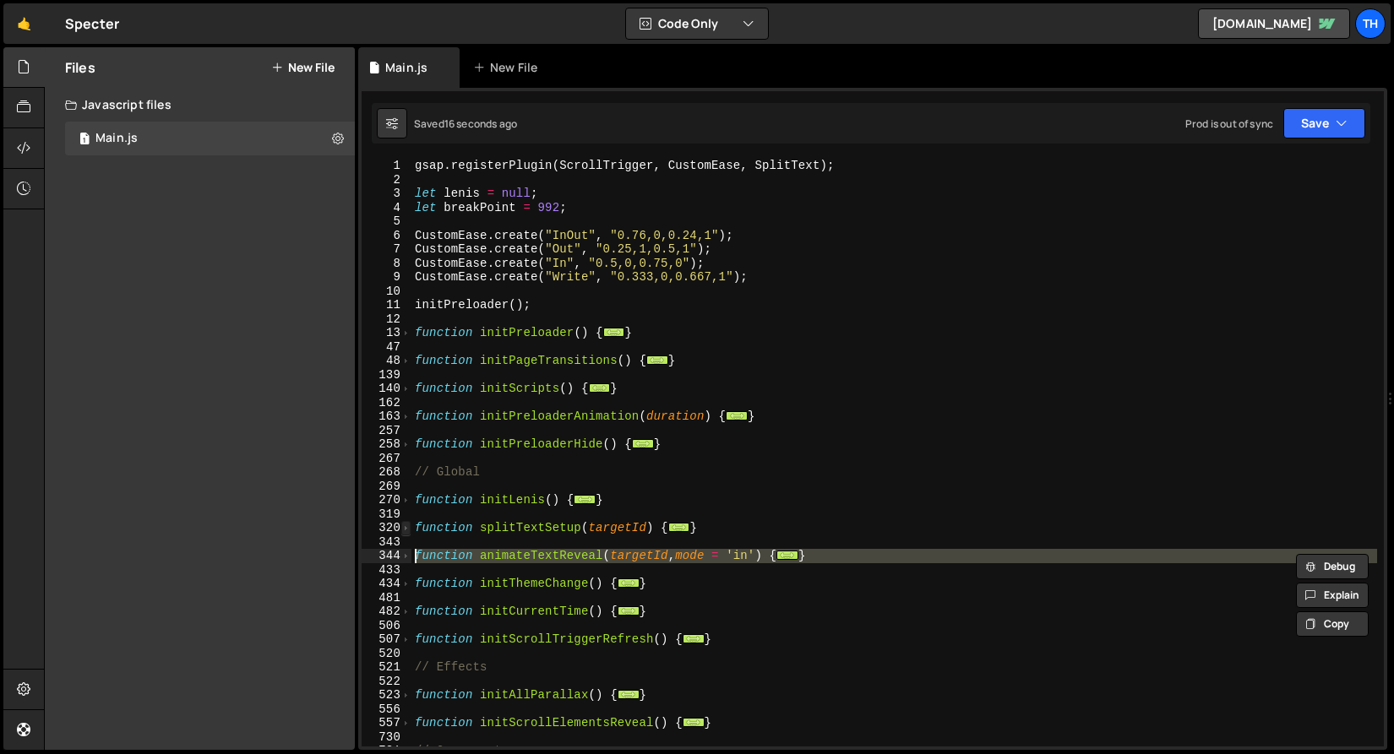
click at [406, 523] on span at bounding box center [405, 528] width 9 height 14
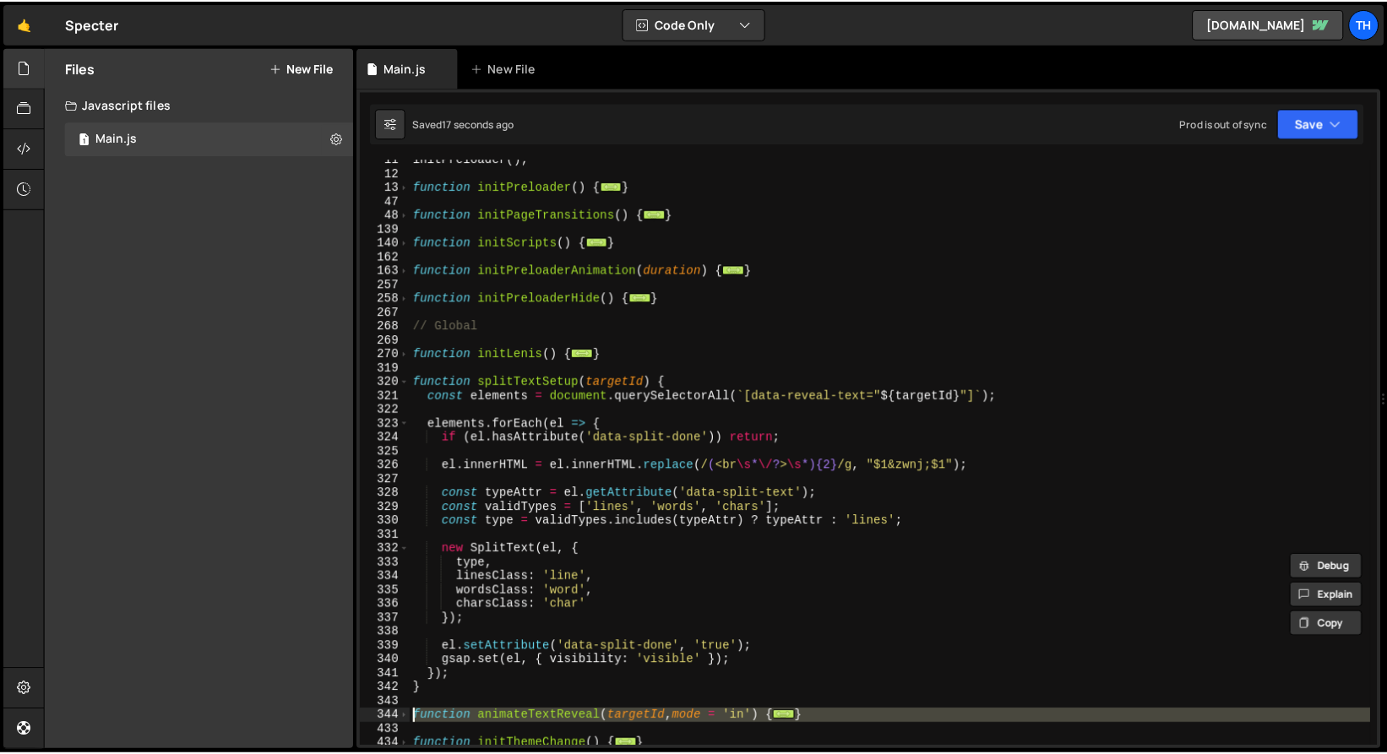
scroll to position [198, 0]
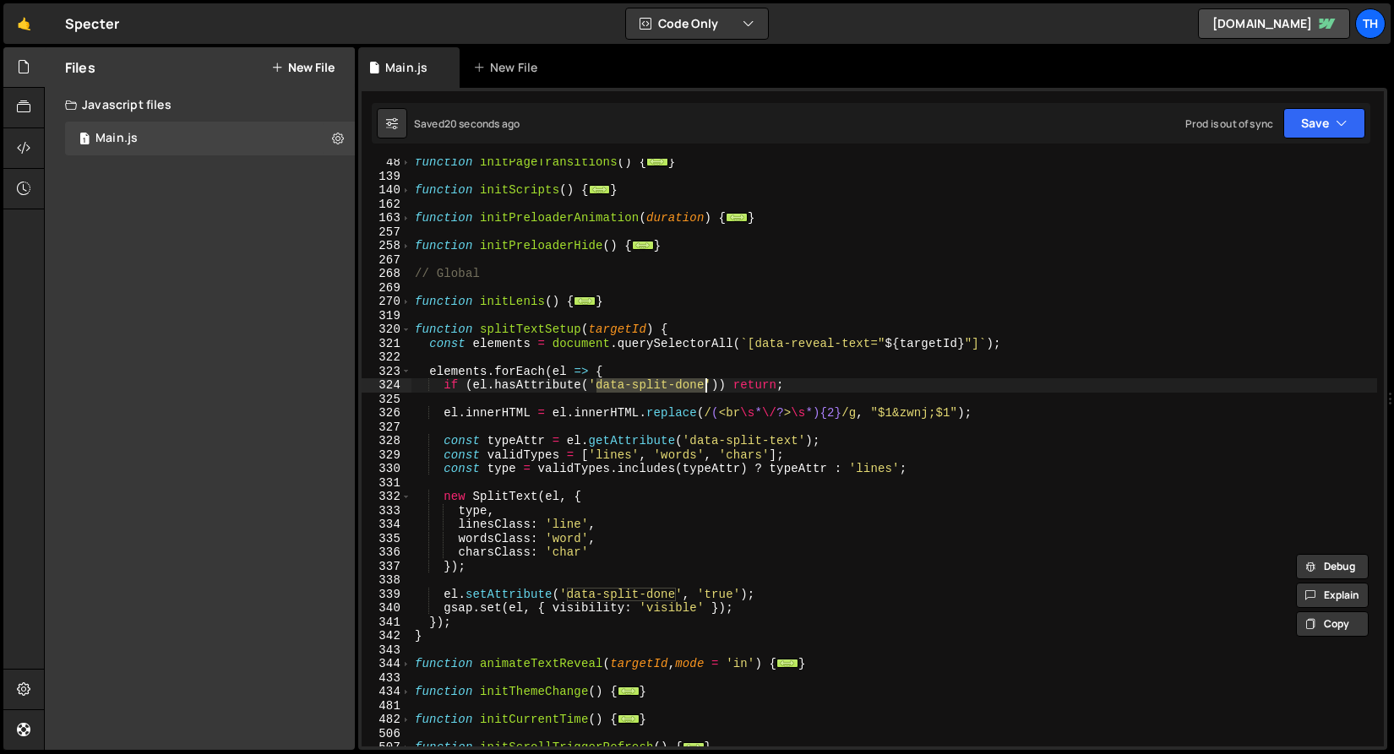
drag, startPoint x: 594, startPoint y: 384, endPoint x: 706, endPoint y: 381, distance: 112.4
click at [706, 381] on div "function initPageTransitions ( ) { ... } function initScripts ( ) { ... } funct…" at bounding box center [893, 463] width 965 height 616
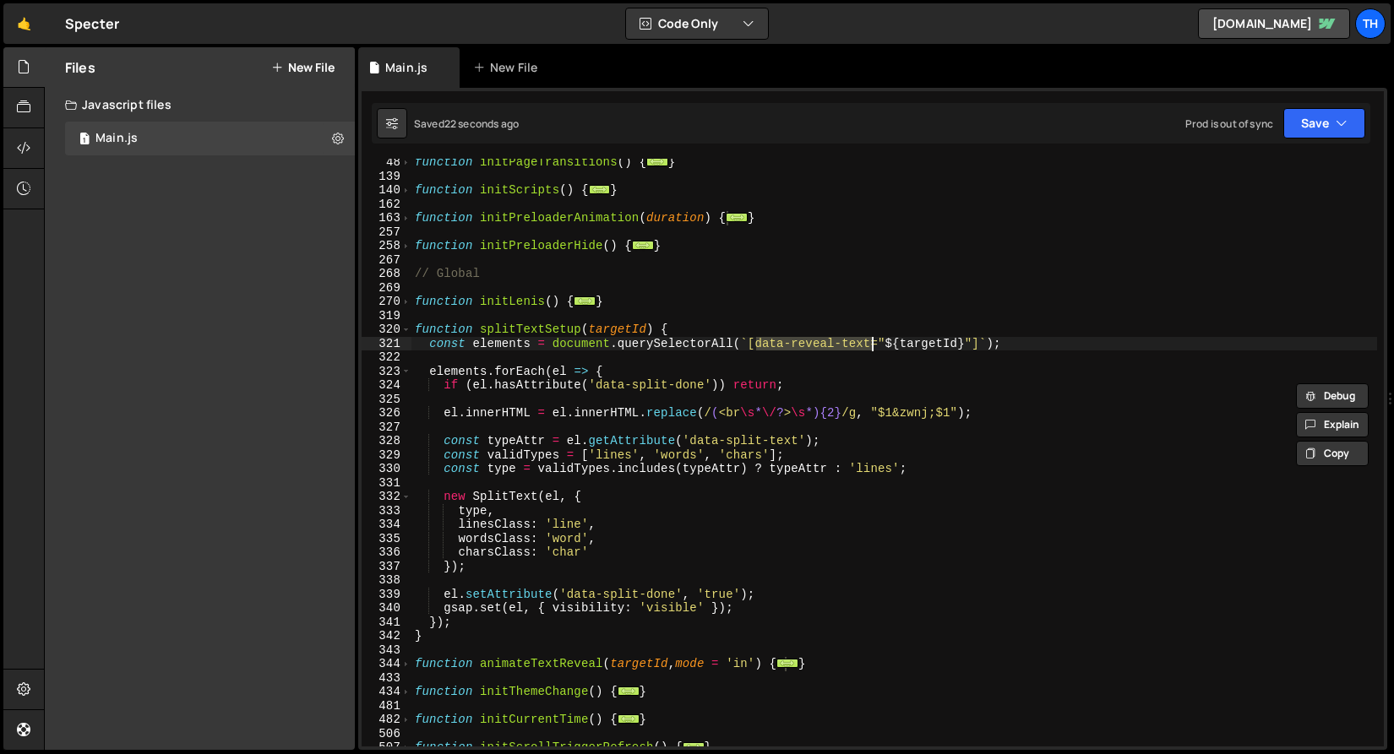
drag, startPoint x: 759, startPoint y: 342, endPoint x: 869, endPoint y: 341, distance: 110.7
click at [869, 341] on div "function initPageTransitions ( ) { ... } function initScripts ( ) { ... } funct…" at bounding box center [893, 463] width 965 height 616
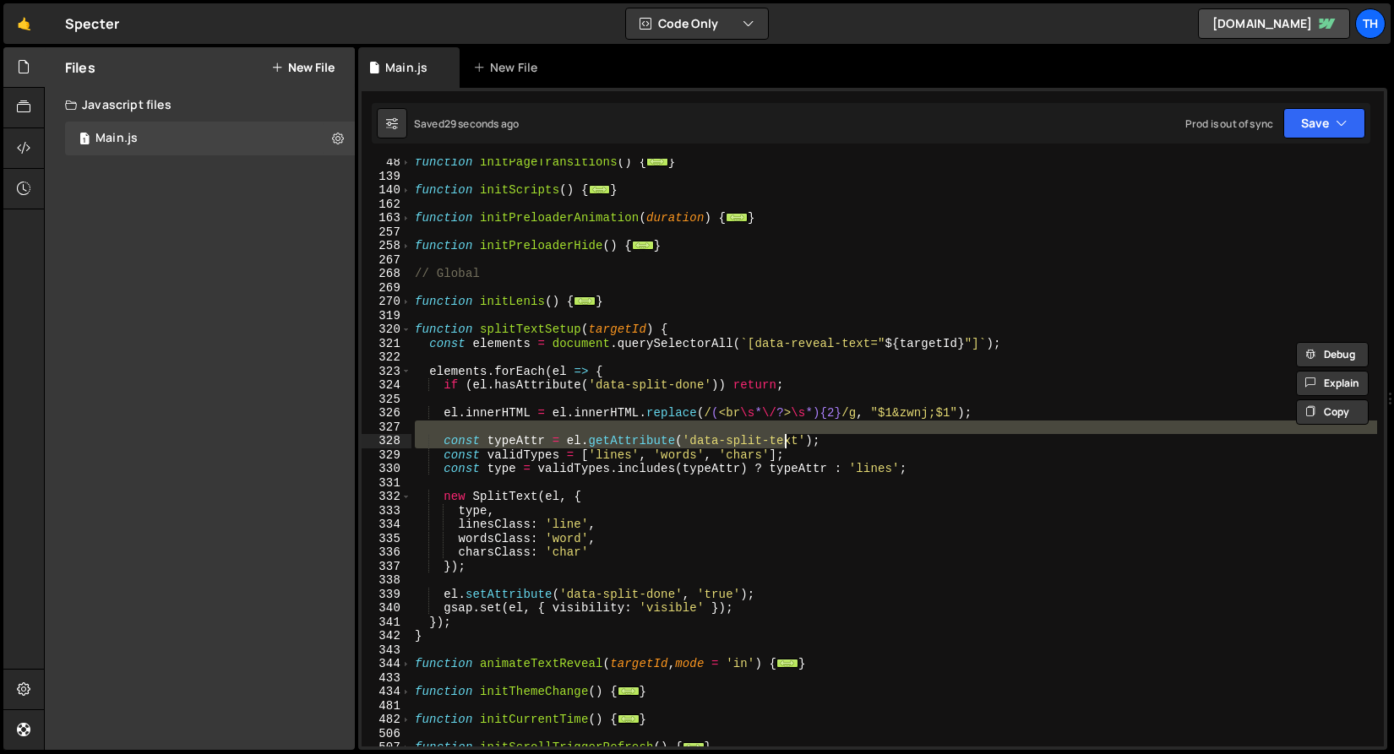
drag, startPoint x: 690, startPoint y: 433, endPoint x: 790, endPoint y: 442, distance: 100.0
click at [789, 442] on div "function initPageTransitions ( ) { ... } function initScripts ( ) { ... } funct…" at bounding box center [893, 463] width 965 height 616
click at [773, 408] on div "function initPageTransitions ( ) { ... } function initScripts ( ) { ... } funct…" at bounding box center [893, 463] width 965 height 616
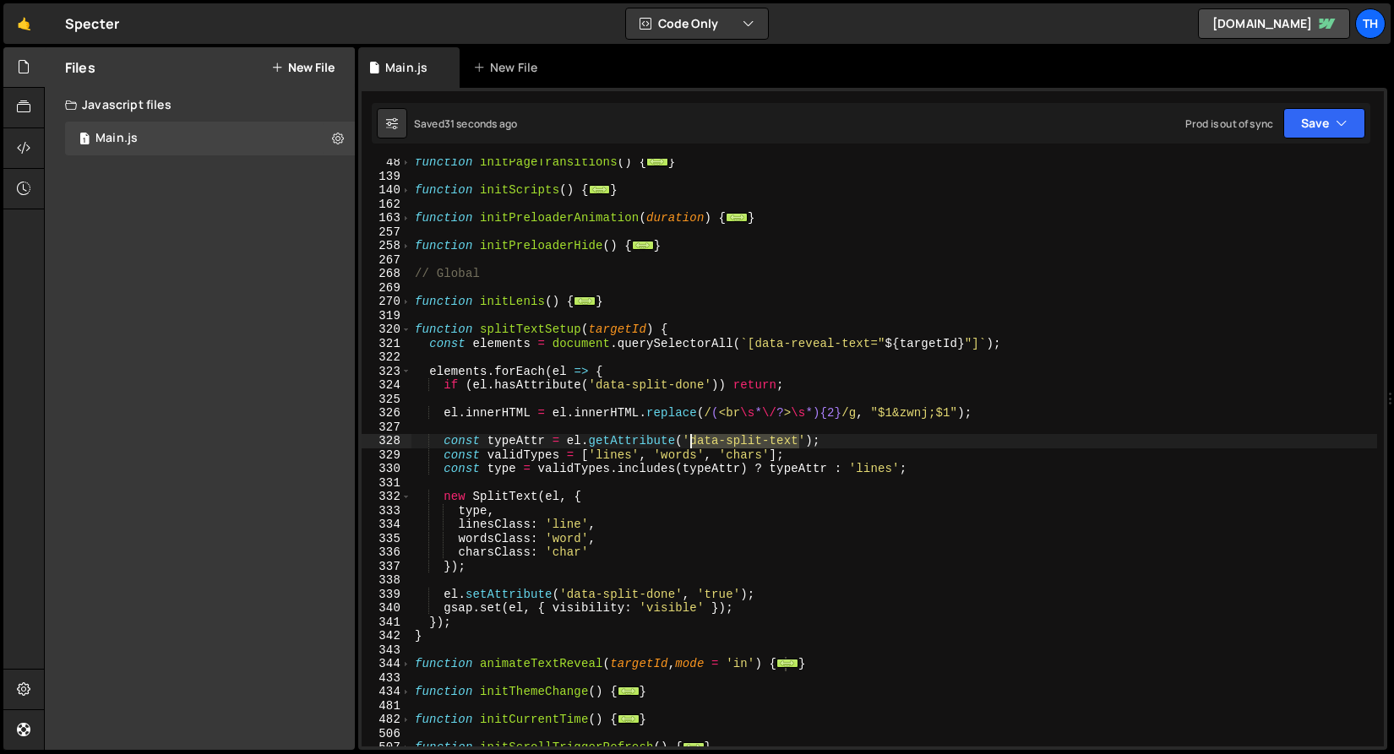
drag, startPoint x: 799, startPoint y: 437, endPoint x: 689, endPoint y: 437, distance: 109.8
click at [689, 437] on div "function initPageTransitions ( ) { ... } function initScripts ( ) { ... } funct…" at bounding box center [893, 463] width 965 height 616
click at [1271, 19] on link "spectre-dev.webflow.io" at bounding box center [1274, 23] width 152 height 30
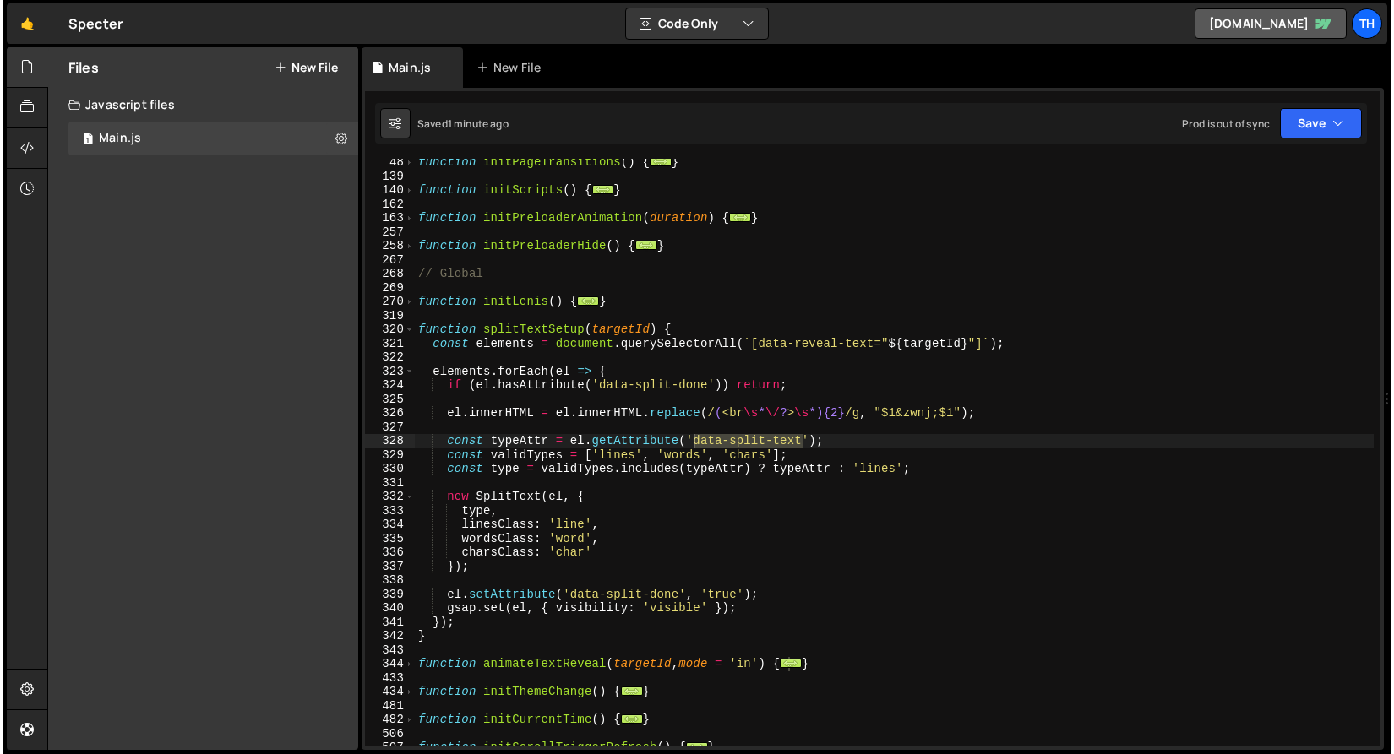
scroll to position [786, 0]
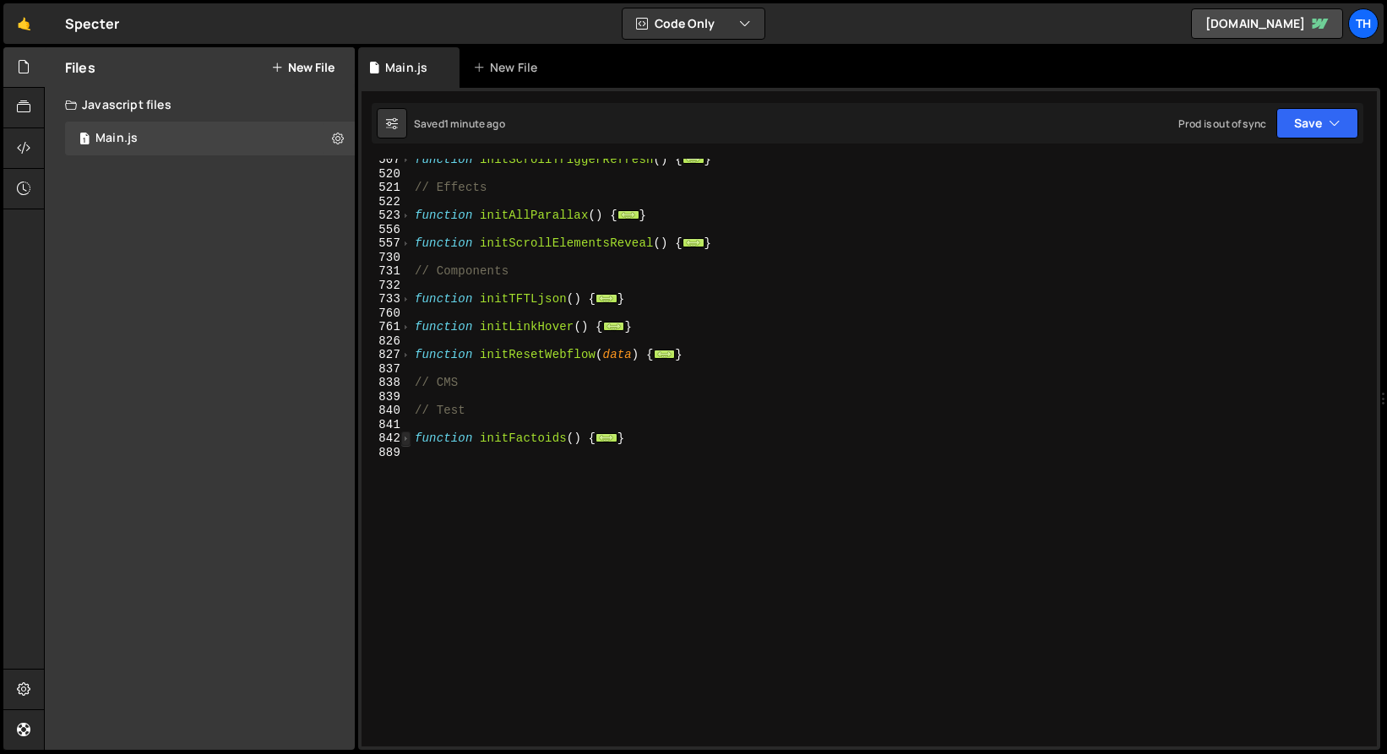
click at [406, 437] on span at bounding box center [405, 439] width 9 height 14
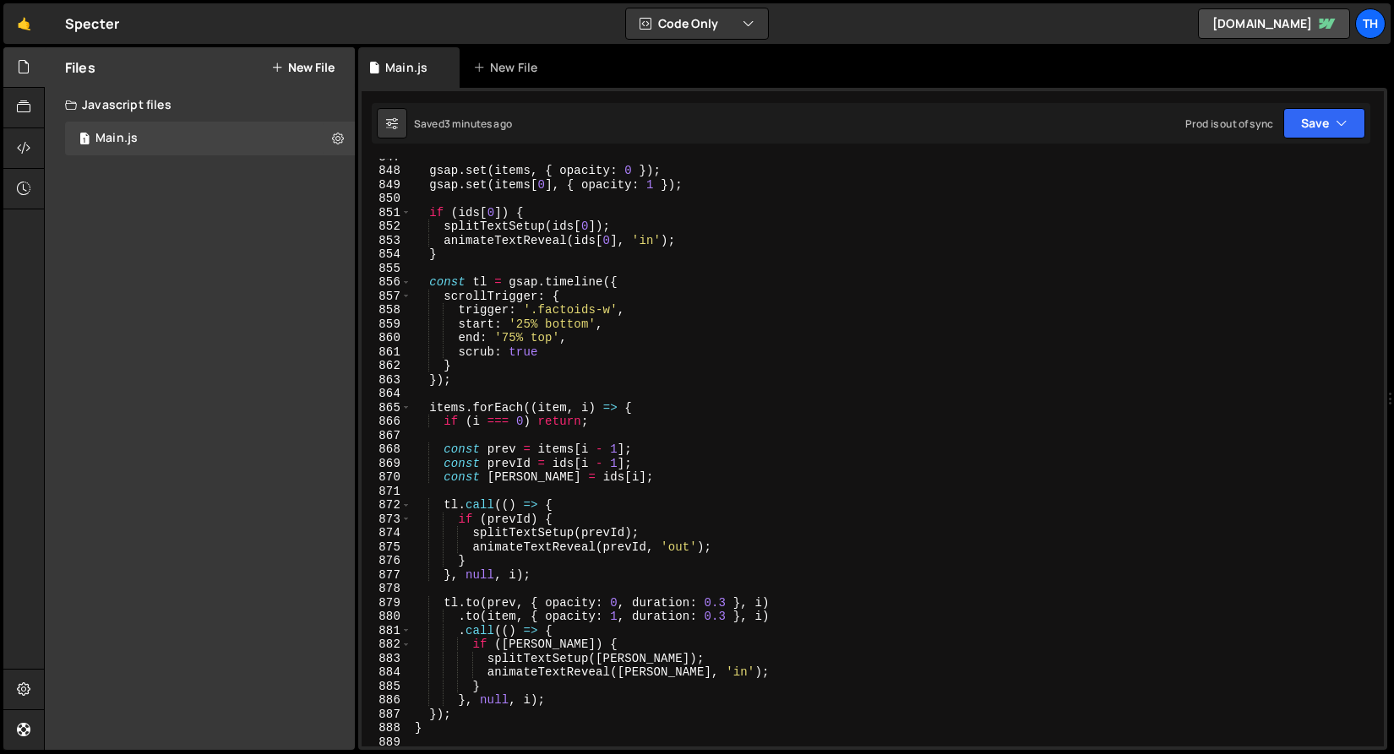
scroll to position [979, 0]
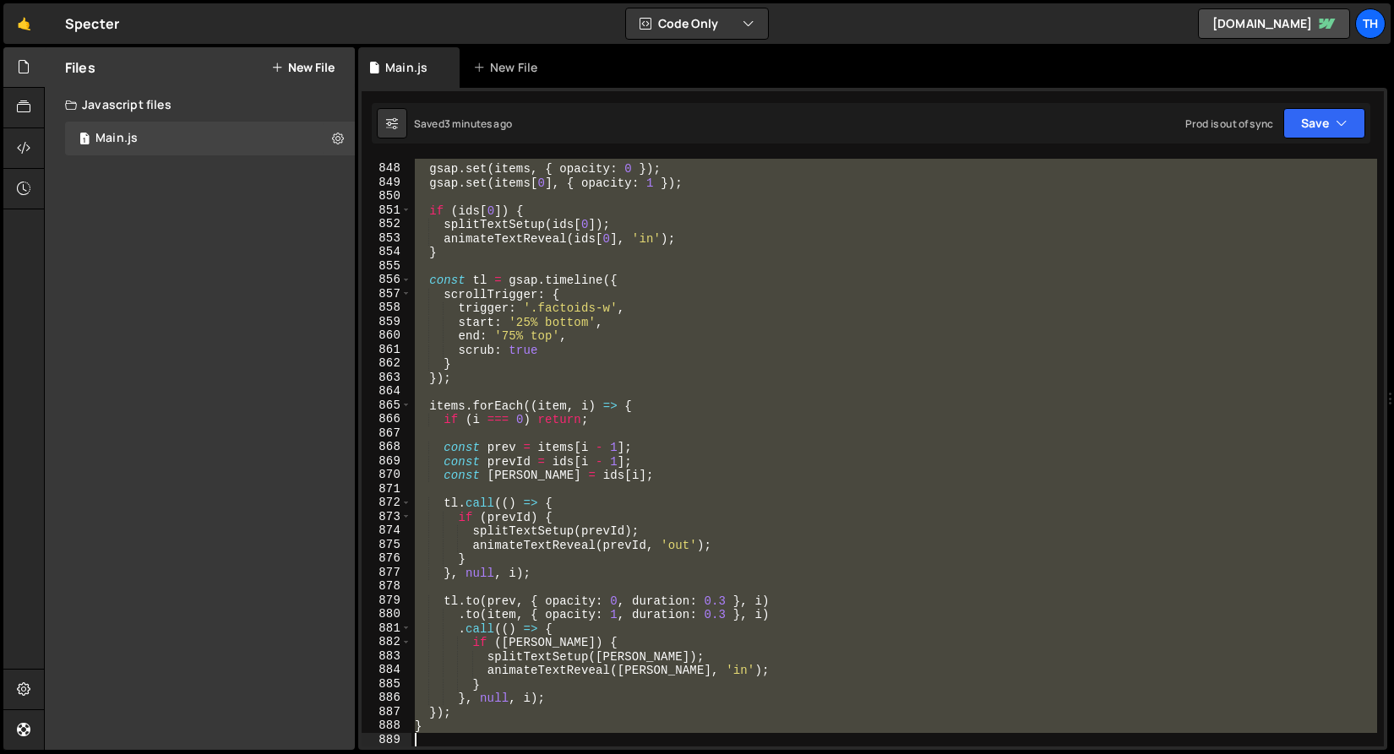
drag, startPoint x: 416, startPoint y: 242, endPoint x: 572, endPoint y: 811, distance: 589.6
click at [572, 753] on html "Projects Community Library Blog Th Projects Your Teams Invite team member Accou…" at bounding box center [697, 377] width 1394 height 754
paste textarea
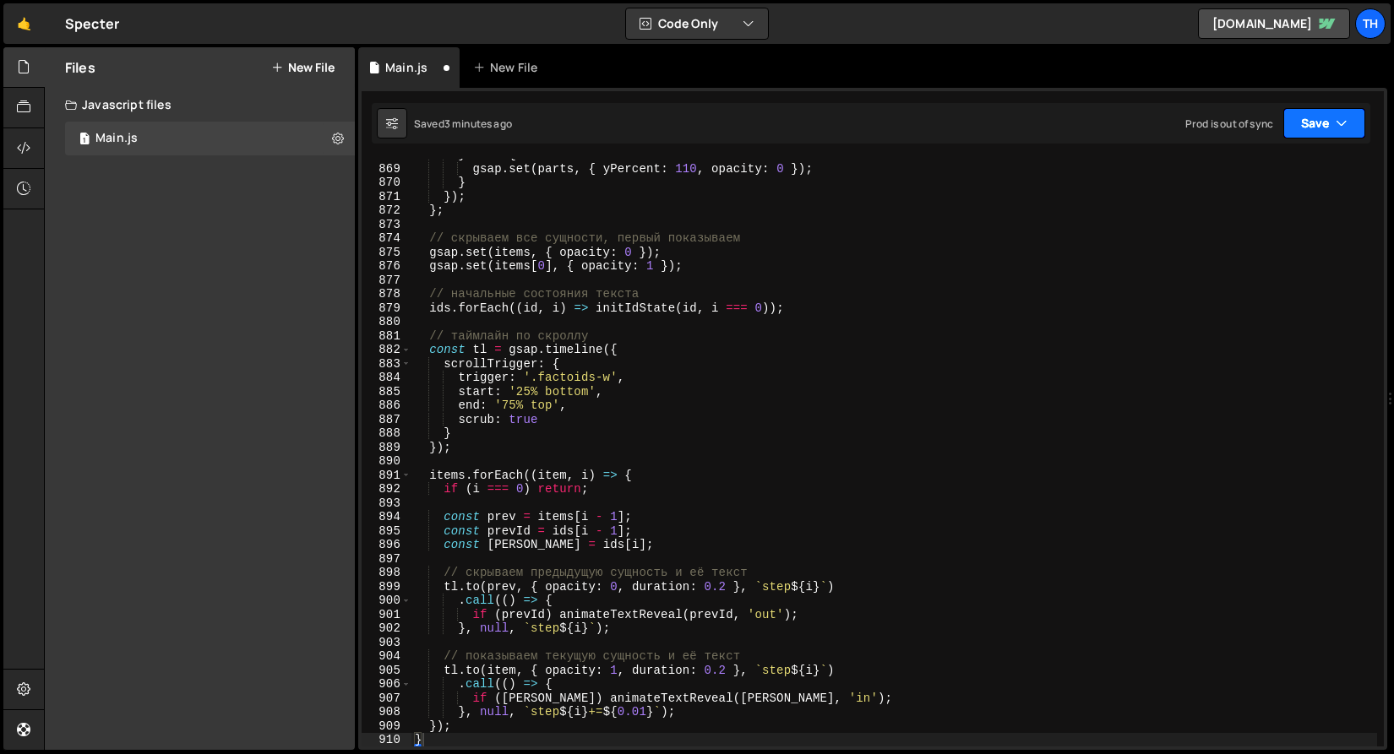
click at [1308, 129] on button "Save" at bounding box center [1324, 123] width 82 height 30
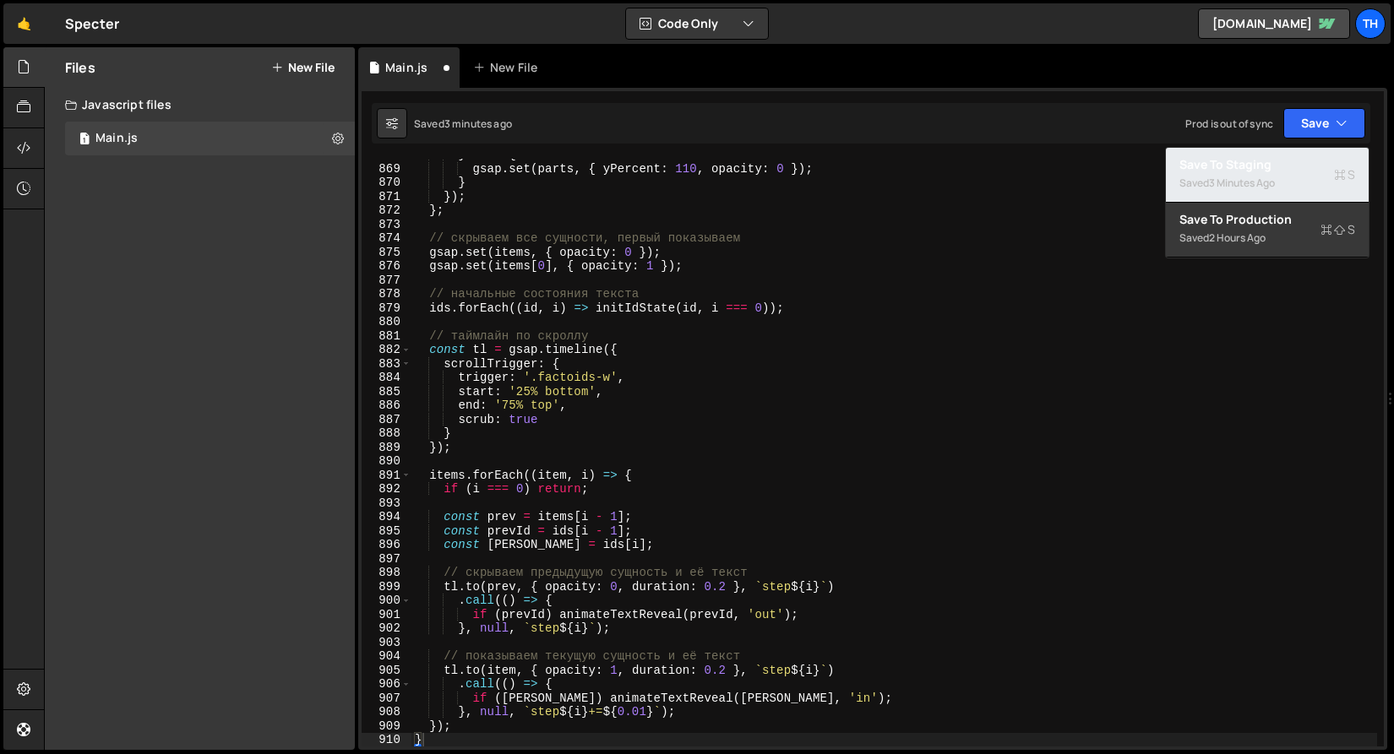
drag, startPoint x: 1291, startPoint y: 164, endPoint x: 1209, endPoint y: 141, distance: 85.0
click at [1291, 165] on div "Save to Staging S" at bounding box center [1267, 164] width 176 height 17
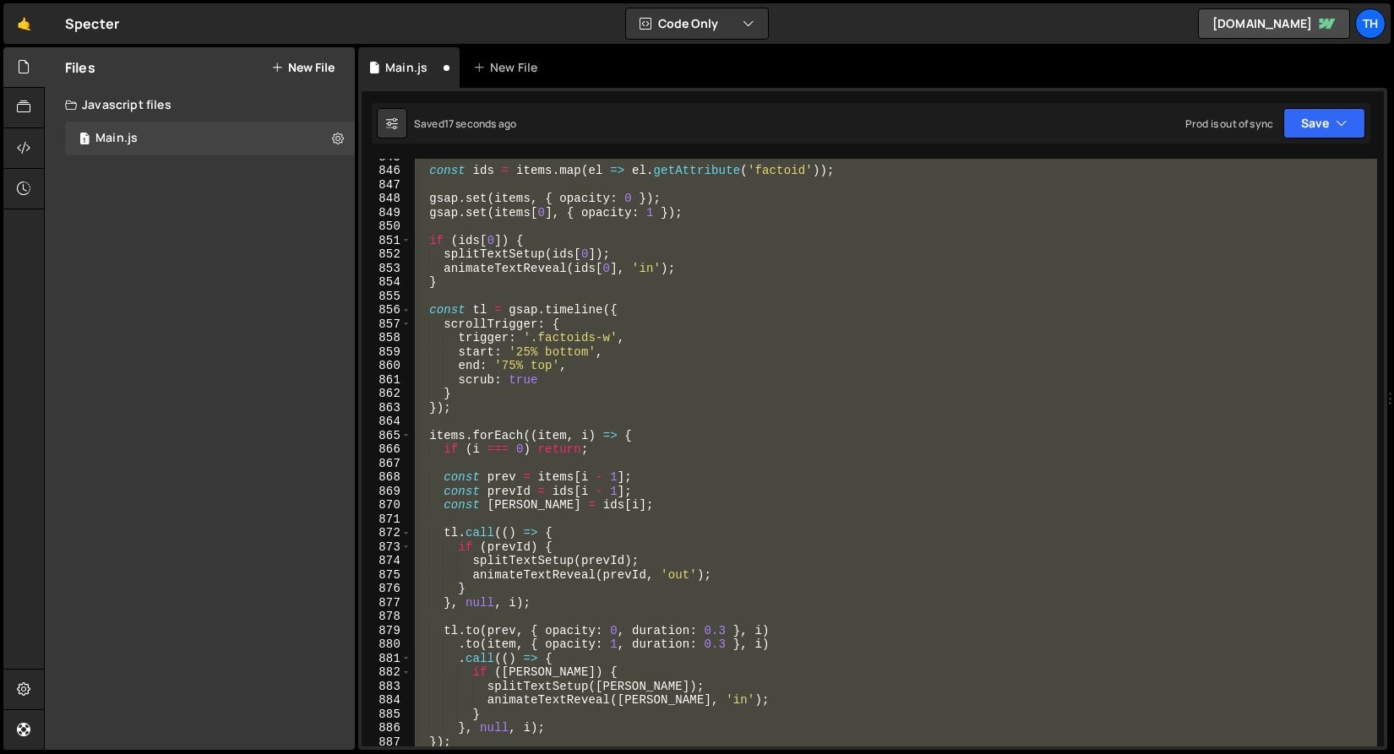
scroll to position [472, 0]
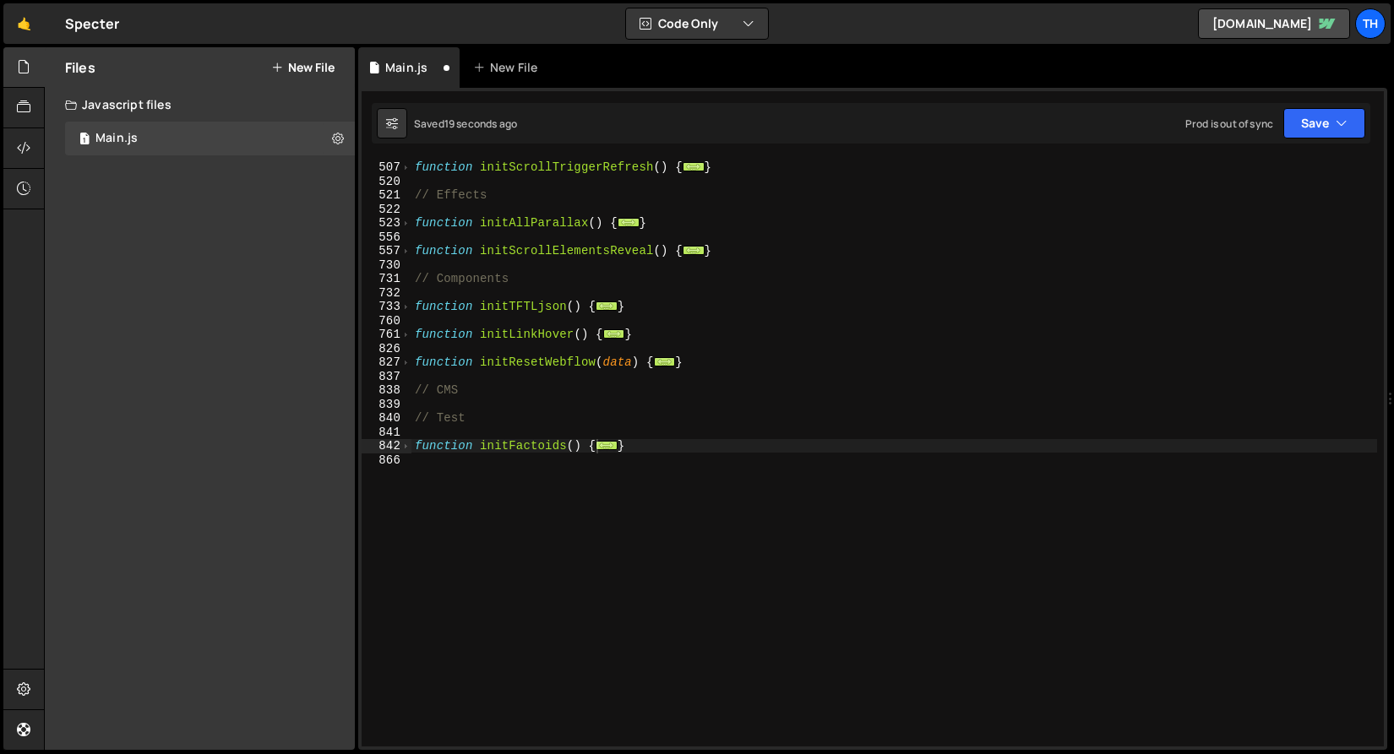
click at [400, 446] on div "842" at bounding box center [387, 446] width 50 height 14
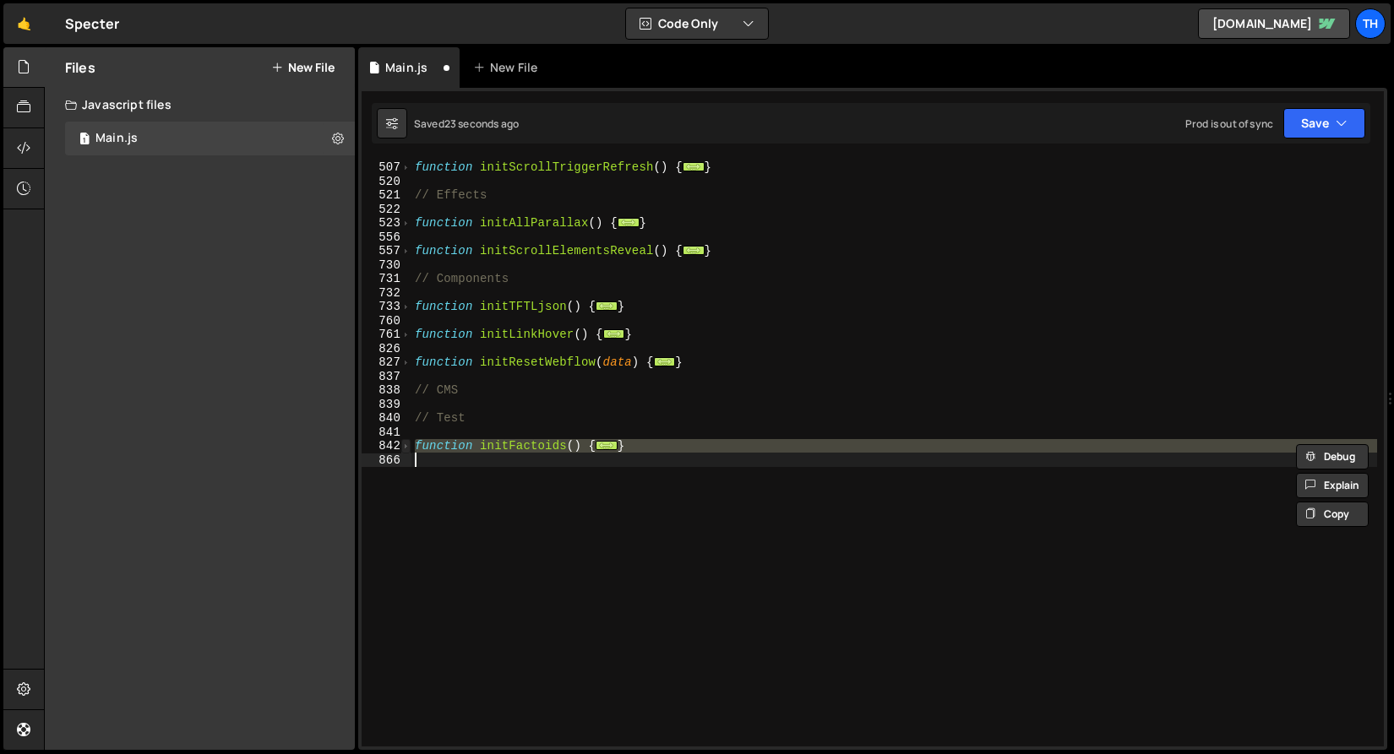
click at [404, 444] on span at bounding box center [405, 446] width 9 height 14
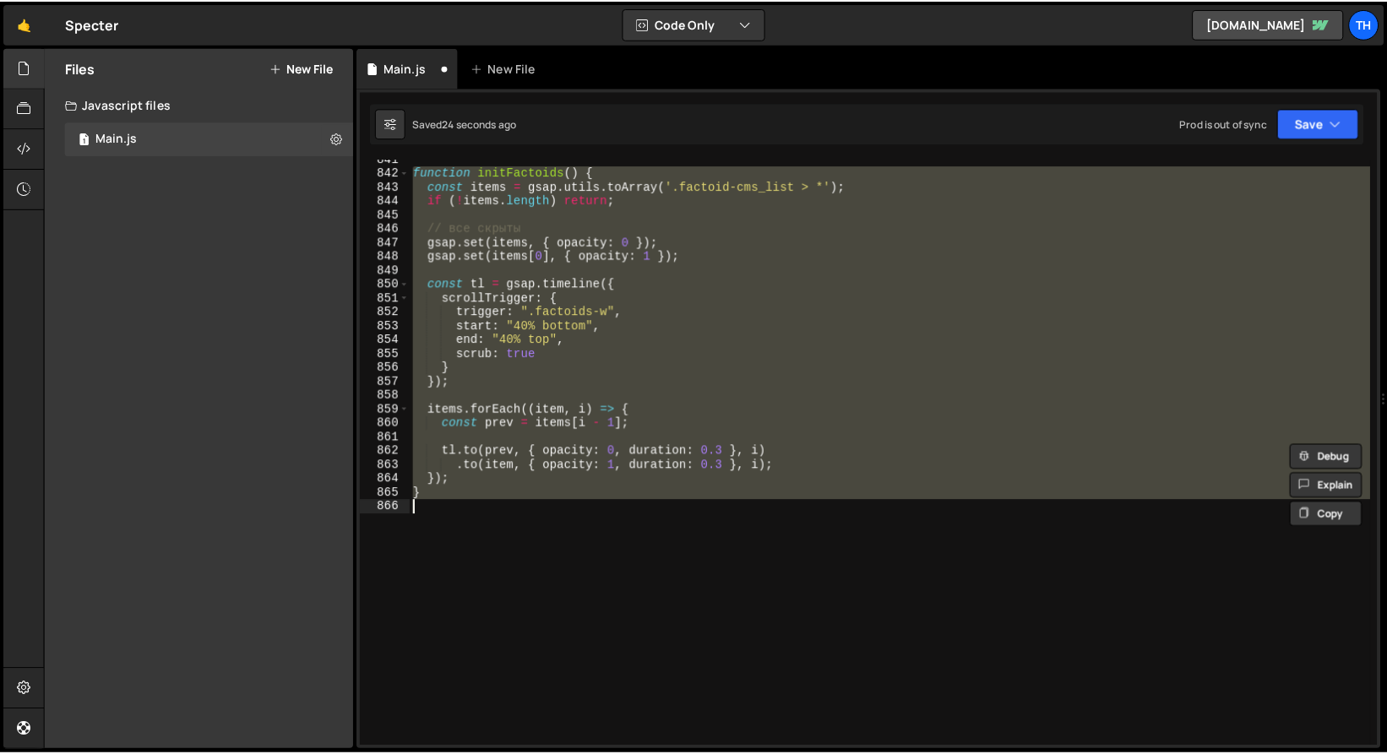
scroll to position [719, 0]
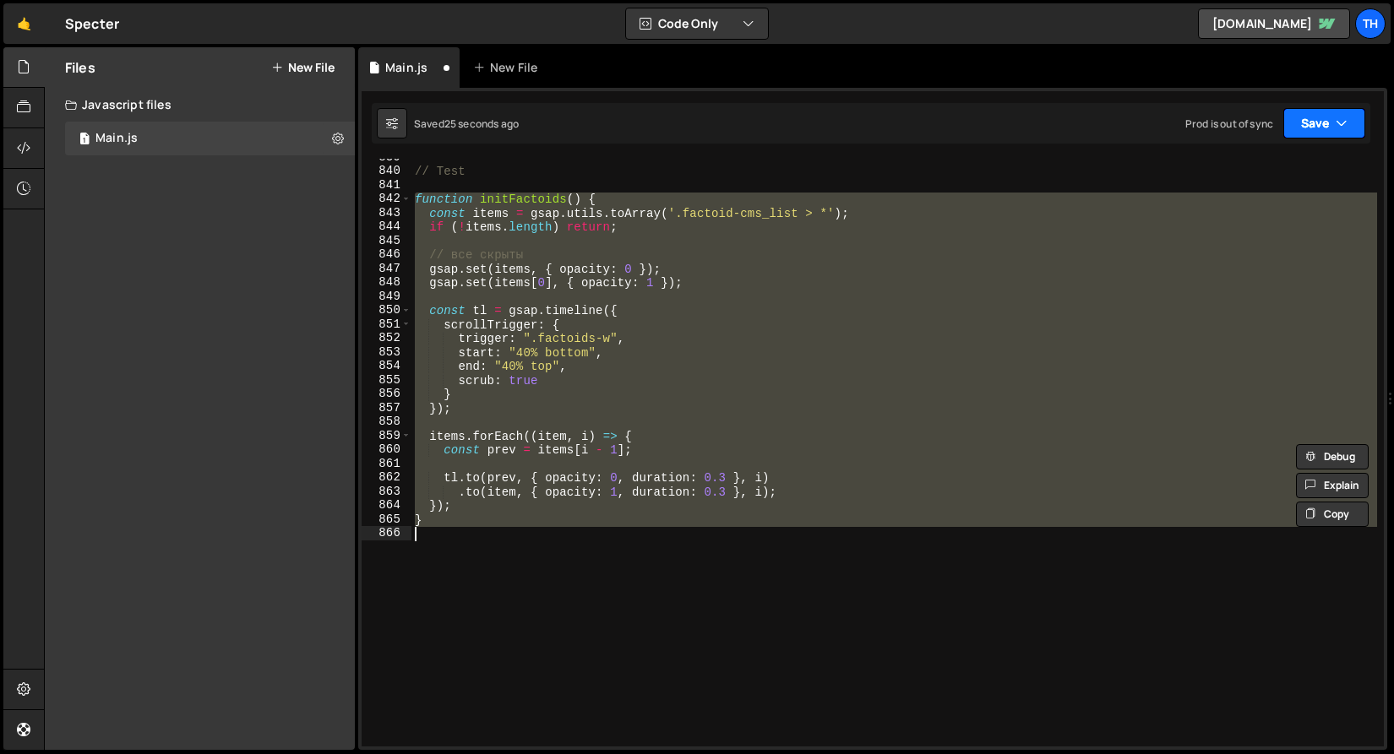
click at [1303, 126] on button "Save" at bounding box center [1324, 123] width 82 height 30
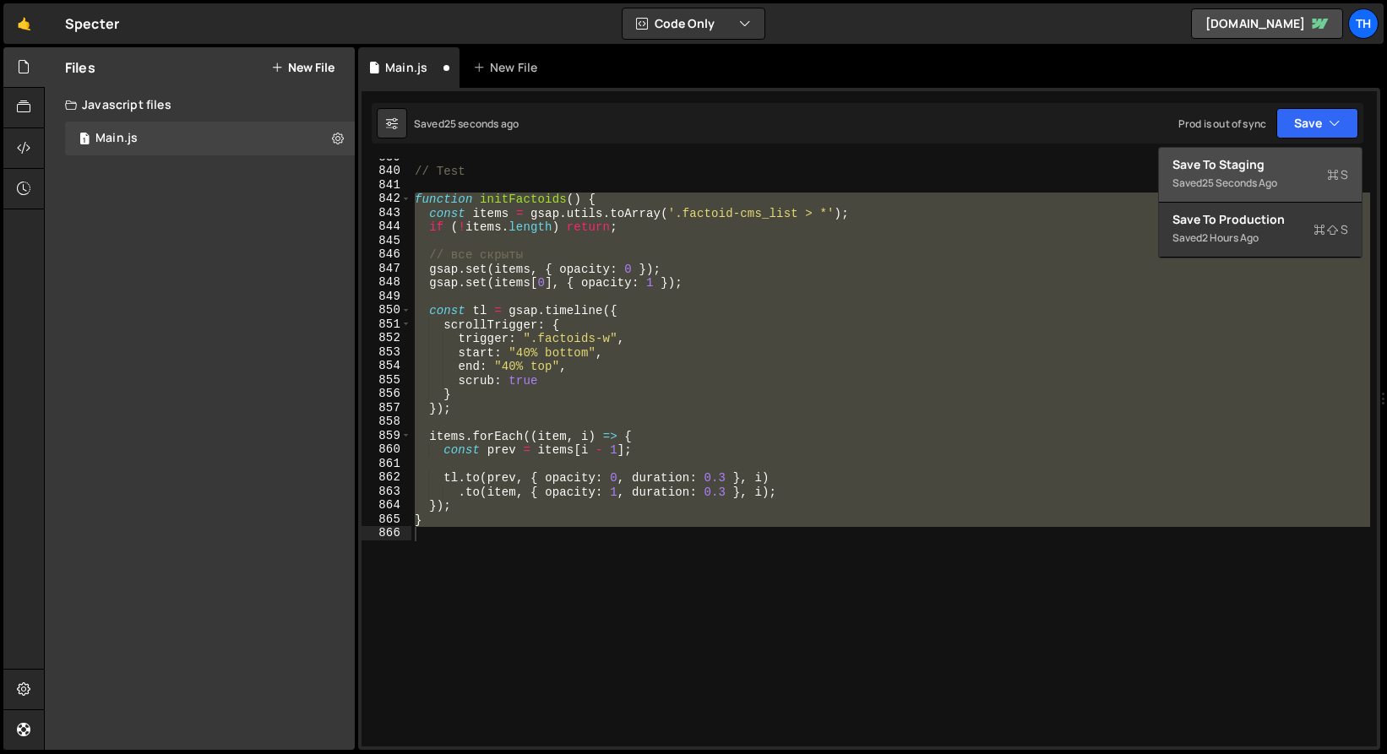
click at [1298, 164] on div "Save to Staging S" at bounding box center [1260, 164] width 176 height 17
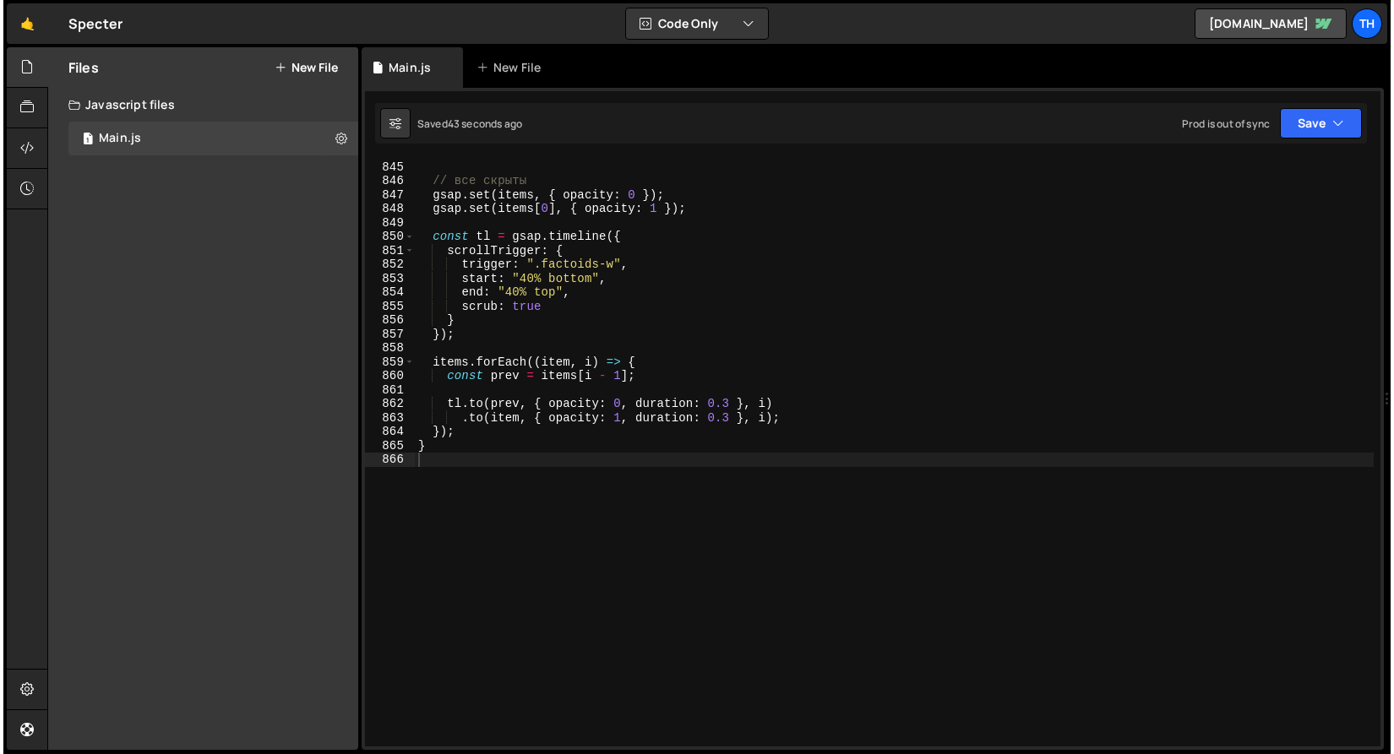
scroll to position [11659, 0]
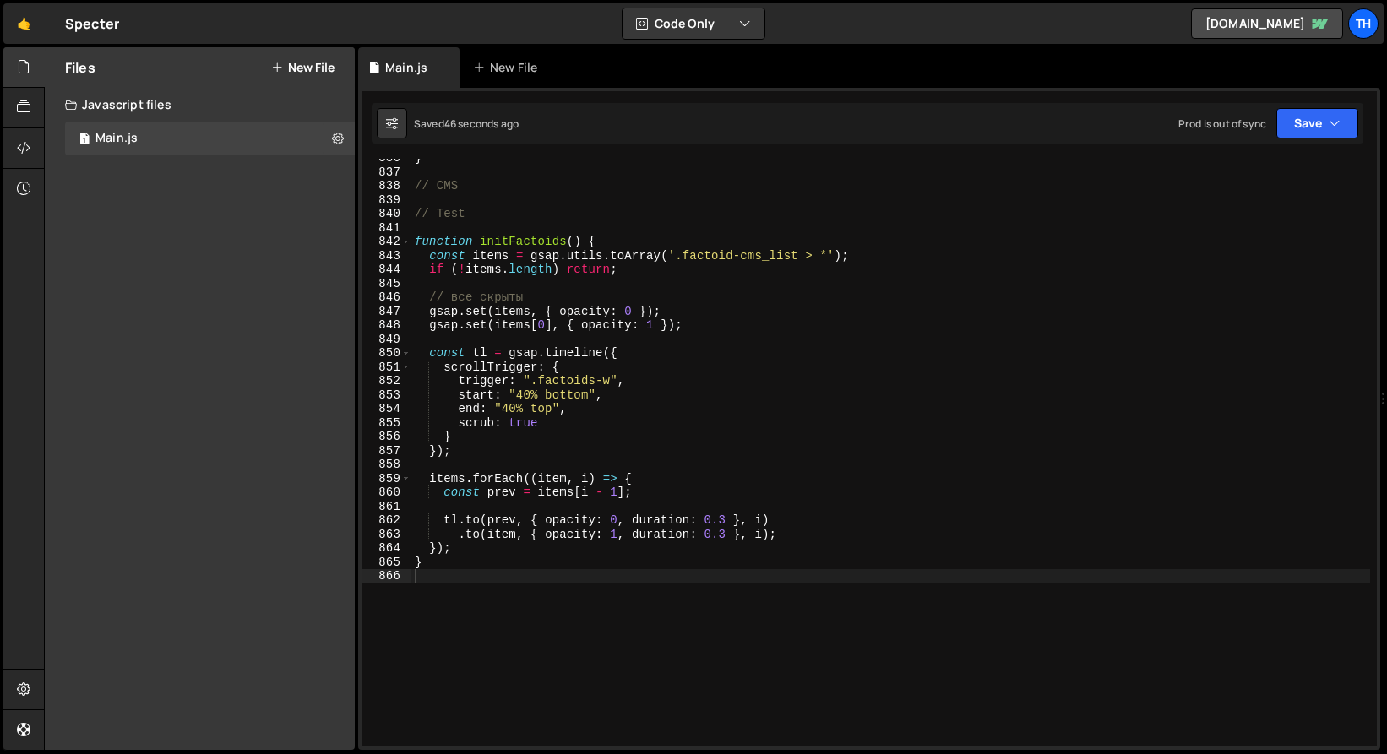
click at [513, 402] on div "} // CMS // Test function initFactoids ( ) { const items = gsap . utils . toArr…" at bounding box center [893, 459] width 965 height 616
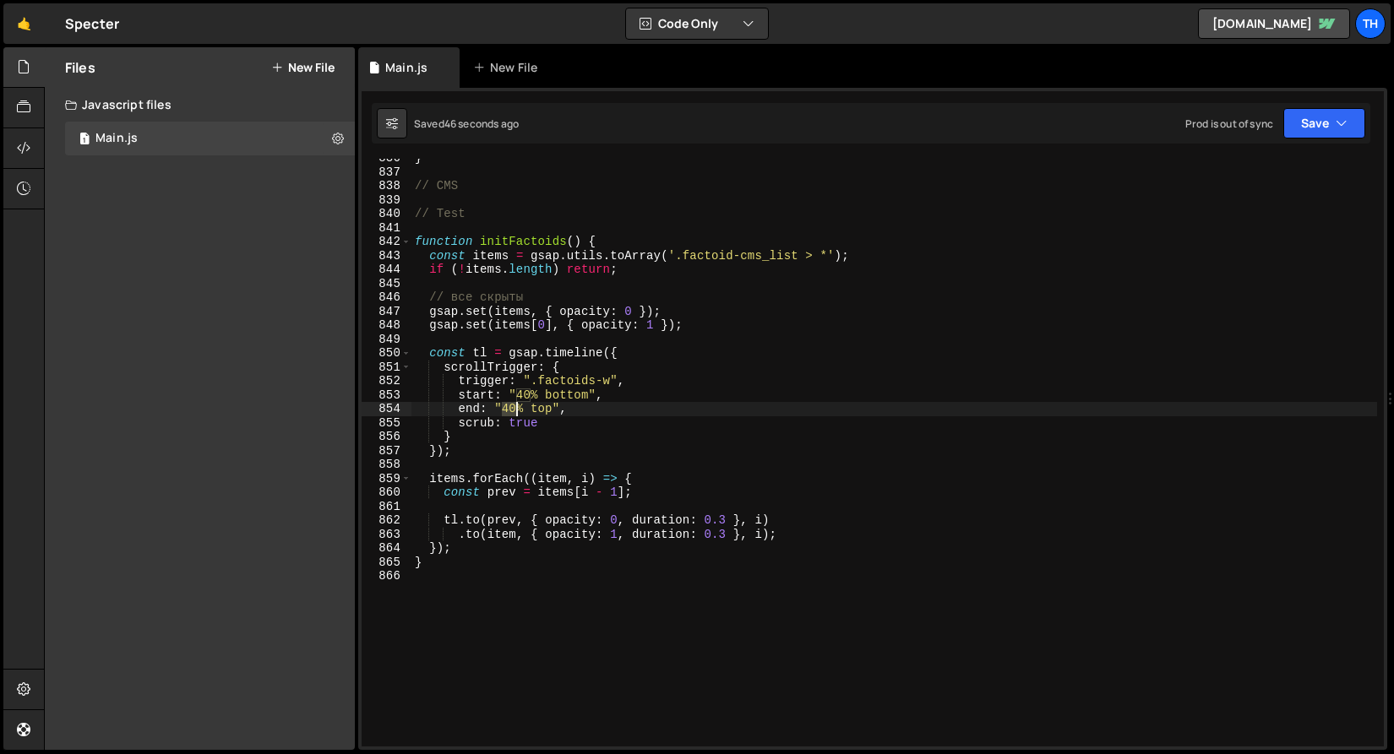
click at [512, 402] on div "} // CMS // Test function initFactoids ( ) { const items = gsap . utils . toArr…" at bounding box center [893, 459] width 965 height 616
click at [1341, 117] on icon "button" at bounding box center [1341, 123] width 12 height 17
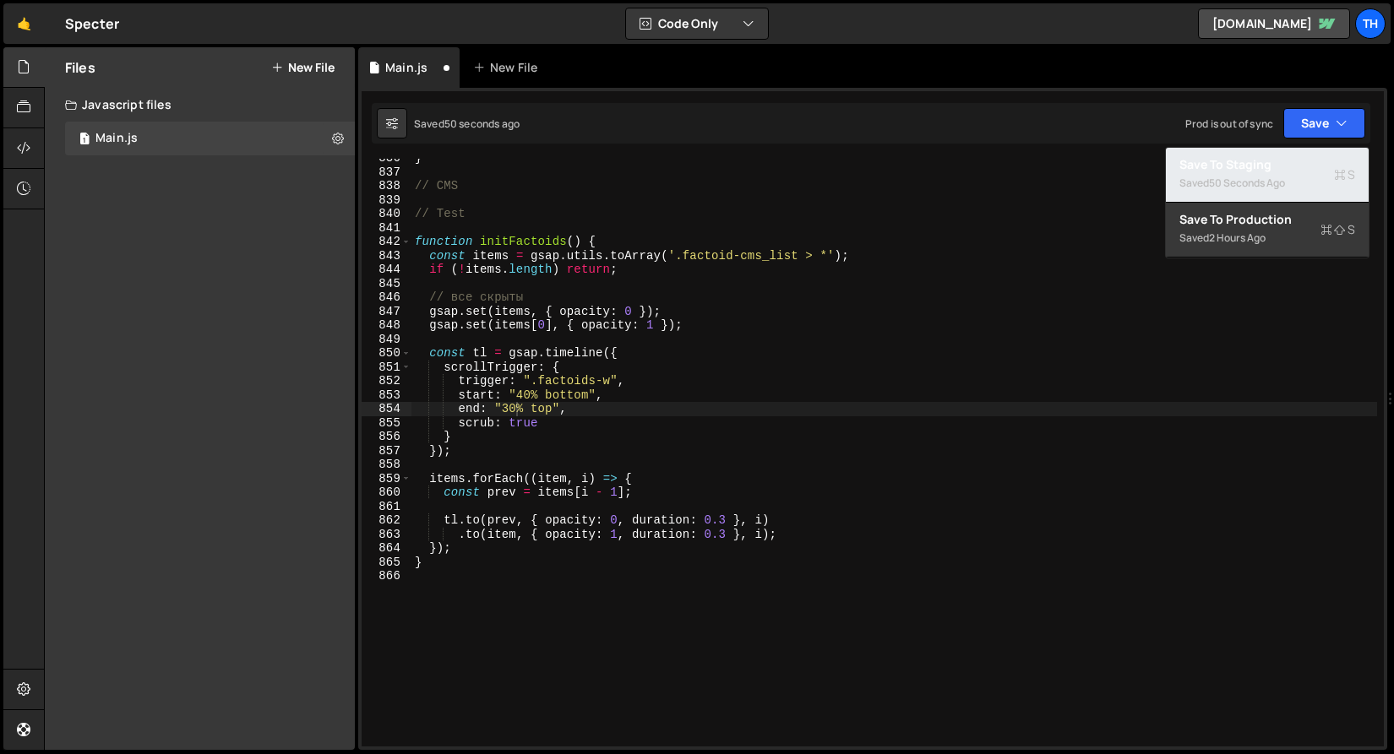
click at [1293, 181] on div "Saved 50 seconds ago" at bounding box center [1267, 183] width 176 height 20
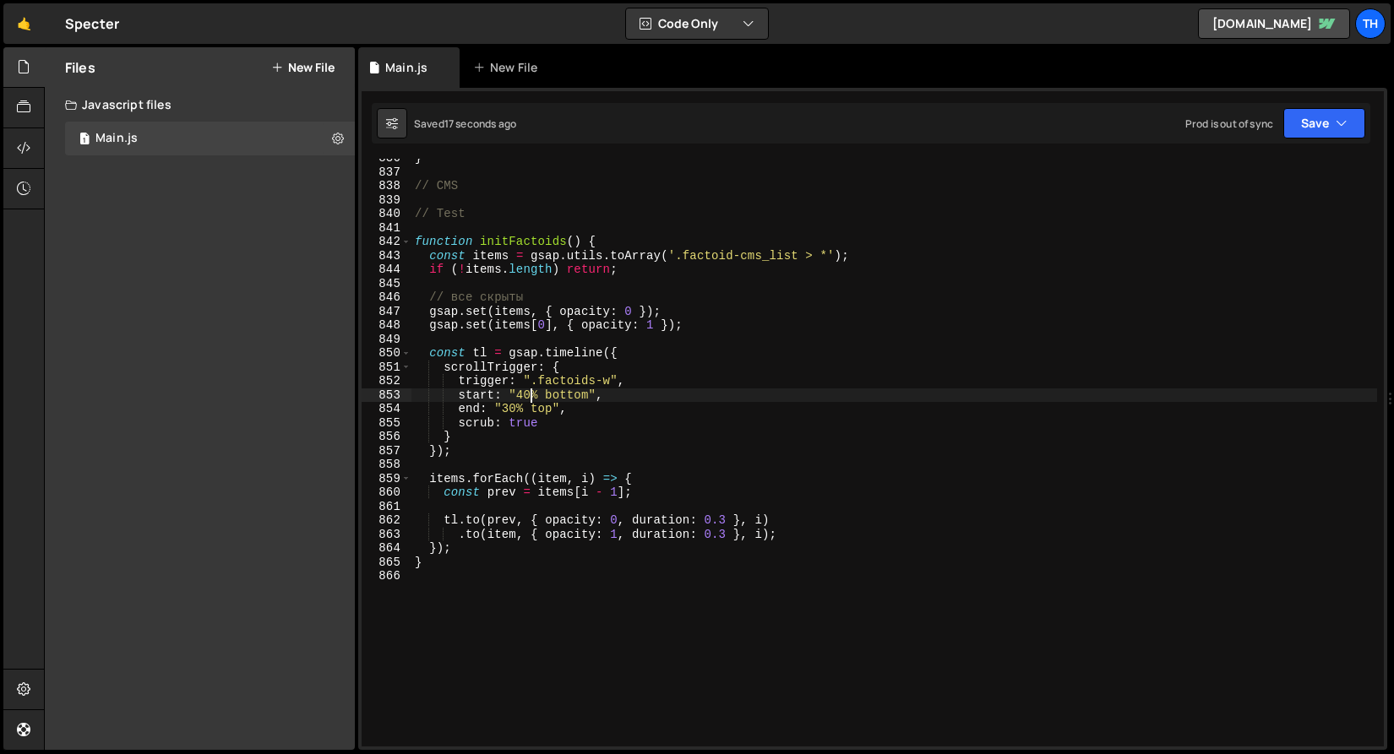
click at [529, 400] on div "} // CMS // Test function initFactoids ( ) { const items = gsap . utils . toArr…" at bounding box center [893, 459] width 965 height 616
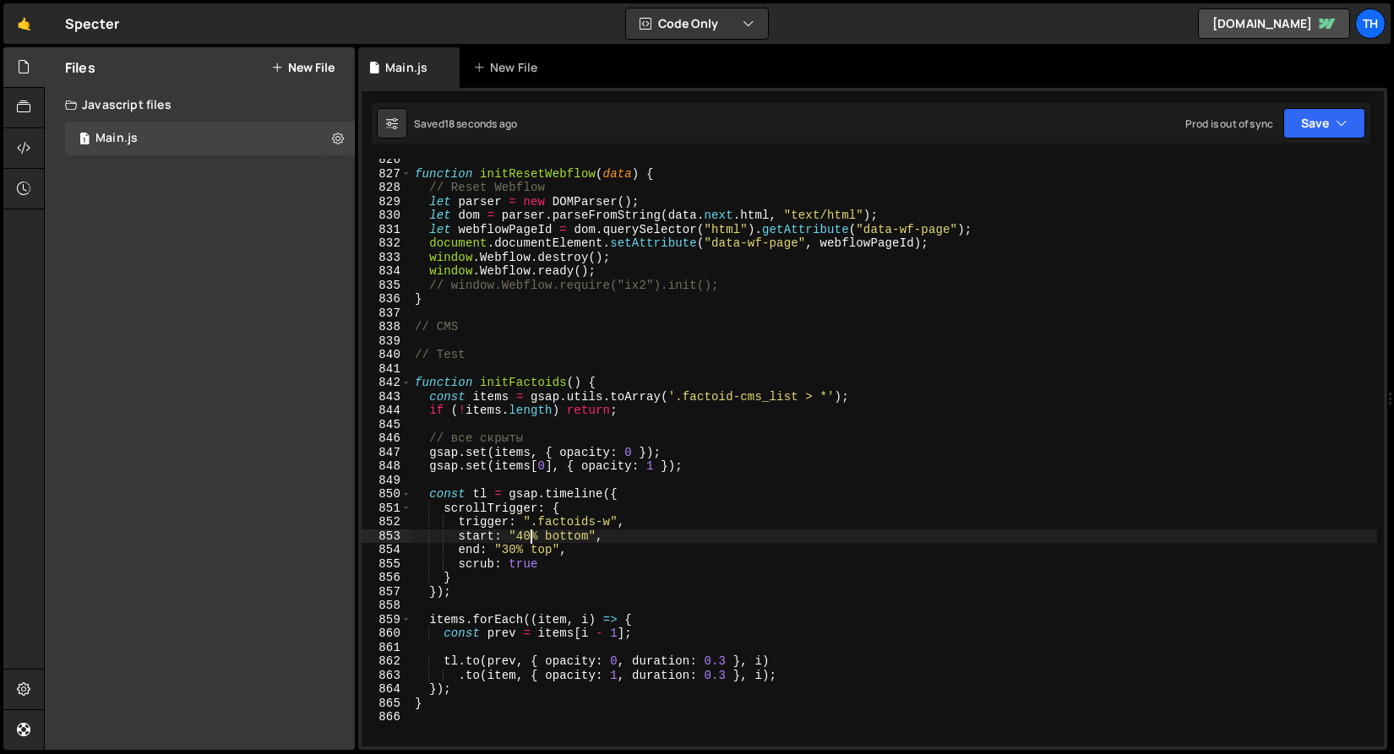
scroll to position [11466, 0]
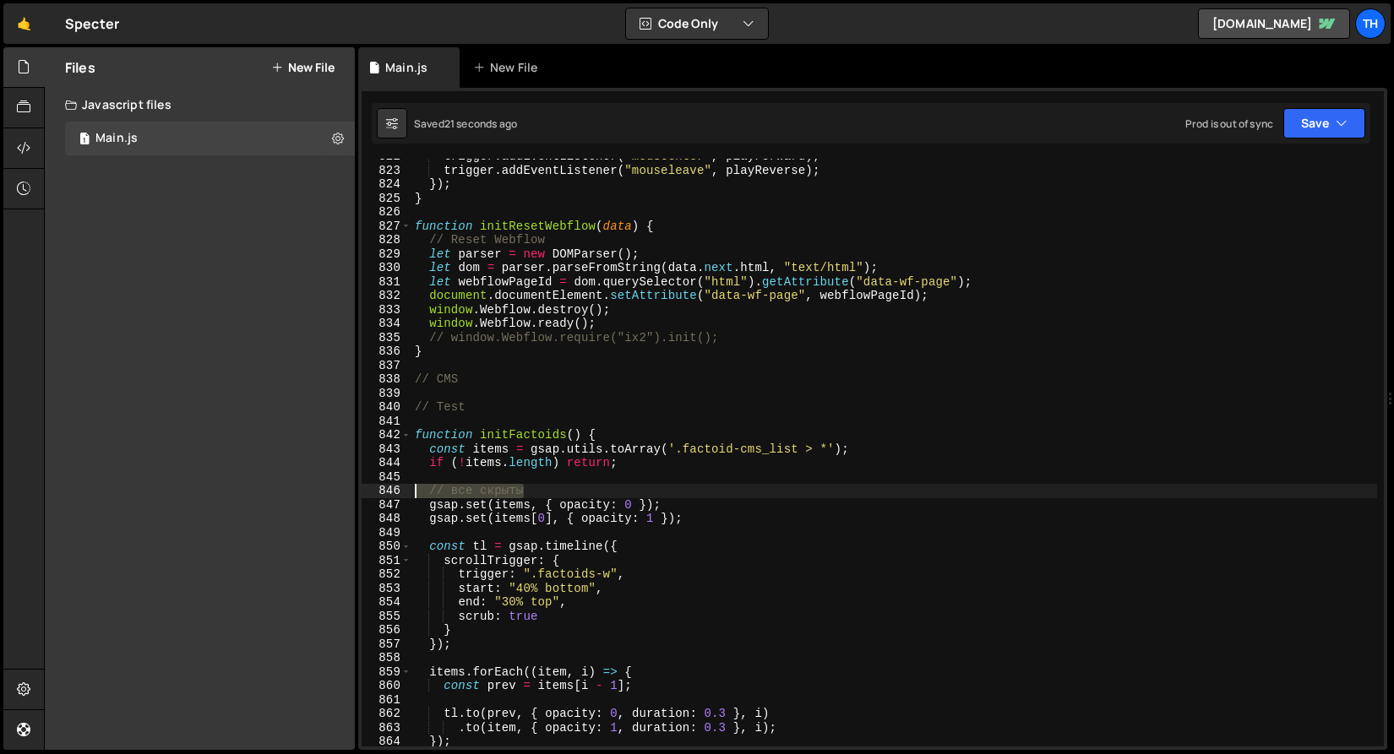
drag, startPoint x: 556, startPoint y: 486, endPoint x: 258, endPoint y: 510, distance: 298.3
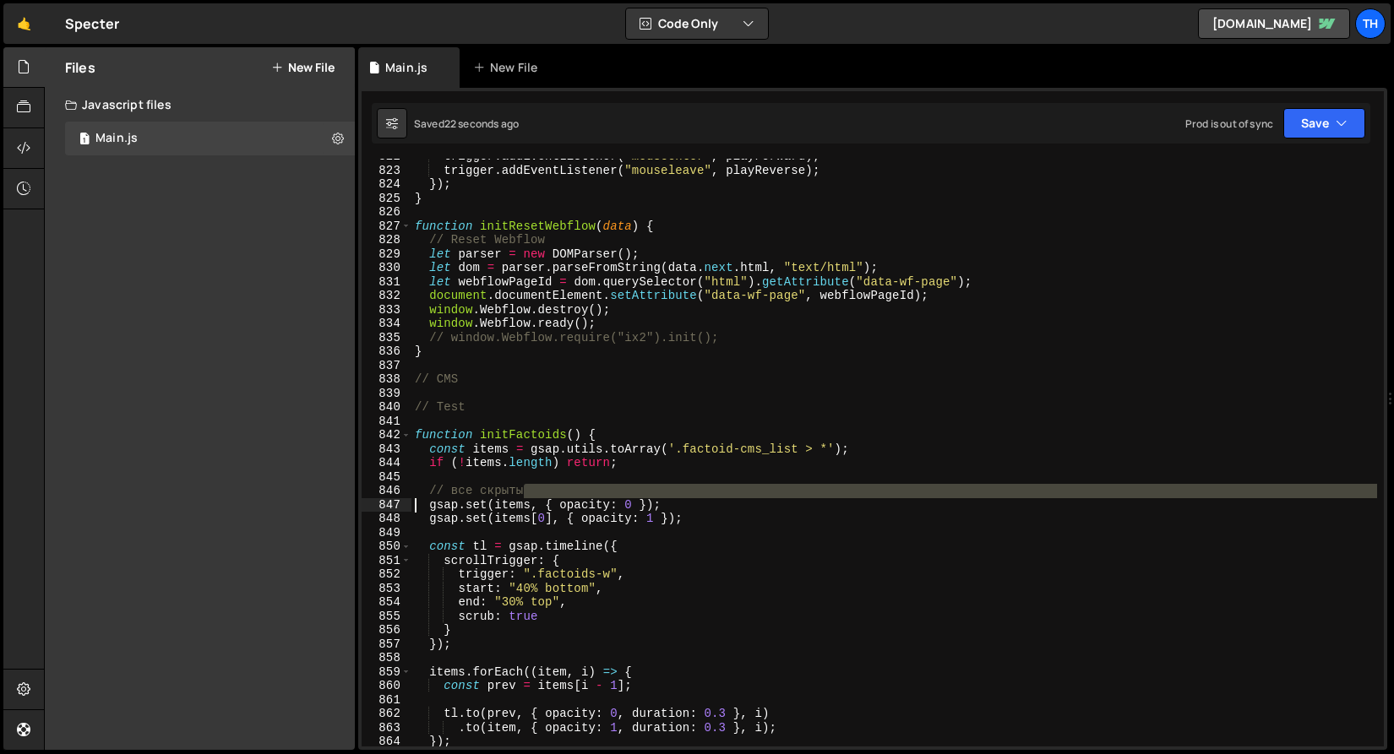
click at [258, 510] on div "Files New File Create your first file Get started by starting a Javascript or C…" at bounding box center [719, 399] width 1350 height 704
click at [404, 509] on div "847" at bounding box center [387, 505] width 50 height 14
click at [540, 496] on div "trigger . addEventListener ( "mouseenter" , playForward ) ; trigger . addEventL…" at bounding box center [893, 453] width 965 height 588
type textarea "// все скрыты"
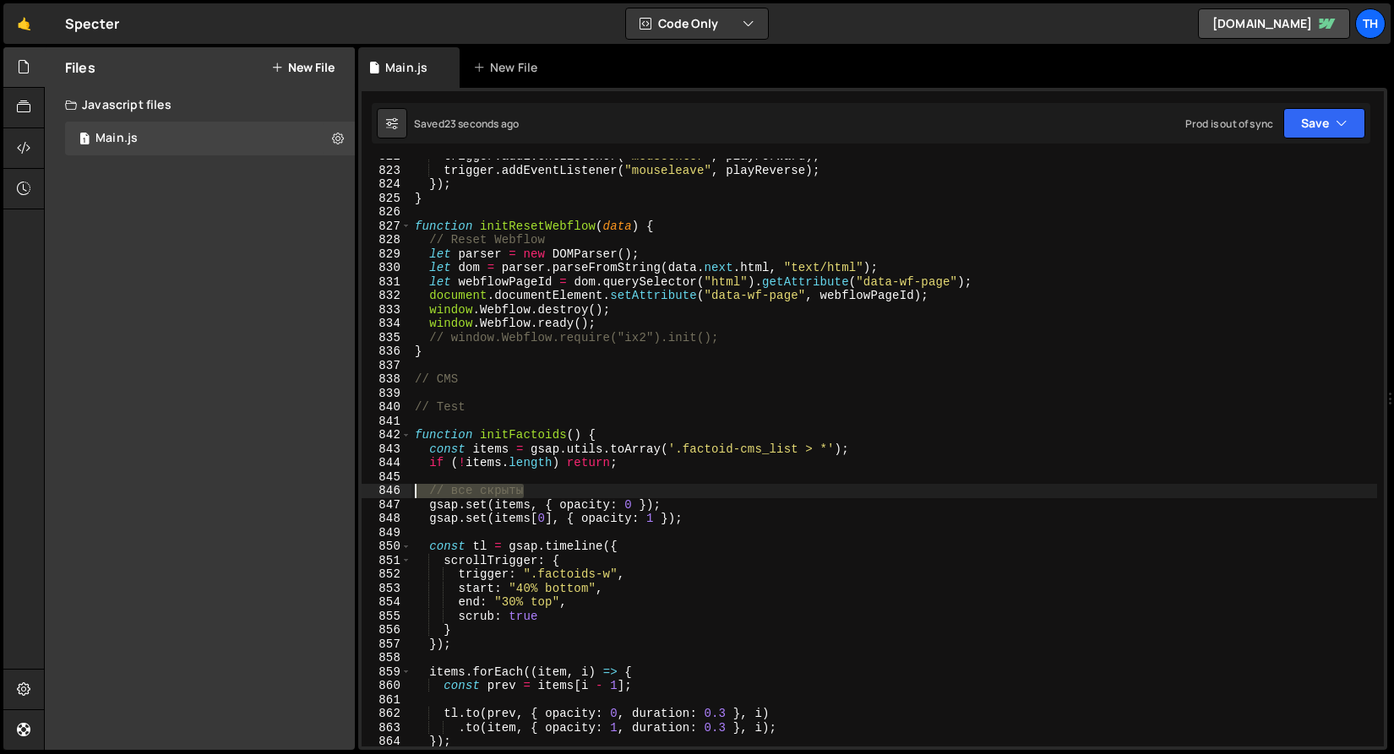
drag, startPoint x: 561, startPoint y: 492, endPoint x: 291, endPoint y: 487, distance: 269.5
click at [291, 487] on div "Files New File Create your first file Get started by starting a Javascript or C…" at bounding box center [719, 399] width 1350 height 704
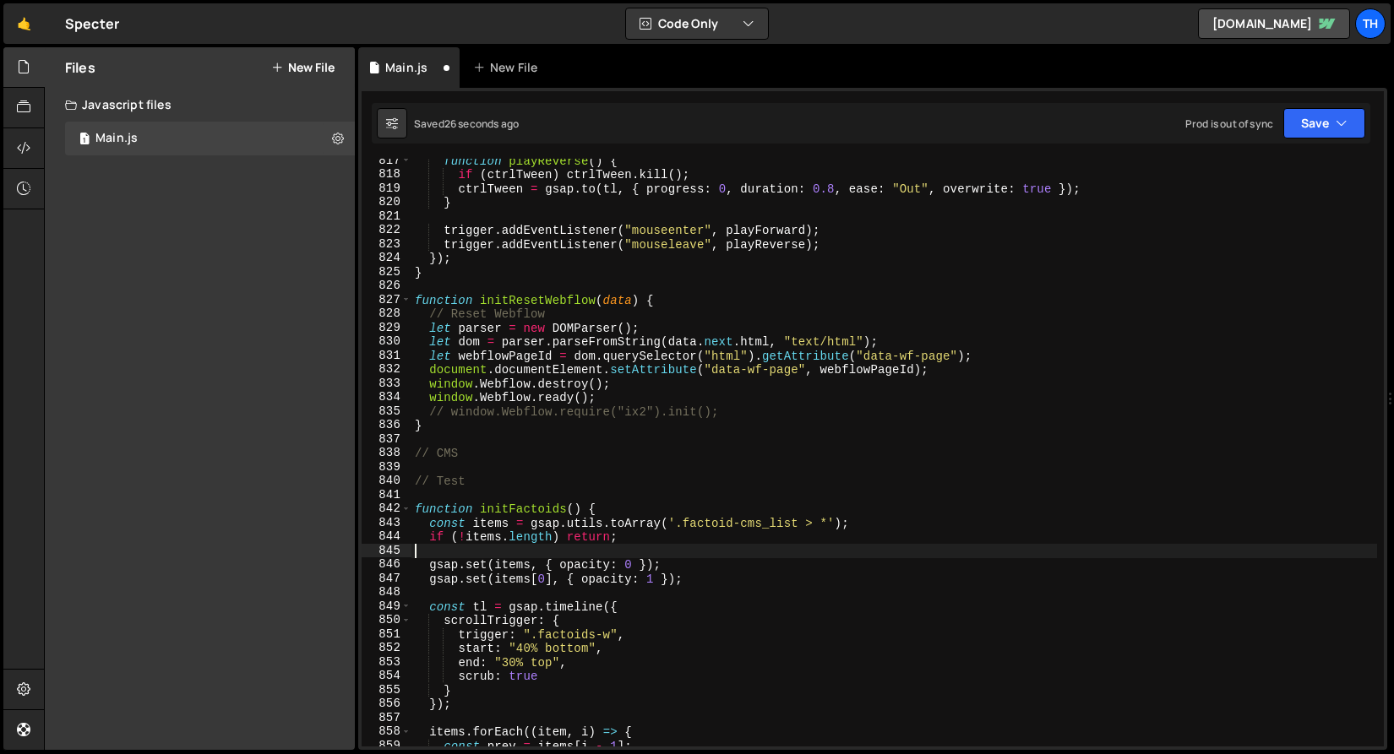
scroll to position [11236, 0]
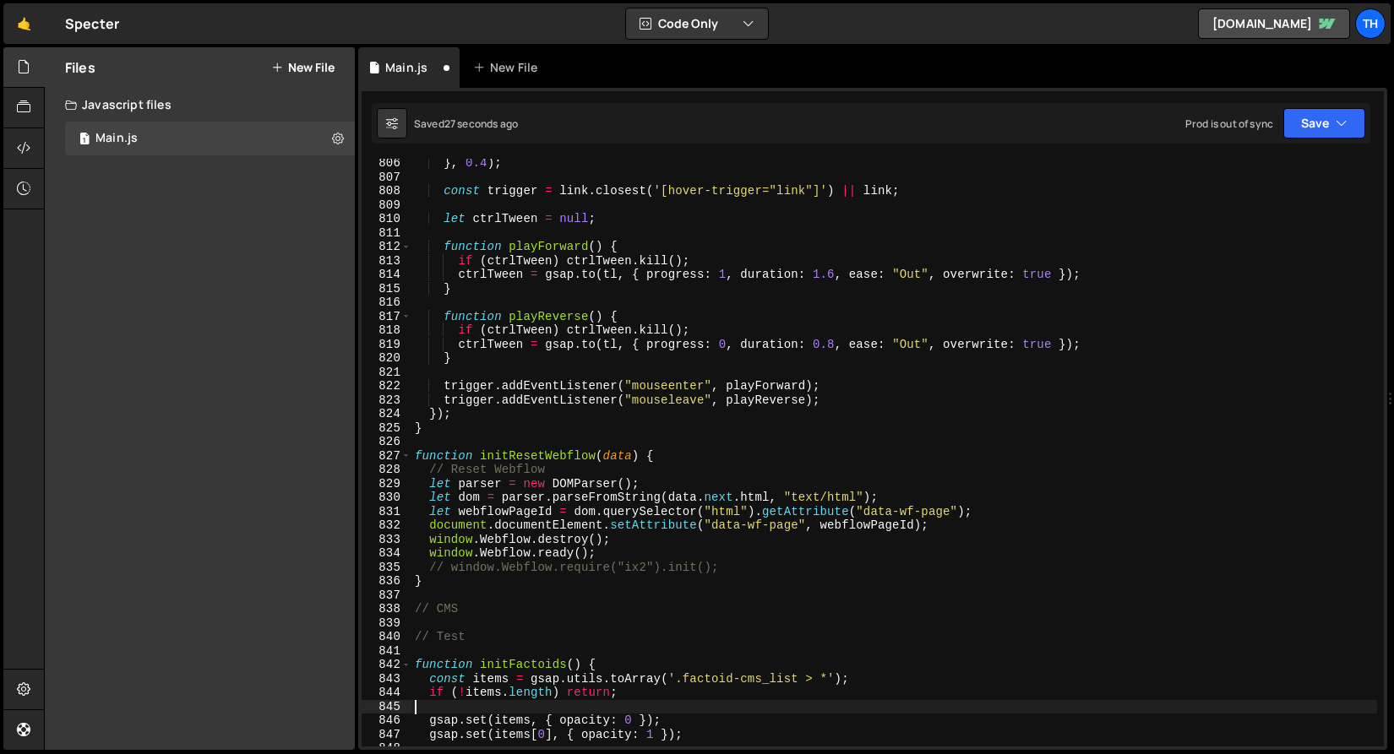
click at [404, 448] on div "826" at bounding box center [387, 442] width 50 height 14
click at [404, 450] on span at bounding box center [405, 456] width 9 height 14
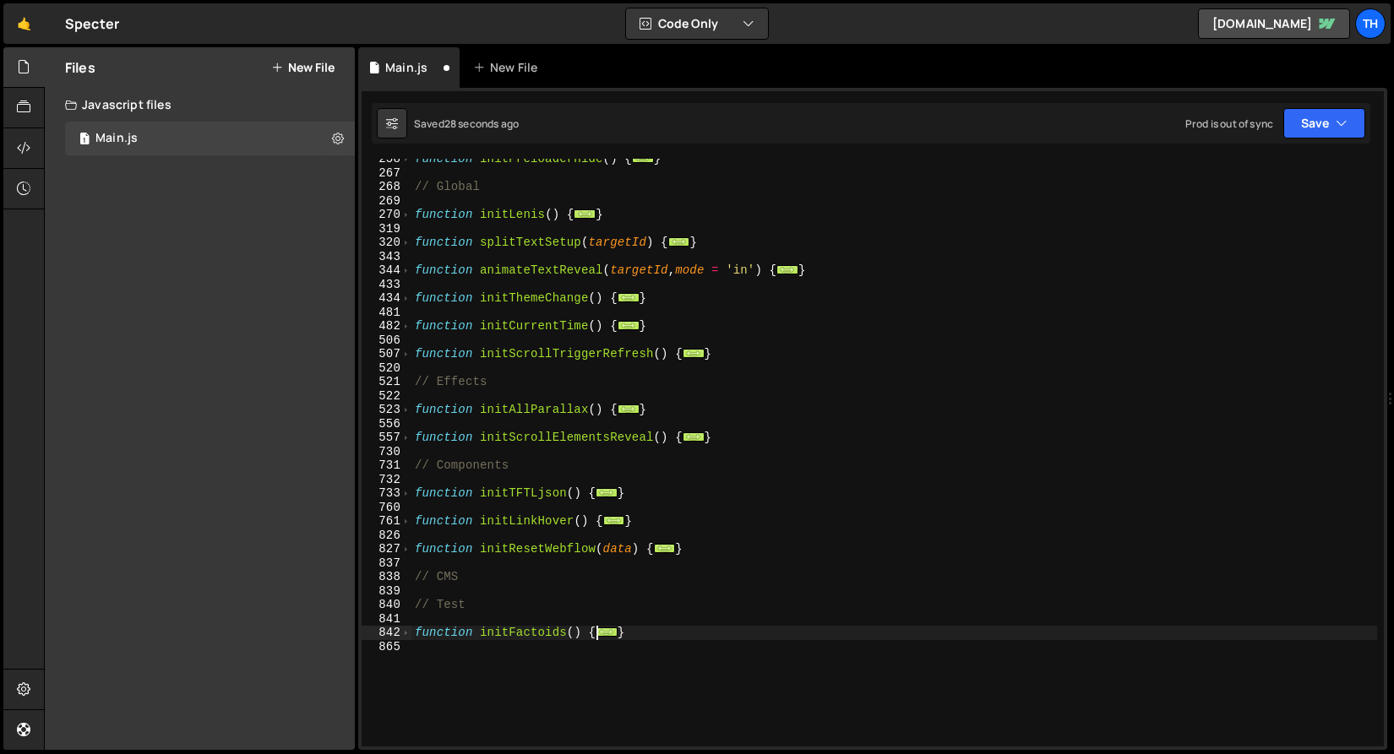
scroll to position [458, 0]
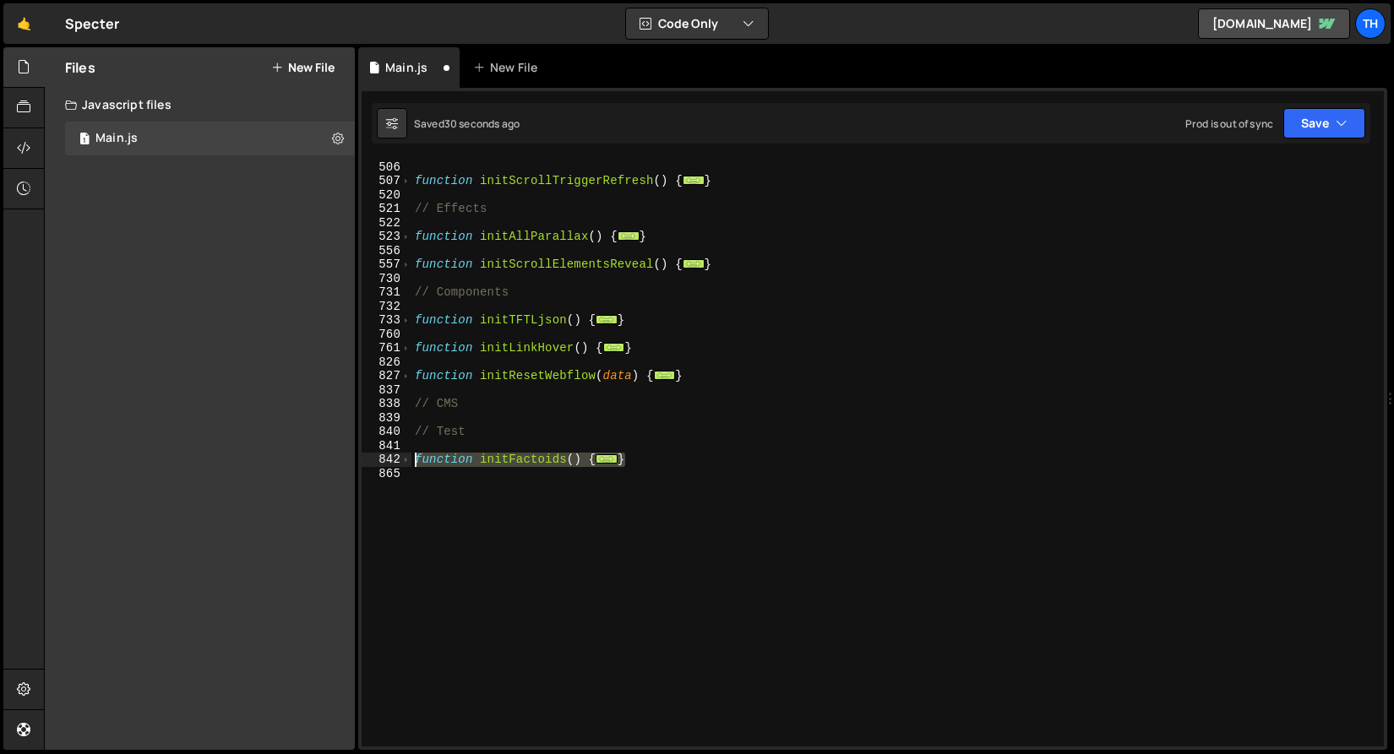
drag, startPoint x: 664, startPoint y: 457, endPoint x: 373, endPoint y: 463, distance: 290.6
click at [373, 463] on div "482 506 507 520 521 522 523 556 557 730 731 732 733 760 761 826 827 837 838 839…" at bounding box center [873, 453] width 1022 height 588
type textarea "function initFactoids() { const items = gsap.utils.toArray('.factoid-cms_list >…"
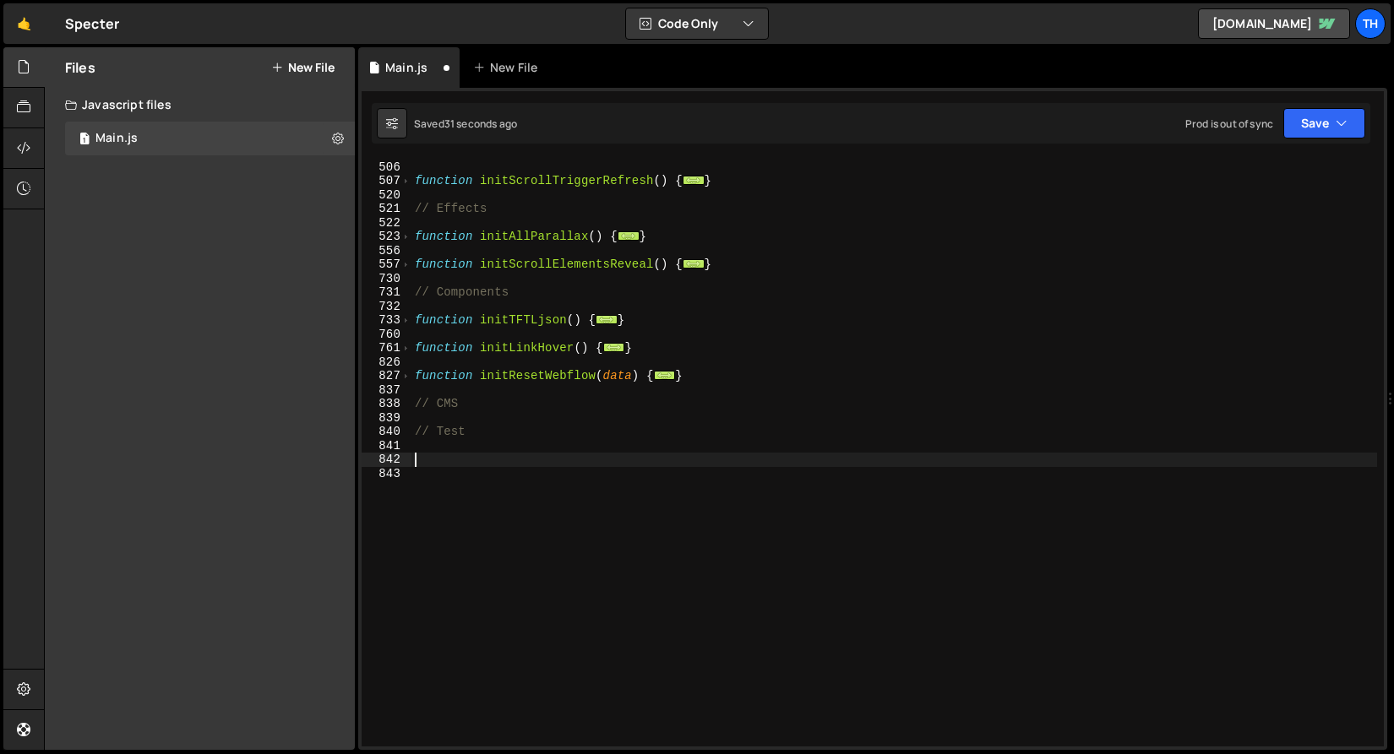
click at [525, 419] on div "function initCurrentTime ( ) { ... } function initScrollTriggerRefresh ( ) { ..…" at bounding box center [893, 454] width 965 height 616
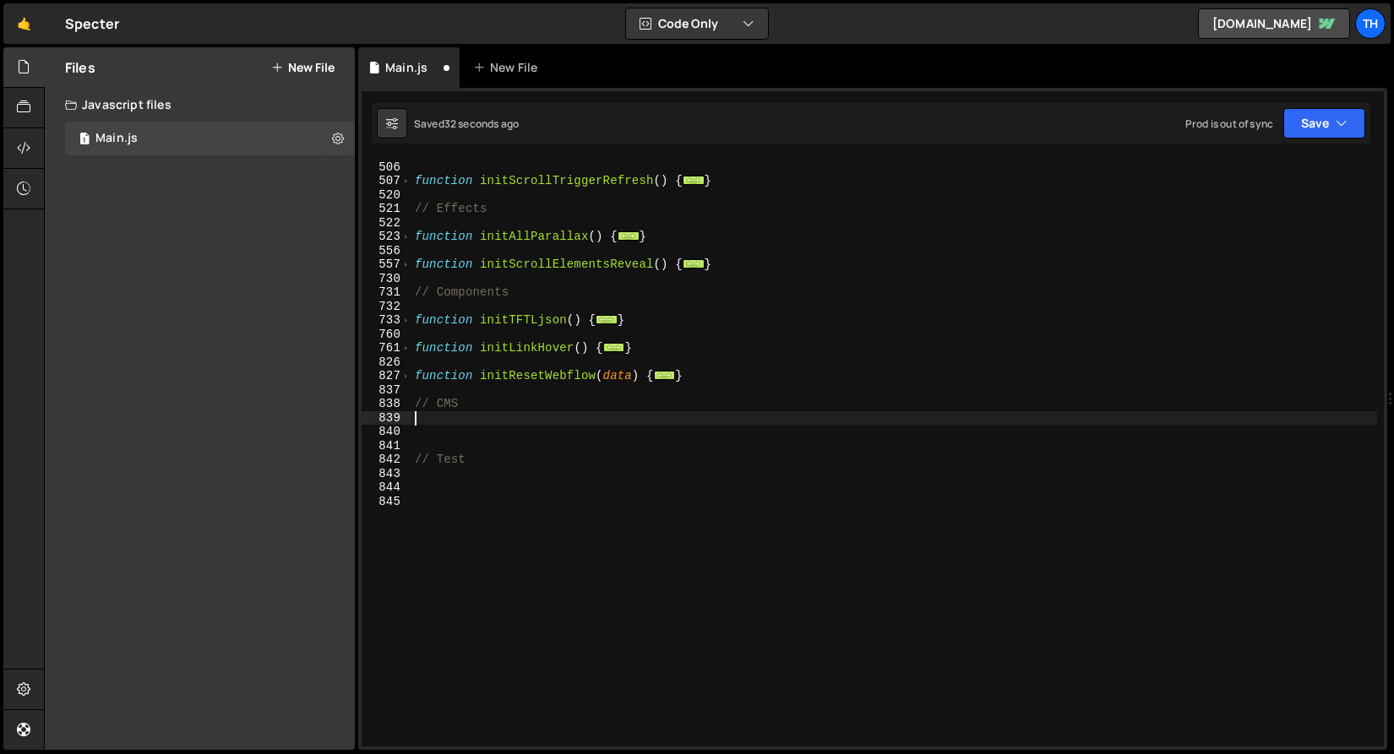
paste textarea "}"
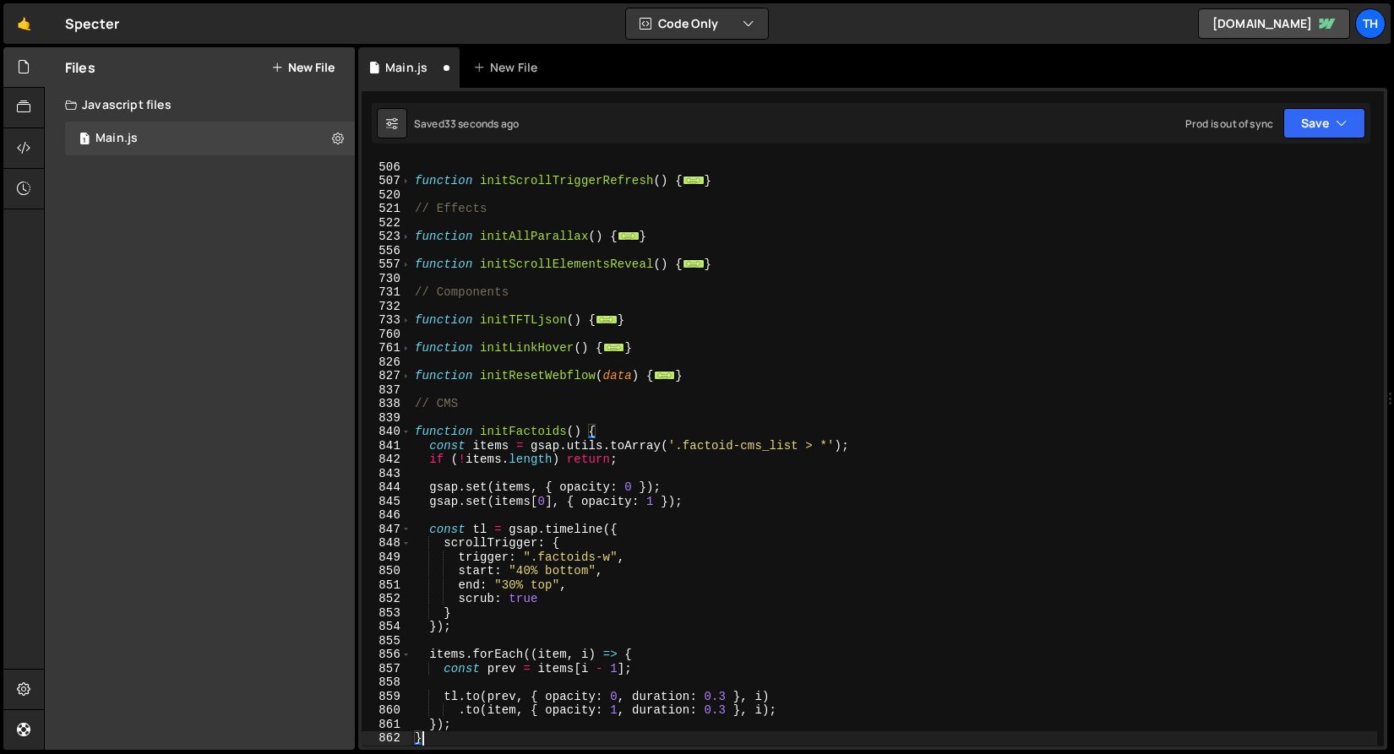
scroll to position [581, 0]
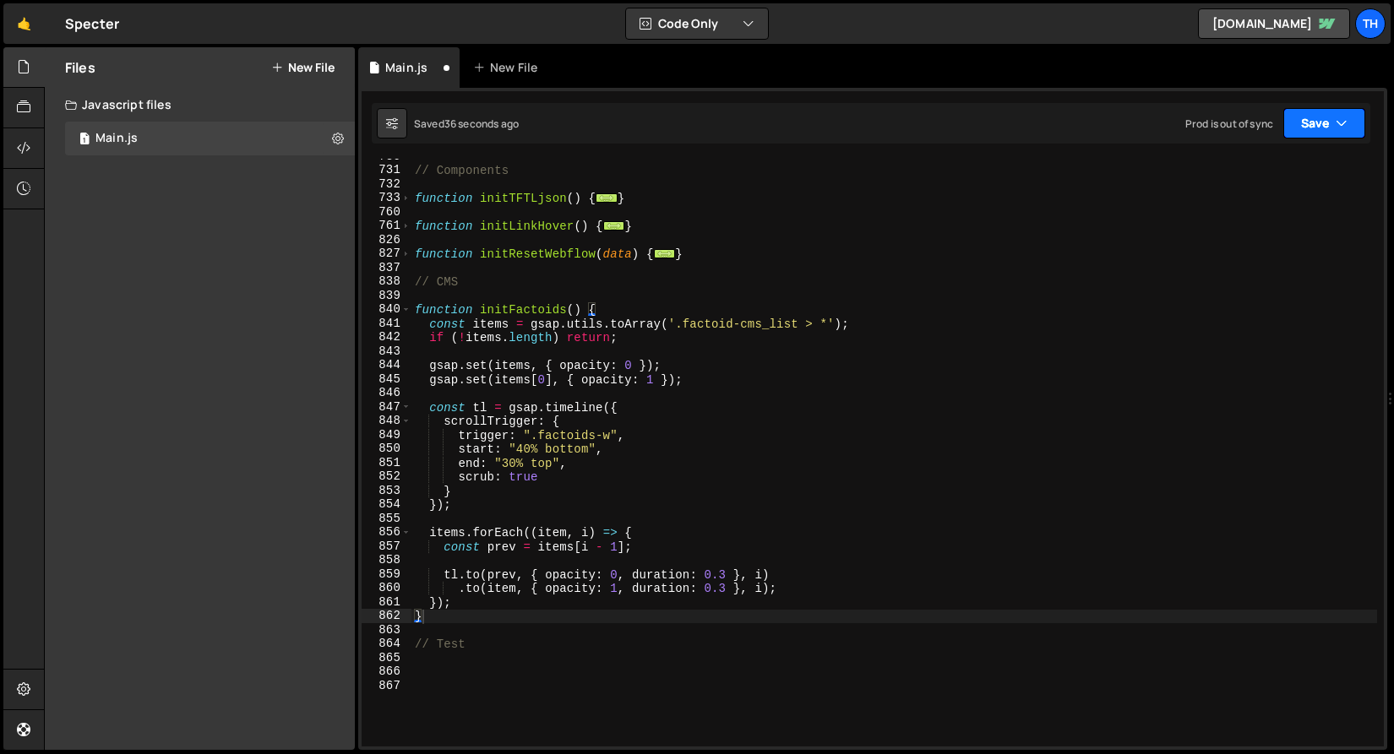
click at [1336, 126] on icon "button" at bounding box center [1341, 123] width 12 height 17
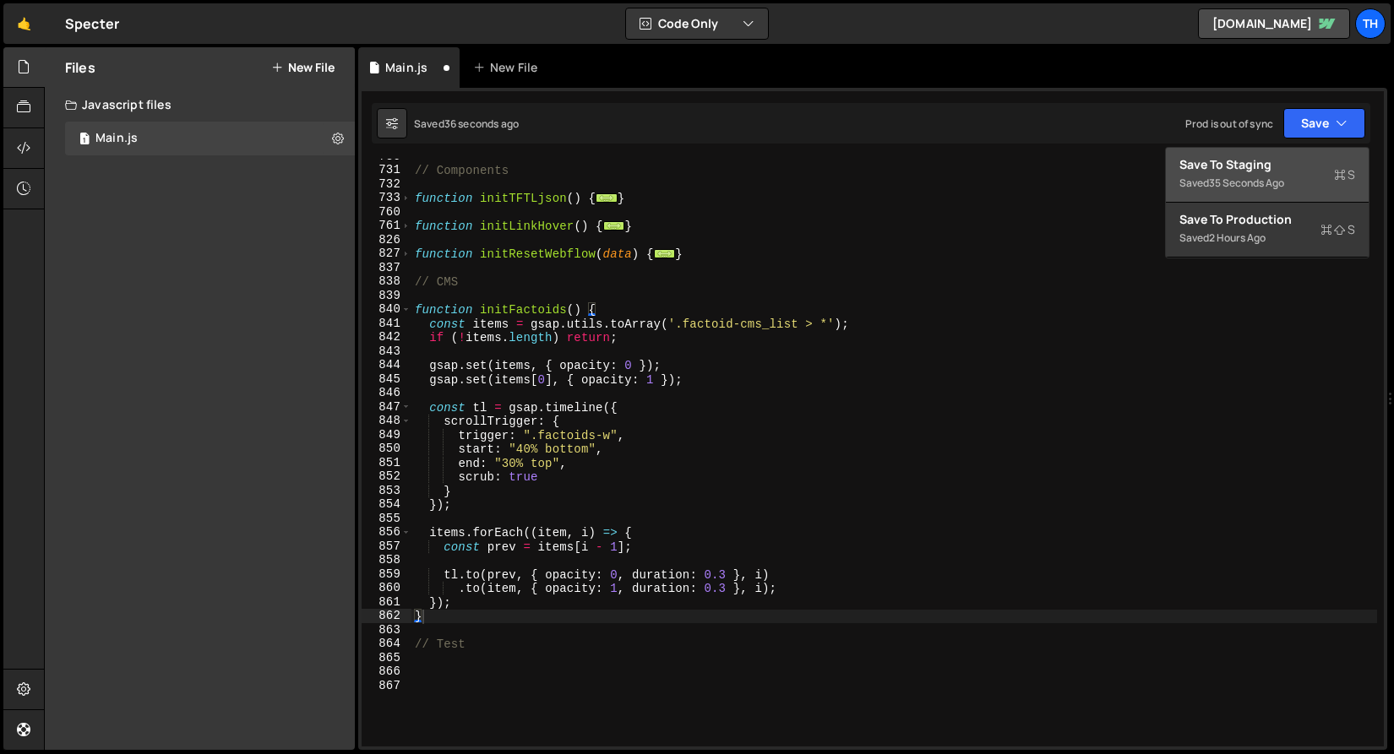
click at [1299, 160] on div "Save to Staging S" at bounding box center [1267, 164] width 176 height 17
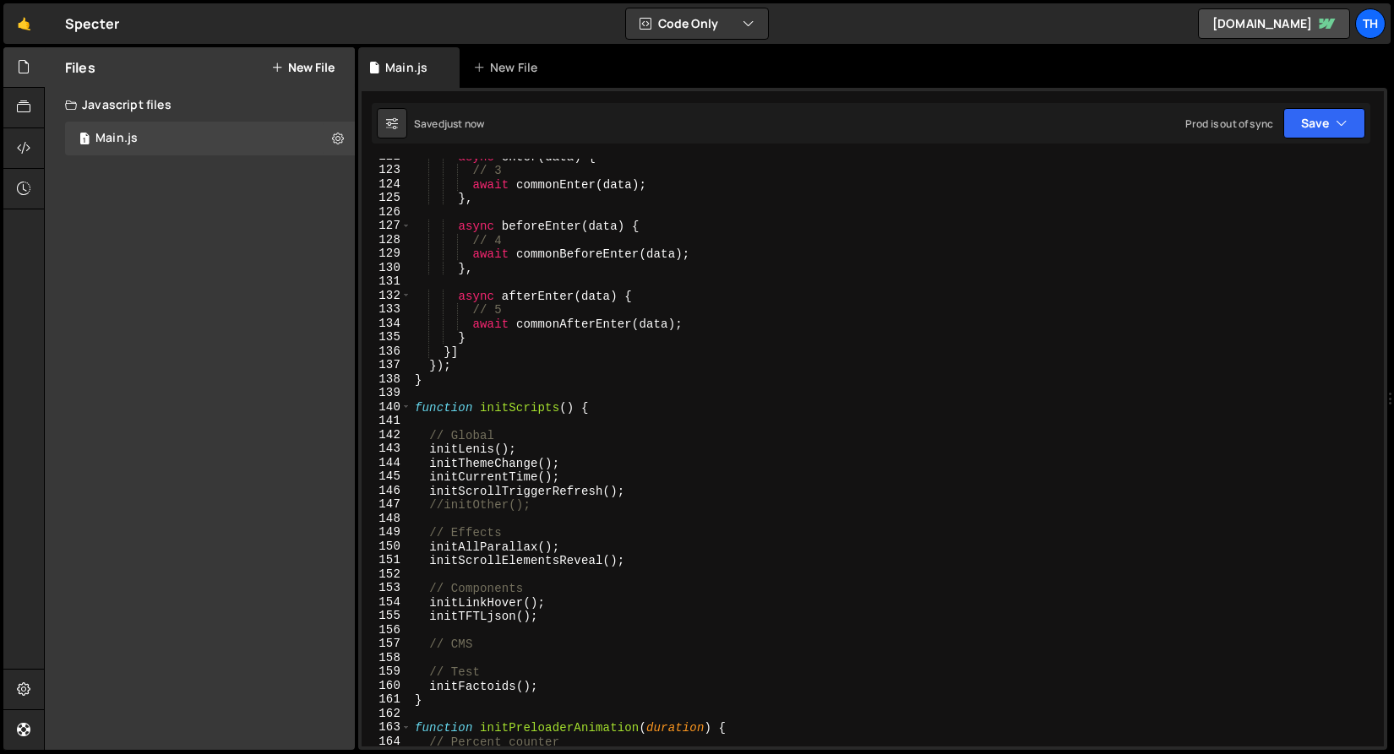
scroll to position [1895, 0]
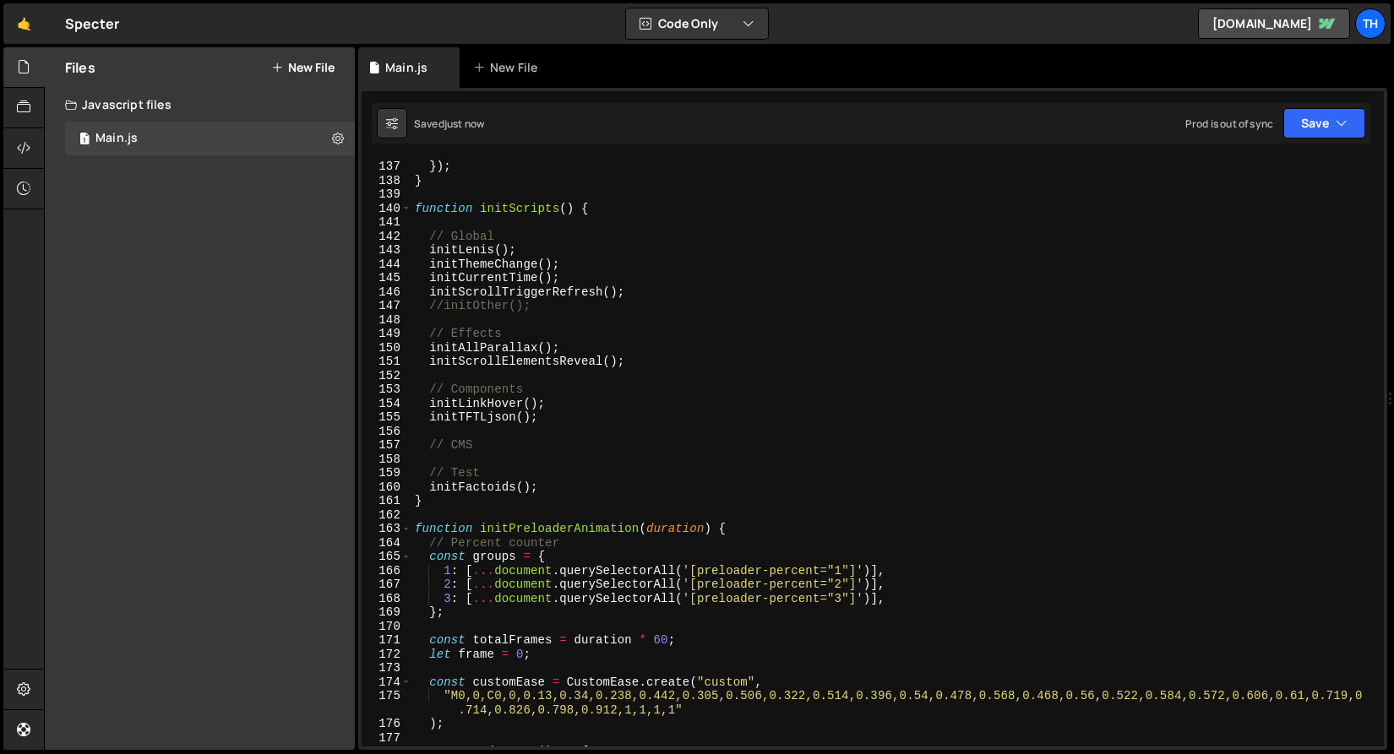
type textarea "initFactoids();"
drag, startPoint x: 550, startPoint y: 490, endPoint x: 430, endPoint y: 491, distance: 119.9
click at [430, 491] on div "}] }) ; } function initScripts ( ) { // Global initLenis ( ) ; initThemeChange …" at bounding box center [893, 453] width 965 height 616
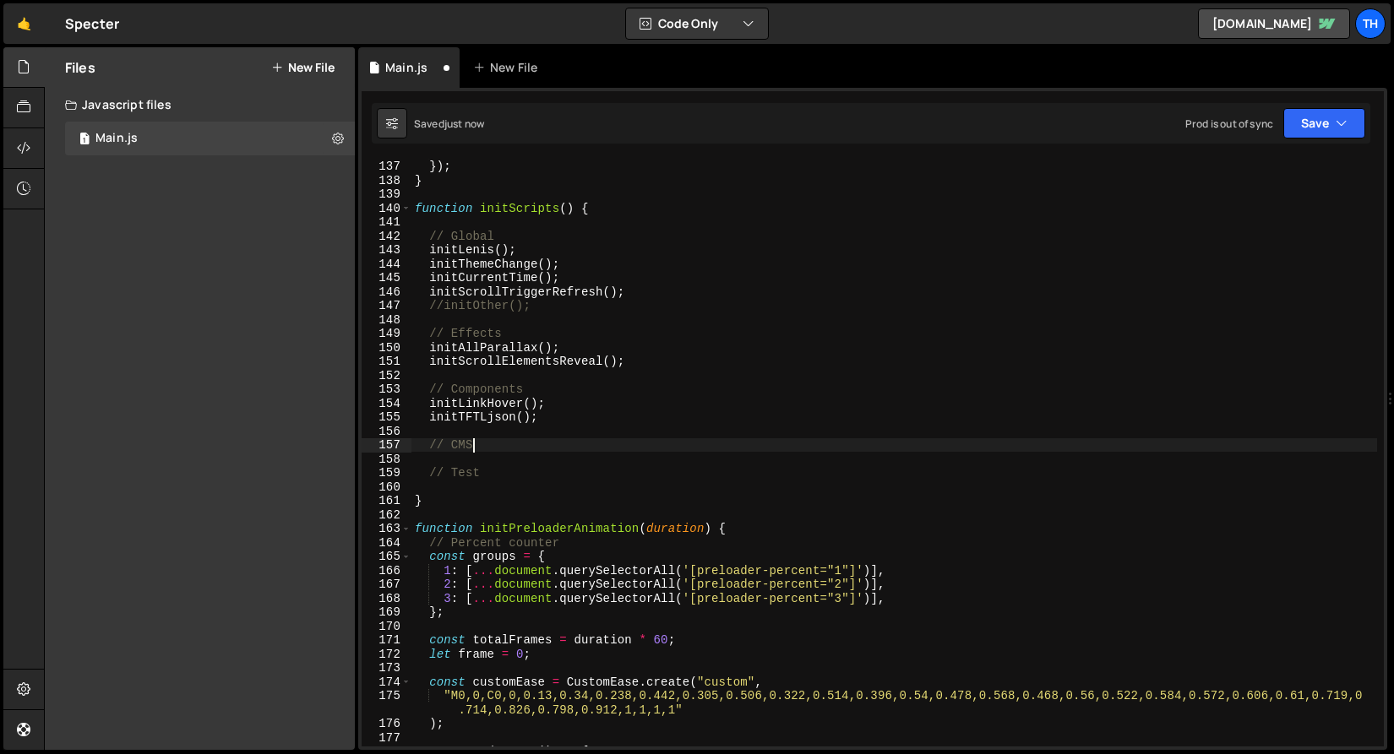
click at [514, 451] on div "}] }) ; } function initScripts ( ) { // Global initLenis ( ) ; initThemeChange …" at bounding box center [893, 453] width 965 height 616
type textarea "// CMS"
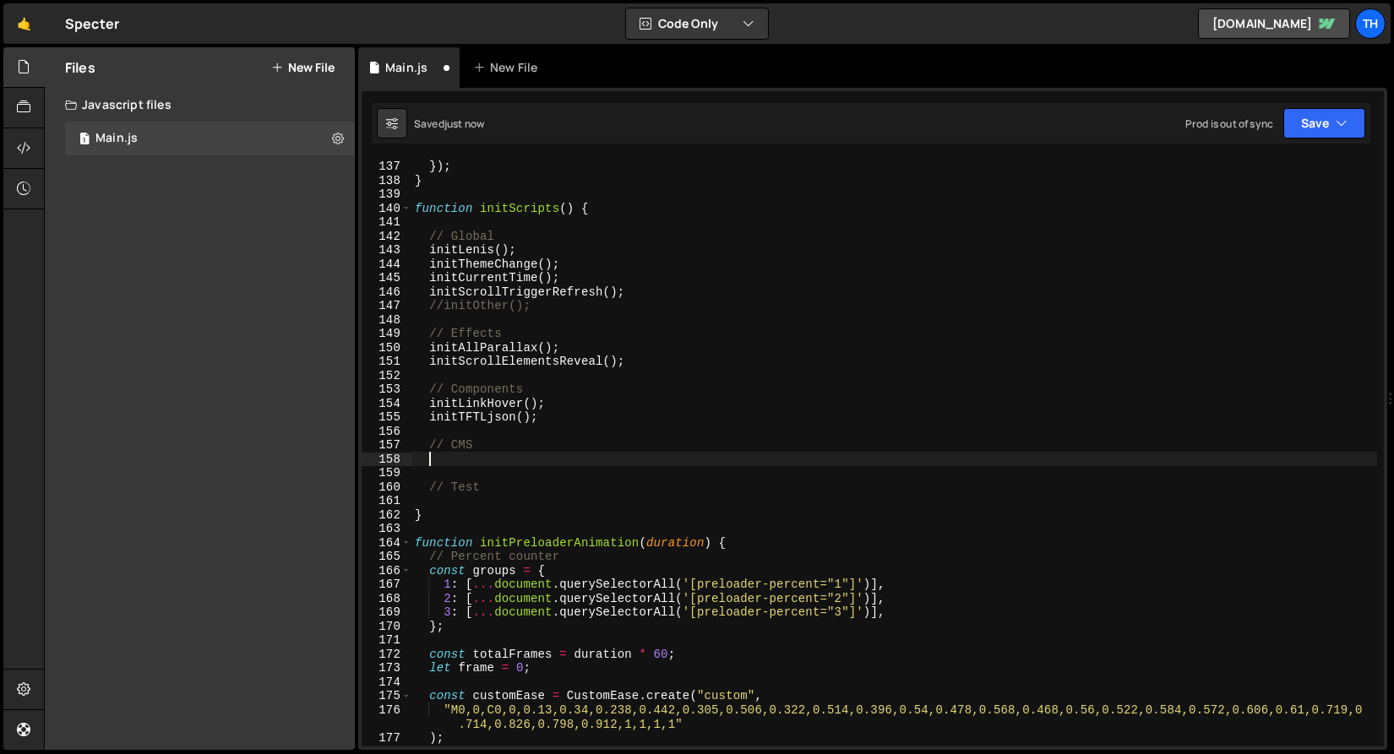
paste textarea "initFactoids();"
type textarea "initFactoids();"
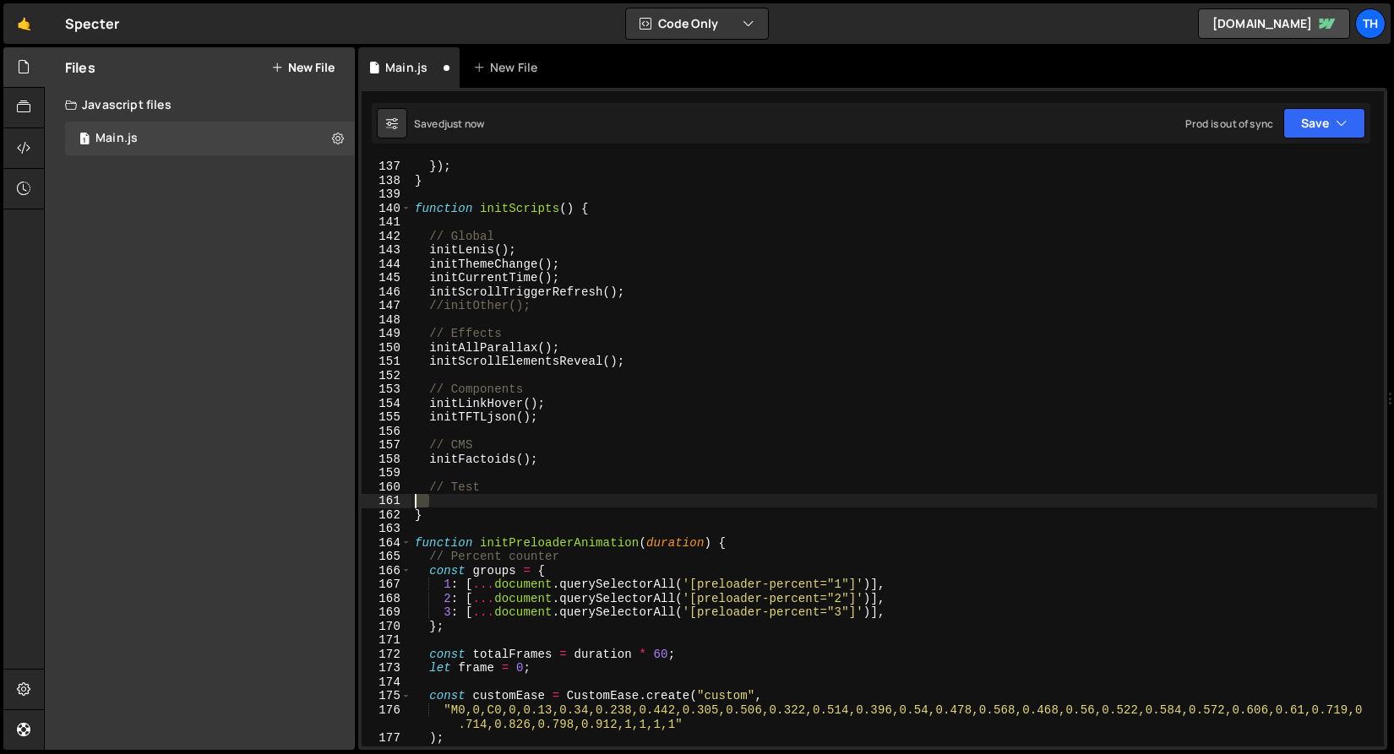
drag, startPoint x: 452, startPoint y: 503, endPoint x: 311, endPoint y: 502, distance: 141.1
click at [311, 502] on div "Files New File Create your first file Get started by starting a Javascript or C…" at bounding box center [719, 399] width 1350 height 704
type textarea "="
click at [1293, 120] on button "Save" at bounding box center [1324, 123] width 82 height 30
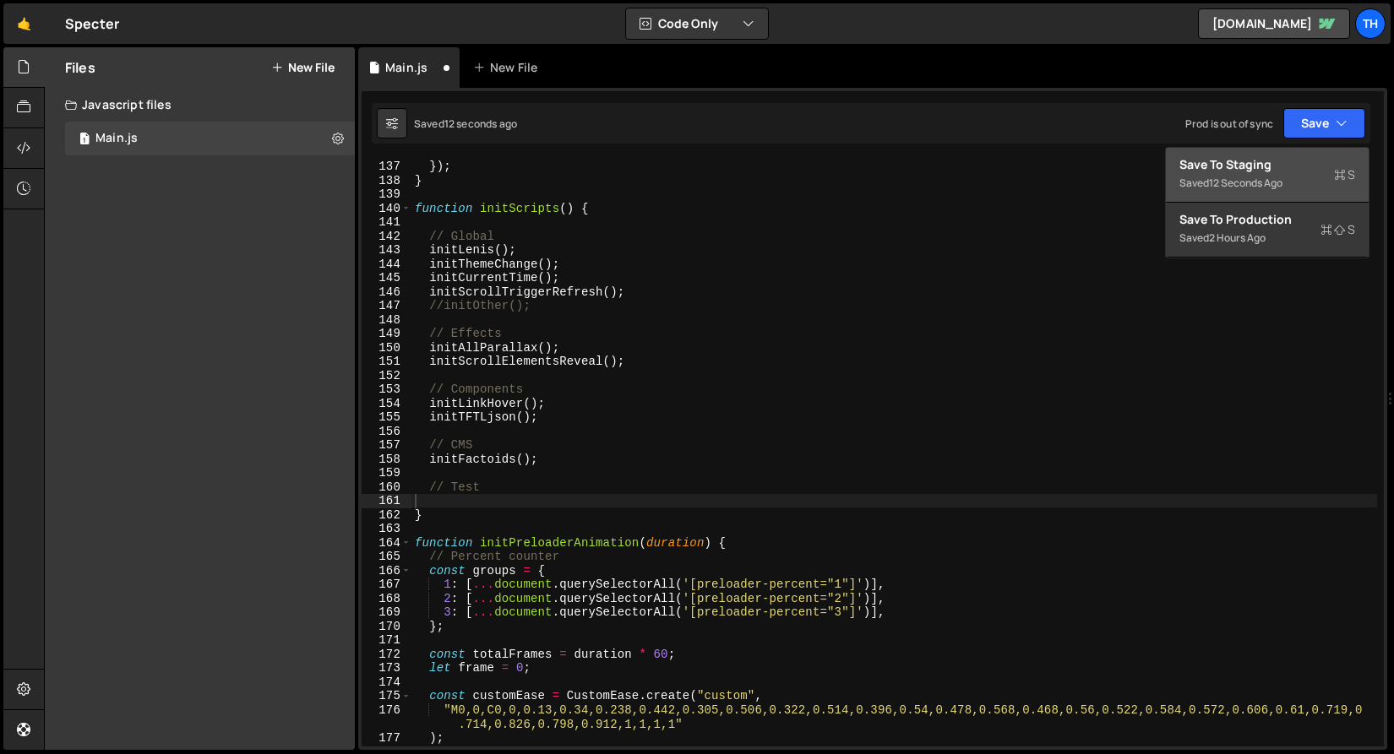
click at [1291, 155] on button "Save to Staging S Saved 12 seconds ago" at bounding box center [1267, 175] width 203 height 55
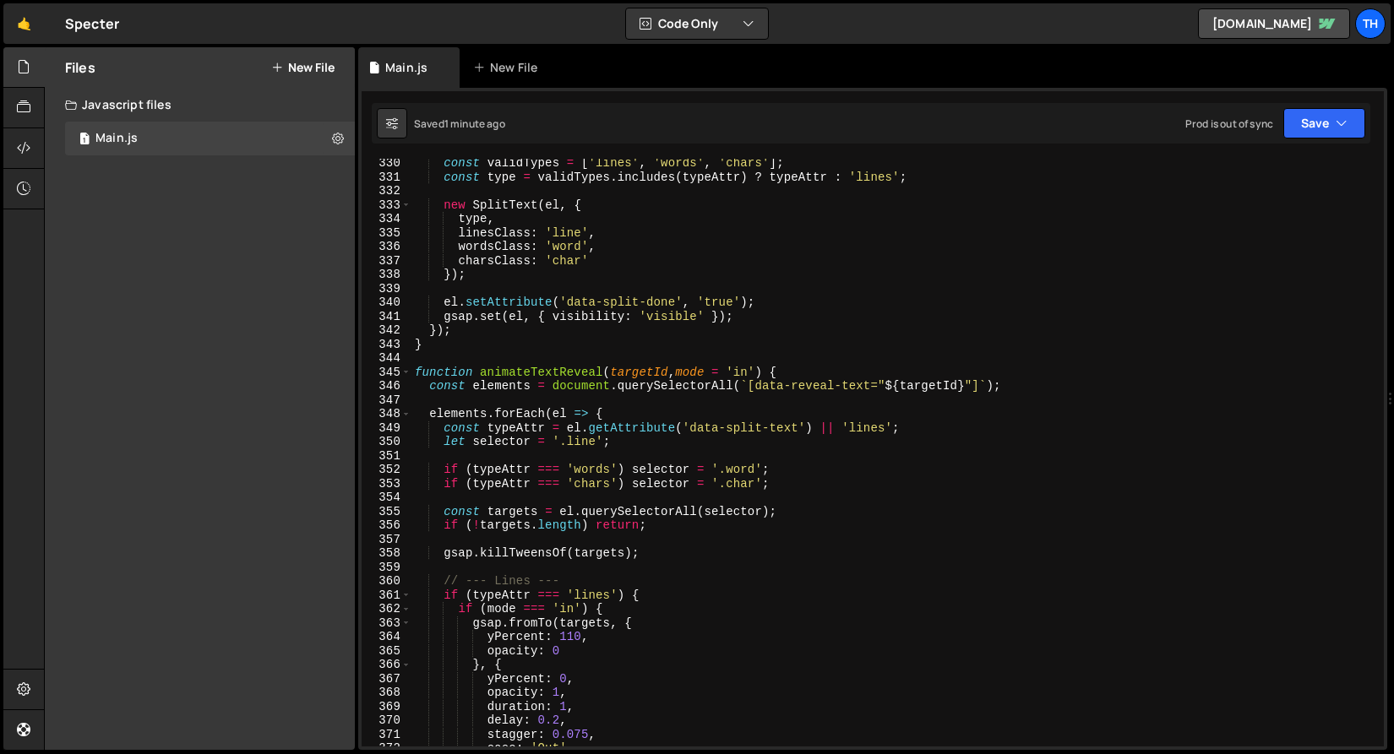
scroll to position [4602, 0]
click at [404, 373] on span at bounding box center [405, 373] width 9 height 14
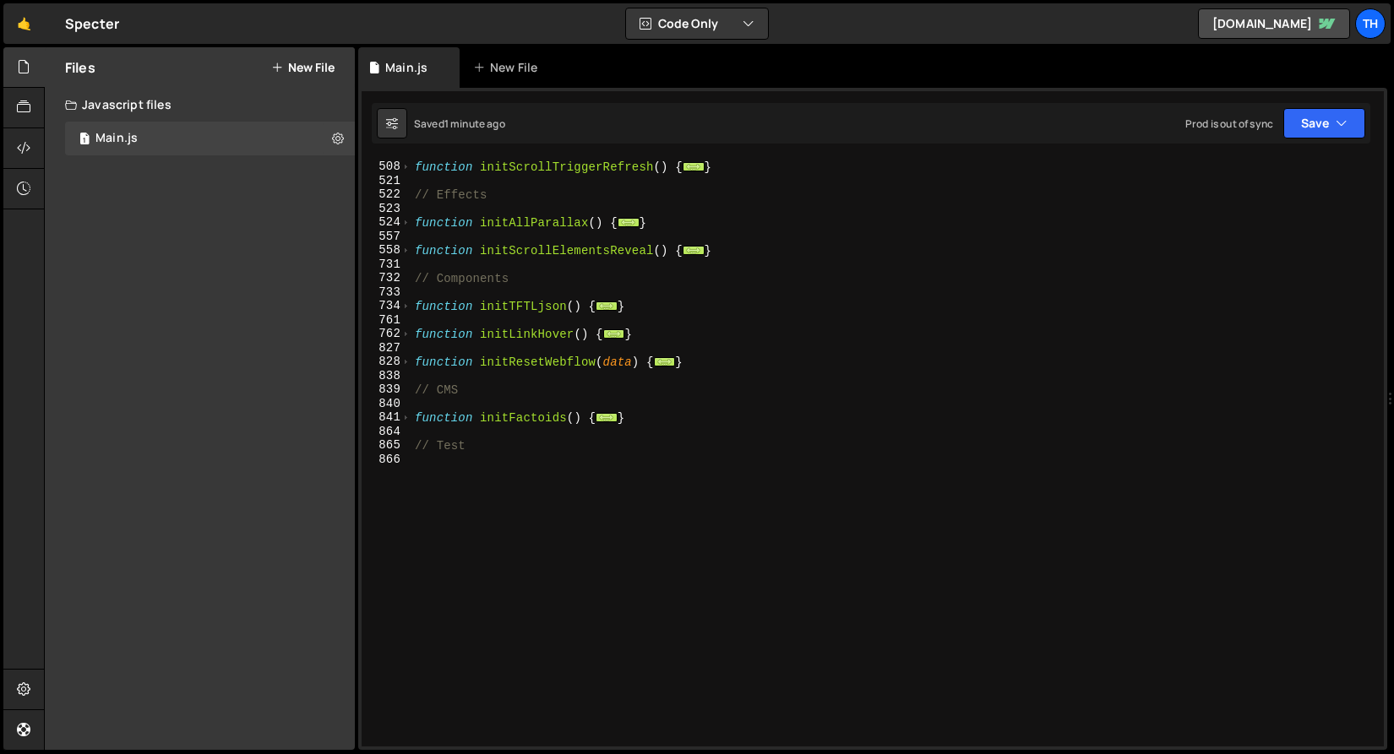
scroll to position [473, 0]
drag, startPoint x: 635, startPoint y: 419, endPoint x: 341, endPoint y: 415, distance: 294.0
click at [341, 415] on div "Files New File Create your first file Get started by starting a Javascript or C…" at bounding box center [719, 399] width 1350 height 704
paste textarea "}"
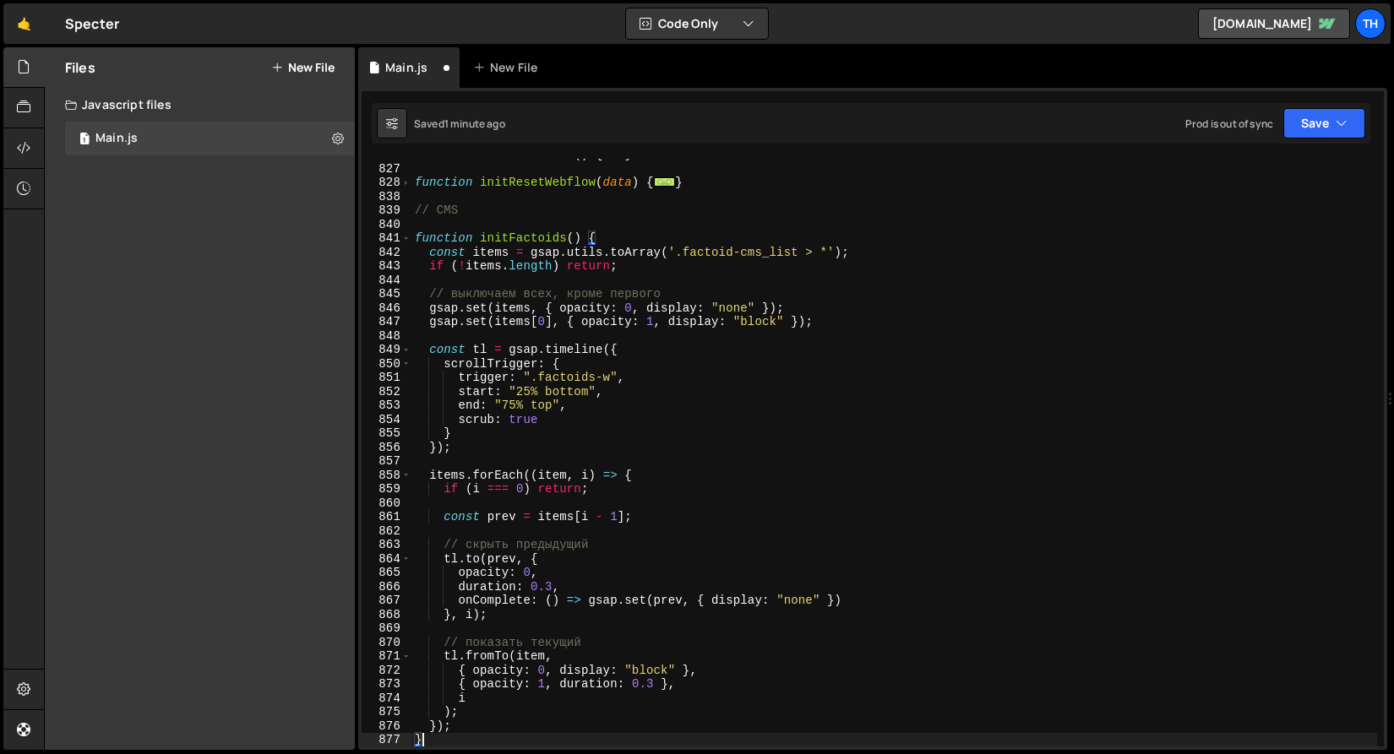
scroll to position [645, 0]
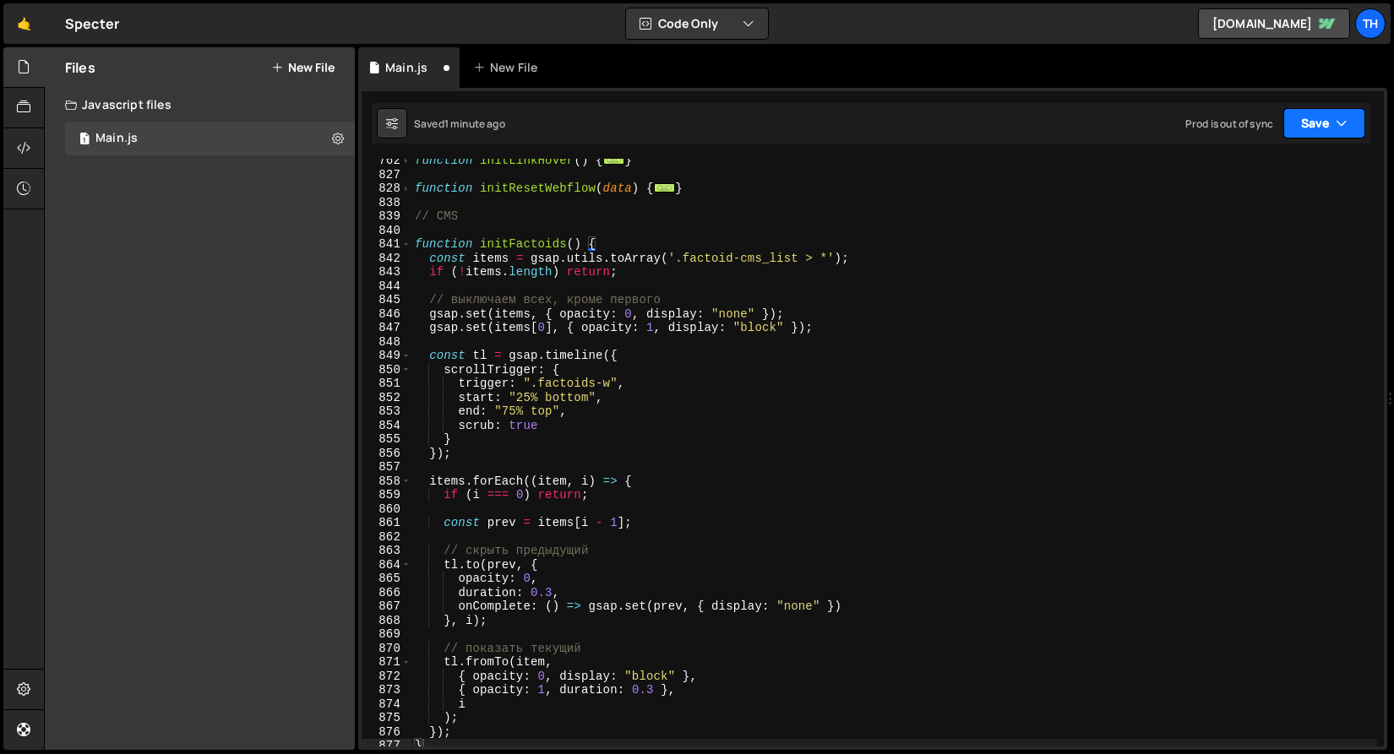
drag, startPoint x: 1335, startPoint y: 118, endPoint x: 1319, endPoint y: 154, distance: 38.9
click at [1335, 118] on icon "button" at bounding box center [1341, 123] width 12 height 17
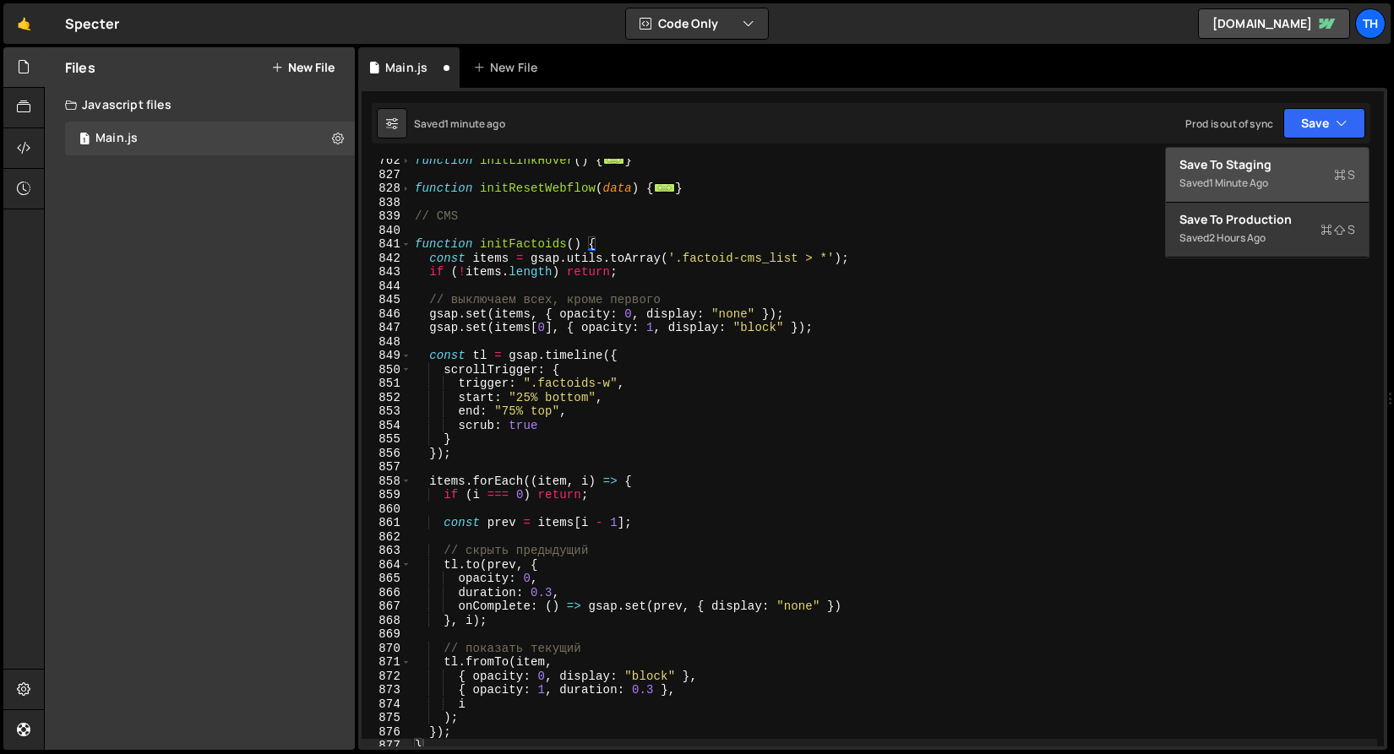
click at [1313, 166] on div "Save to Staging S" at bounding box center [1267, 164] width 176 height 17
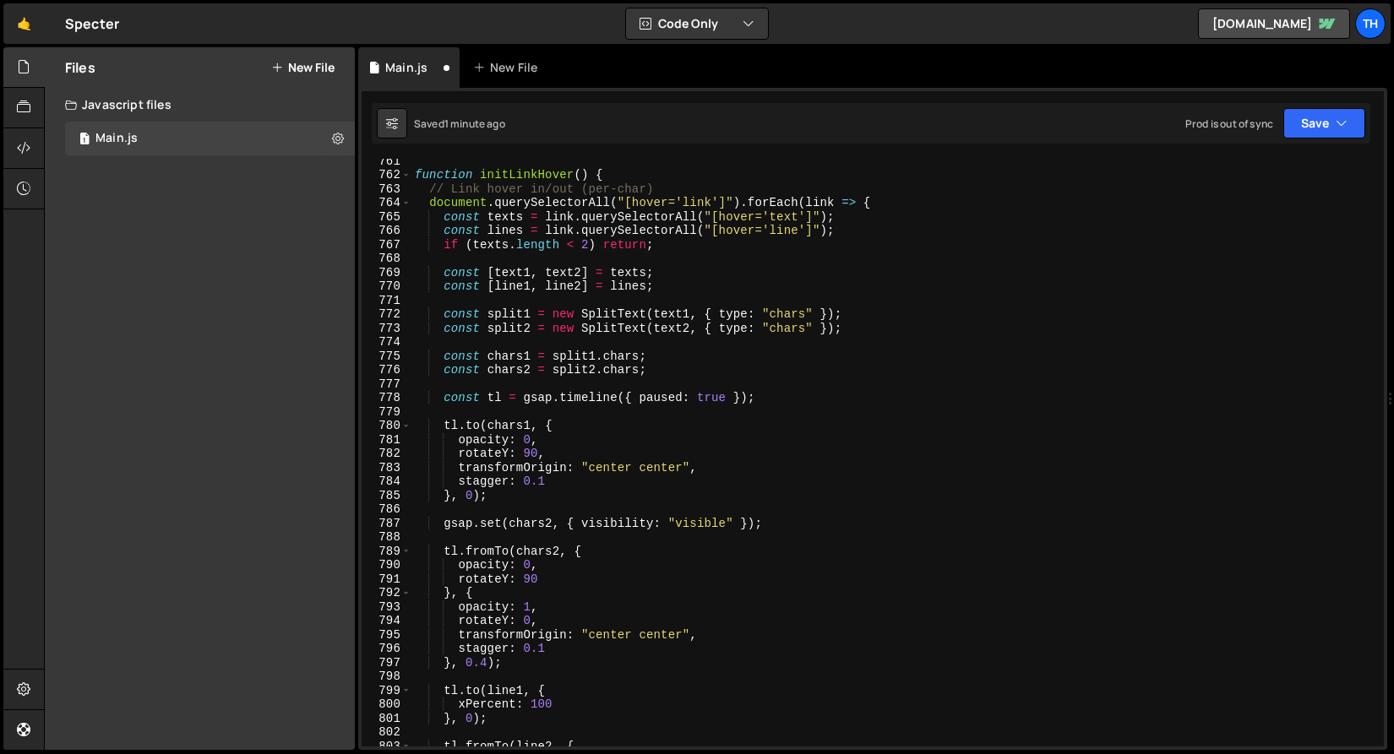
scroll to position [10611, 0]
click at [1311, 128] on button "Save" at bounding box center [1324, 123] width 82 height 30
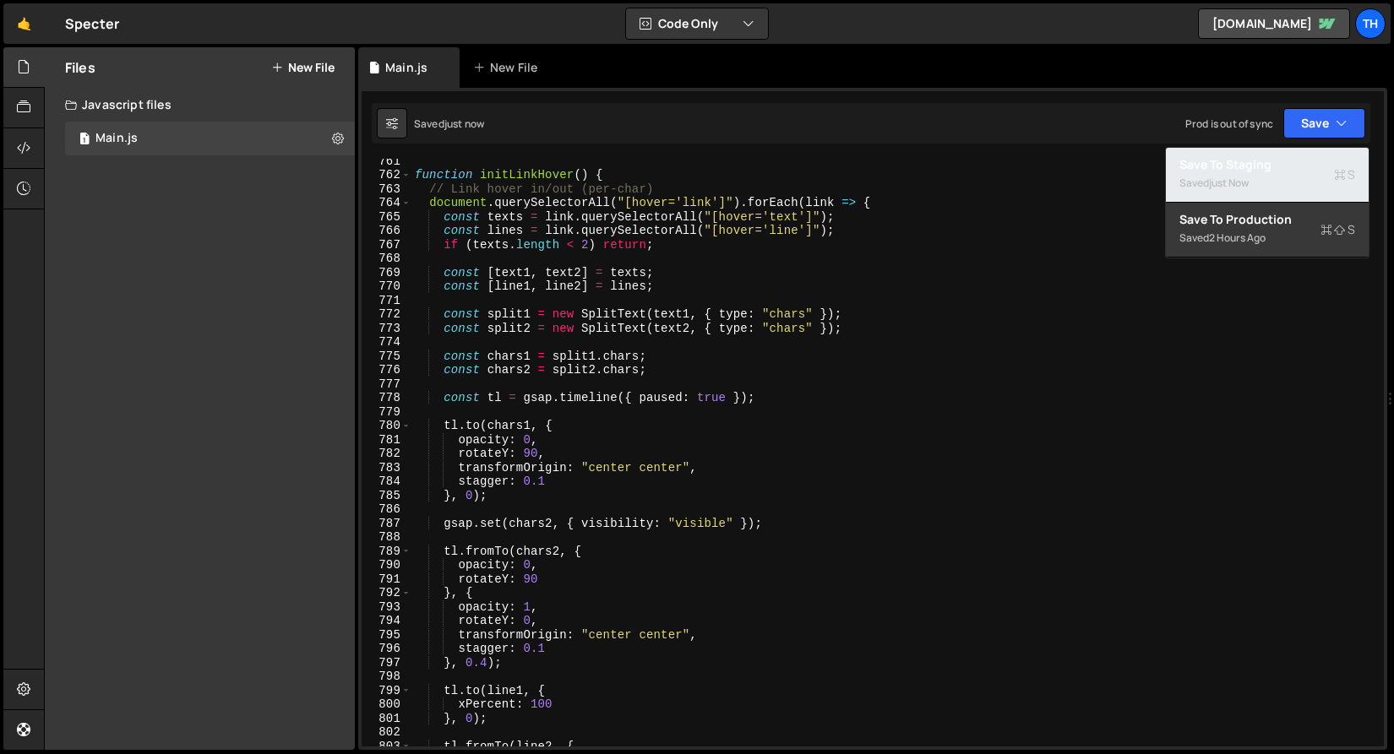
drag, startPoint x: 1286, startPoint y: 164, endPoint x: 1257, endPoint y: 160, distance: 29.8
click at [1286, 164] on div "Save to Staging S" at bounding box center [1267, 164] width 176 height 17
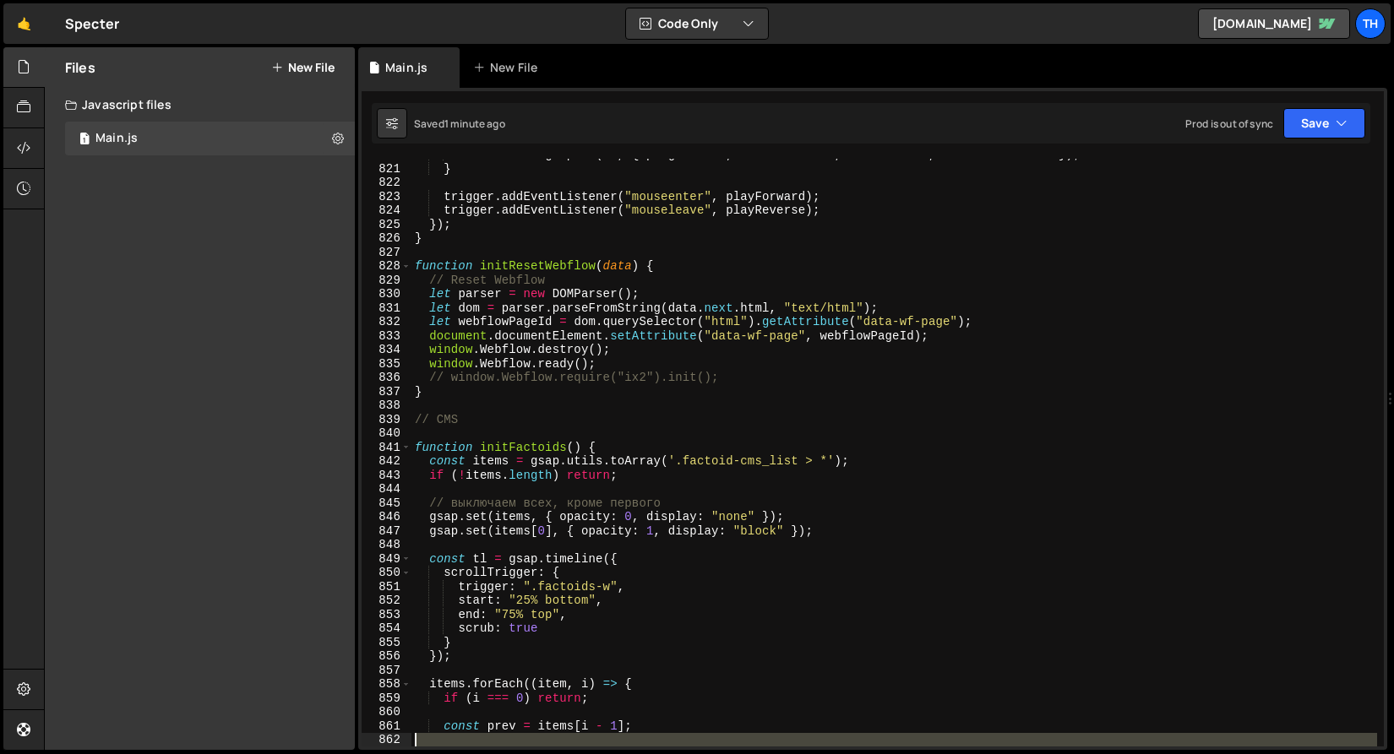
scroll to position [11467, 0]
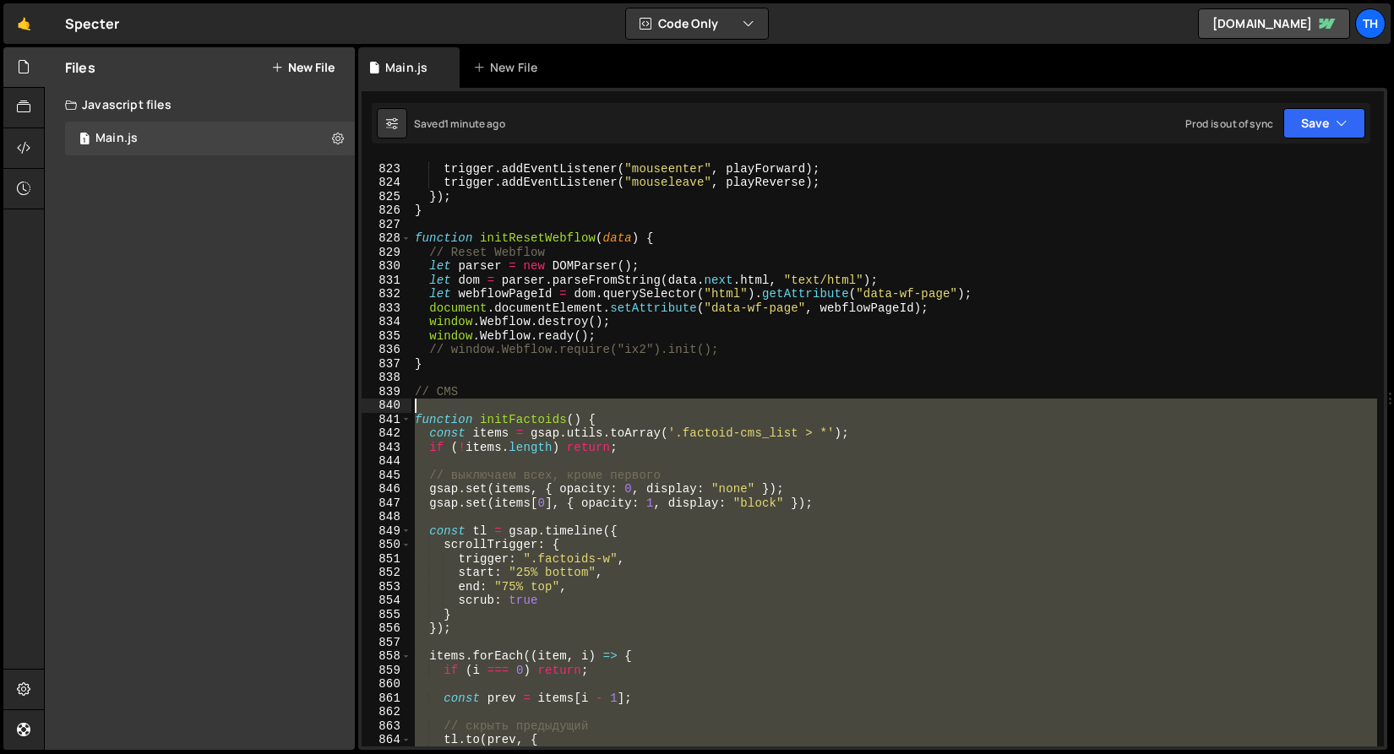
drag, startPoint x: 449, startPoint y: 427, endPoint x: 345, endPoint y: 411, distance: 105.1
click at [345, 411] on div "Files New File Create your first file Get started by starting a Javascript or C…" at bounding box center [719, 399] width 1350 height 704
paste textarea "}"
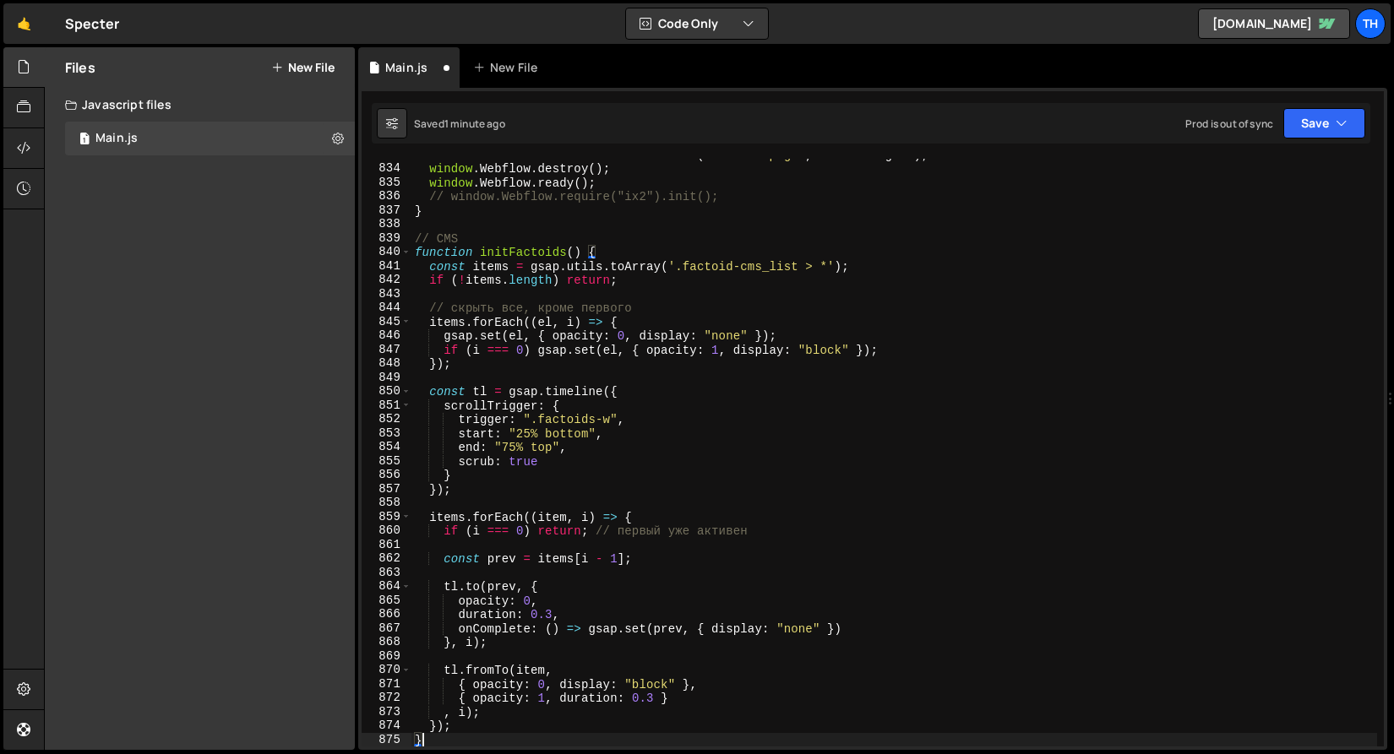
scroll to position [11511, 0]
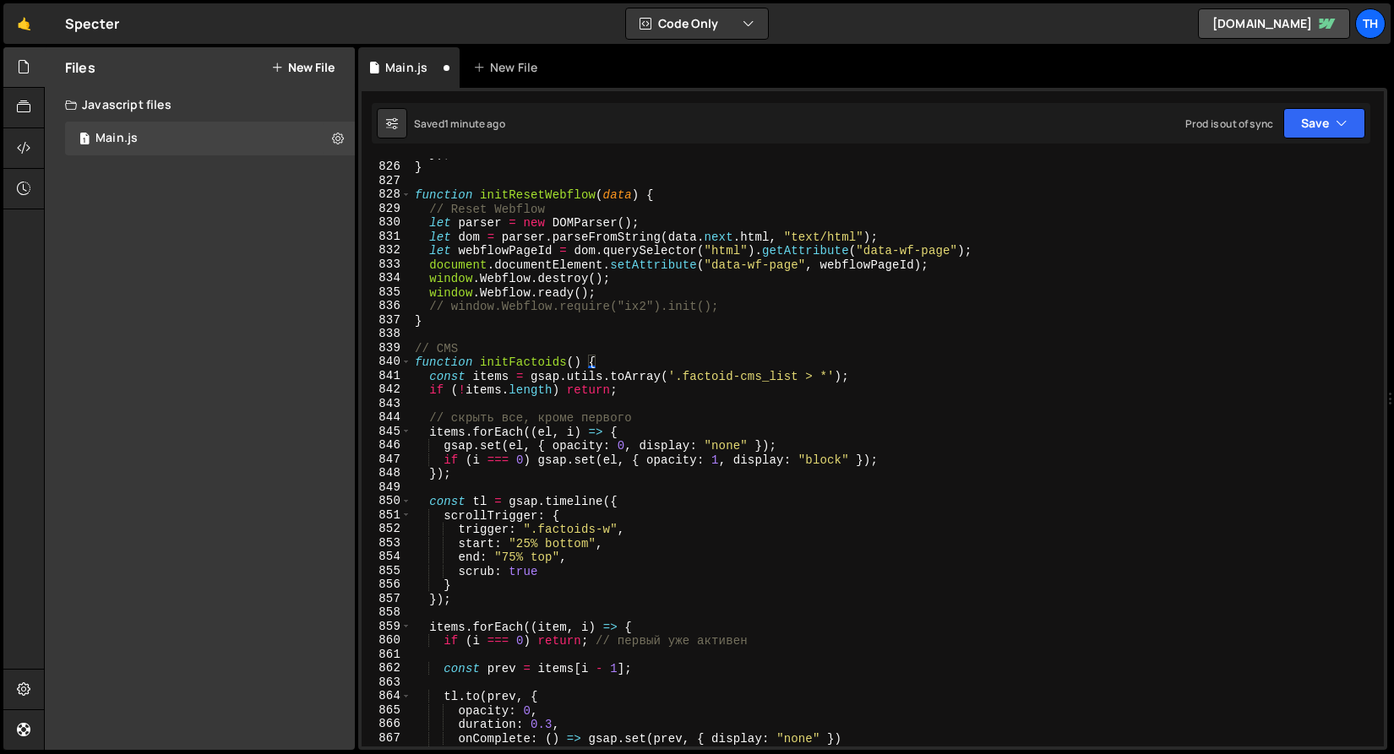
click at [492, 348] on div "}) ; } function initResetWebflow ( data ) { // Reset Webflow let parser = new D…" at bounding box center [893, 454] width 965 height 616
type textarea "// CMS"
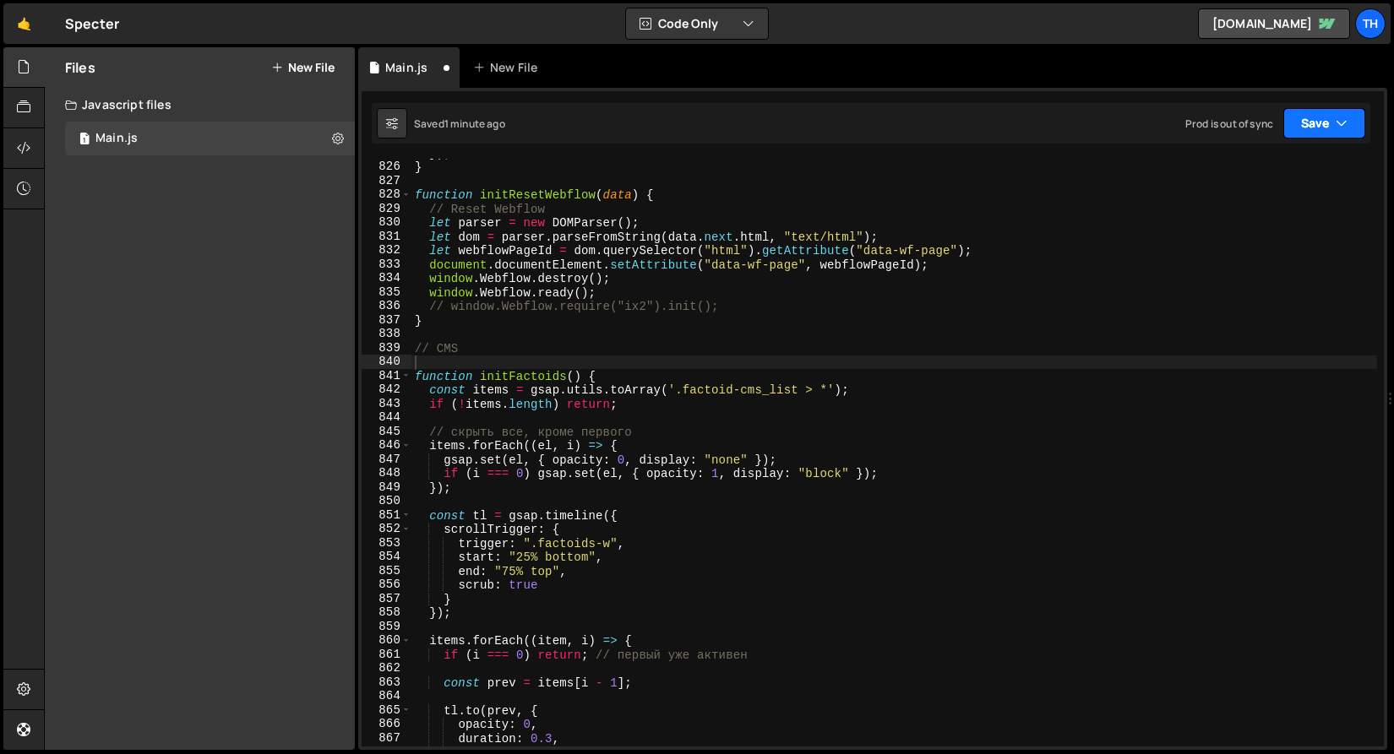
click at [1312, 131] on button "Save" at bounding box center [1324, 123] width 82 height 30
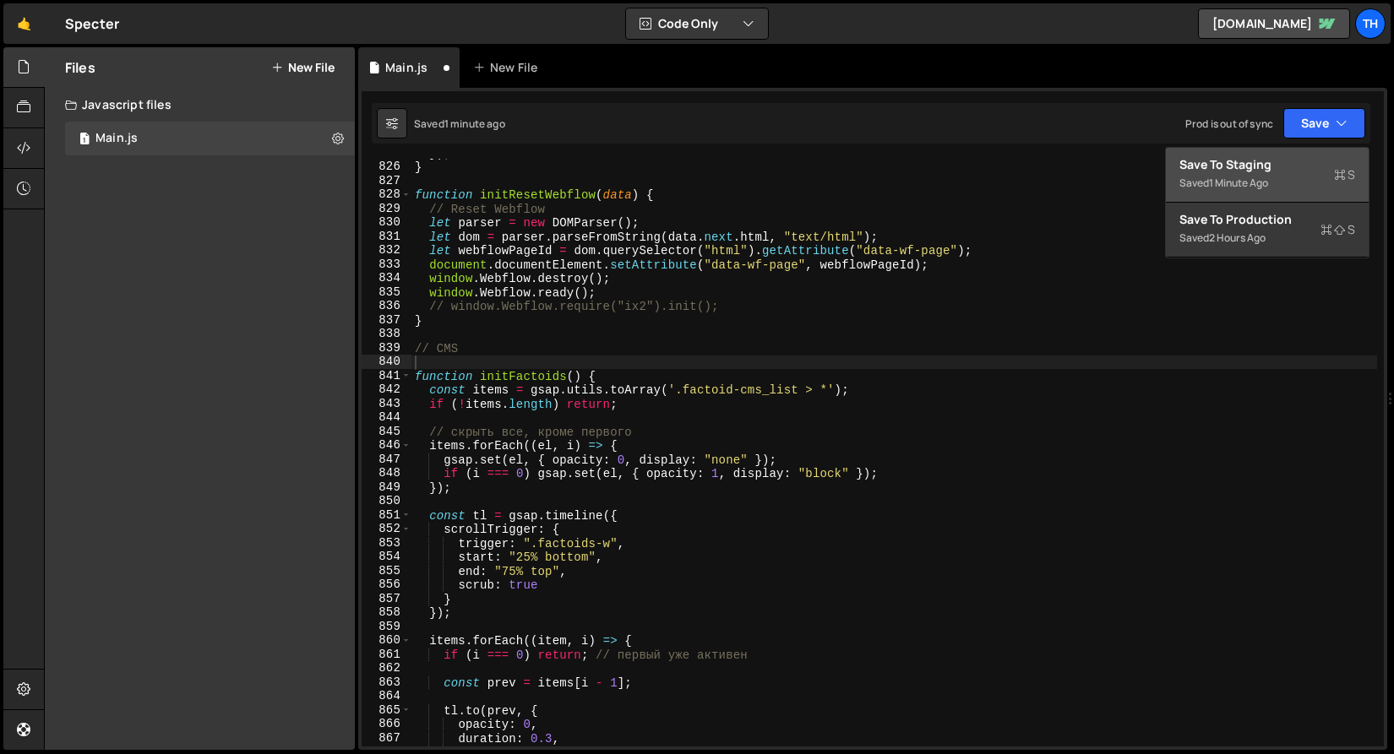
click at [1276, 174] on div "Saved 1 minute ago" at bounding box center [1267, 183] width 176 height 20
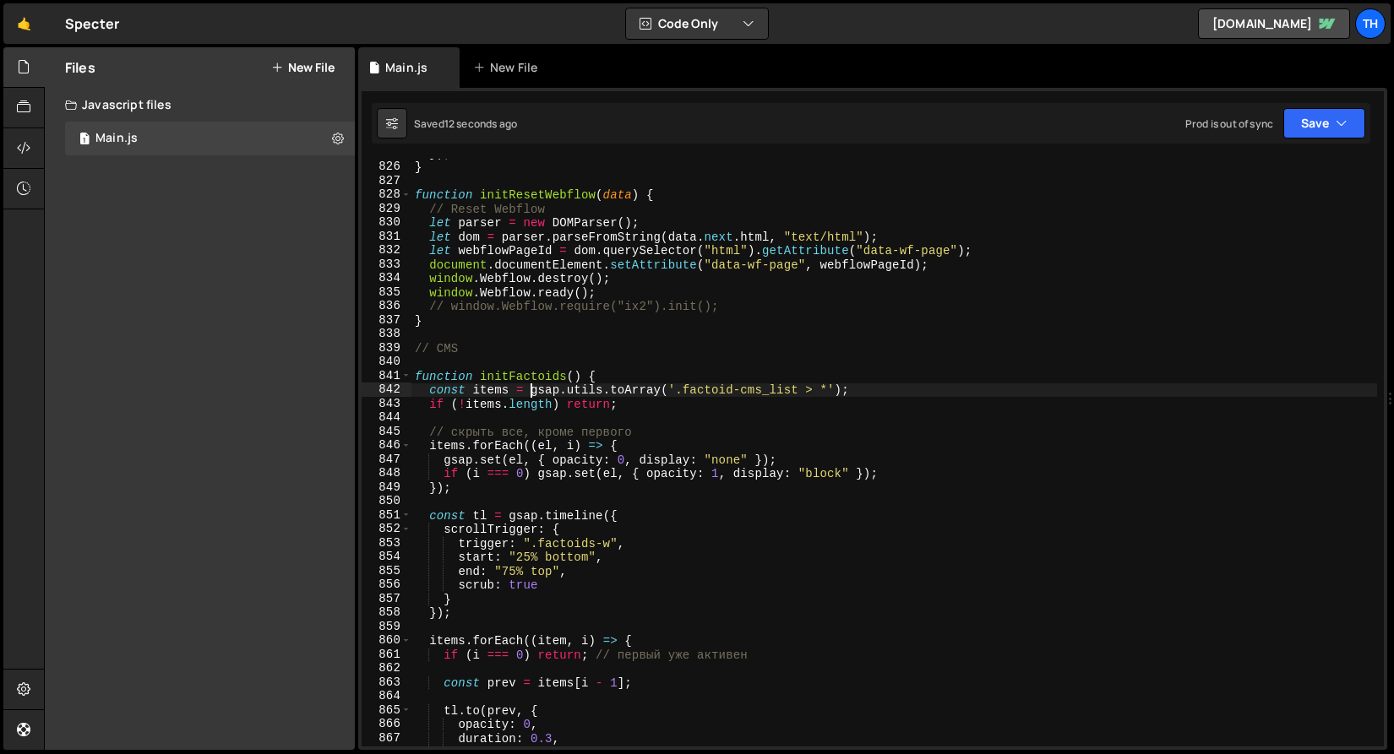
click at [528, 392] on div "}) ; } function initResetWebflow ( data ) { // Reset Webflow let parser = new D…" at bounding box center [893, 454] width 965 height 616
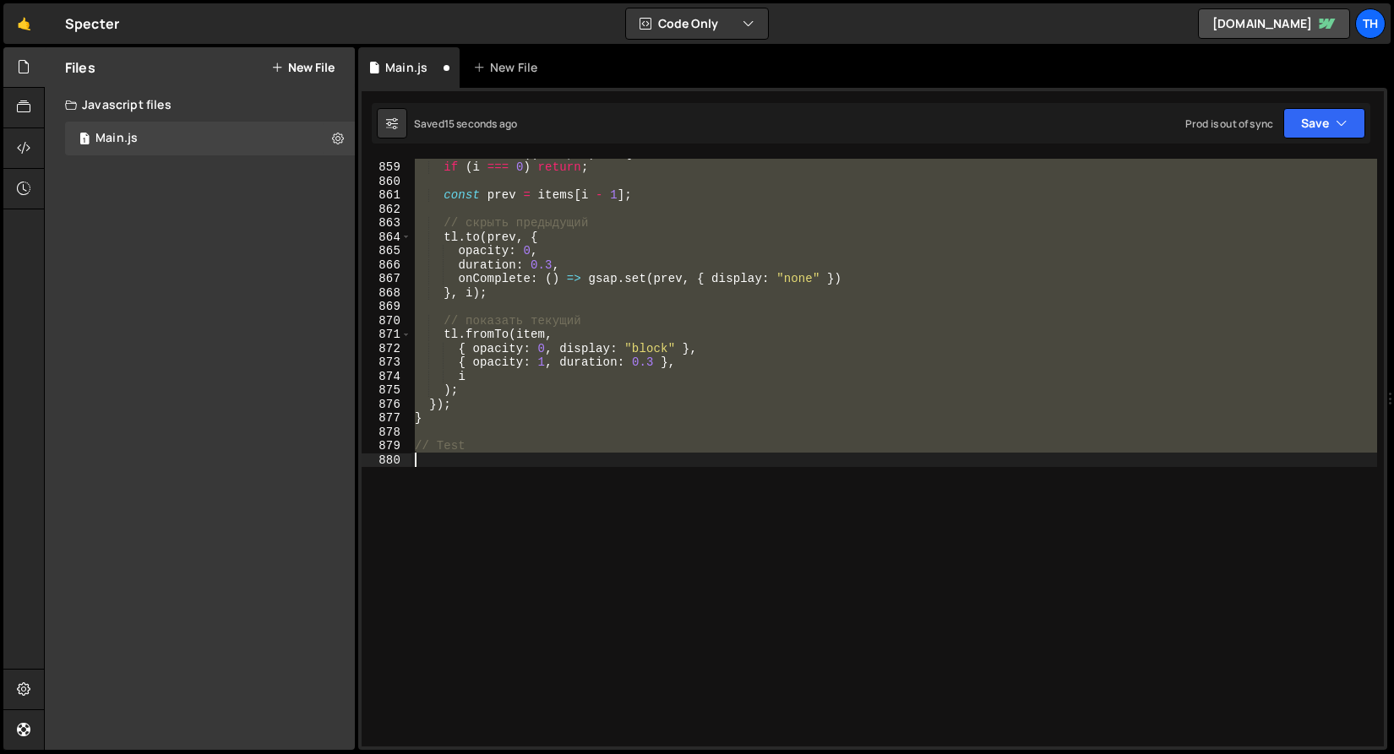
scroll to position [431, 0]
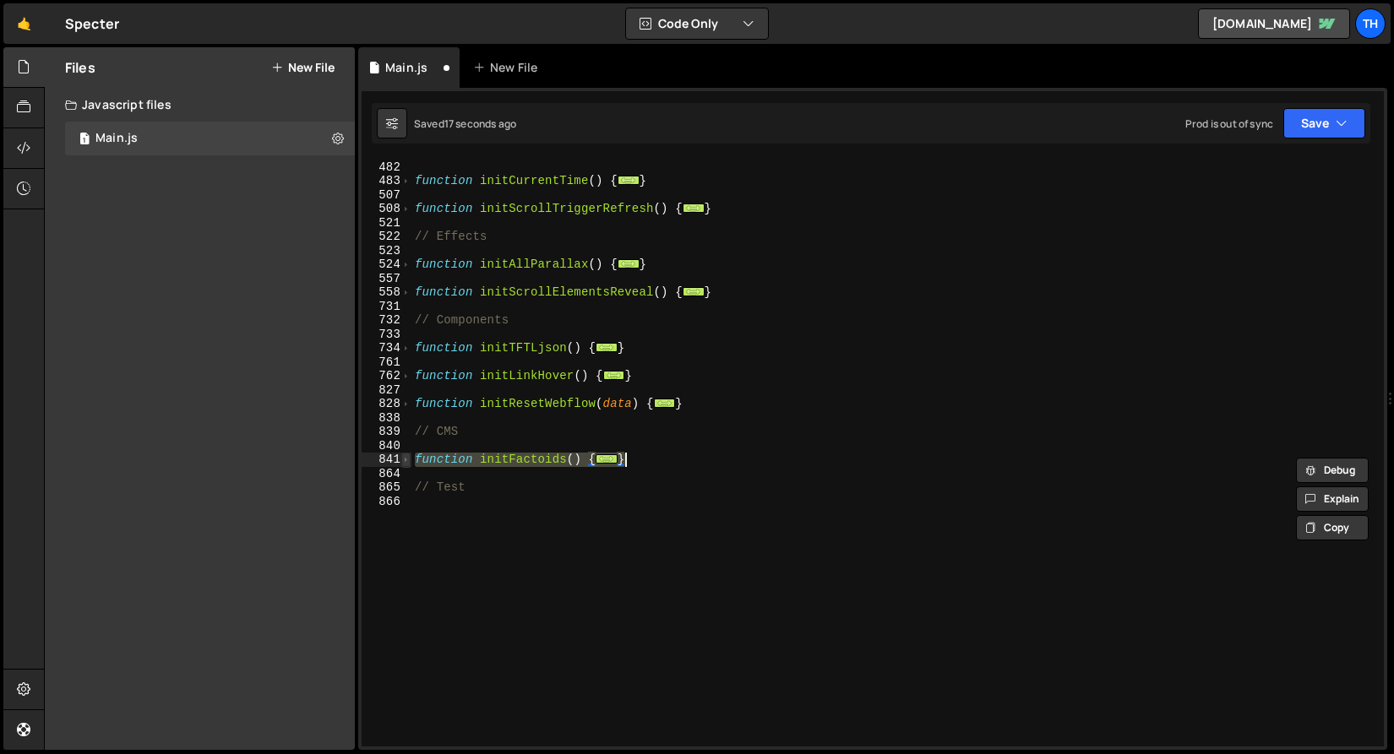
click at [408, 458] on span at bounding box center [405, 460] width 9 height 14
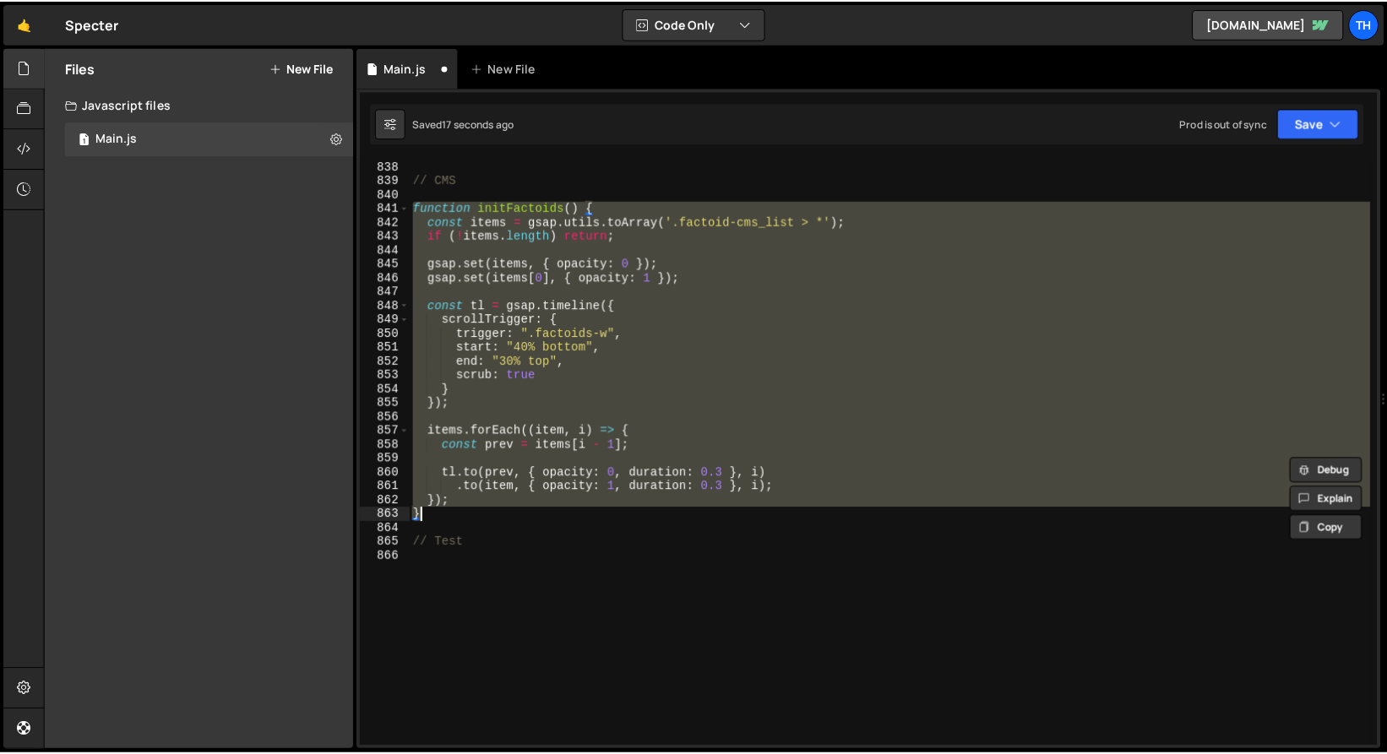
scroll to position [682, 0]
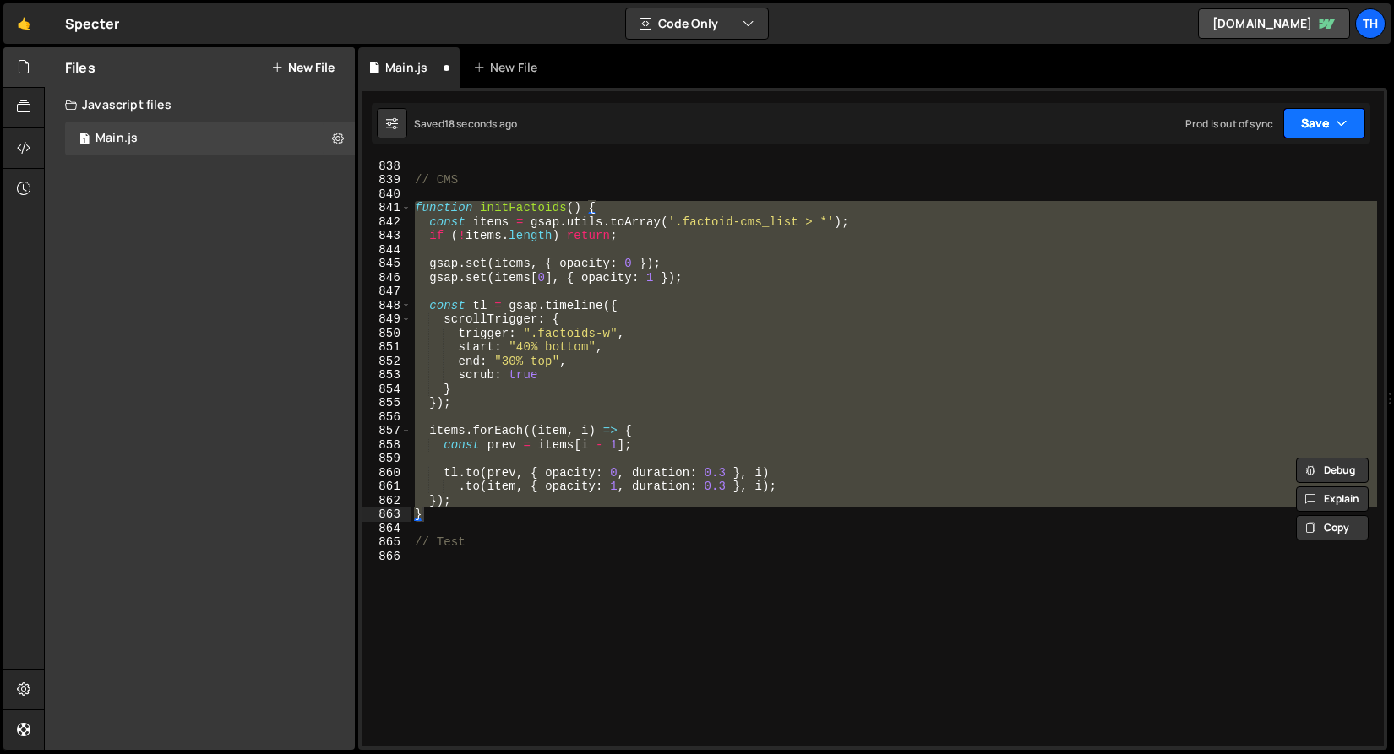
click at [1334, 112] on button "Save" at bounding box center [1324, 123] width 82 height 30
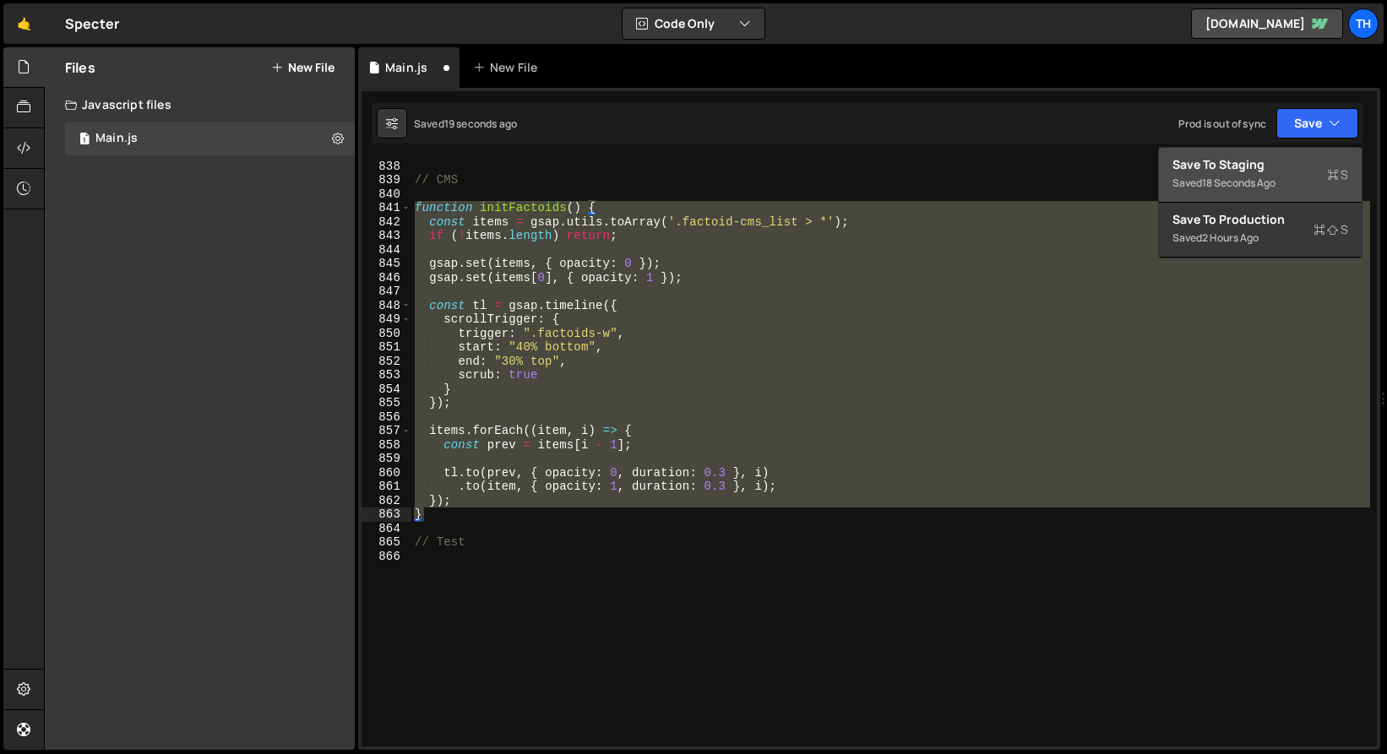
click at [1294, 160] on div "Save to Staging S" at bounding box center [1260, 164] width 176 height 17
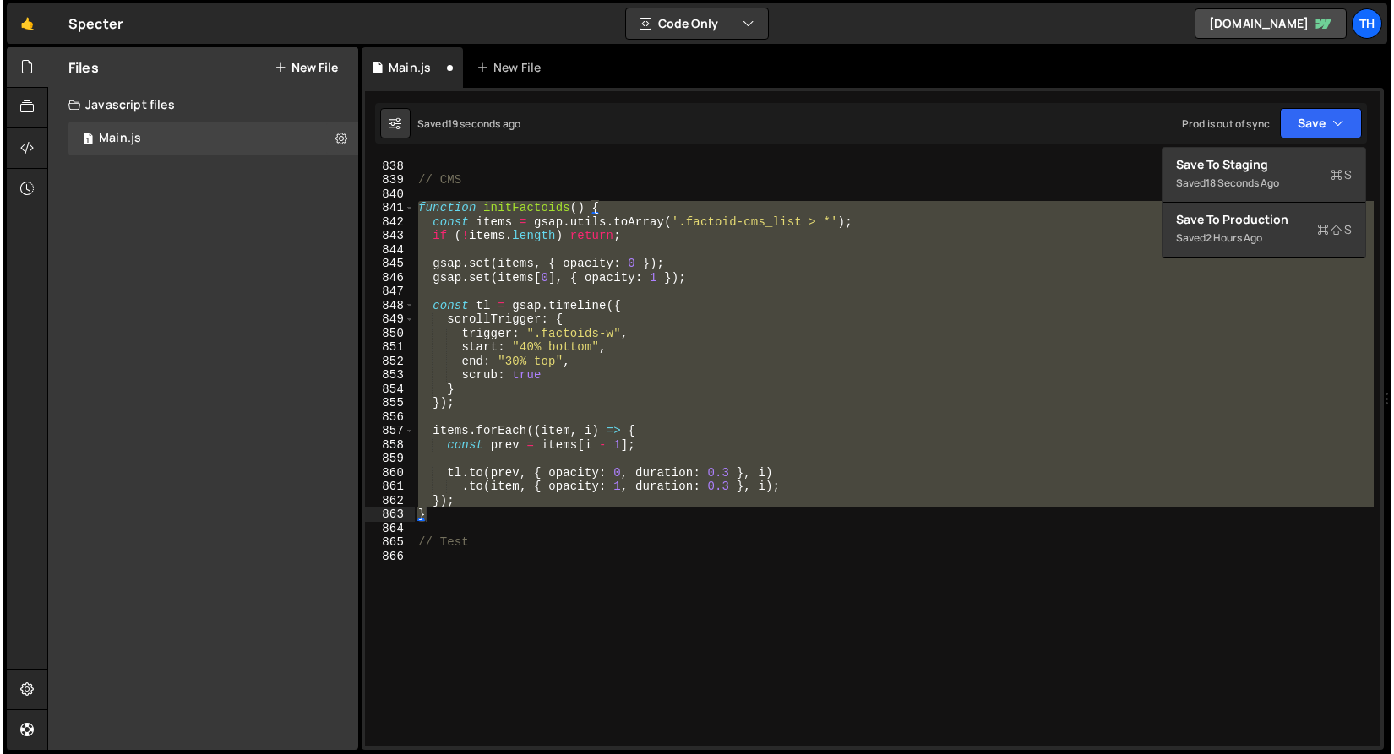
scroll to position [11539, 0]
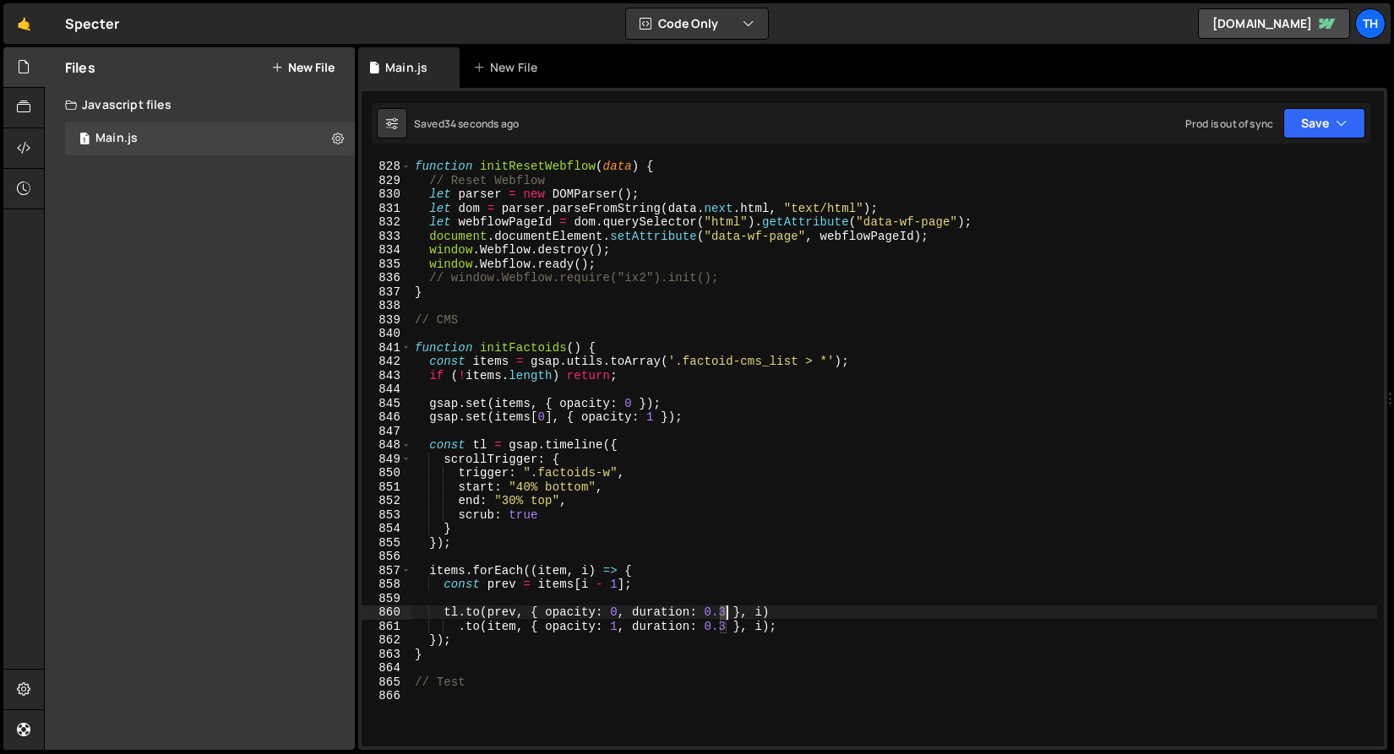
click at [725, 610] on div "function initResetWebflow ( data ) { // Reset Webflow let parser = new DOMParse…" at bounding box center [893, 453] width 965 height 616
click at [721, 626] on div "function initResetWebflow ( data ) { // Reset Webflow let parser = new DOMParse…" at bounding box center [893, 453] width 965 height 616
type textarea ".to(item, { opacity: 1, duration: 0.2 }, i);"
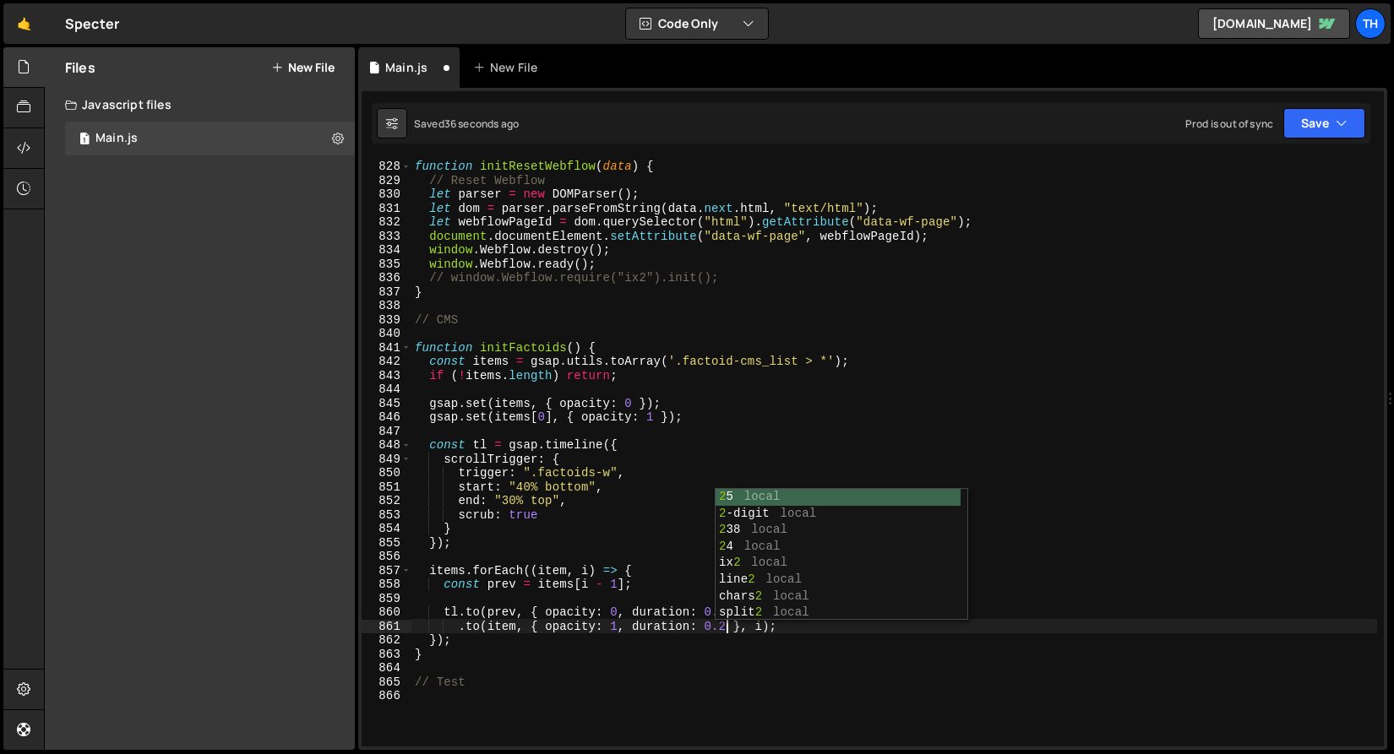
click at [741, 666] on div "function initResetWebflow ( data ) { // Reset Webflow let parser = new DOMParse…" at bounding box center [893, 453] width 965 height 616
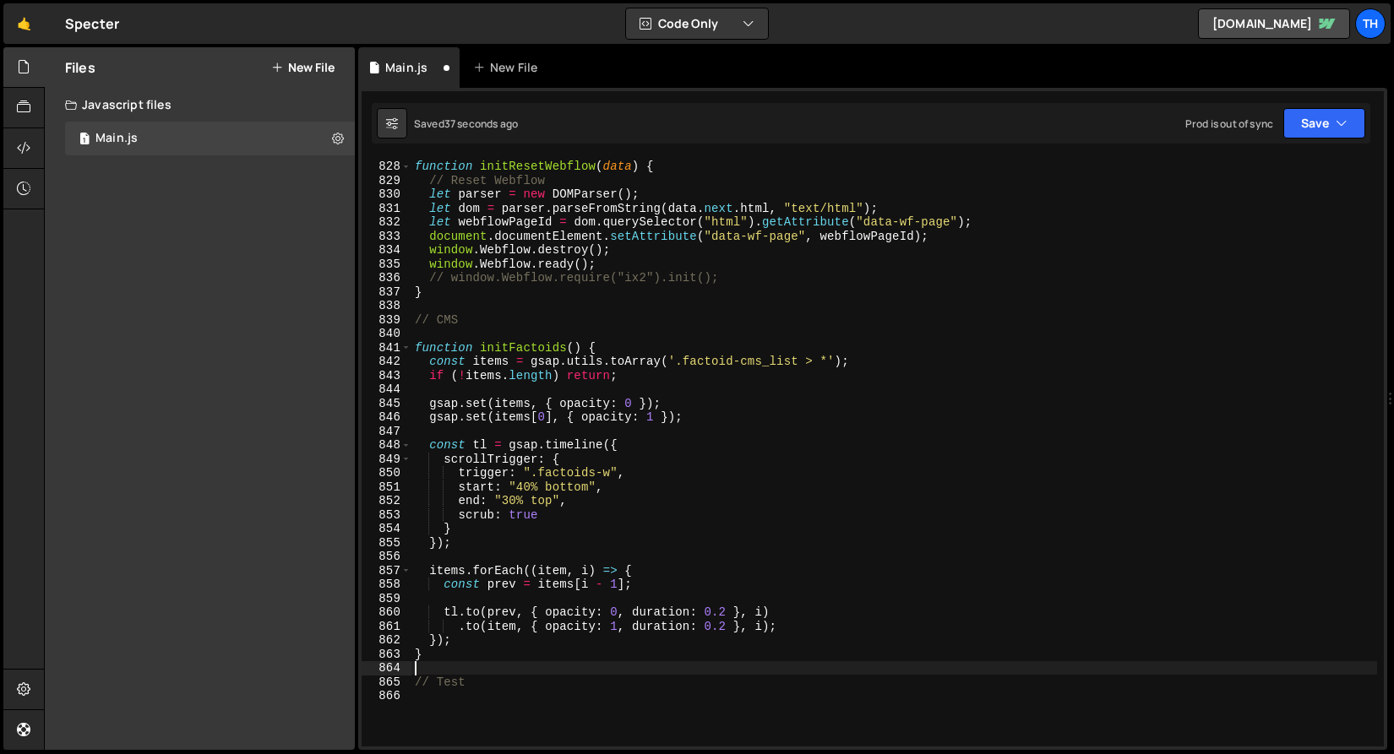
scroll to position [0, 0]
click at [1308, 118] on button "Save" at bounding box center [1324, 123] width 82 height 30
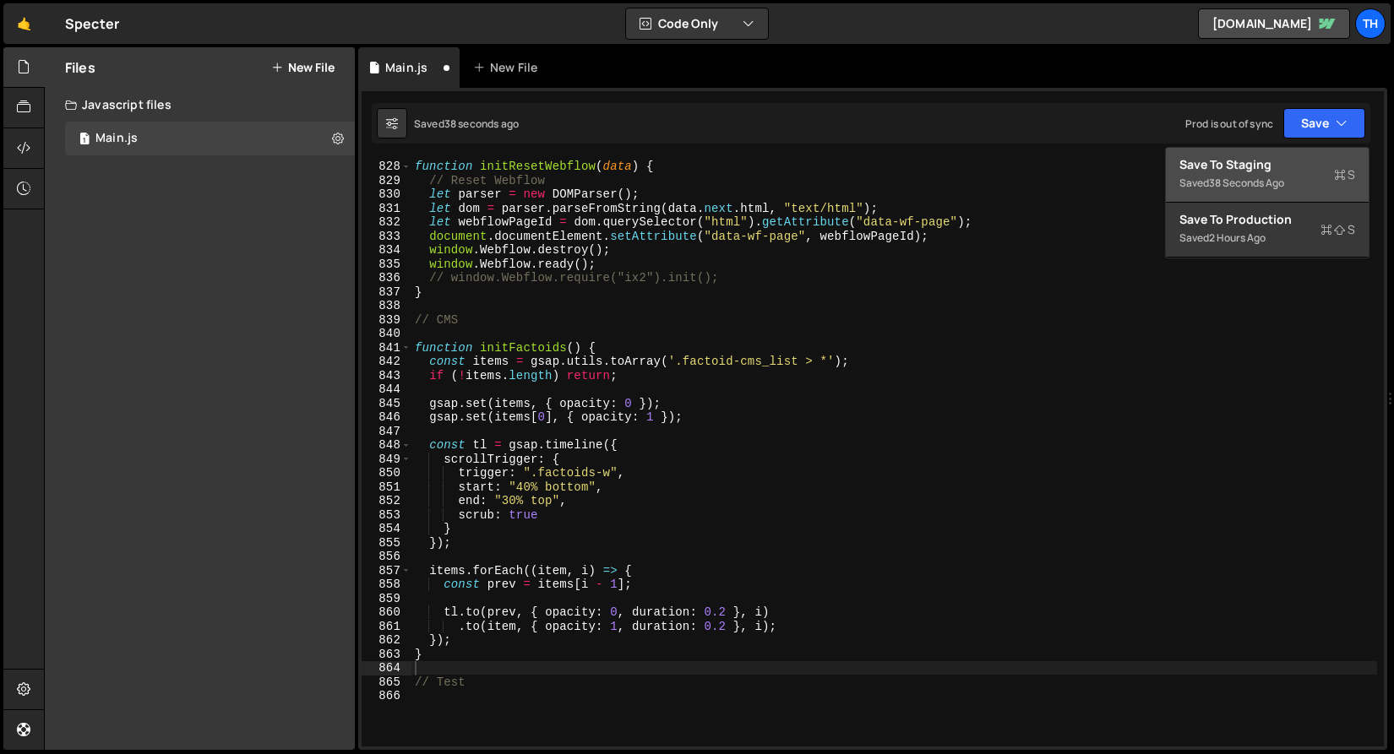
click at [1303, 178] on div "Saved 38 seconds ago" at bounding box center [1267, 183] width 176 height 20
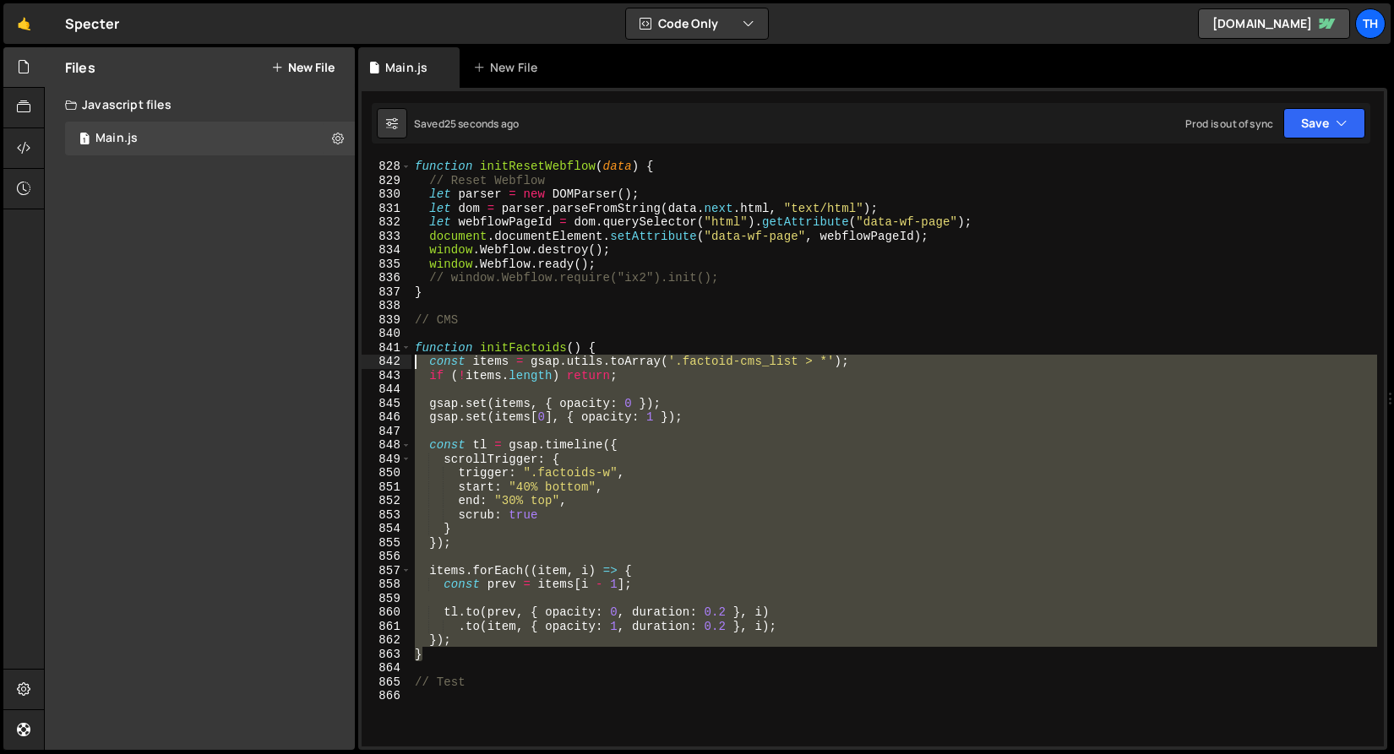
drag, startPoint x: 454, startPoint y: 654, endPoint x: 275, endPoint y: 351, distance: 352.2
click at [275, 351] on div "Files New File Create your first file Get started by starting a Javascript or C…" at bounding box center [719, 399] width 1350 height 704
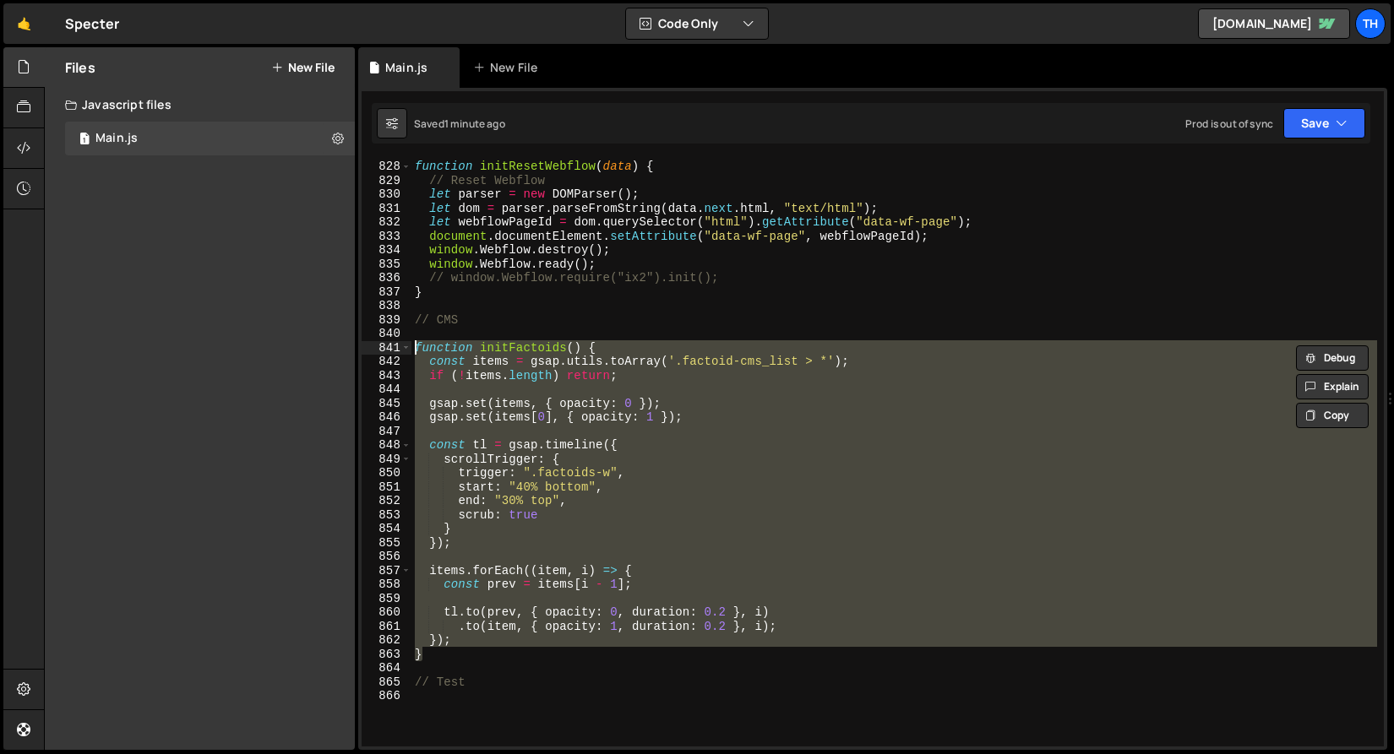
paste textarea "}"
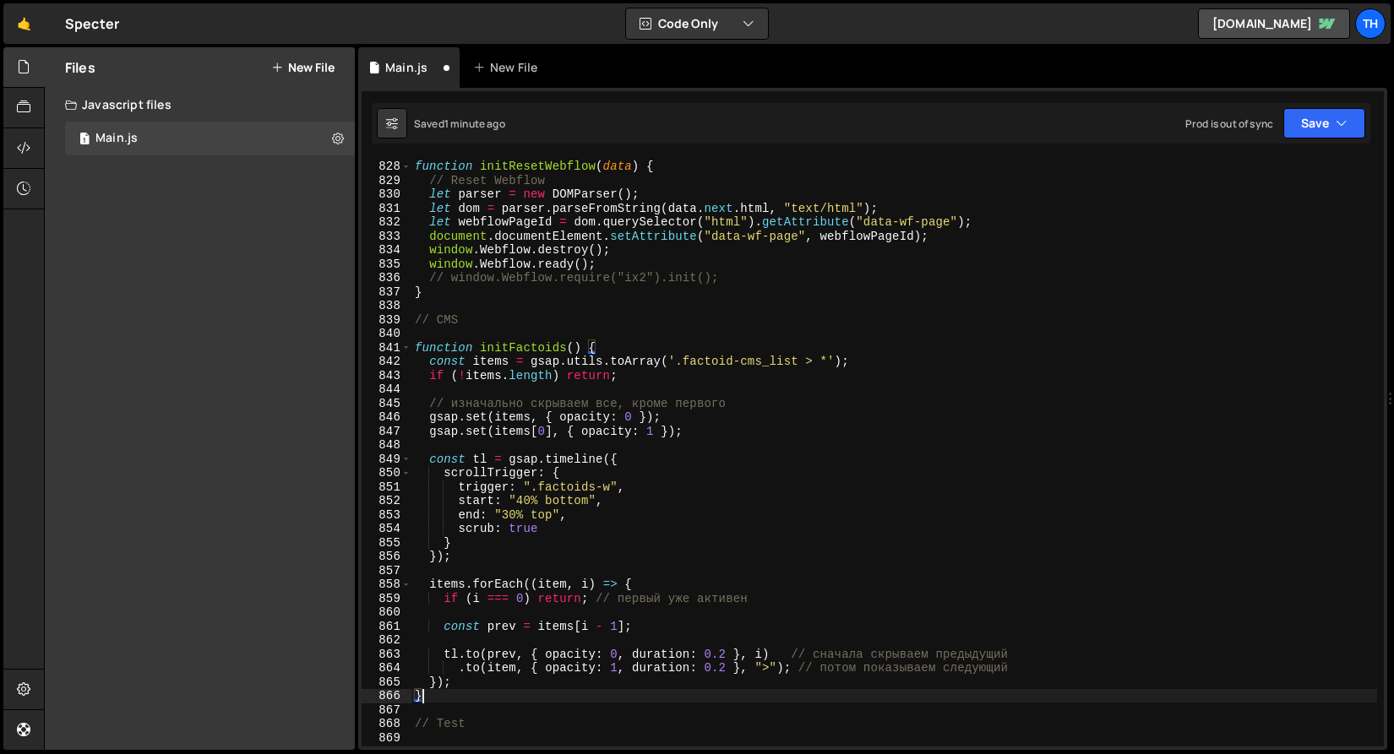
type textarea "}); }"
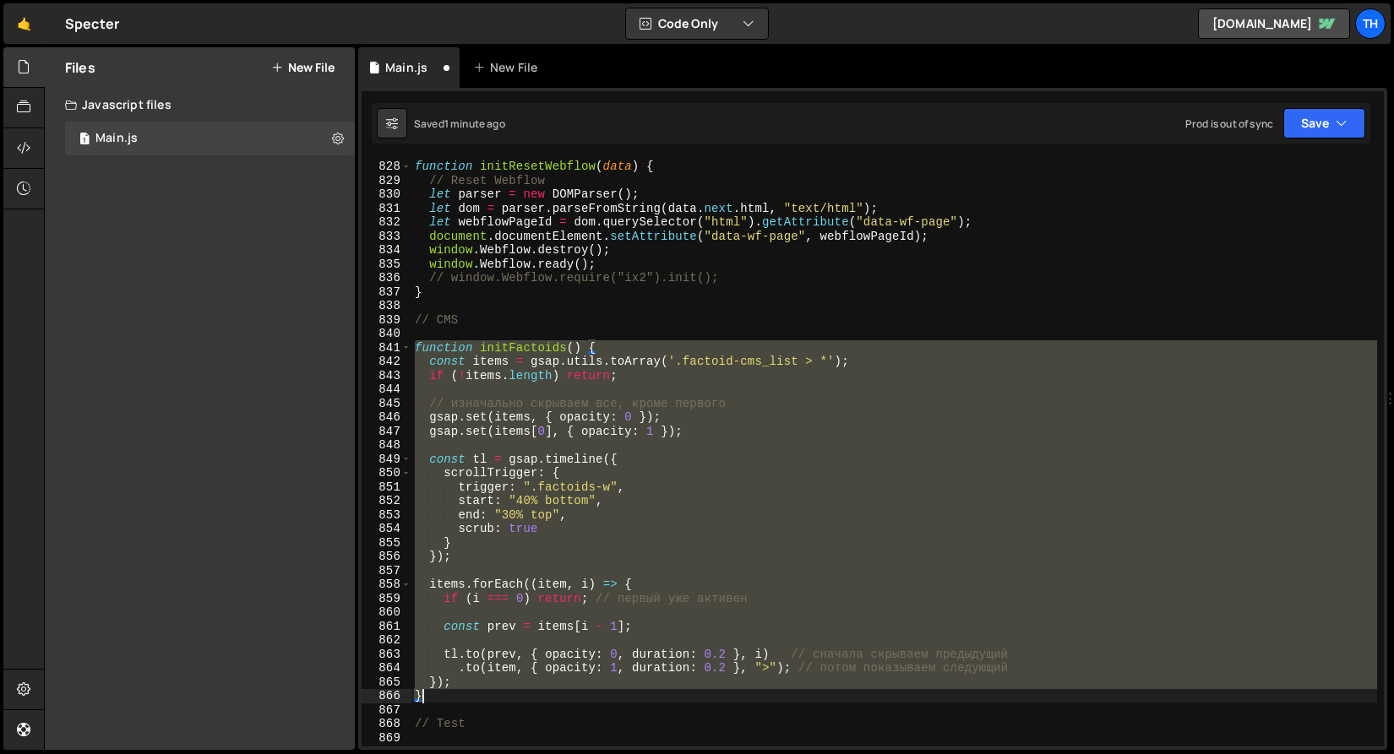
click at [725, 384] on div "function initResetWebflow ( data ) { // Reset Webflow let parser = new DOMParse…" at bounding box center [893, 453] width 965 height 616
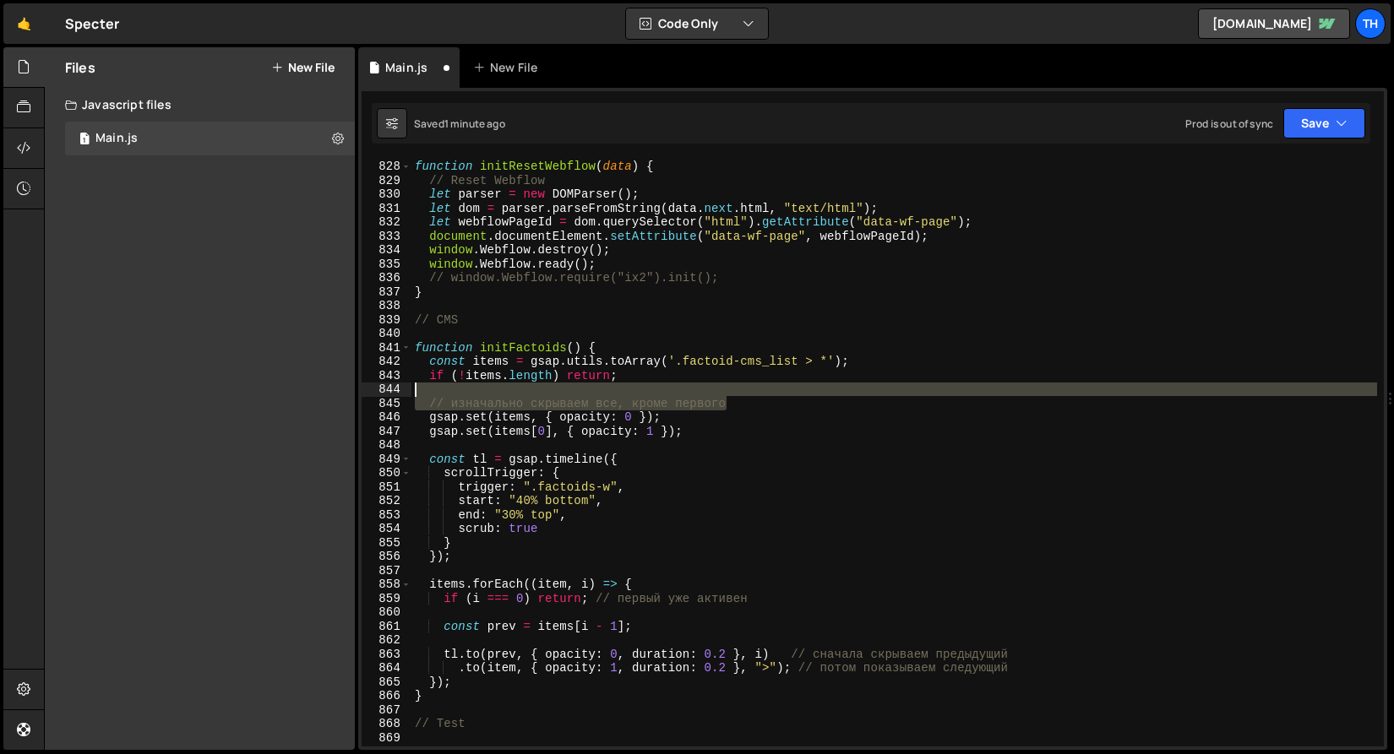
drag, startPoint x: 765, startPoint y: 405, endPoint x: 355, endPoint y: 396, distance: 410.6
click at [355, 396] on div "Files New File Create your first file Get started by starting a Javascript or C…" at bounding box center [719, 399] width 1350 height 704
type textarea "// изначально скрываем все, кроме первого"
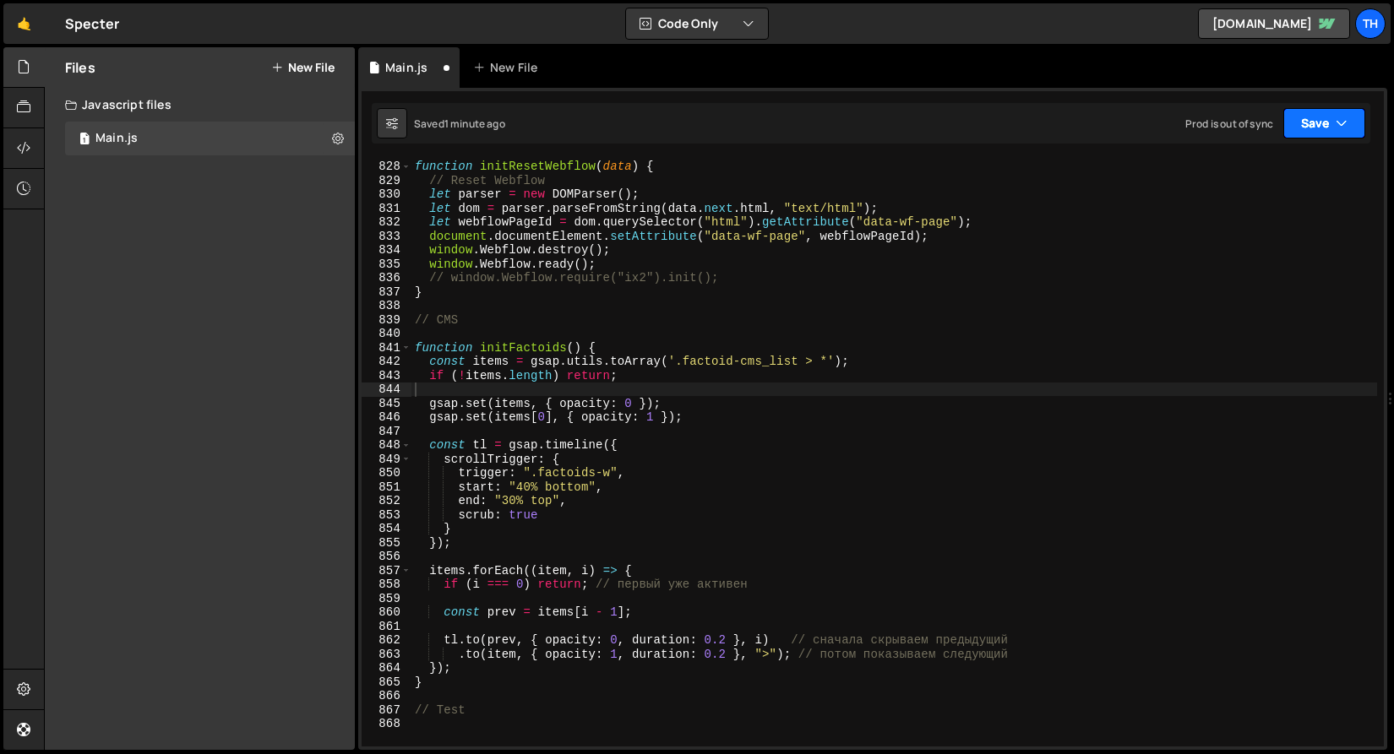
click at [1316, 132] on button "Save" at bounding box center [1324, 123] width 82 height 30
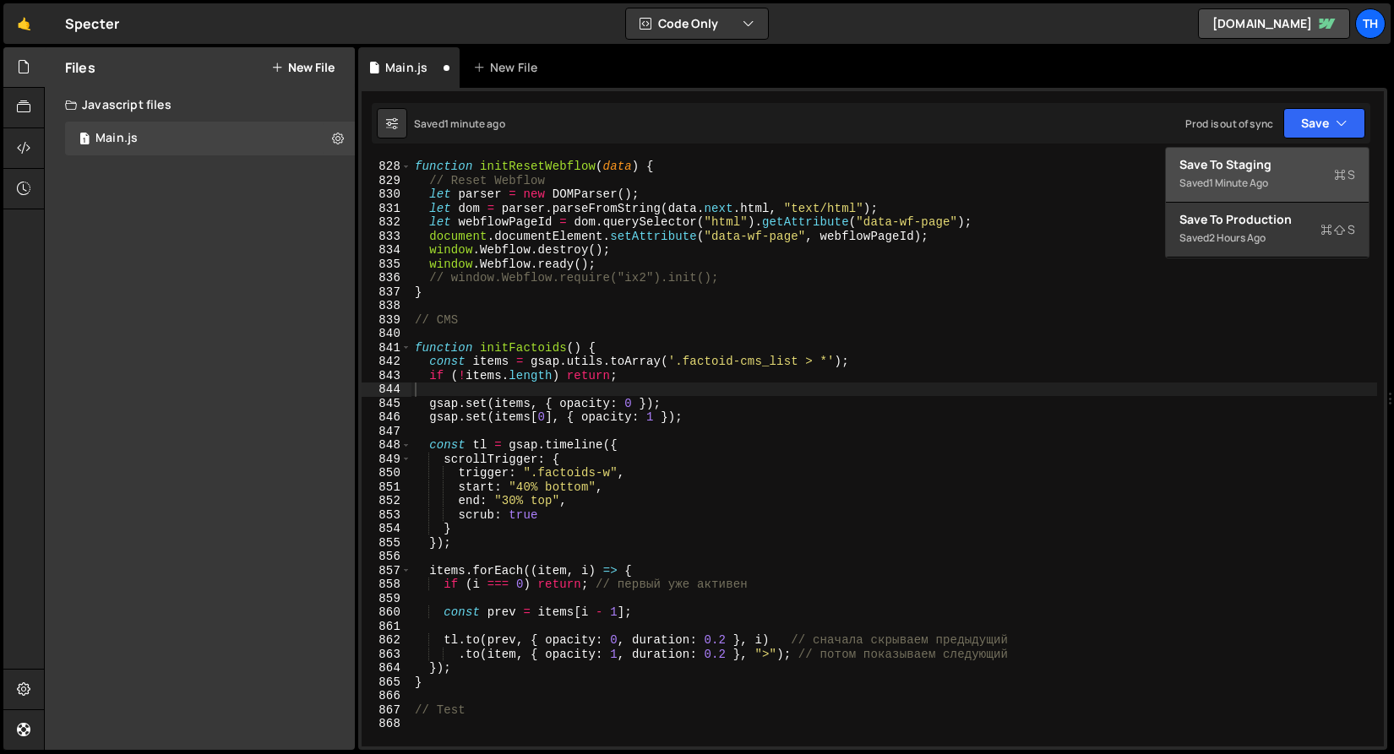
click at [1282, 178] on div "Saved 1 minute ago" at bounding box center [1267, 183] width 176 height 20
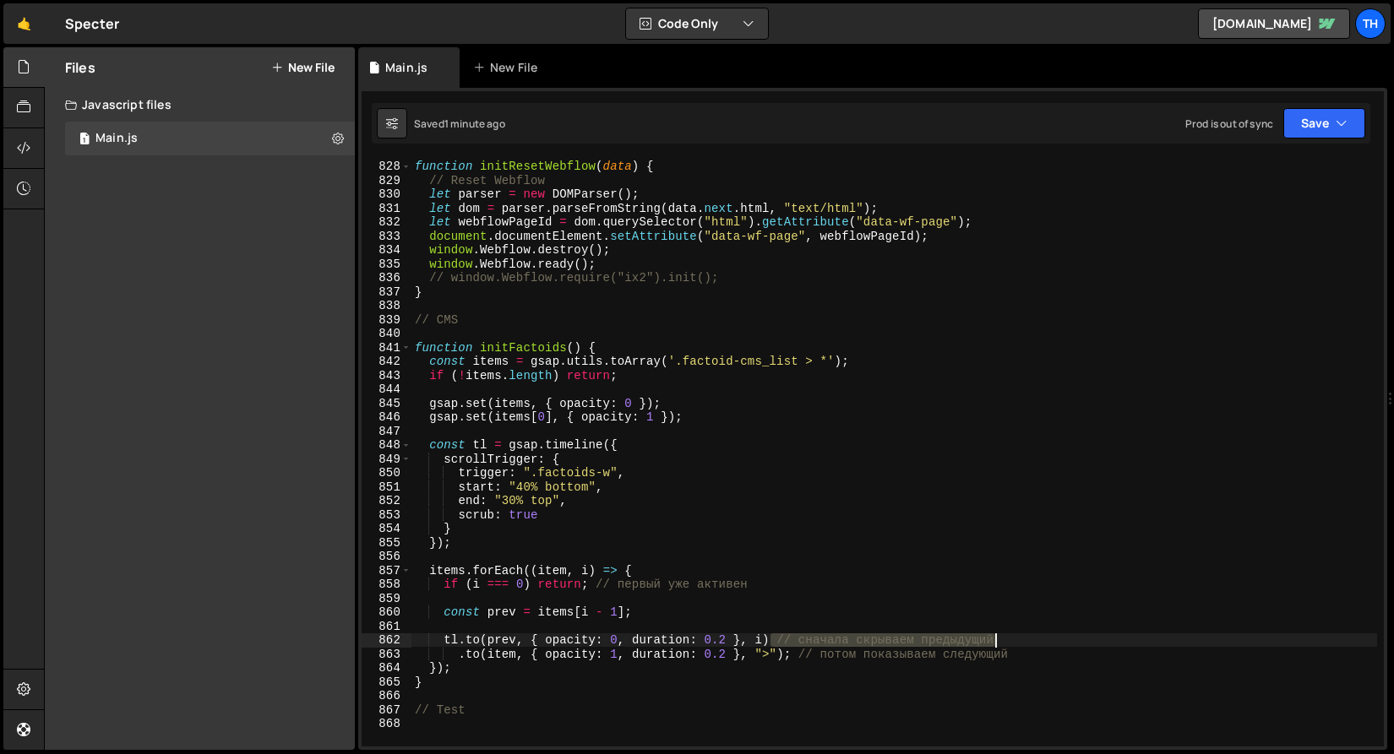
drag, startPoint x: 770, startPoint y: 641, endPoint x: 1103, endPoint y: 637, distance: 332.8
click at [1103, 637] on div "function initResetWebflow ( data ) { // Reset Webflow let parser = new DOMParse…" at bounding box center [893, 453] width 965 height 616
drag, startPoint x: 954, startPoint y: 650, endPoint x: 791, endPoint y: 659, distance: 162.4
click at [791, 659] on div "function initResetWebflow ( data ) { // Reset Webflow let parser = new DOMParse…" at bounding box center [893, 453] width 965 height 616
drag, startPoint x: 721, startPoint y: 644, endPoint x: 721, endPoint y: 656, distance: 12.7
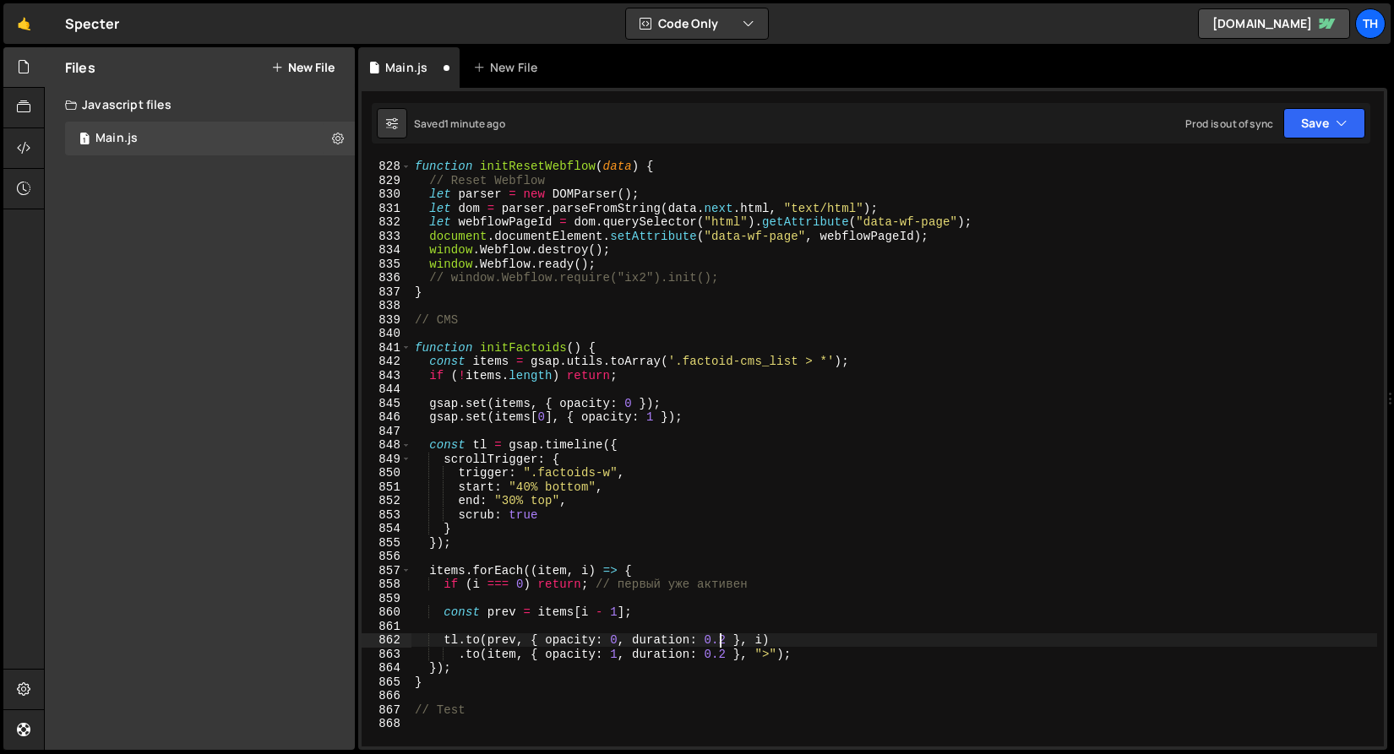
click at [725, 644] on div "function initResetWebflow ( data ) { // Reset Webflow let parser = new DOMParse…" at bounding box center [893, 453] width 965 height 616
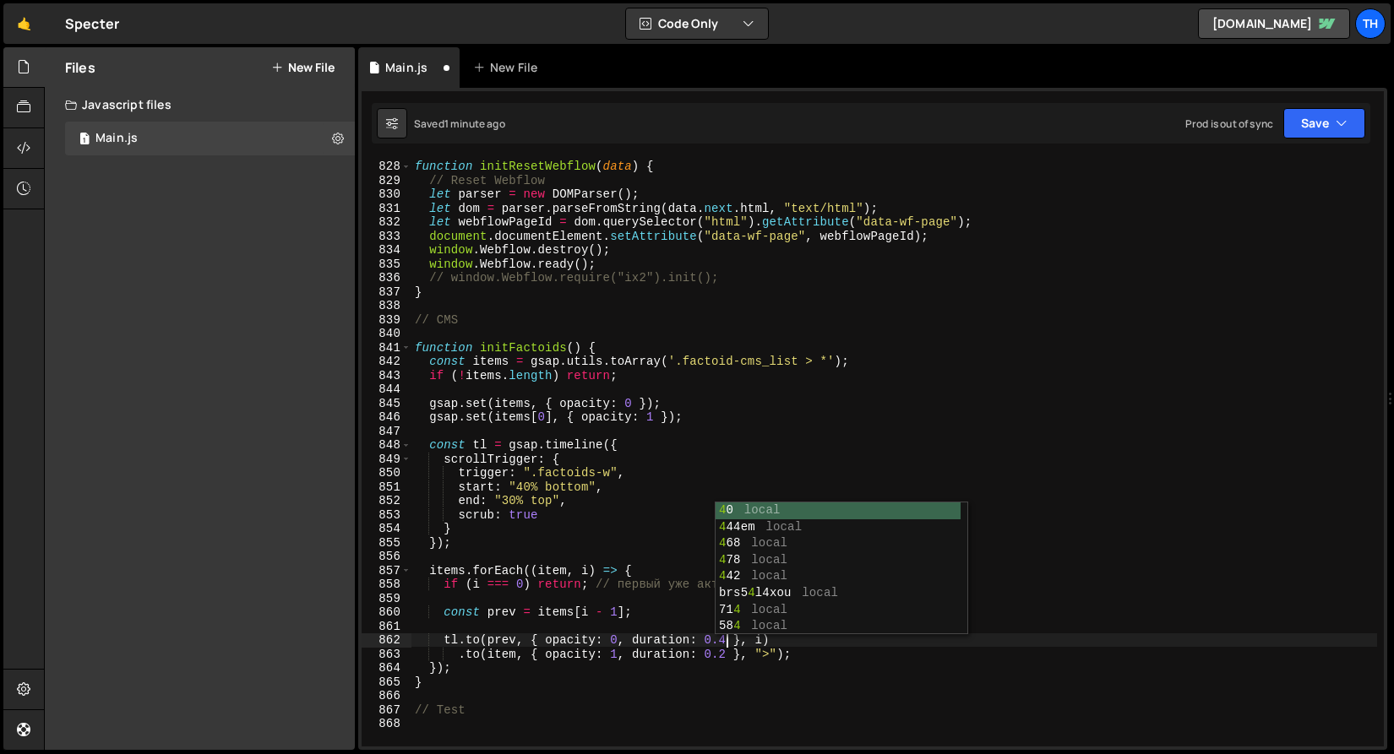
scroll to position [0, 21]
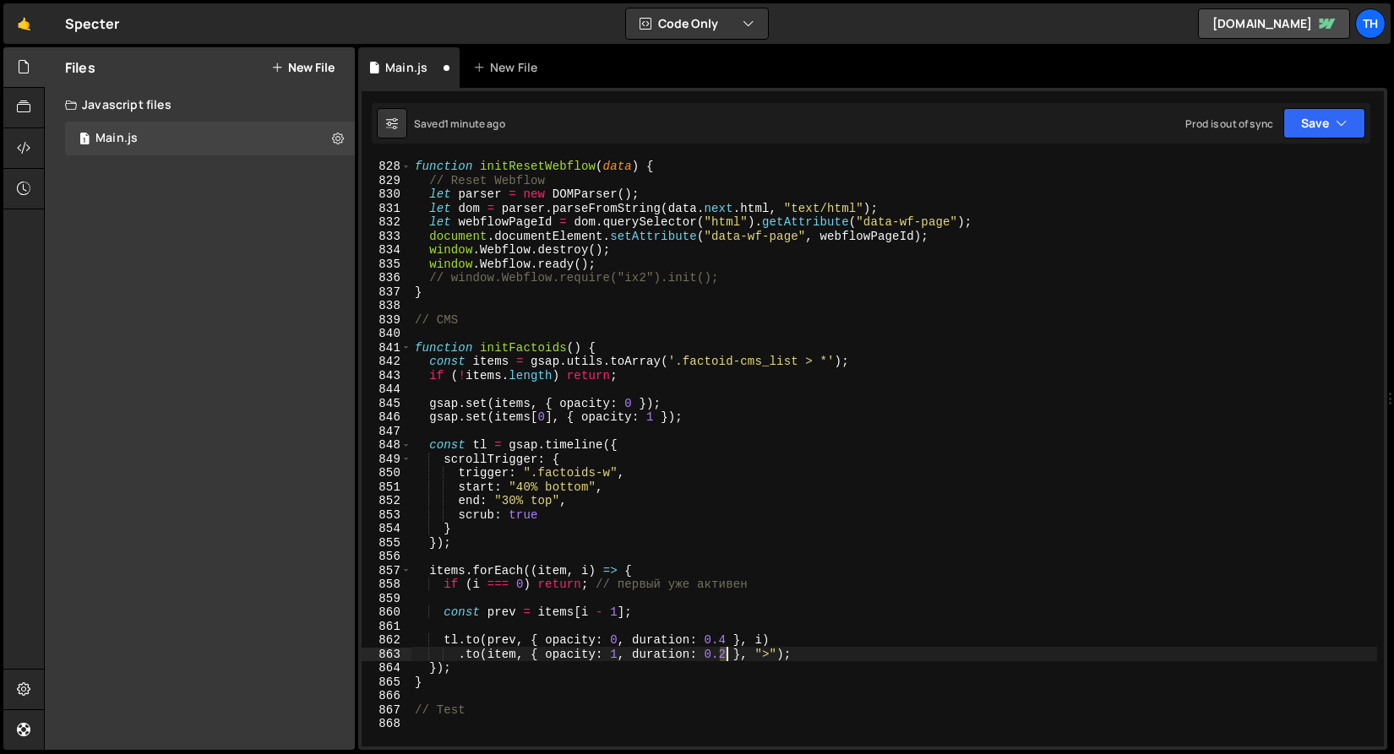
click at [726, 661] on div "function initResetWebflow ( data ) { // Reset Webflow let parser = new DOMParse…" at bounding box center [893, 453] width 965 height 616
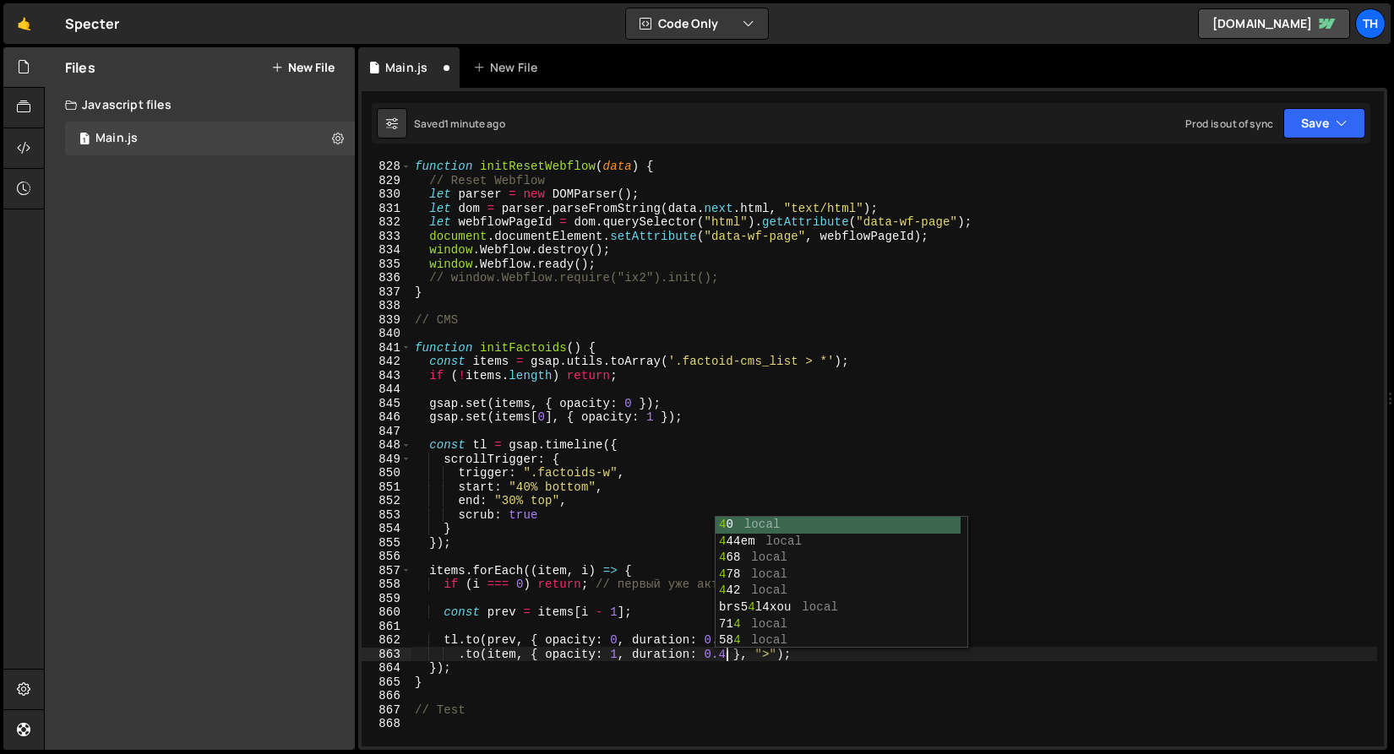
click at [595, 582] on div "function initResetWebflow ( data ) { // Reset Webflow let parser = new DOMParse…" at bounding box center [893, 453] width 965 height 616
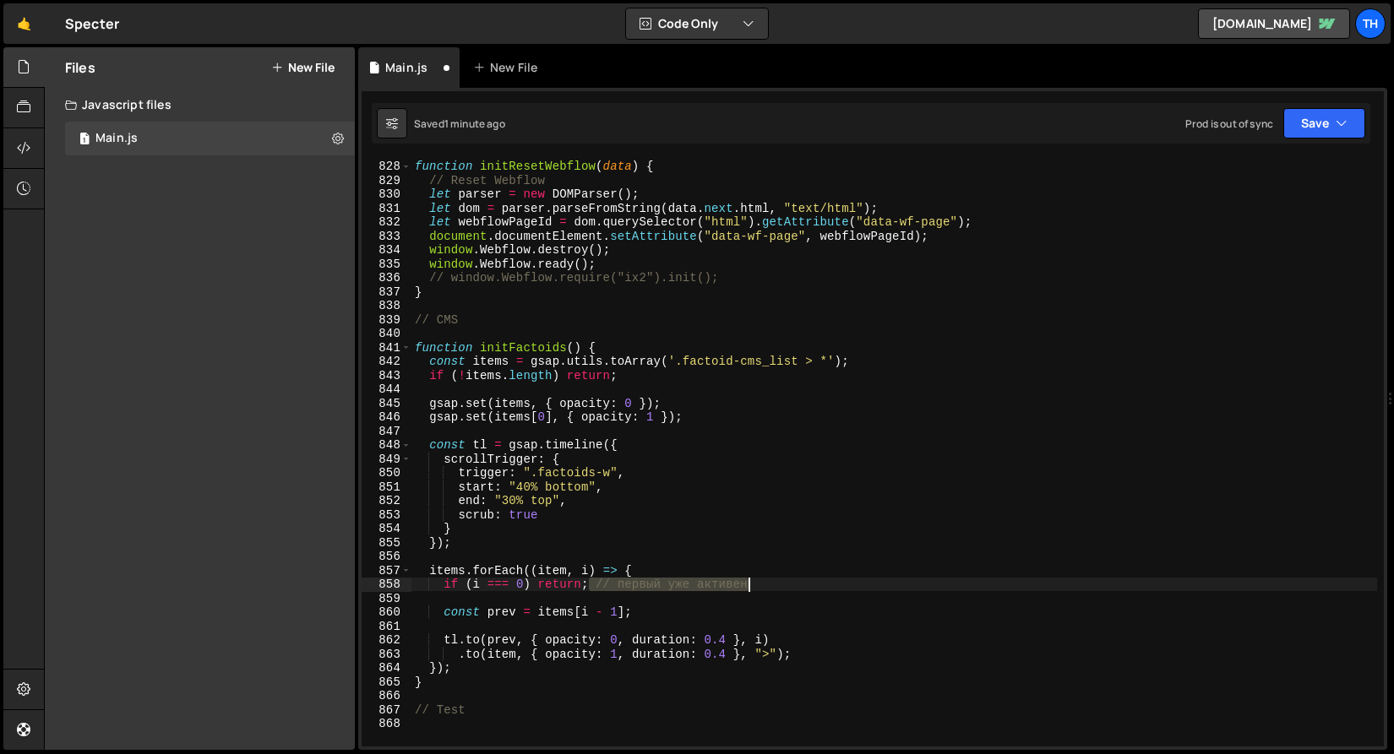
drag, startPoint x: 609, startPoint y: 584, endPoint x: 759, endPoint y: 579, distance: 150.4
click at [759, 579] on div "function initResetWebflow ( data ) { // Reset Webflow let parser = new DOMParse…" at bounding box center [893, 453] width 965 height 616
type textarea "if (i === 0) return;"
click at [1368, 114] on div "Saved 1 minute ago Prod is out of sync Upgrade to Edit Save Save to Staging S S…" at bounding box center [871, 123] width 998 height 41
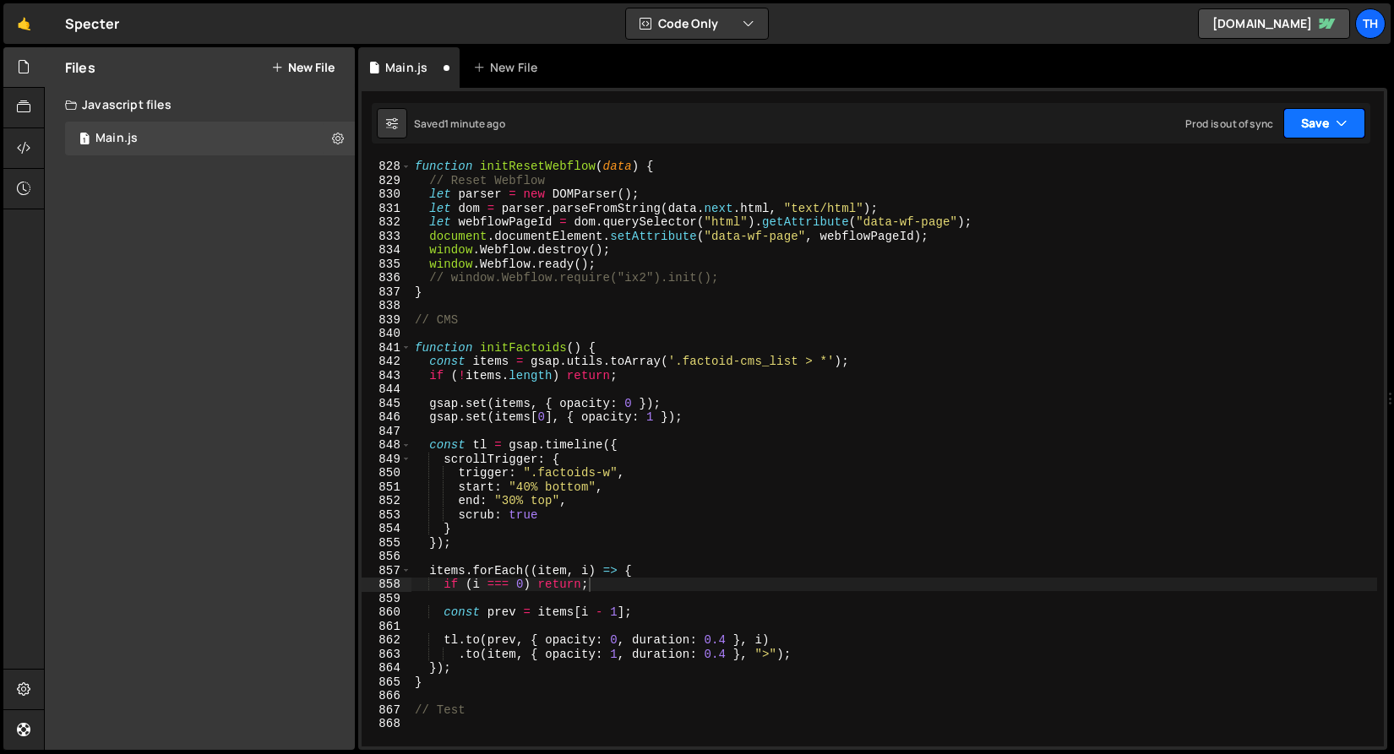
click at [1347, 121] on button "Save" at bounding box center [1324, 123] width 82 height 30
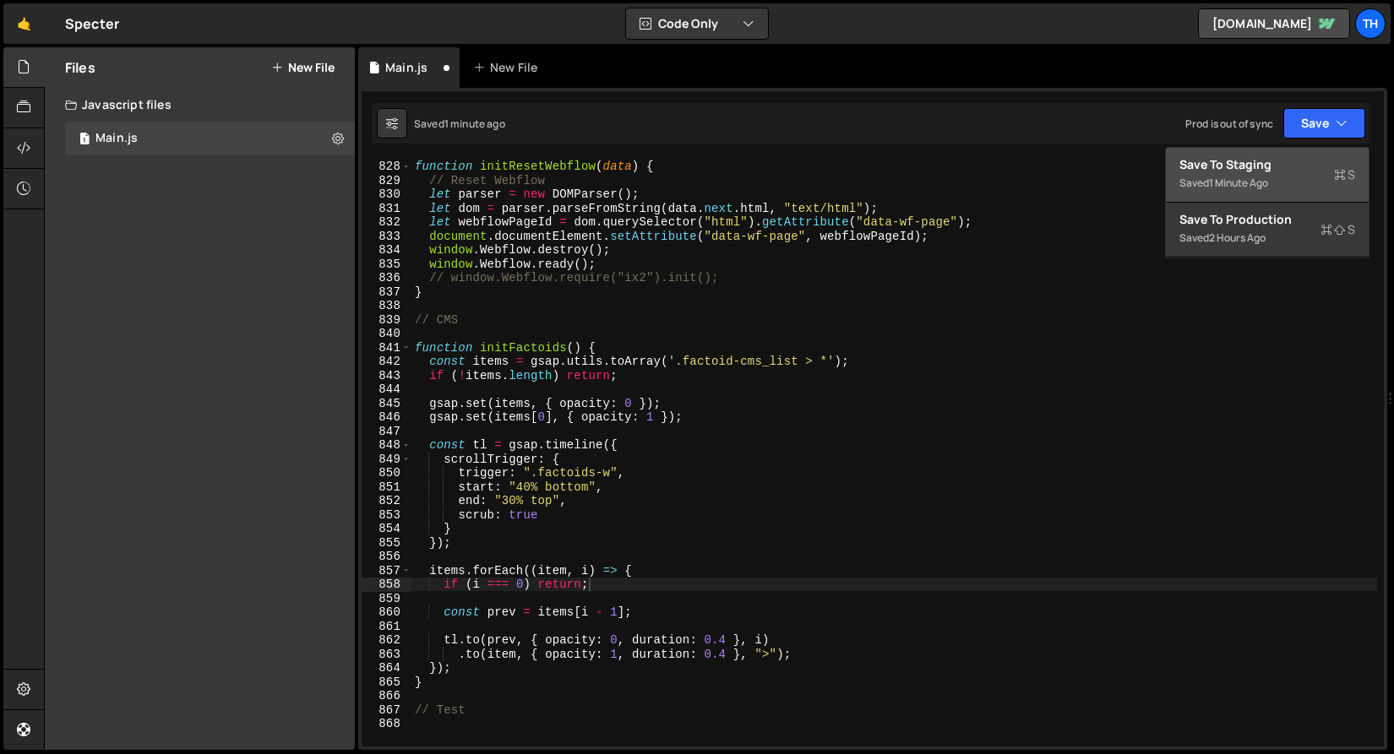
click at [1319, 166] on div "Save to Staging S" at bounding box center [1267, 164] width 176 height 17
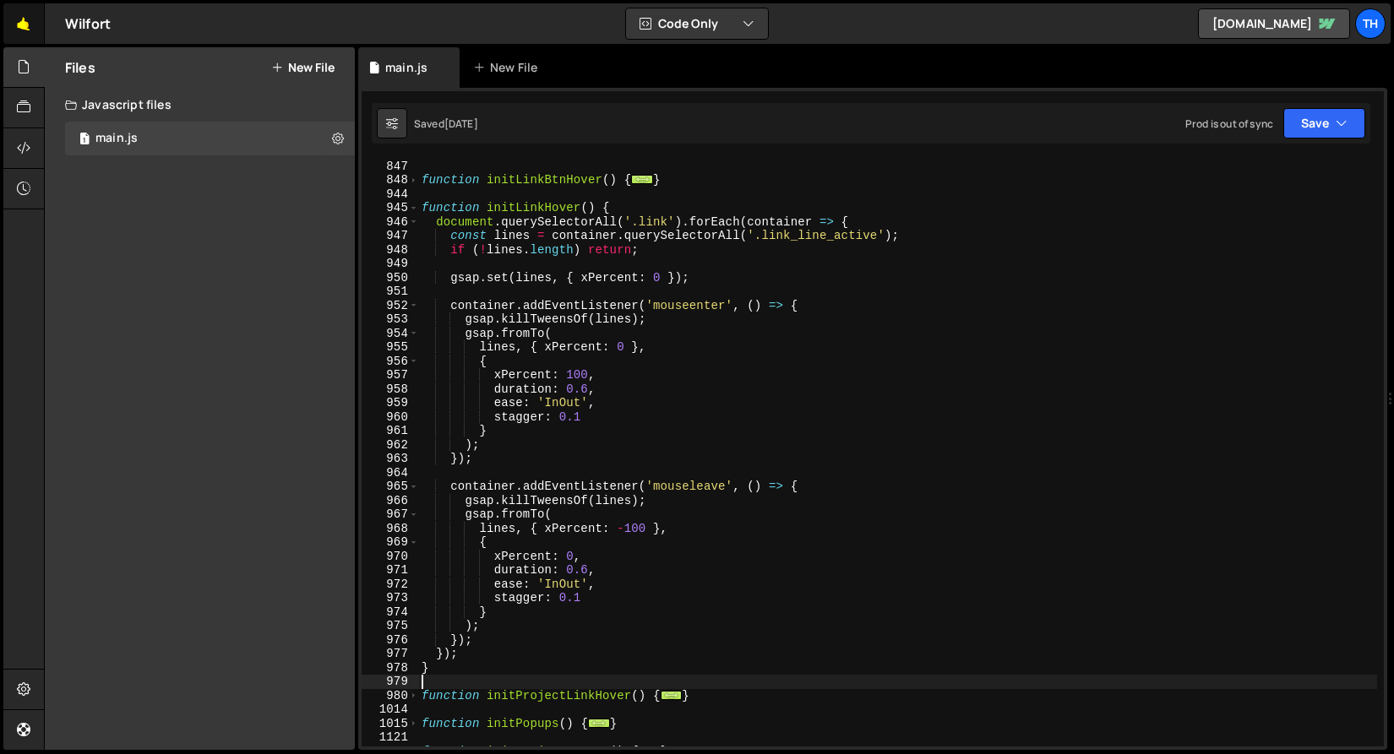
scroll to position [626, 0]
drag, startPoint x: 32, startPoint y: 25, endPoint x: 162, endPoint y: 41, distance: 131.0
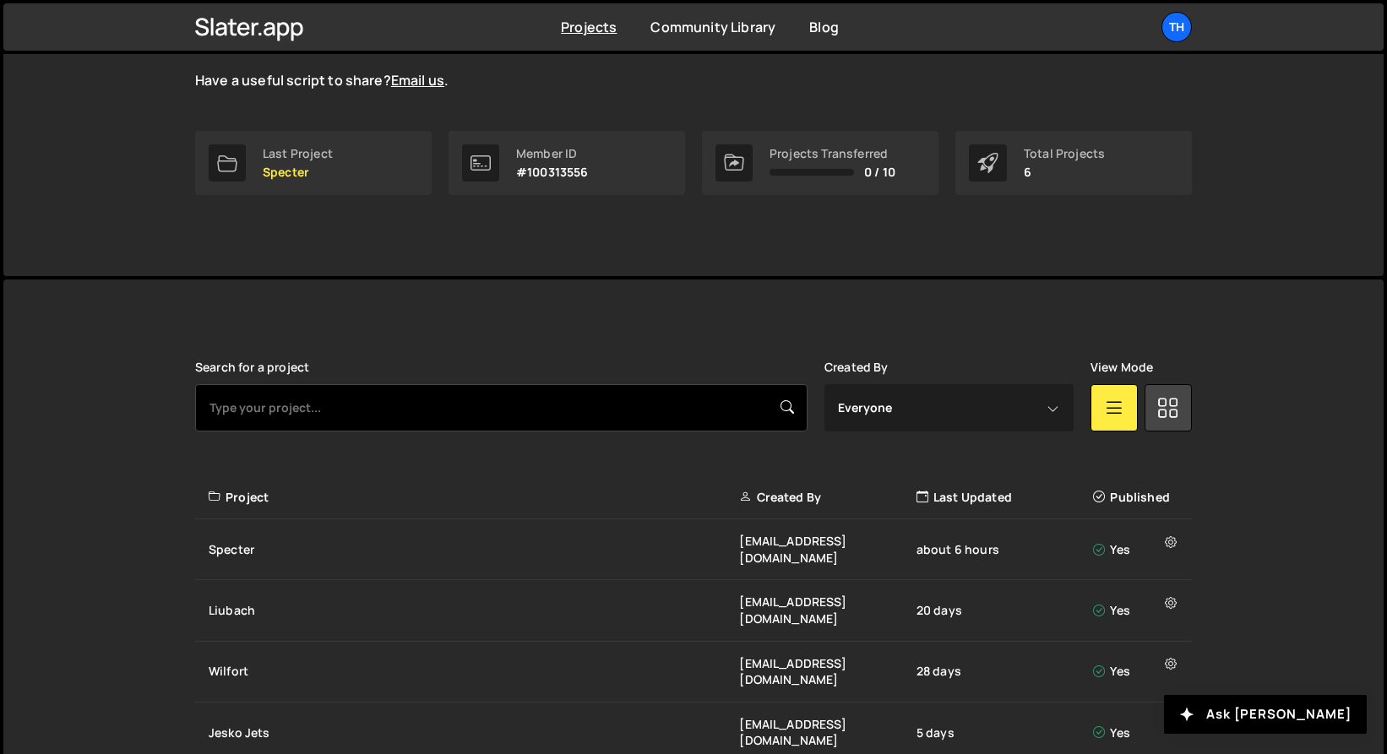
scroll to position [324, 0]
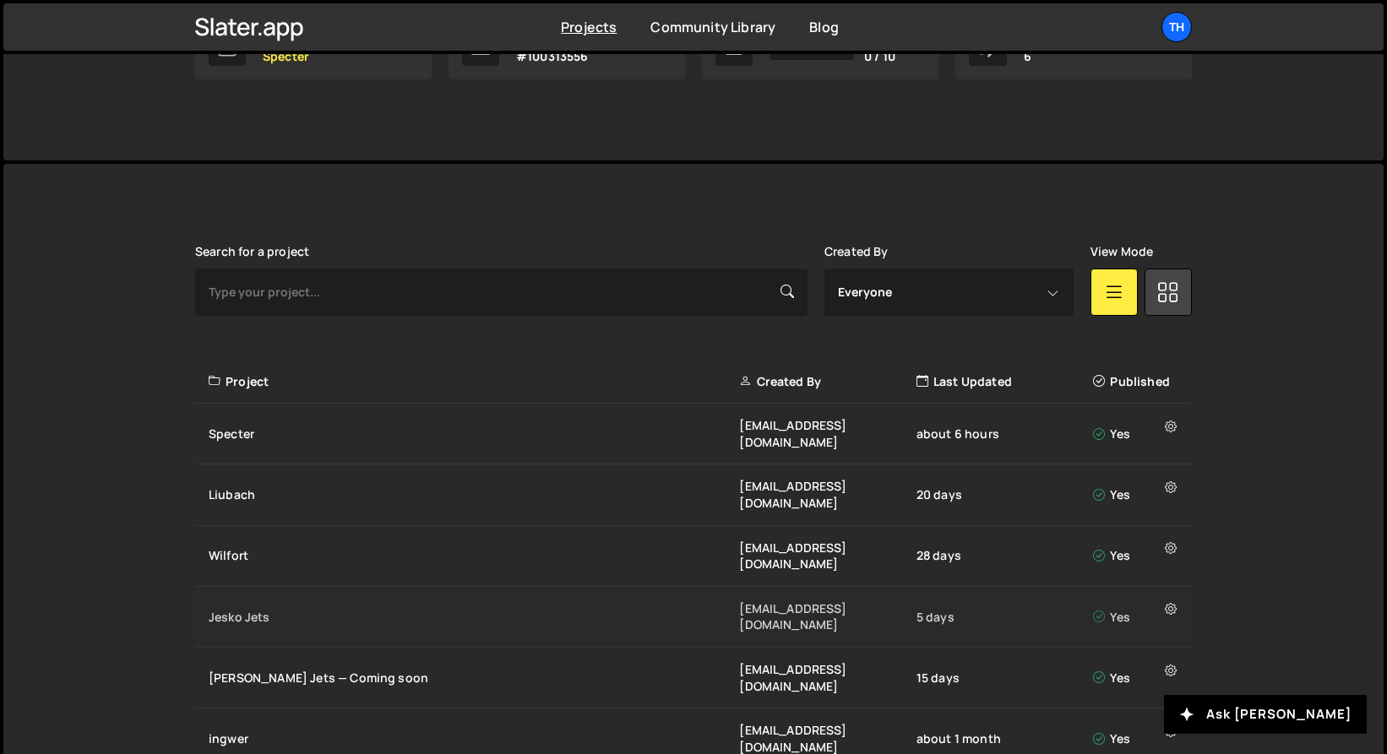
click at [330, 609] on div "Jesko Jets" at bounding box center [474, 617] width 530 height 17
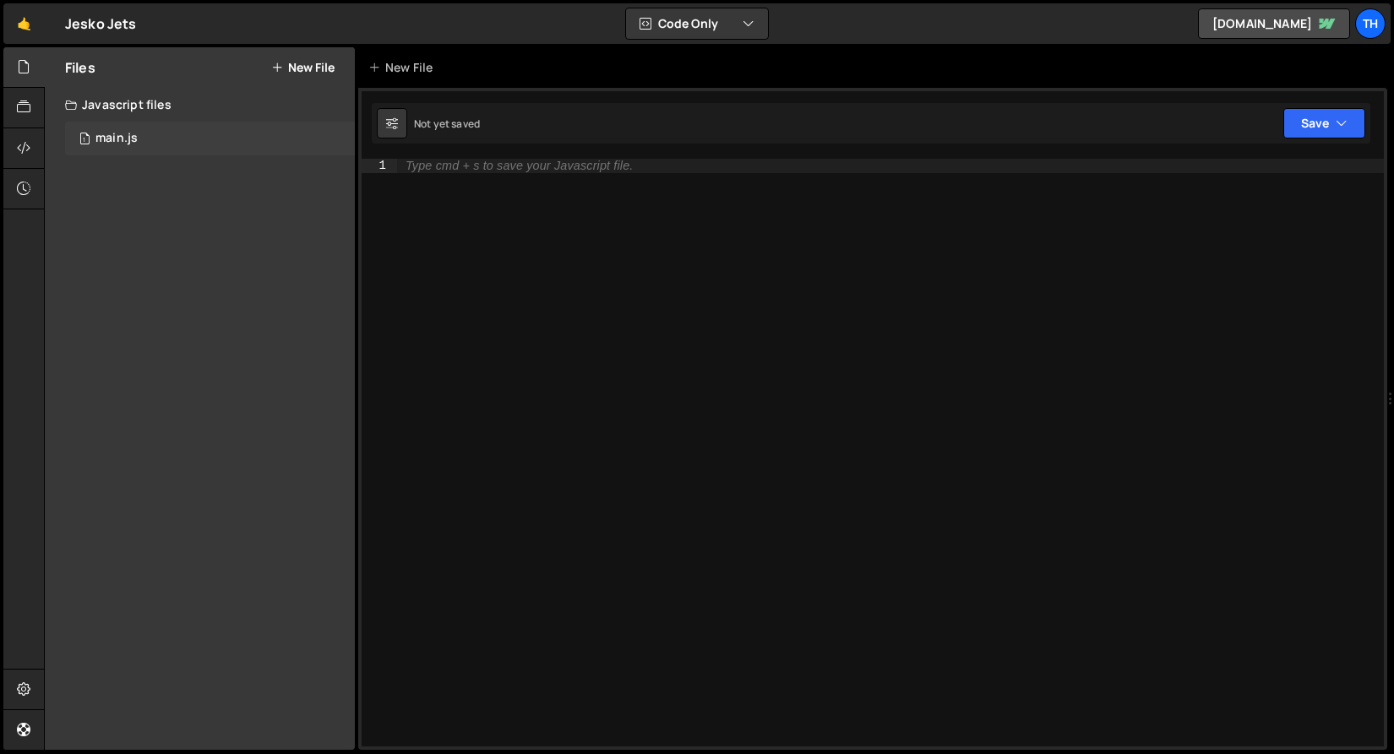
click at [230, 146] on div "1 main.js 0" at bounding box center [210, 139] width 290 height 34
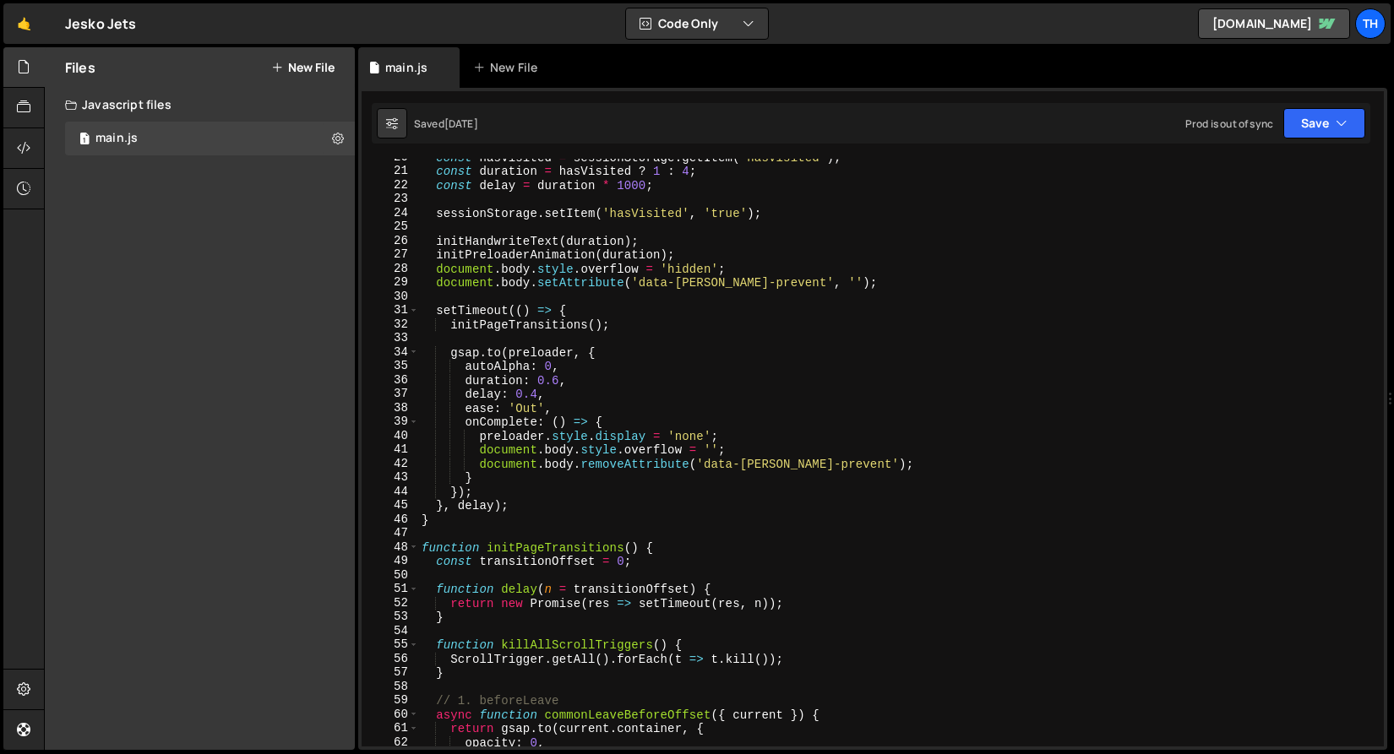
scroll to position [19, 0]
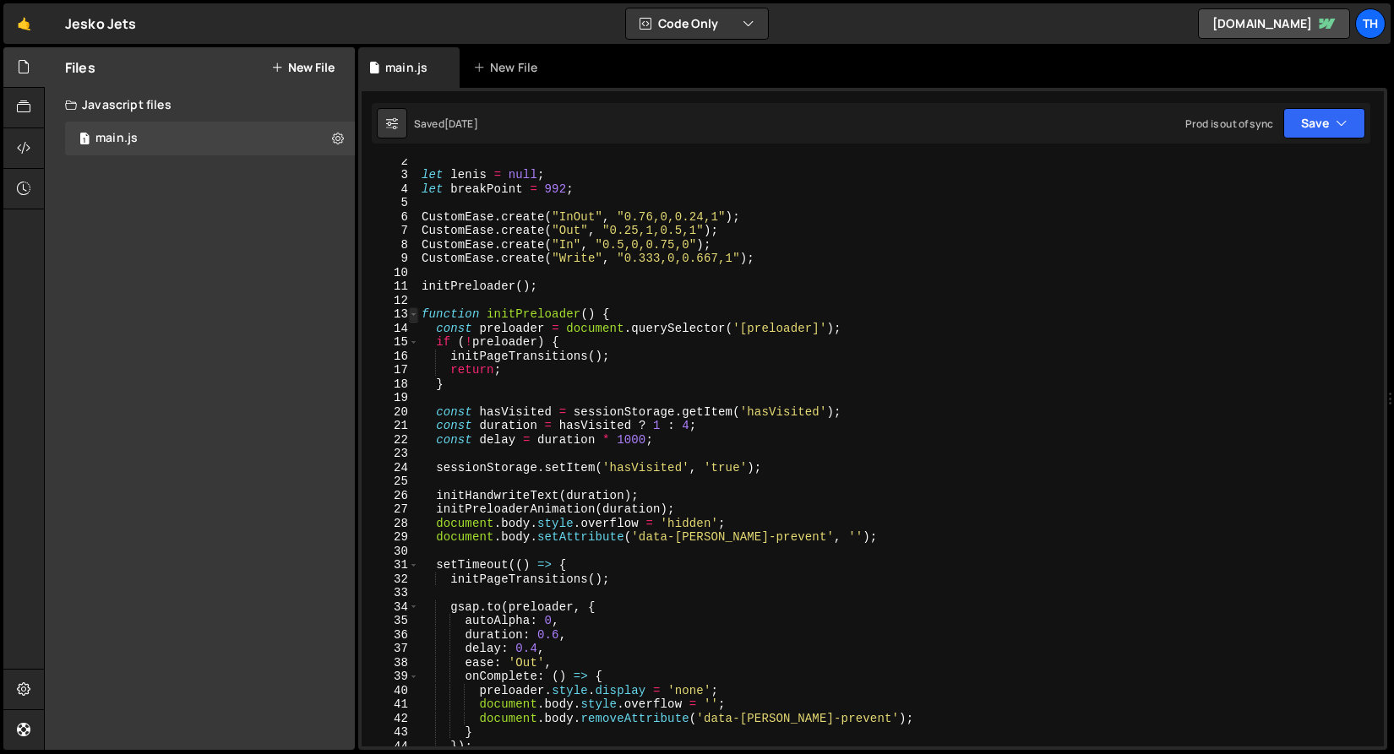
click at [412, 318] on span at bounding box center [413, 314] width 9 height 14
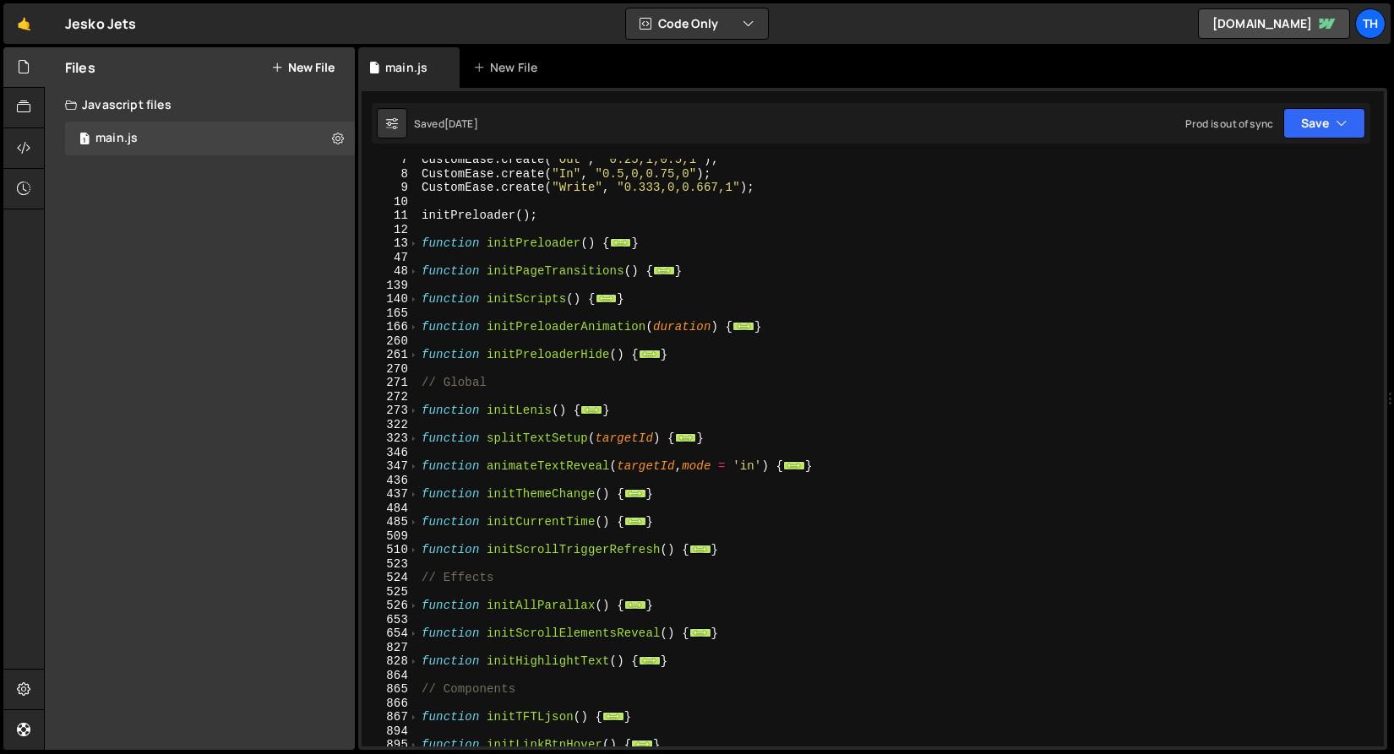
scroll to position [194, 0]
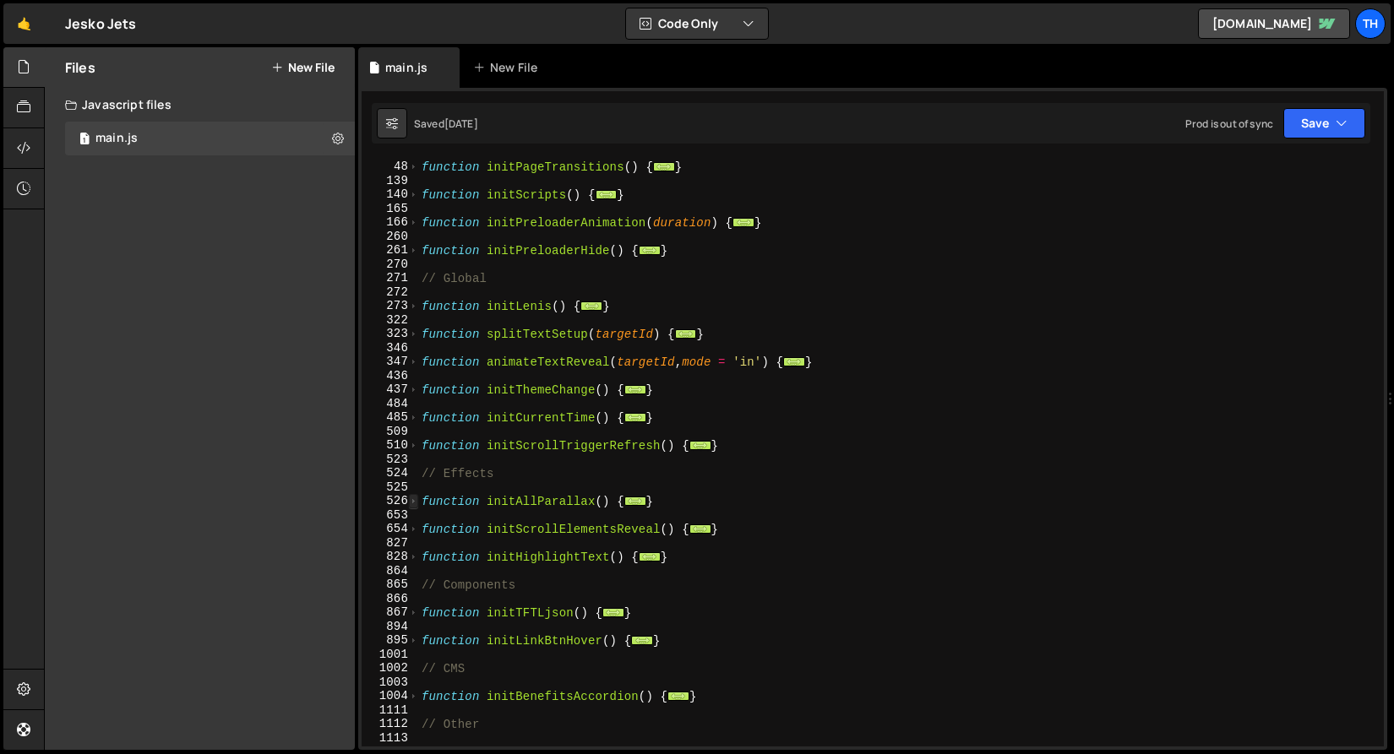
click at [414, 501] on span at bounding box center [413, 501] width 9 height 14
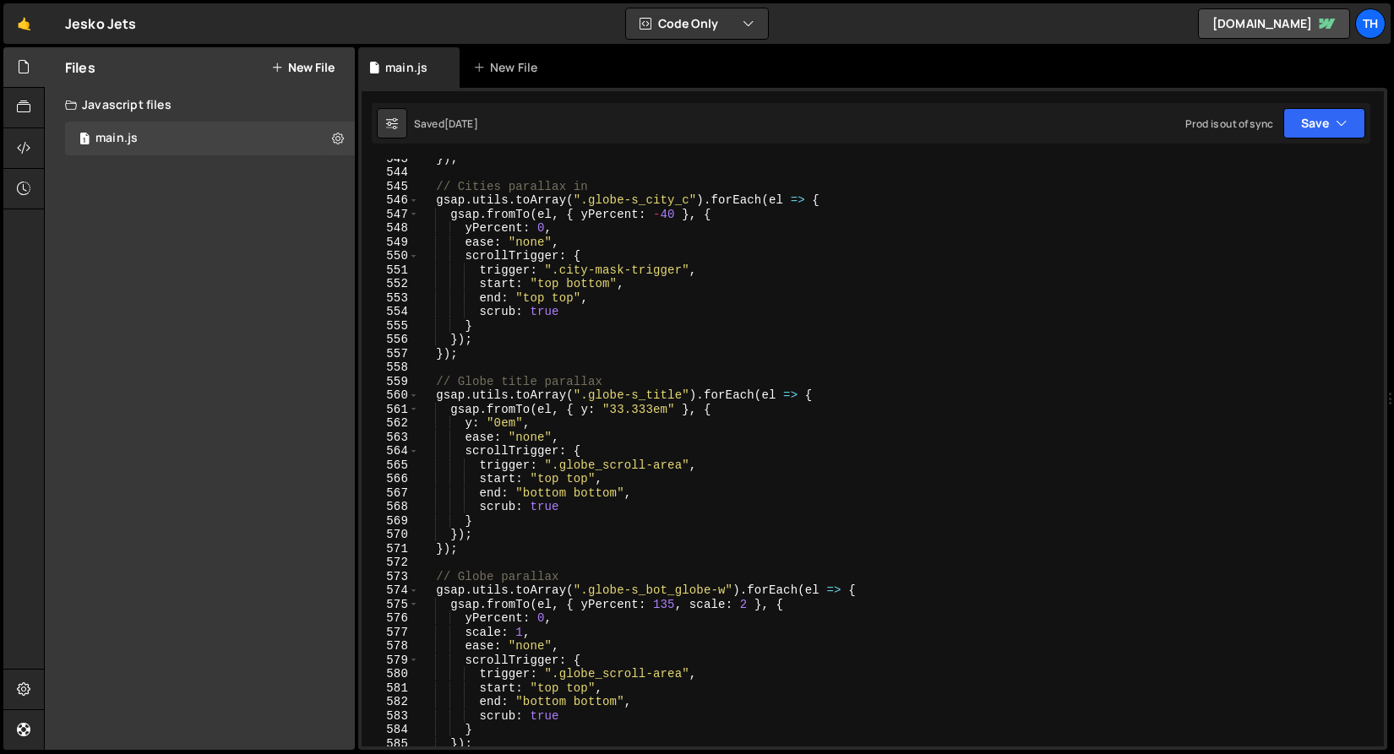
scroll to position [774, 0]
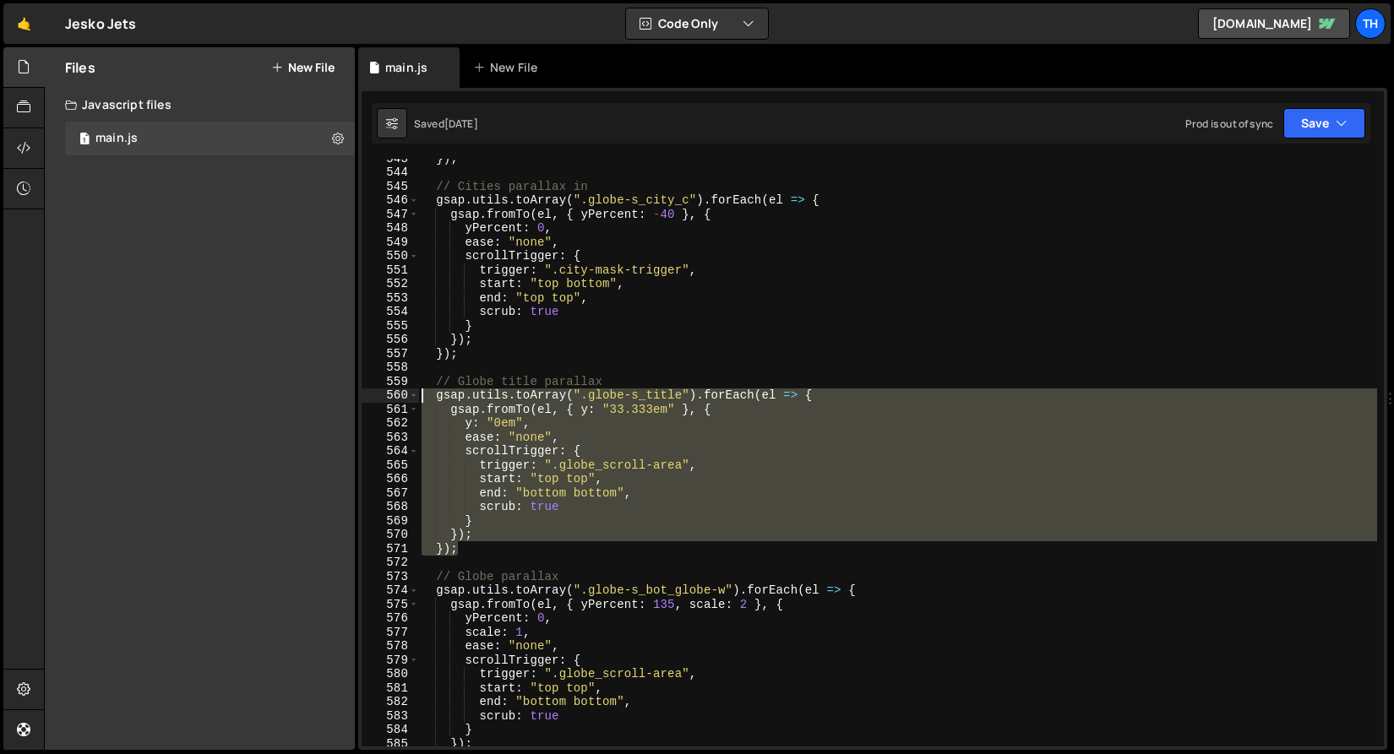
drag, startPoint x: 476, startPoint y: 550, endPoint x: 368, endPoint y: 395, distance: 188.6
click at [368, 395] on div "gsap.registerPlugin(ScrollTrigger, CustomEase, SplitText); 543 544 545 546 547 …" at bounding box center [873, 453] width 1022 height 588
type textarea "gsap.utils.toArray(".globe-s_title").forEach(el => { gsap.fromTo(el, { y: "33.3…"
